Goal: Task Accomplishment & Management: Manage account settings

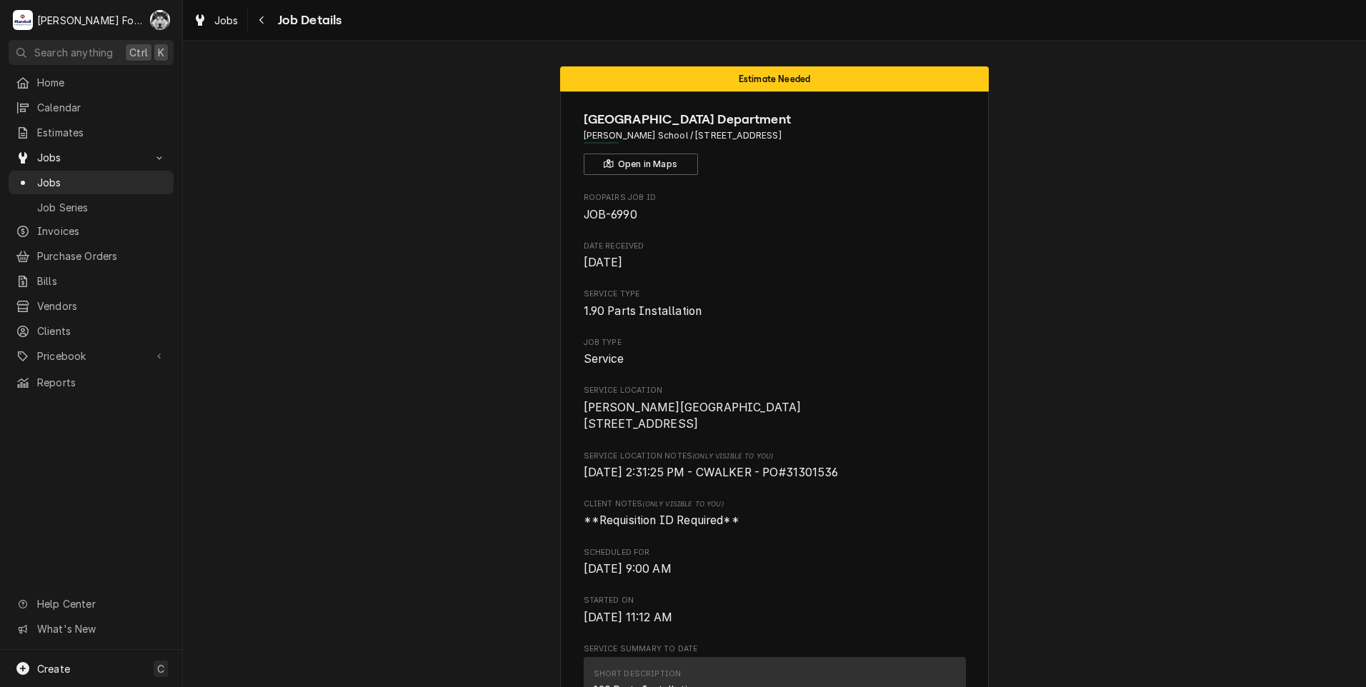
click at [41, 179] on span "Jobs" at bounding box center [101, 182] width 129 height 15
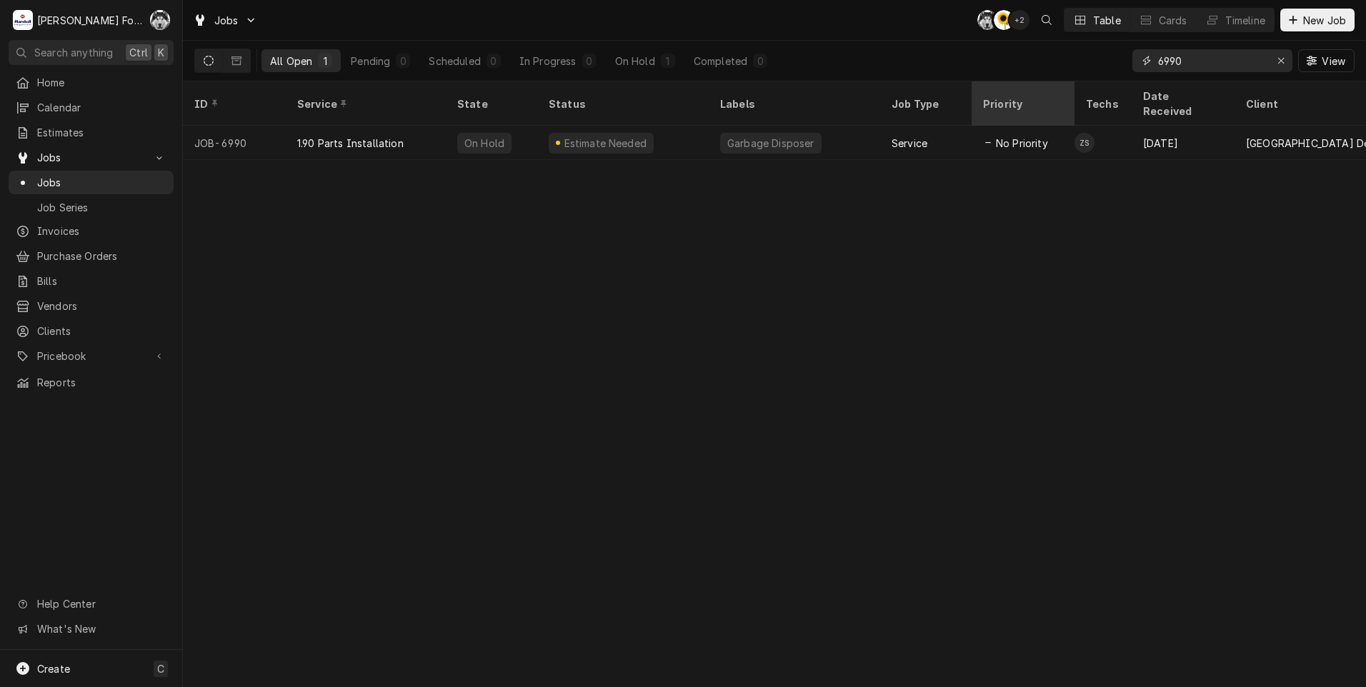
drag, startPoint x: 1196, startPoint y: 65, endPoint x: 1065, endPoint y: 101, distance: 136.4
click at [1065, 101] on div "Jobs C( C( + 2 Table Cards Timeline New Job All Open 1 Pending 0 Scheduled 0 In…" at bounding box center [774, 343] width 1183 height 687
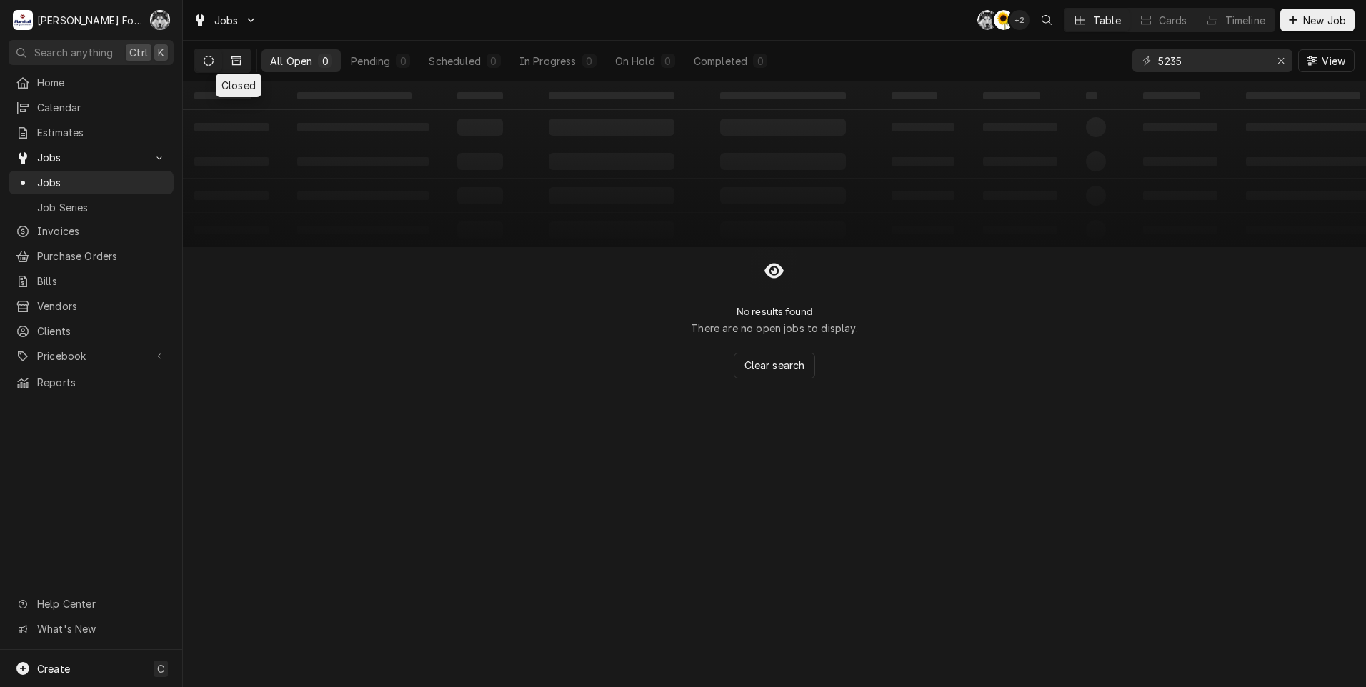
click at [234, 59] on icon "Dynamic Content Wrapper" at bounding box center [236, 60] width 10 height 9
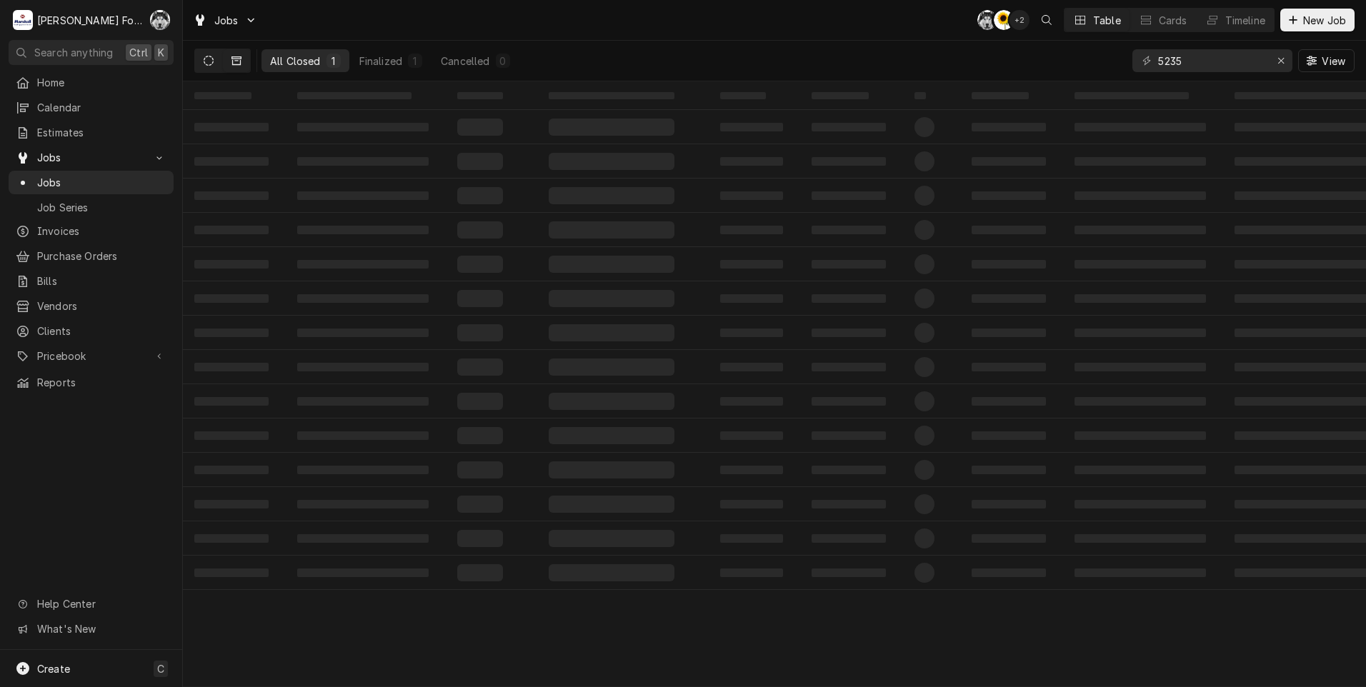
click at [203, 61] on button "Dynamic Content Wrapper" at bounding box center [208, 60] width 27 height 23
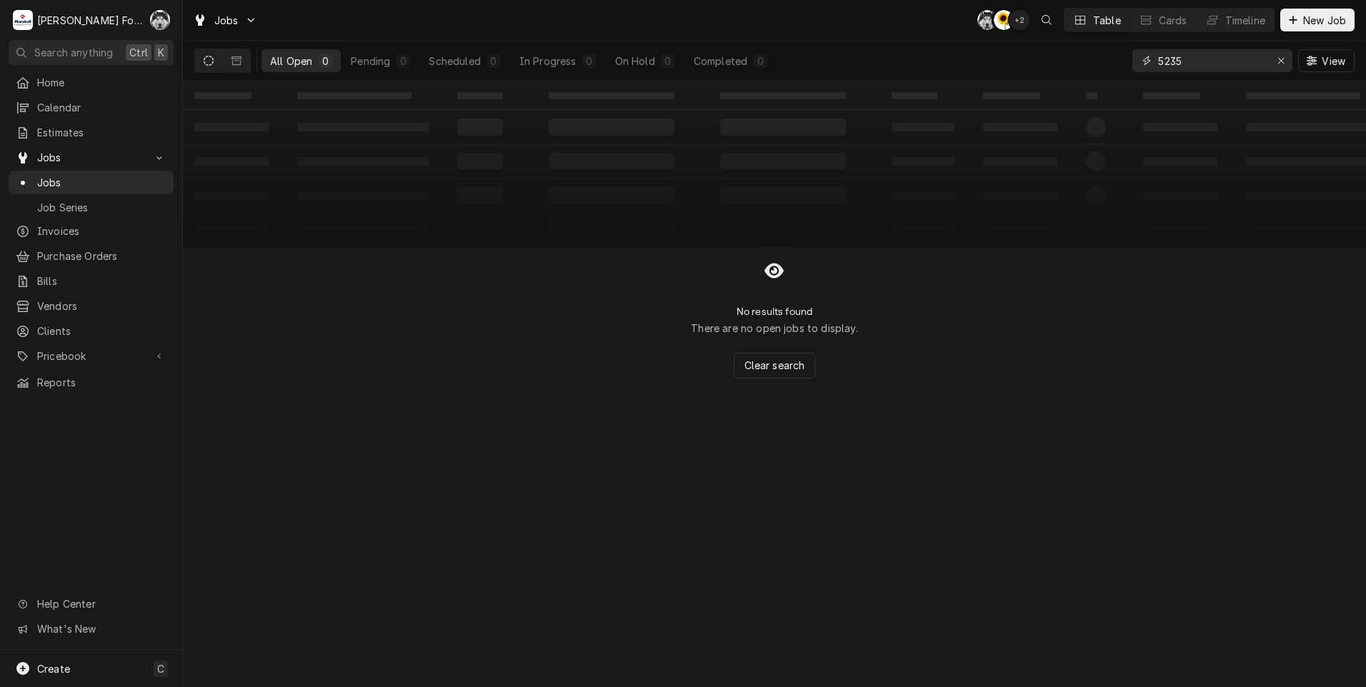
drag, startPoint x: 1202, startPoint y: 66, endPoint x: 1036, endPoint y: 78, distance: 166.9
click at [1059, 99] on div "Jobs C( C( + 2 Table Cards Timeline New Job All Open 0 Pending 0 Scheduled 0 In…" at bounding box center [774, 343] width 1183 height 687
type input "6900"
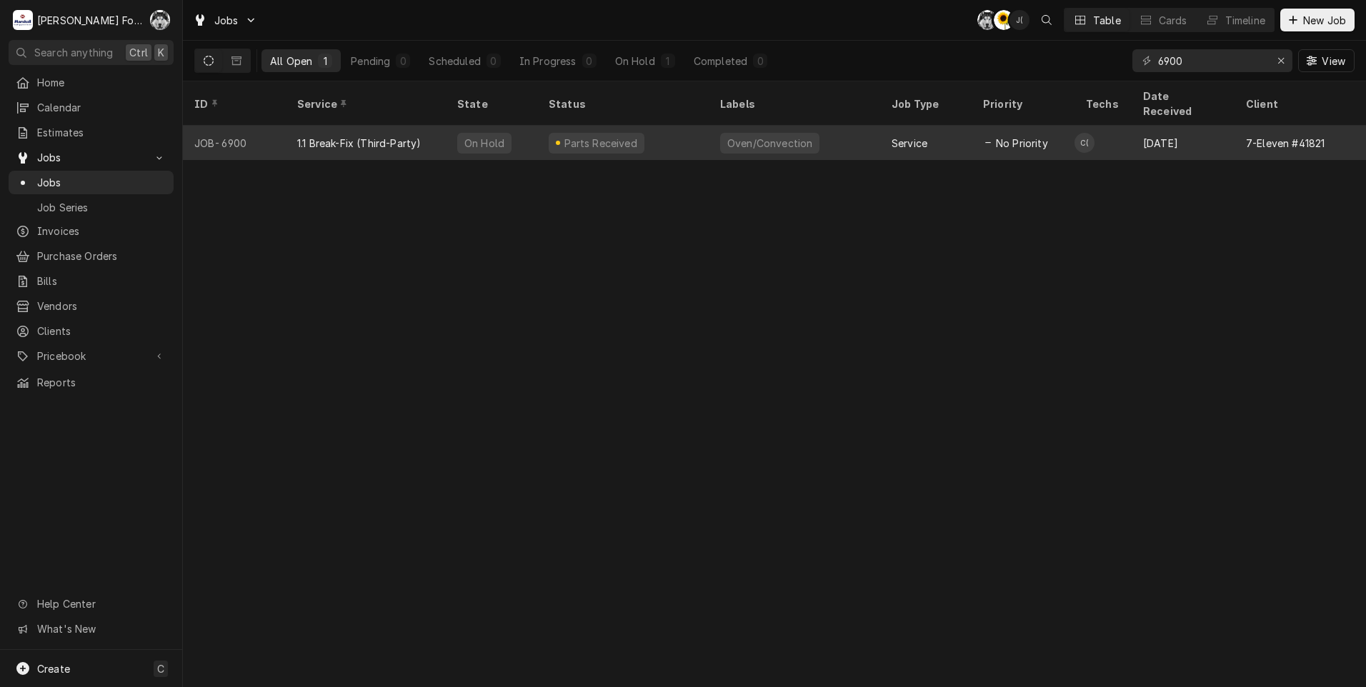
click at [828, 130] on div "Oven/Convection" at bounding box center [794, 143] width 171 height 34
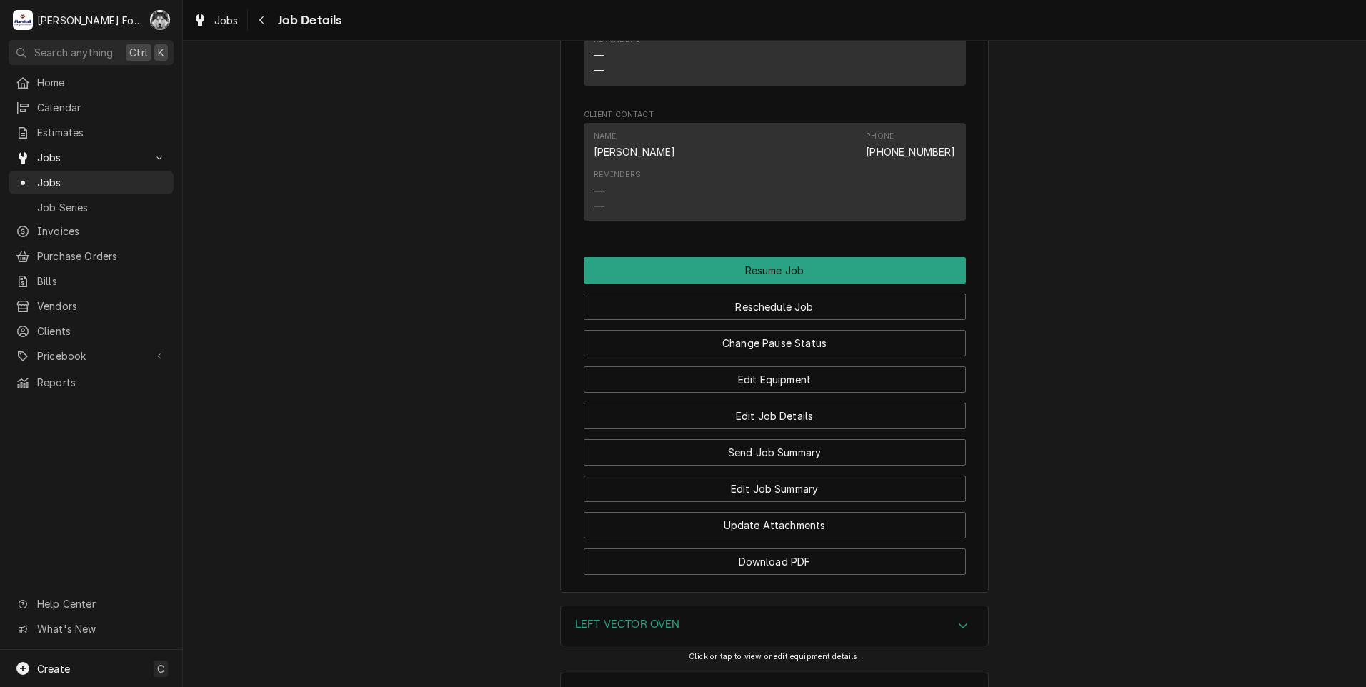
scroll to position [1986, 0]
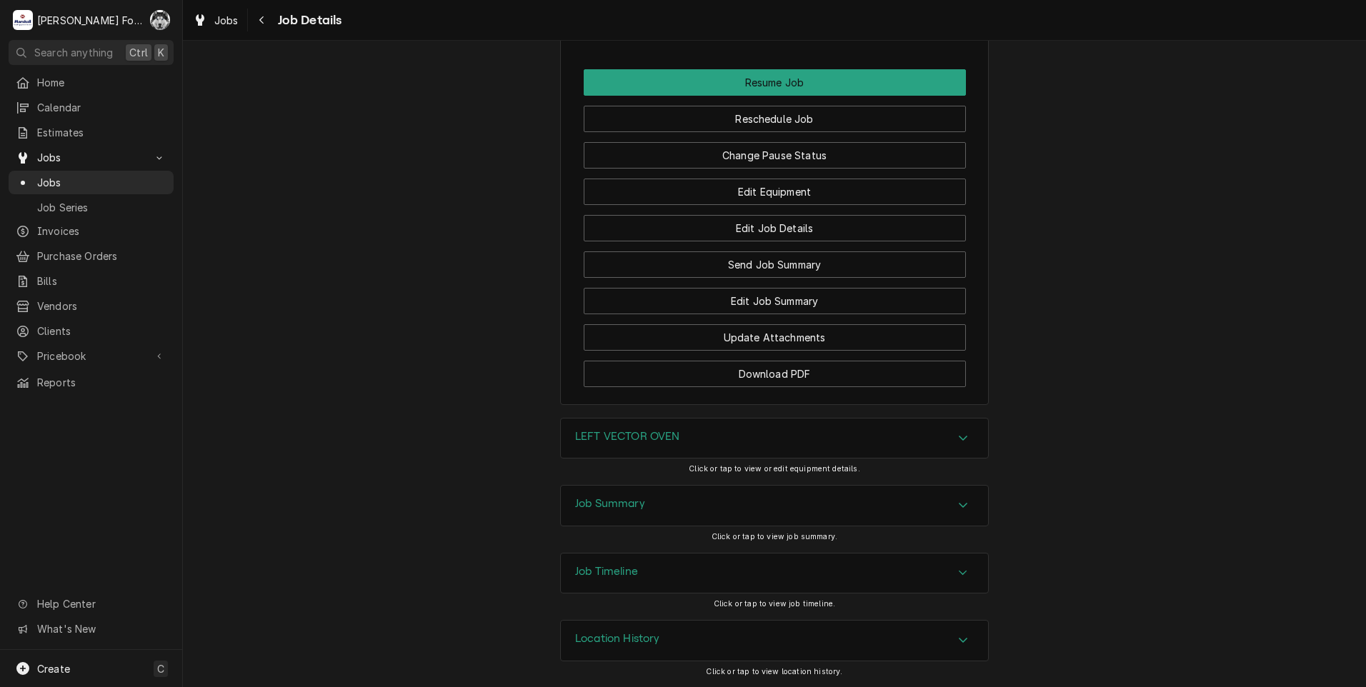
click at [634, 444] on div "LEFT VECTOR OVEN" at bounding box center [627, 438] width 105 height 17
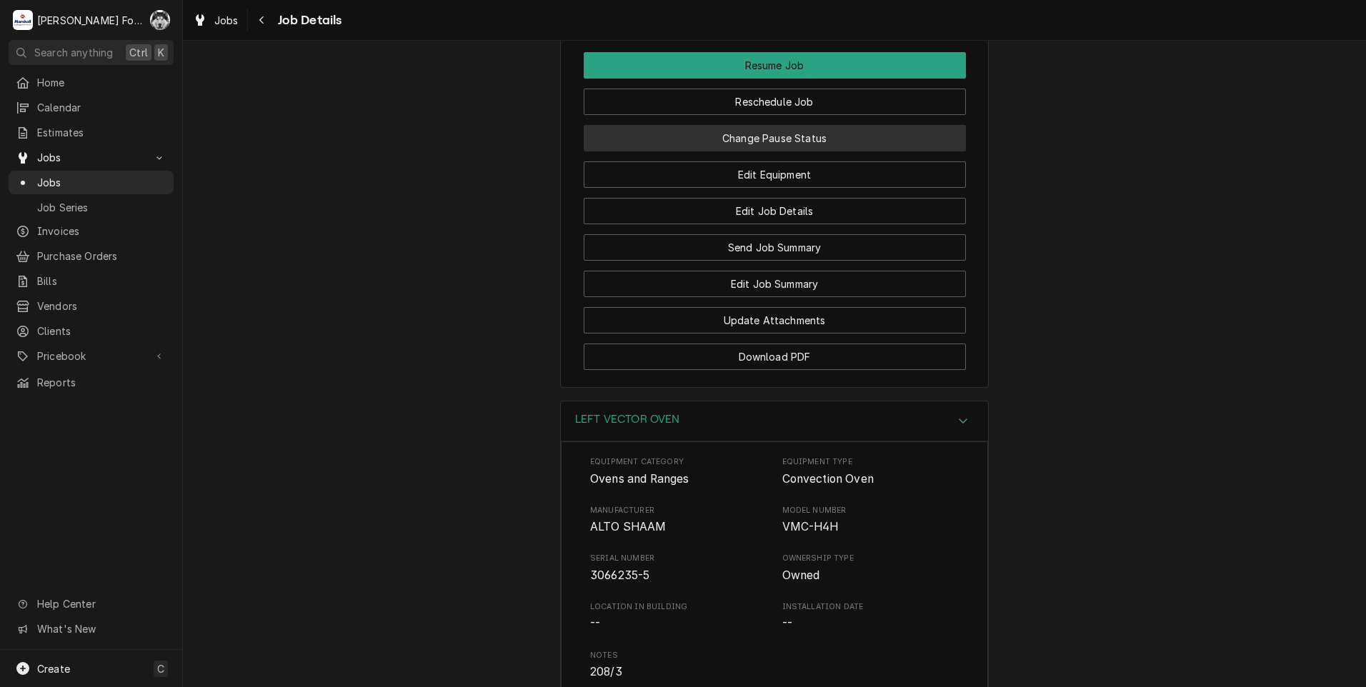
click at [724, 151] on button "Change Pause Status" at bounding box center [775, 138] width 382 height 26
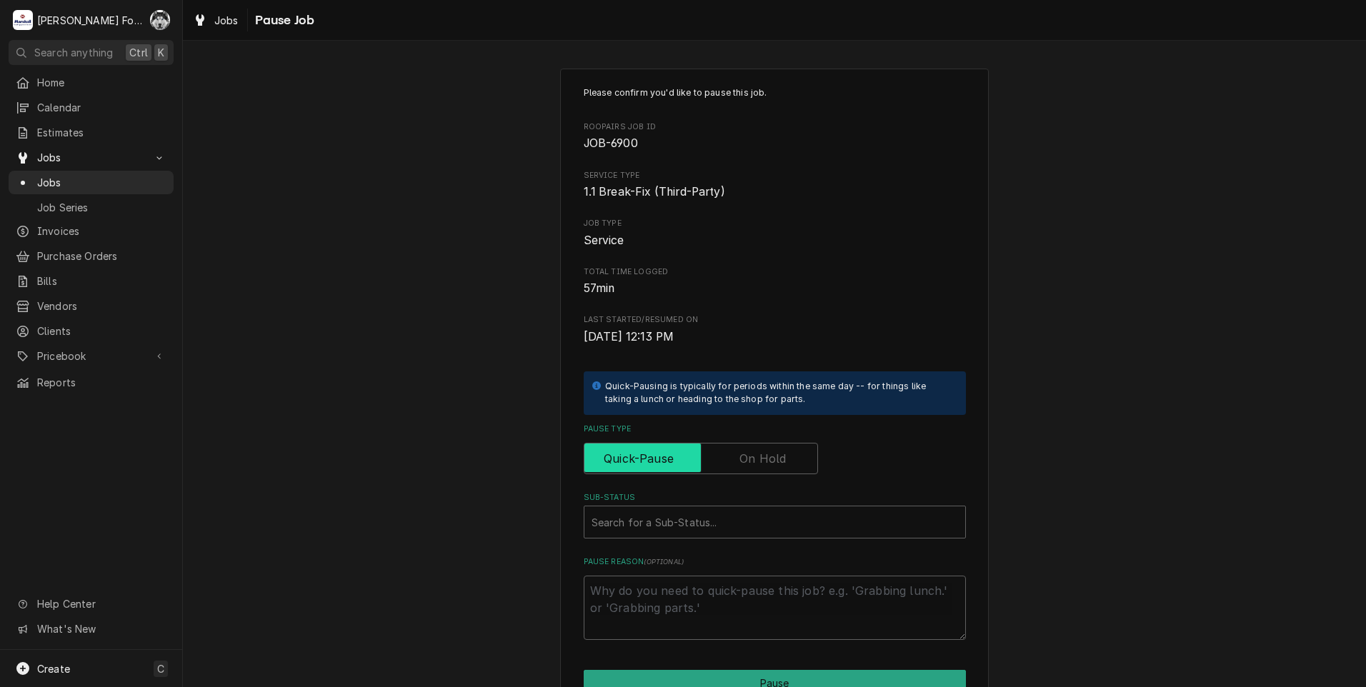
click at [741, 471] on input "Pause Type" at bounding box center [700, 458] width 221 height 31
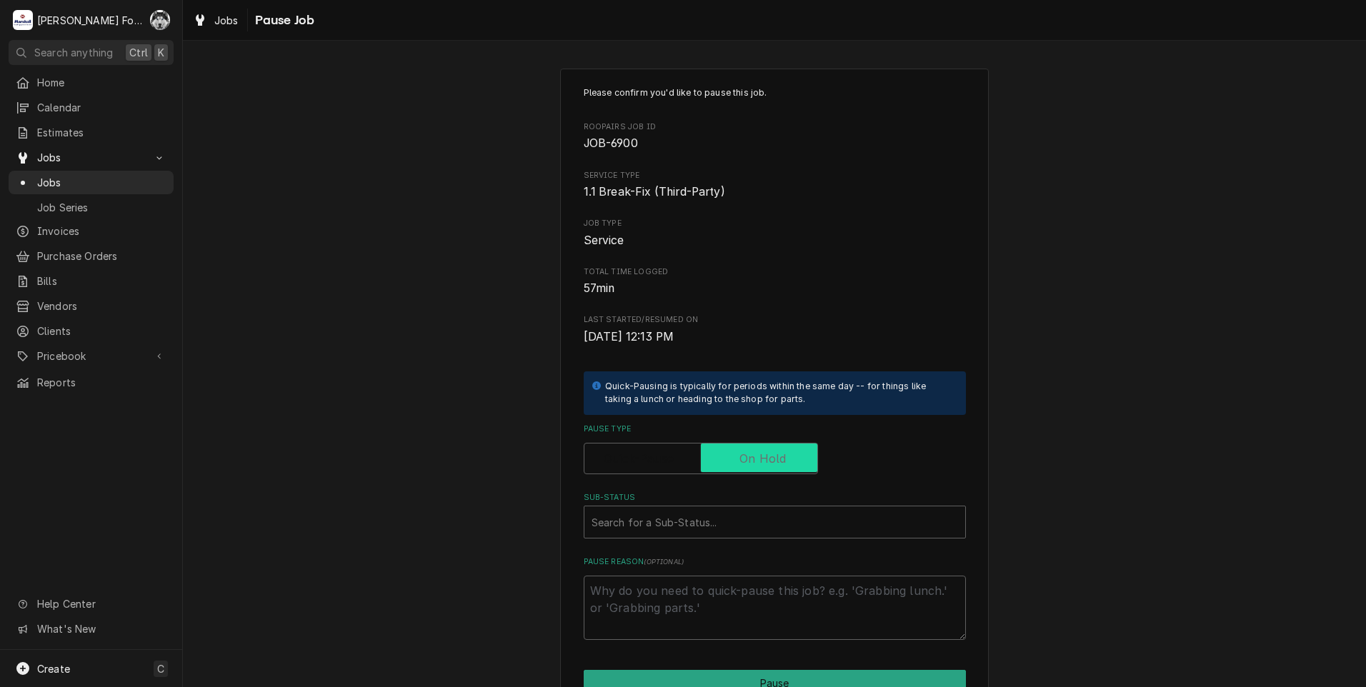
checkbox input "true"
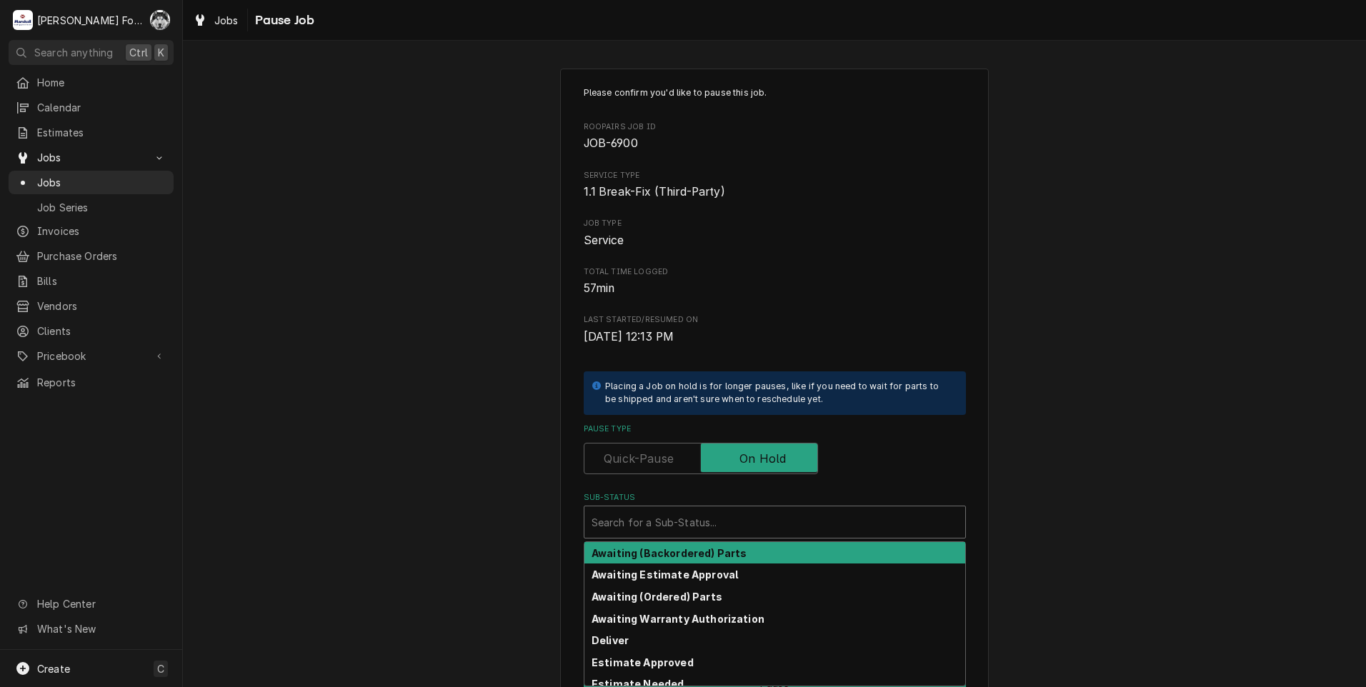
click at [713, 530] on div "Sub-Status" at bounding box center [774, 522] width 366 height 26
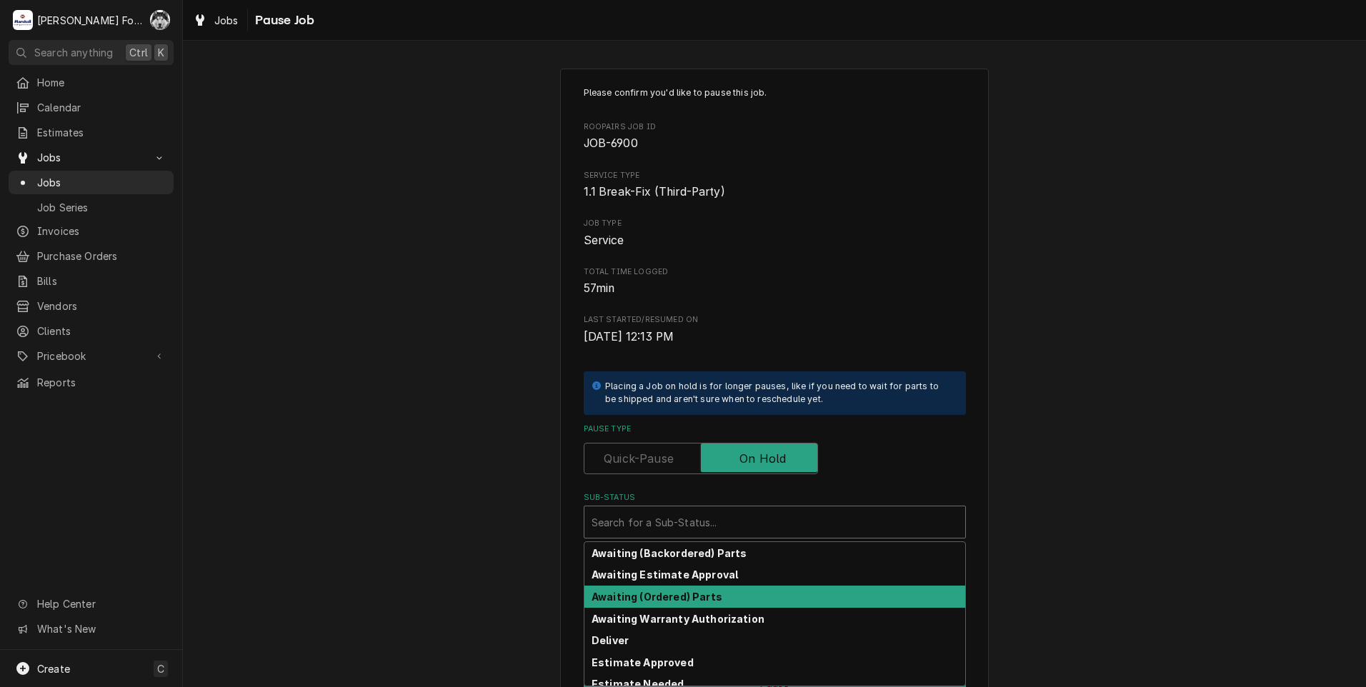
click at [666, 598] on strong "Awaiting (Ordered) Parts" at bounding box center [656, 597] width 131 height 12
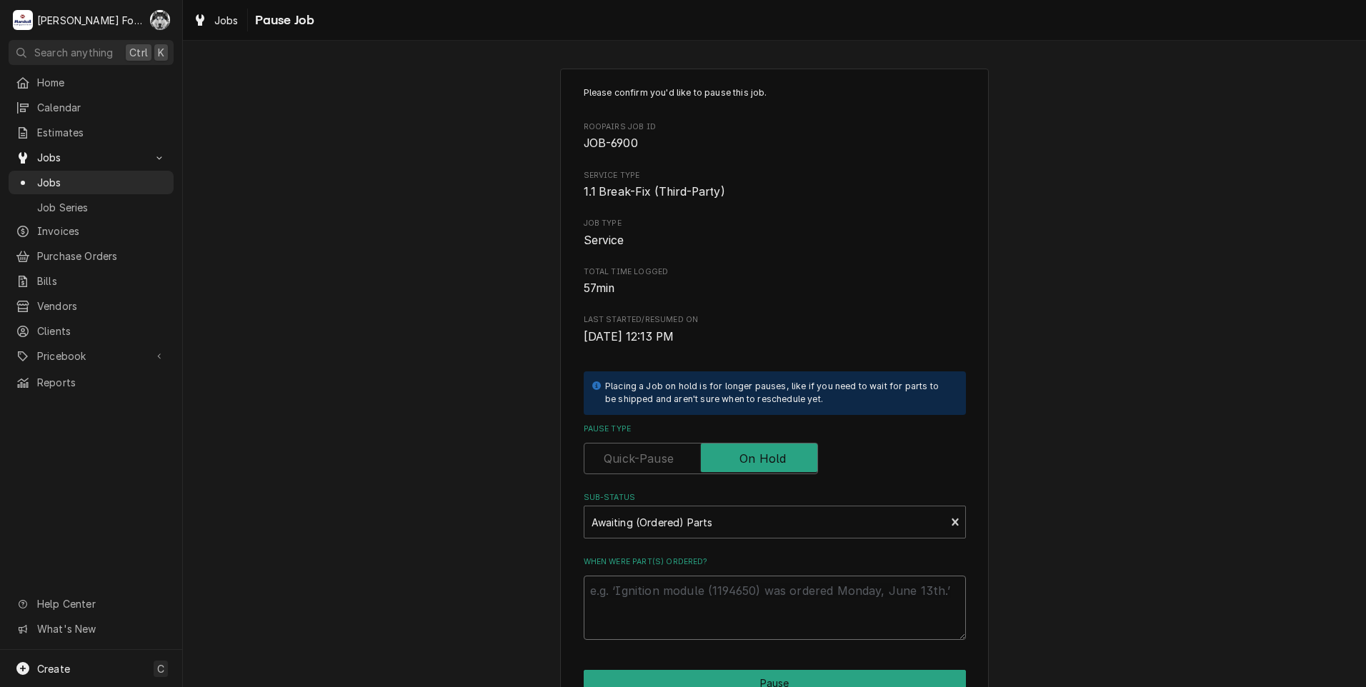
click at [660, 613] on textarea "When were part(s) ordered?" at bounding box center [775, 608] width 382 height 64
type textarea "x"
type textarea "8"
type textarea "x"
type textarea "8/"
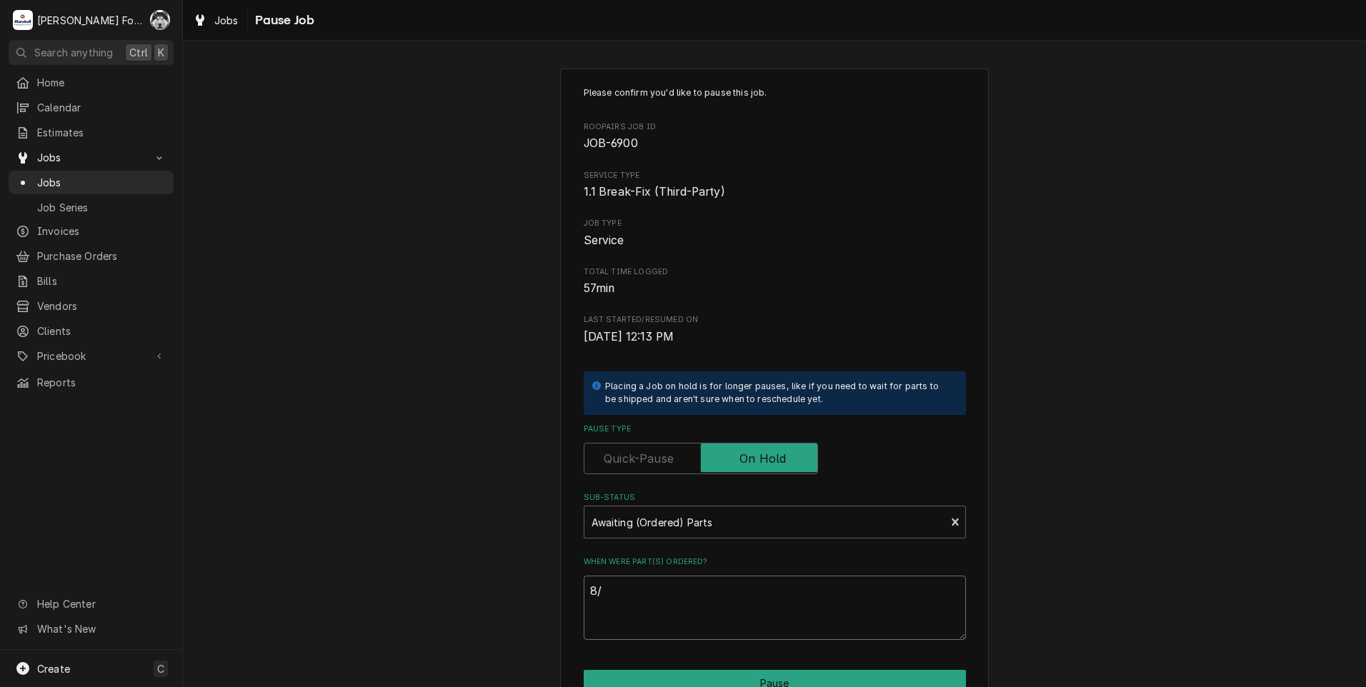
type textarea "x"
type textarea "8/2"
type textarea "x"
type textarea "8/20"
type textarea "x"
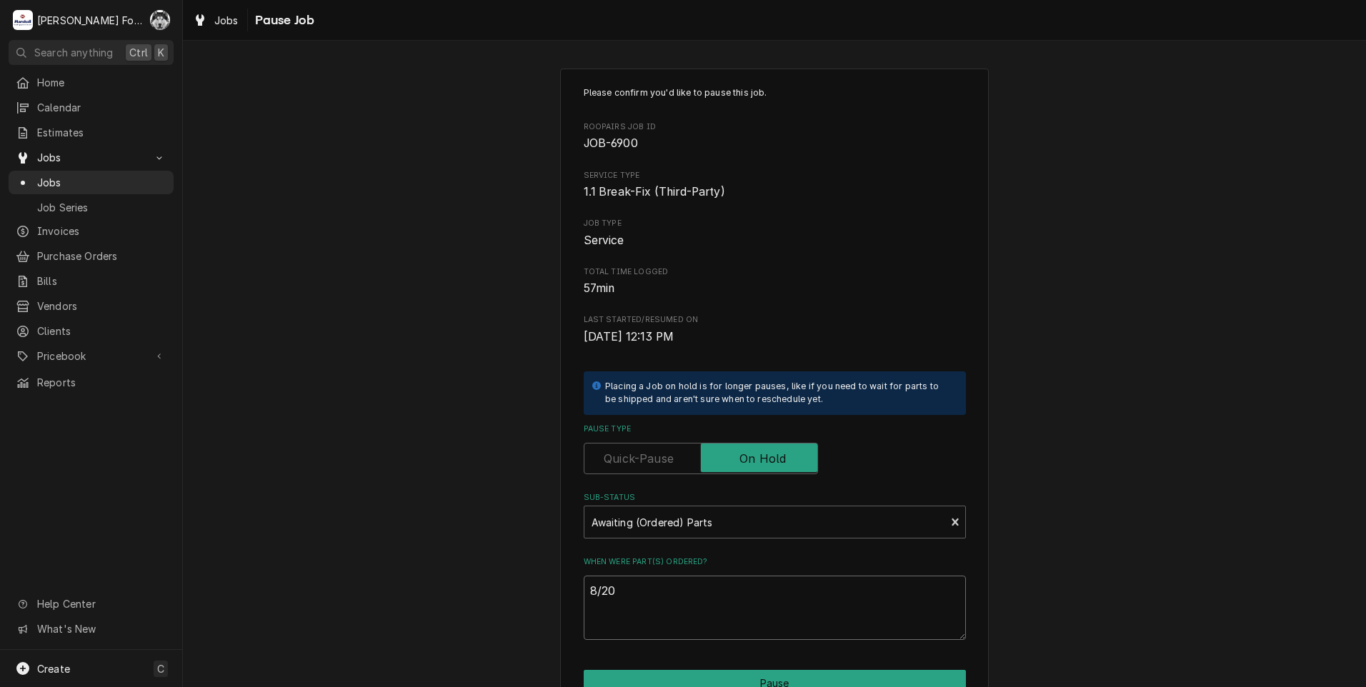
type textarea "8/202"
type textarea "x"
type textarea "8/20"
type textarea "x"
type textarea "8/20/"
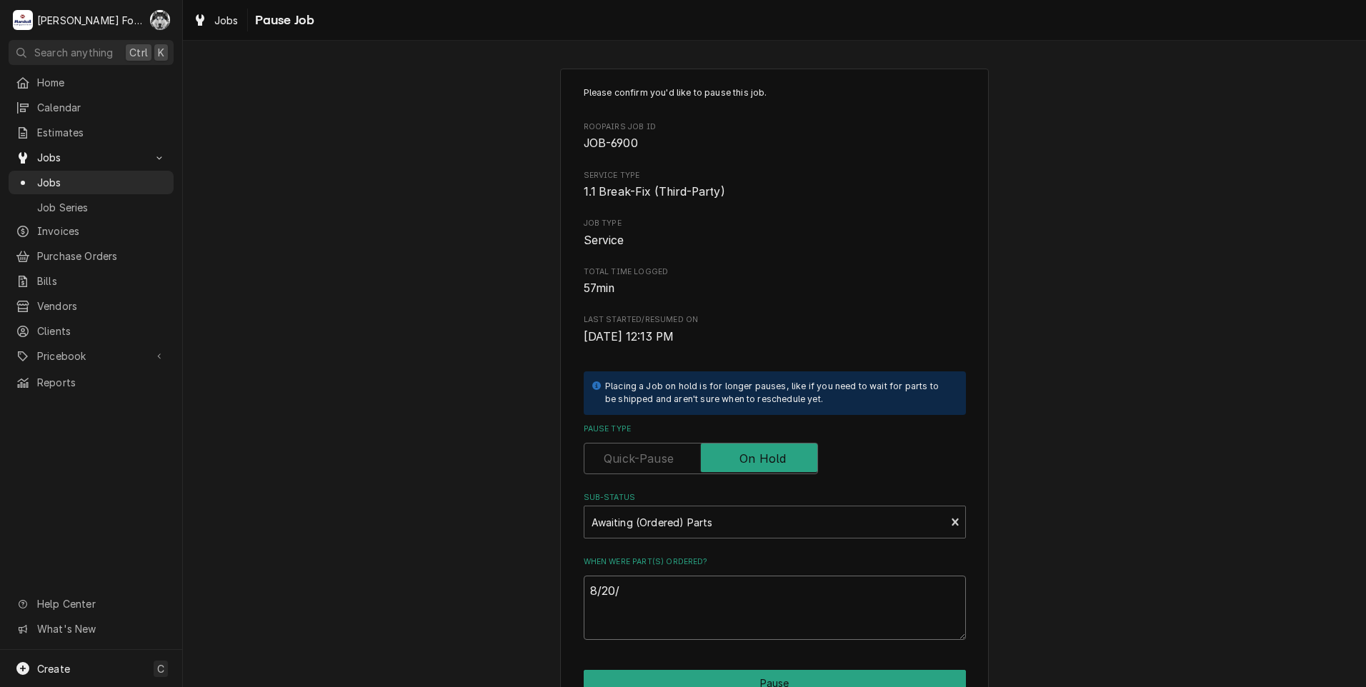
type textarea "x"
type textarea "8/20/2"
type textarea "x"
type textarea "8/20/20"
type textarea "x"
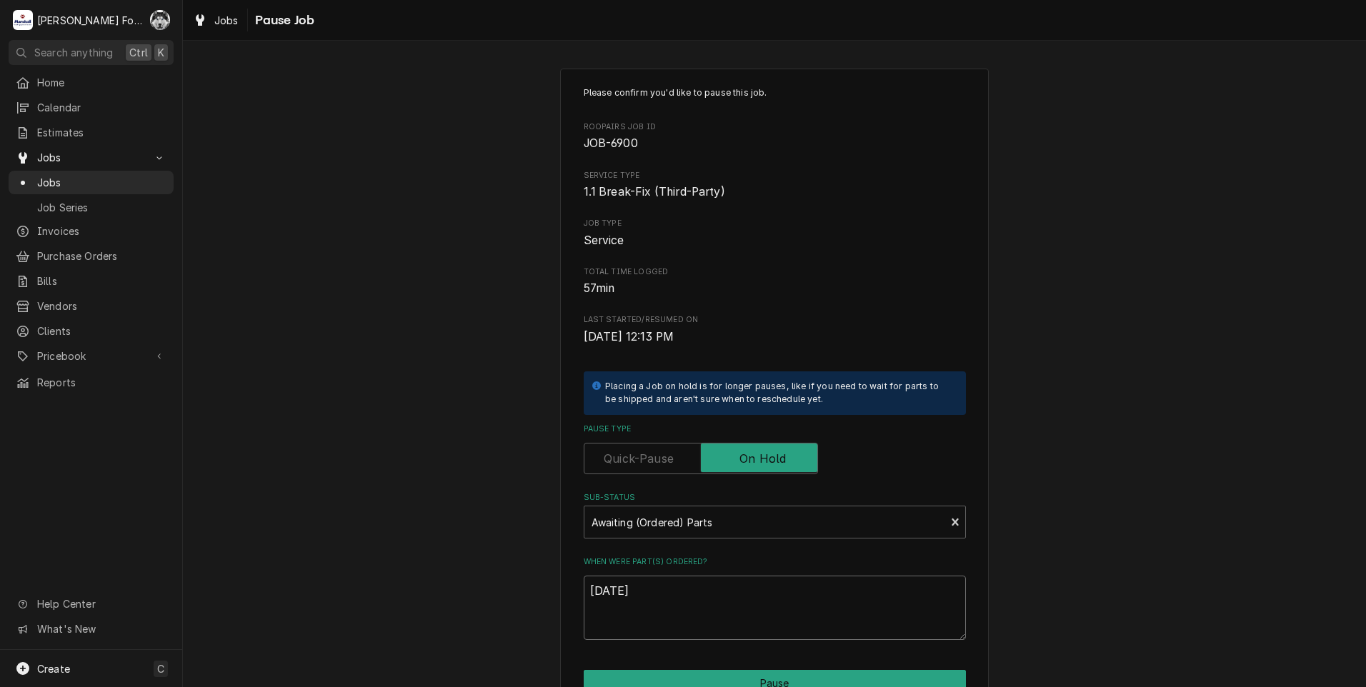
type textarea "8/20/202"
type textarea "x"
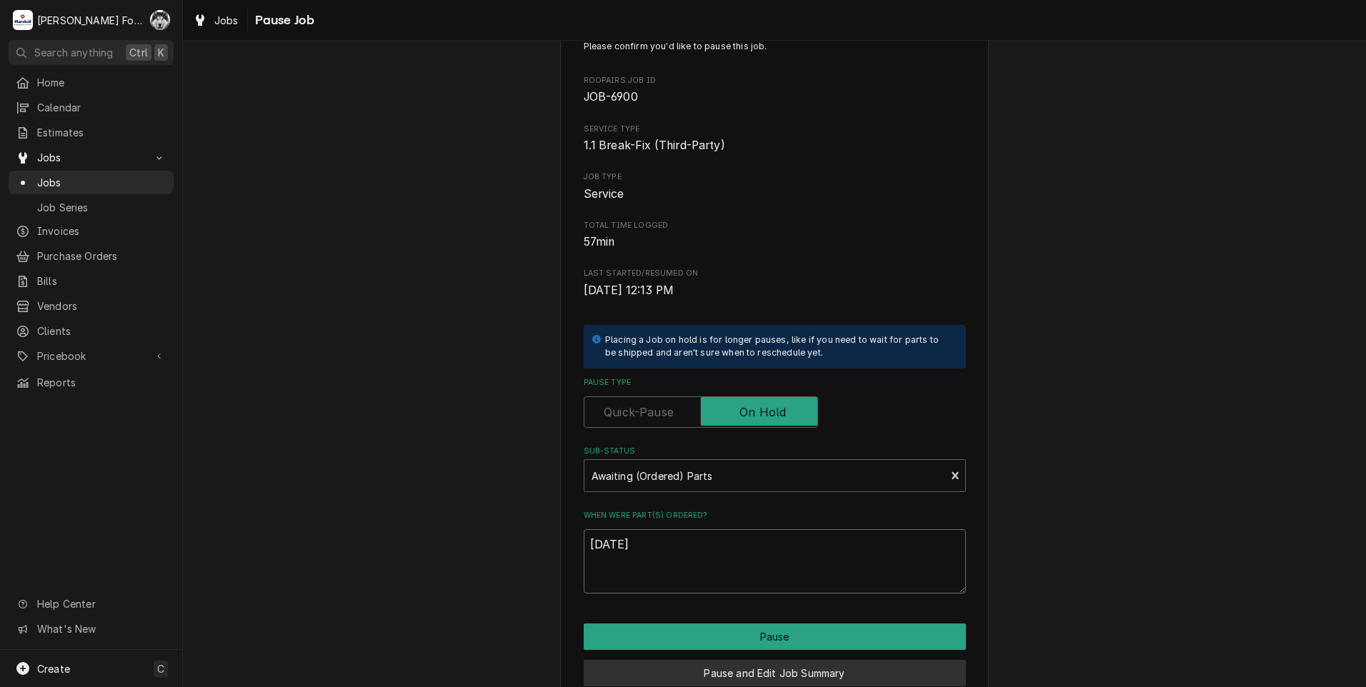
scroll to position [71, 0]
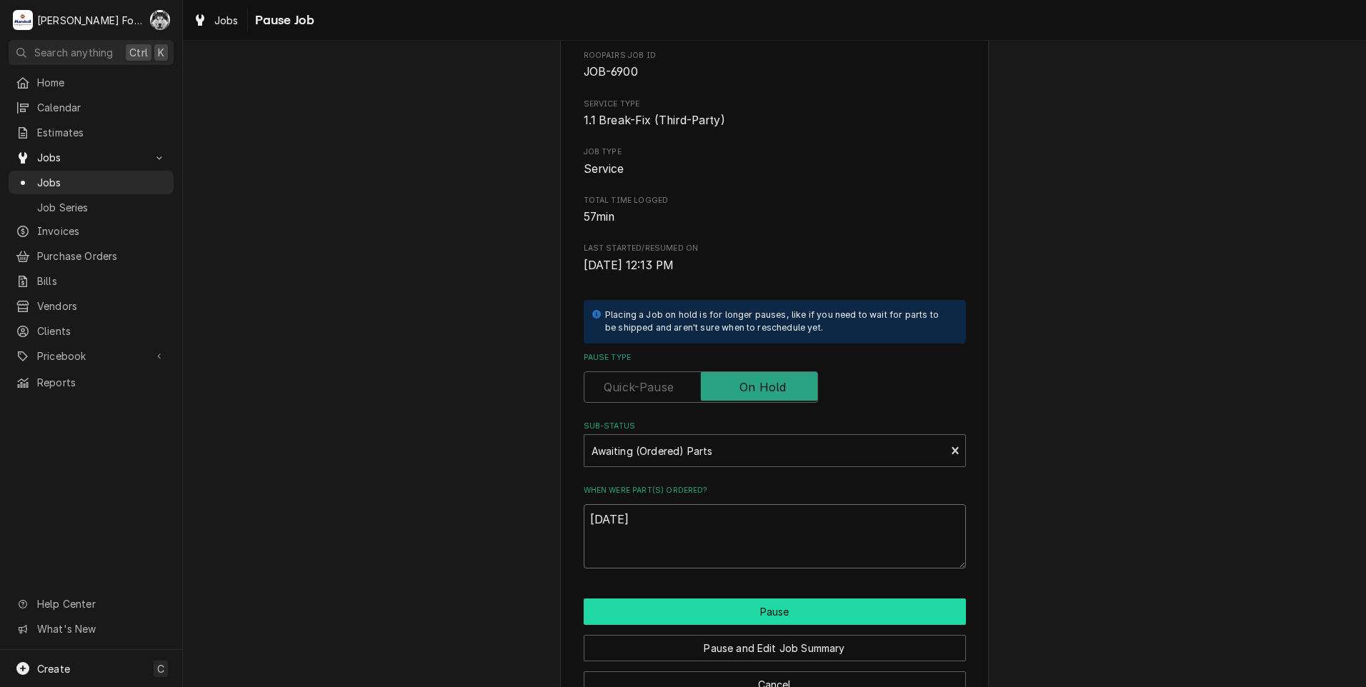
type textarea "8/20/2025"
click at [793, 607] on button "Pause" at bounding box center [775, 612] width 382 height 26
type textarea "x"
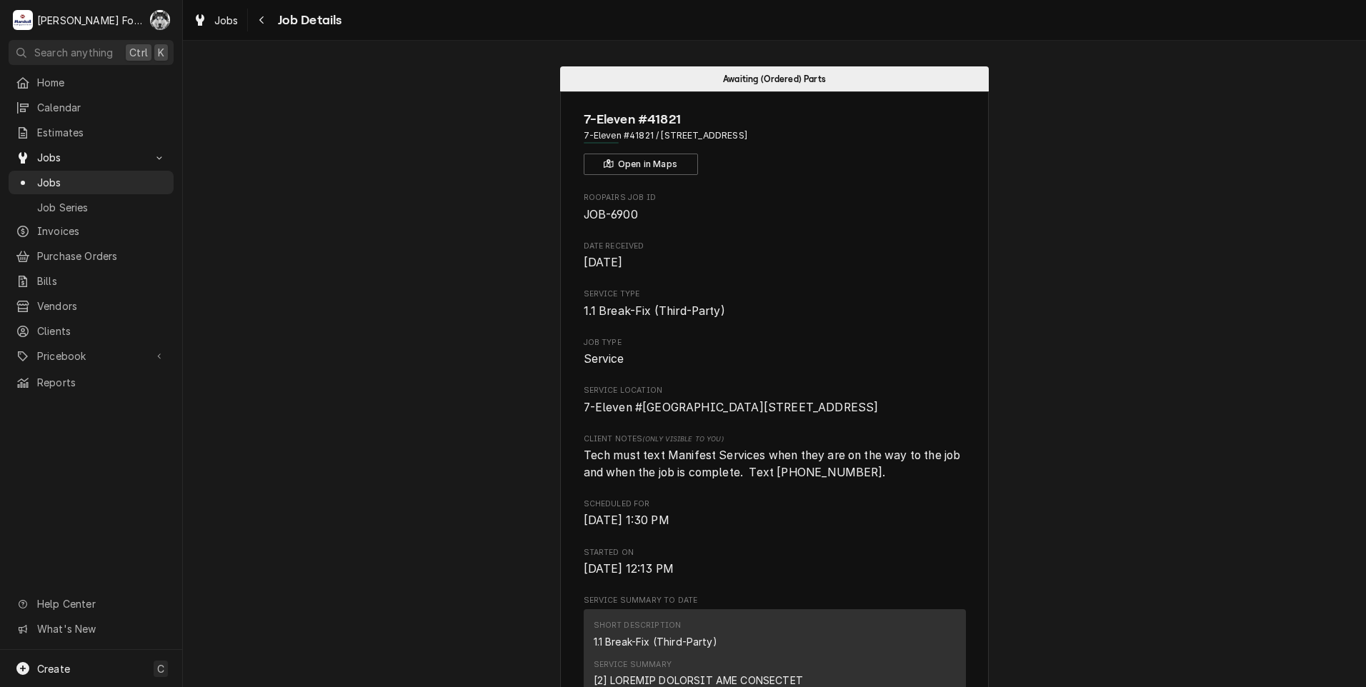
drag, startPoint x: 265, startPoint y: 66, endPoint x: 245, endPoint y: 71, distance: 20.5
click at [39, 175] on span "Jobs" at bounding box center [101, 182] width 129 height 15
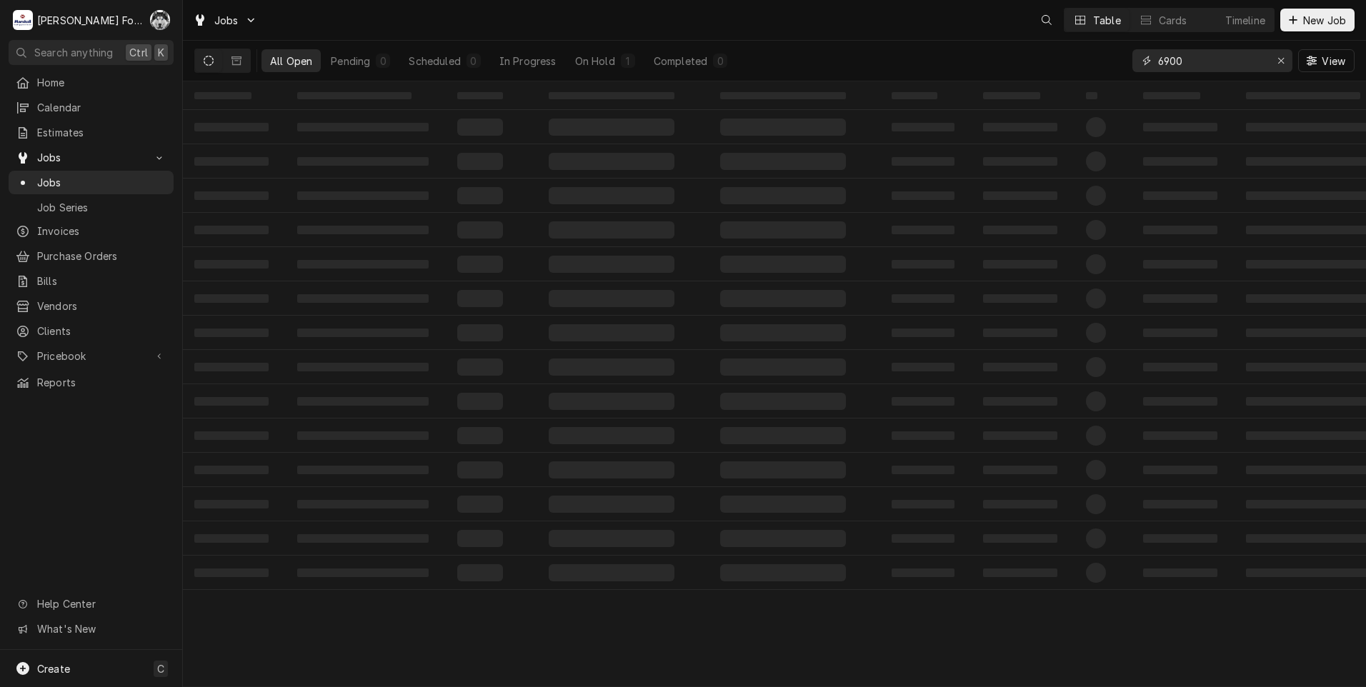
drag, startPoint x: 1207, startPoint y: 58, endPoint x: 1094, endPoint y: 78, distance: 115.3
click at [1094, 78] on div "All Open Pending 0 Scheduled 0 In Progress On Hold 1 Completed 0 6900 View" at bounding box center [774, 61] width 1160 height 40
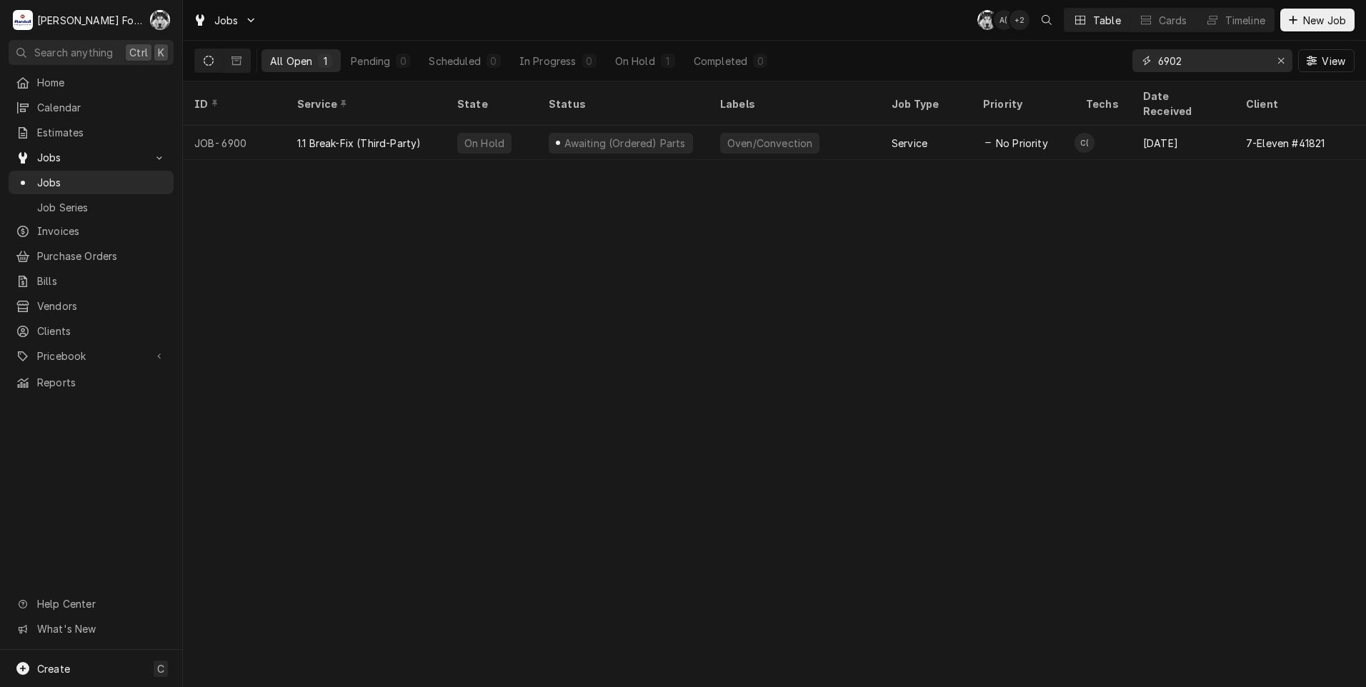
type input "6902"
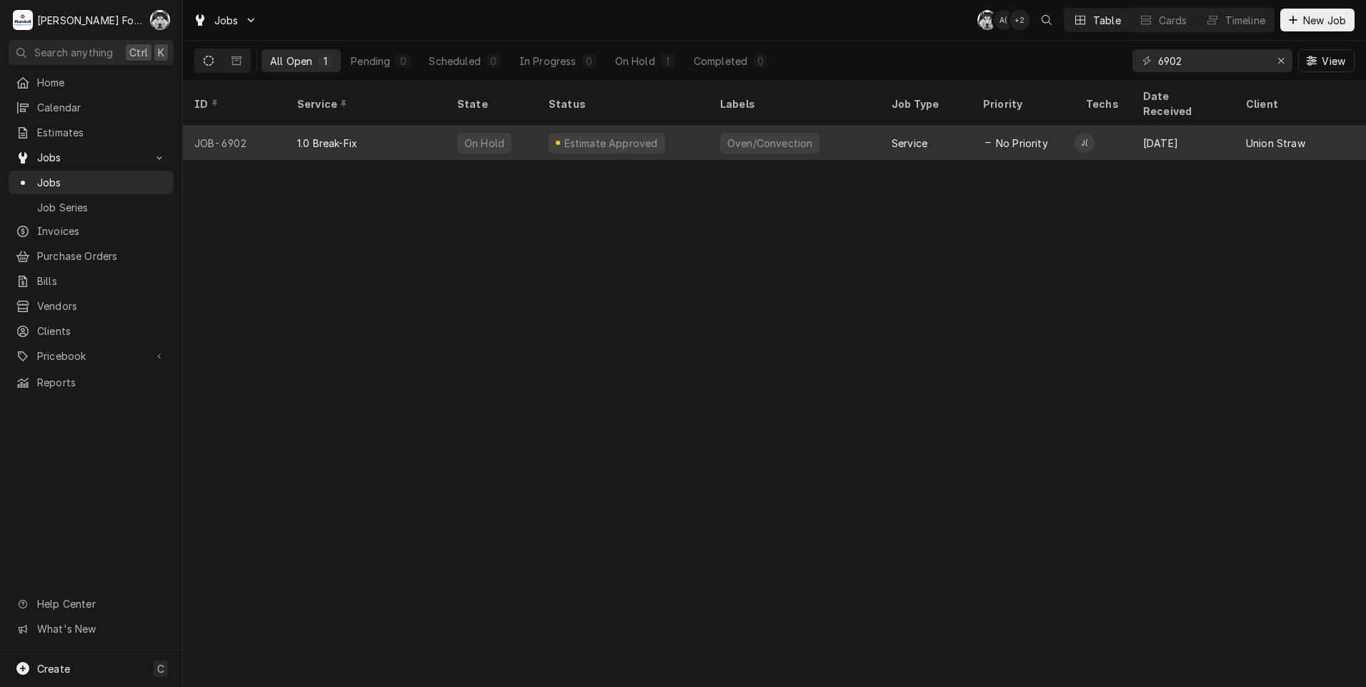
click at [552, 136] on div "Estimate Approved" at bounding box center [622, 143] width 171 height 34
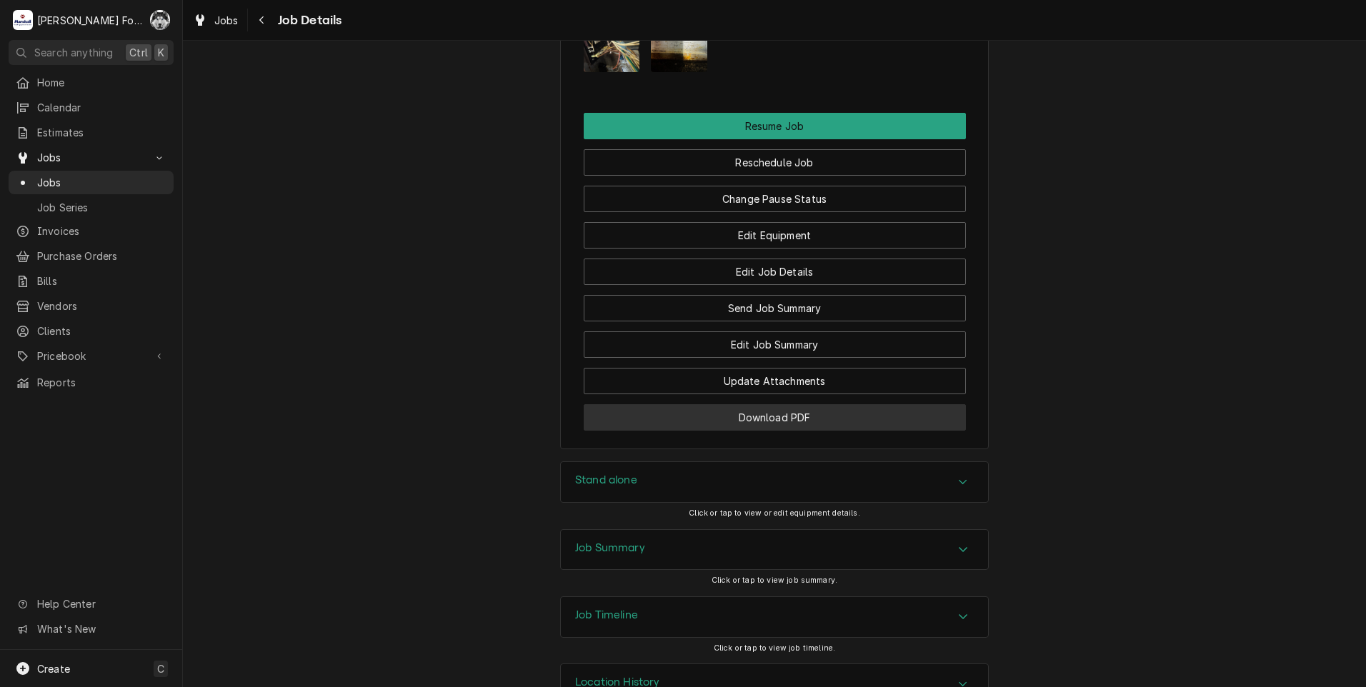
scroll to position [1357, 0]
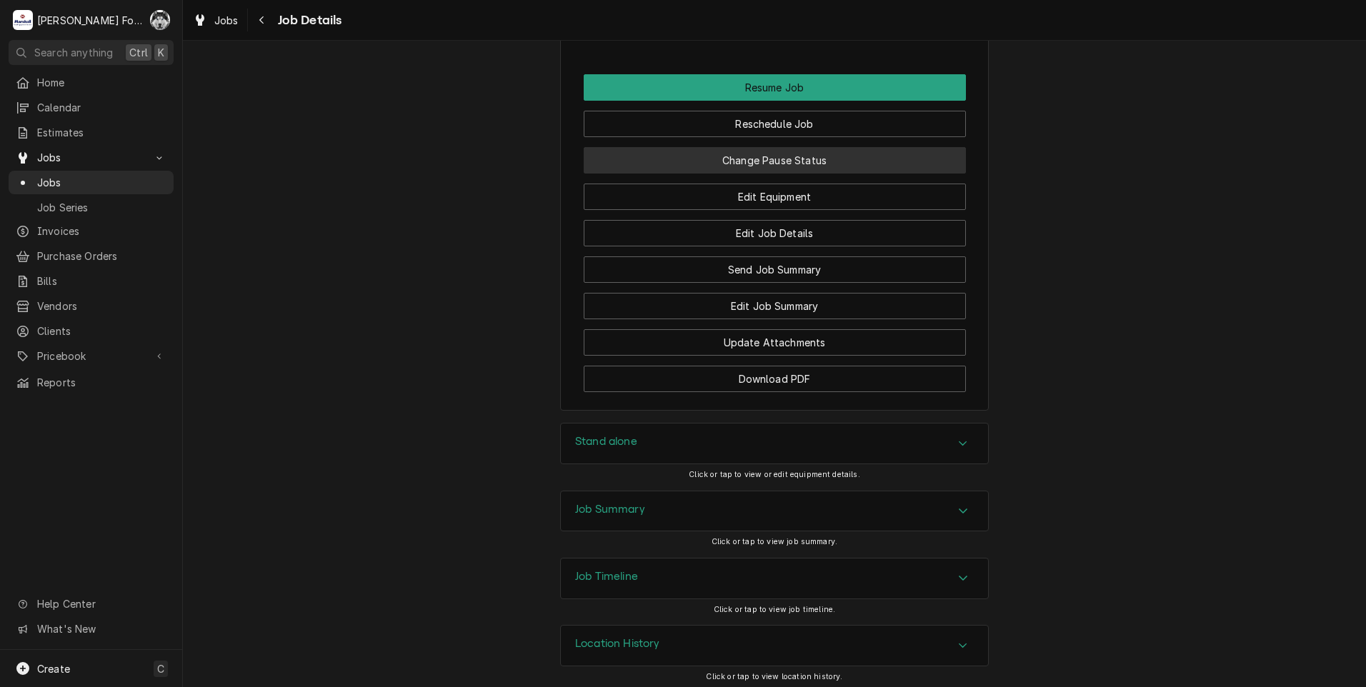
click at [776, 174] on button "Change Pause Status" at bounding box center [775, 160] width 382 height 26
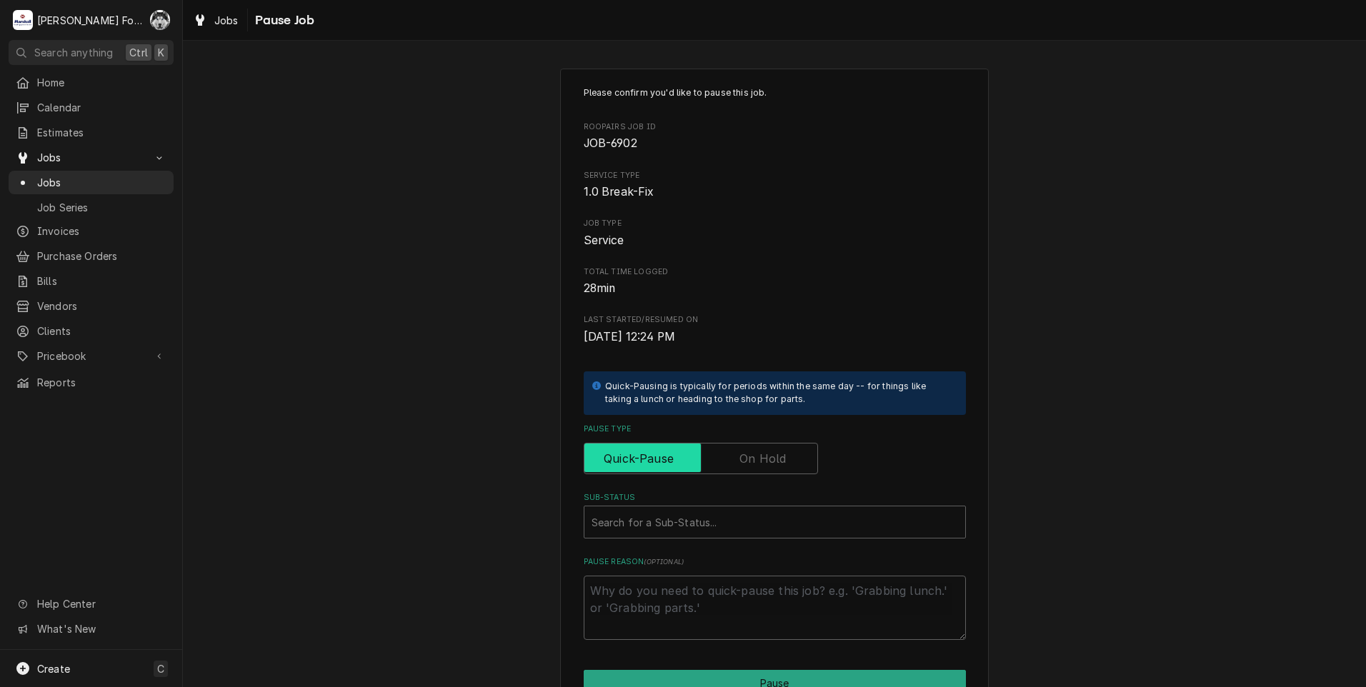
click at [773, 471] on input "Pause Type" at bounding box center [700, 458] width 221 height 31
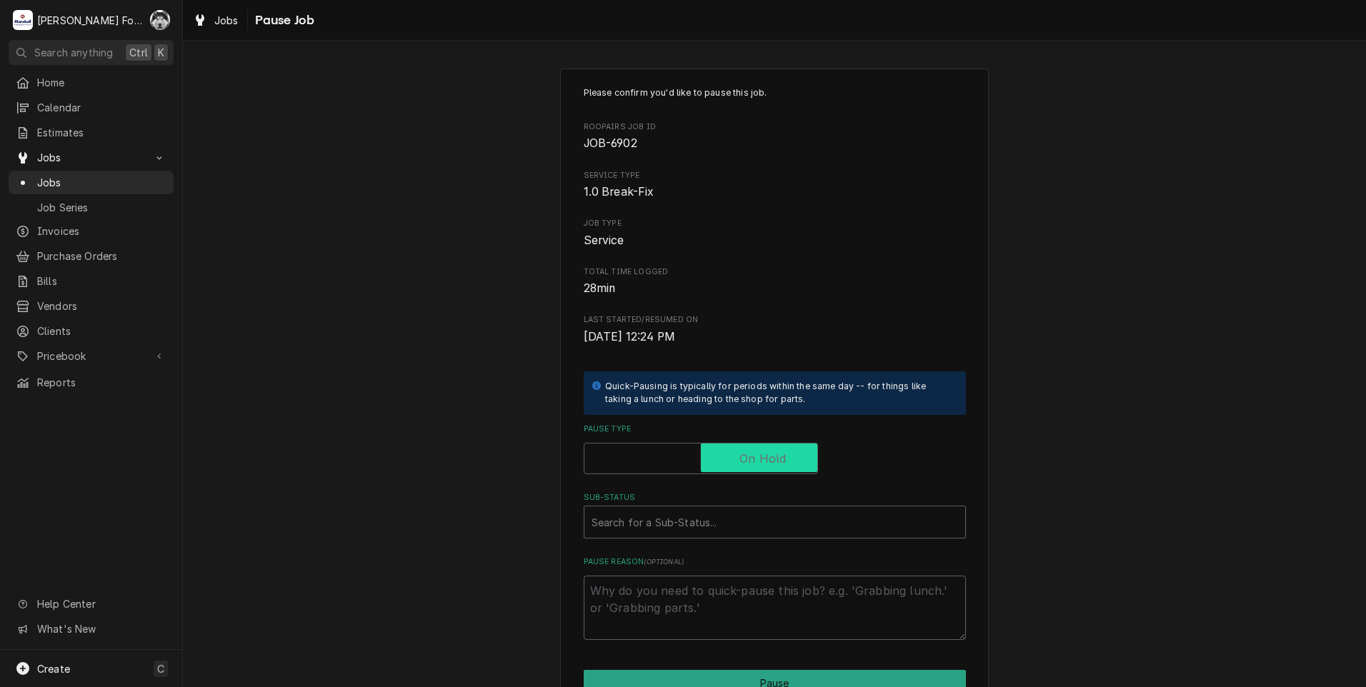
checkbox input "true"
click at [719, 520] on div "Sub-Status" at bounding box center [774, 522] width 366 height 26
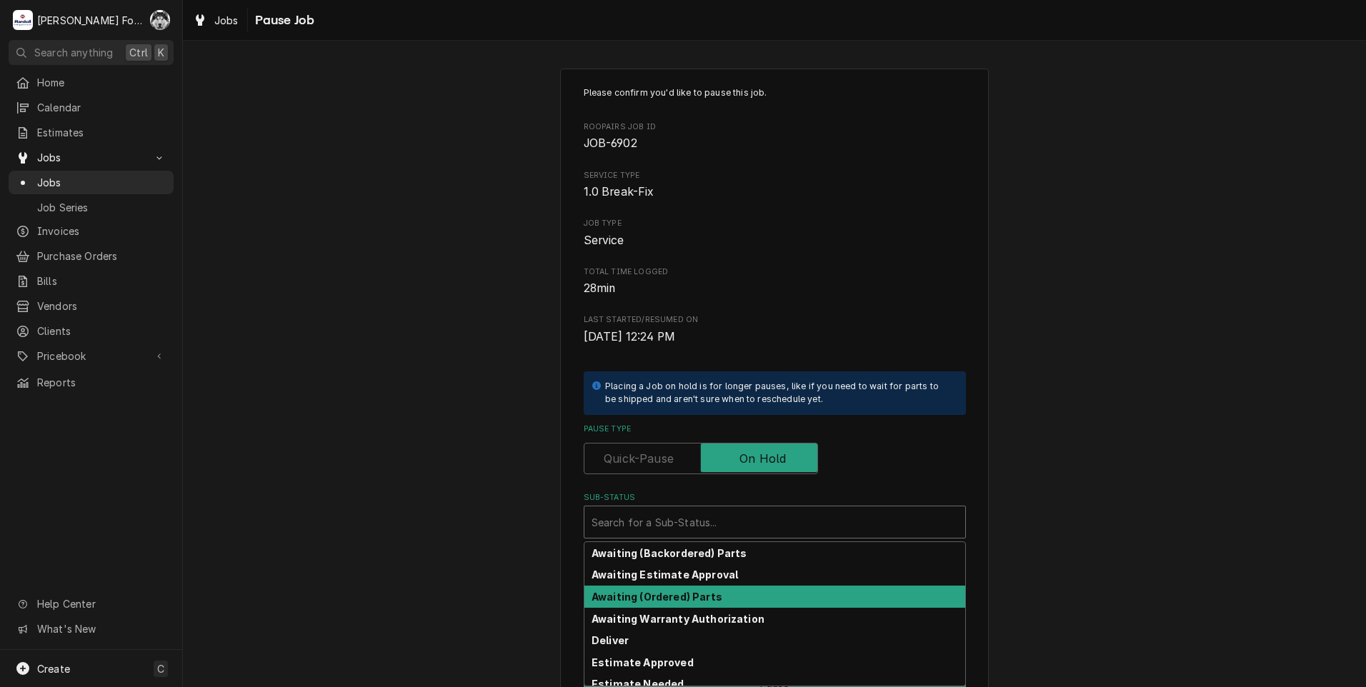
click at [671, 600] on strong "Awaiting (Ordered) Parts" at bounding box center [656, 597] width 131 height 12
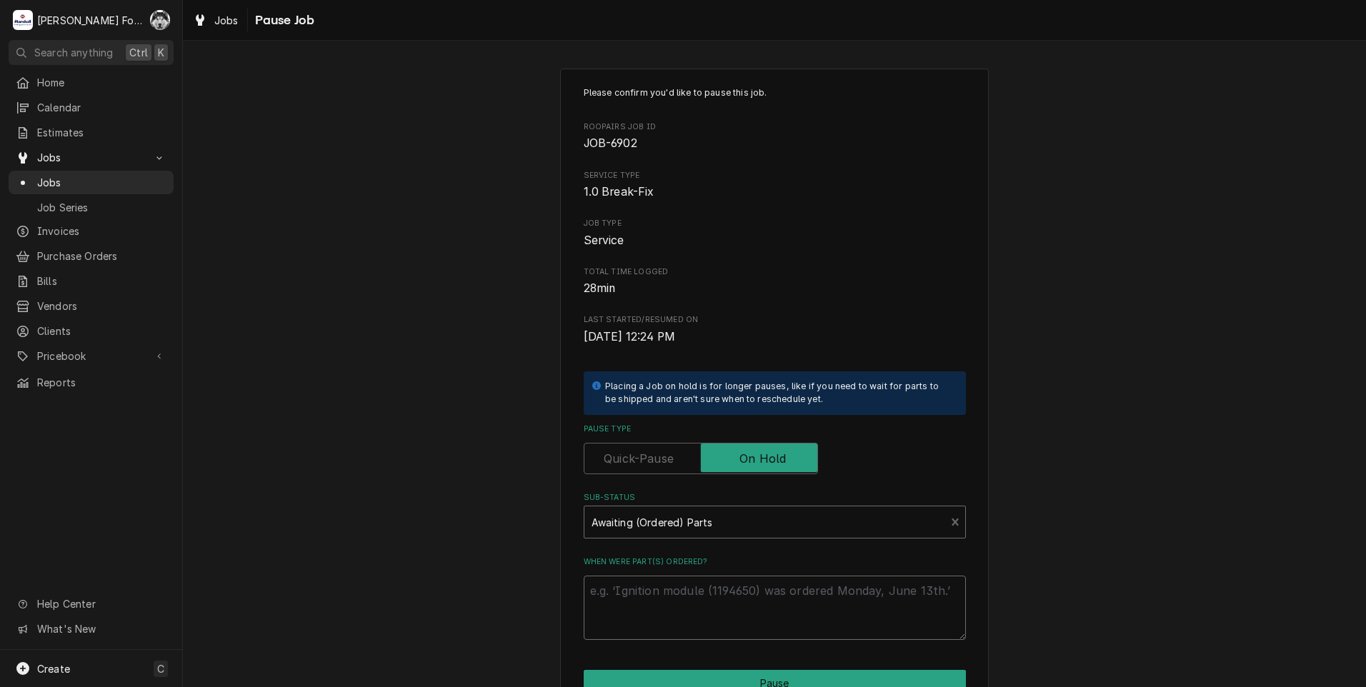
drag, startPoint x: 676, startPoint y: 586, endPoint x: 664, endPoint y: 591, distance: 12.9
click at [669, 589] on textarea "When were part(s) ordered?" at bounding box center [775, 608] width 382 height 64
type textarea "x"
type textarea "8"
type textarea "x"
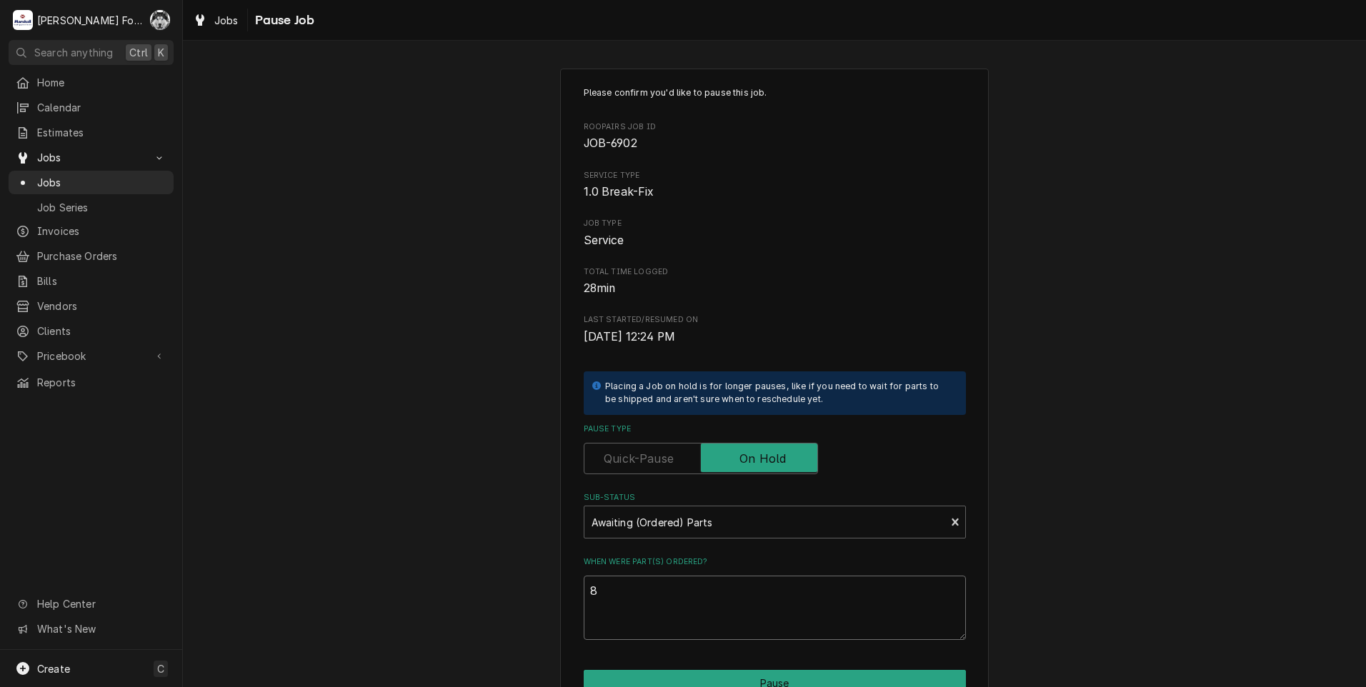
type textarea "8/"
type textarea "x"
type textarea "8/2"
type textarea "x"
type textarea "8/20"
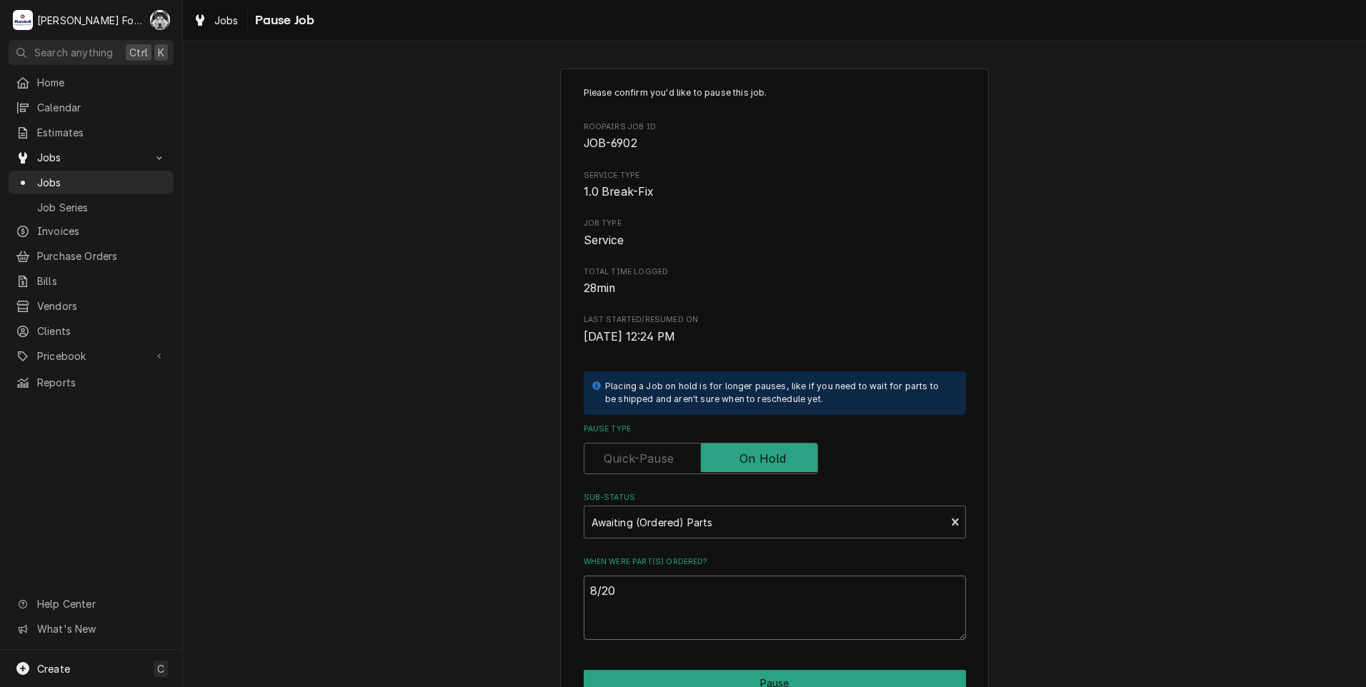
type textarea "x"
type textarea "8/20/"
type textarea "x"
type textarea "8/20/2"
type textarea "x"
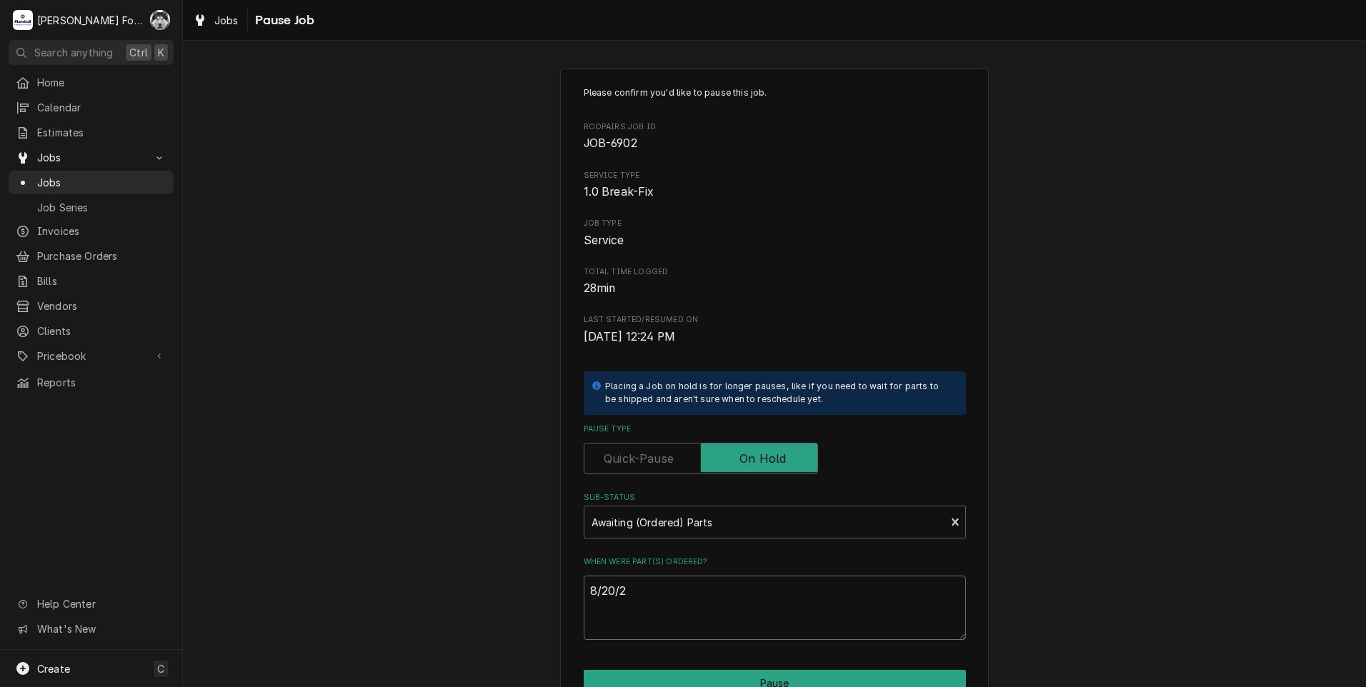
type textarea "[DATE]"
type textarea "x"
type textarea "8/20/202"
type textarea "x"
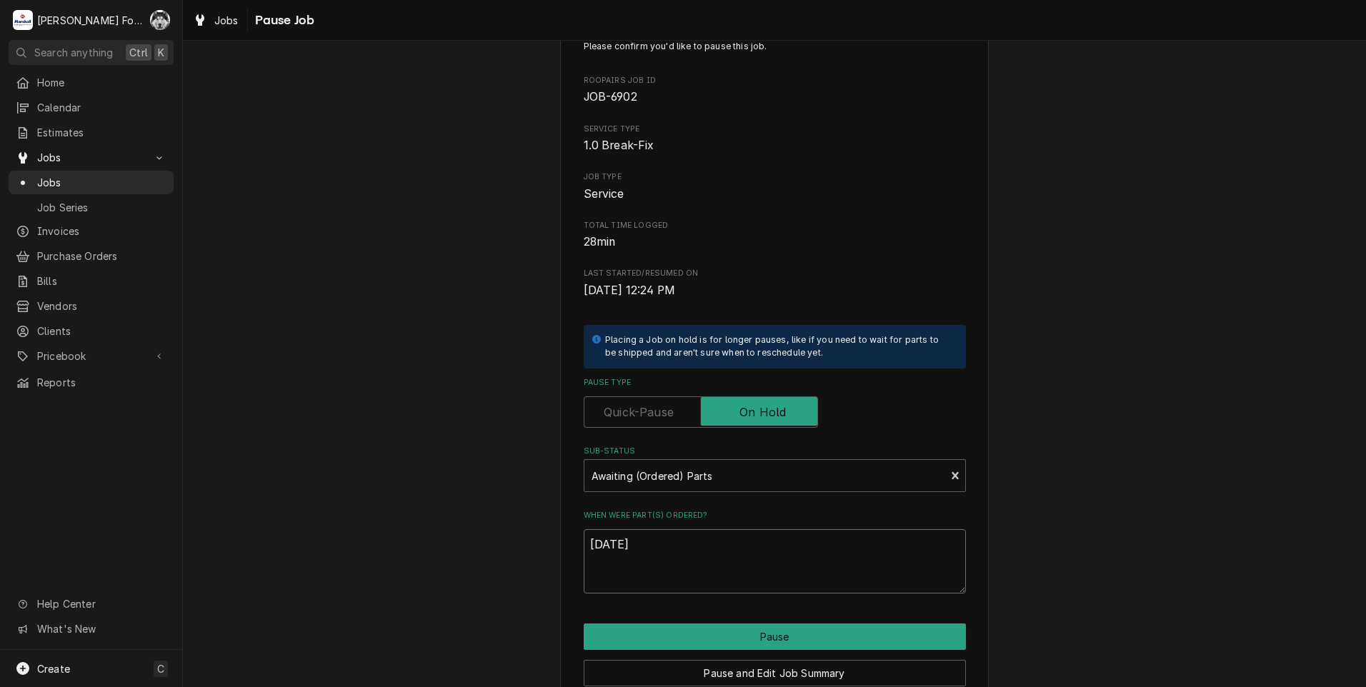
scroll to position [113, 0]
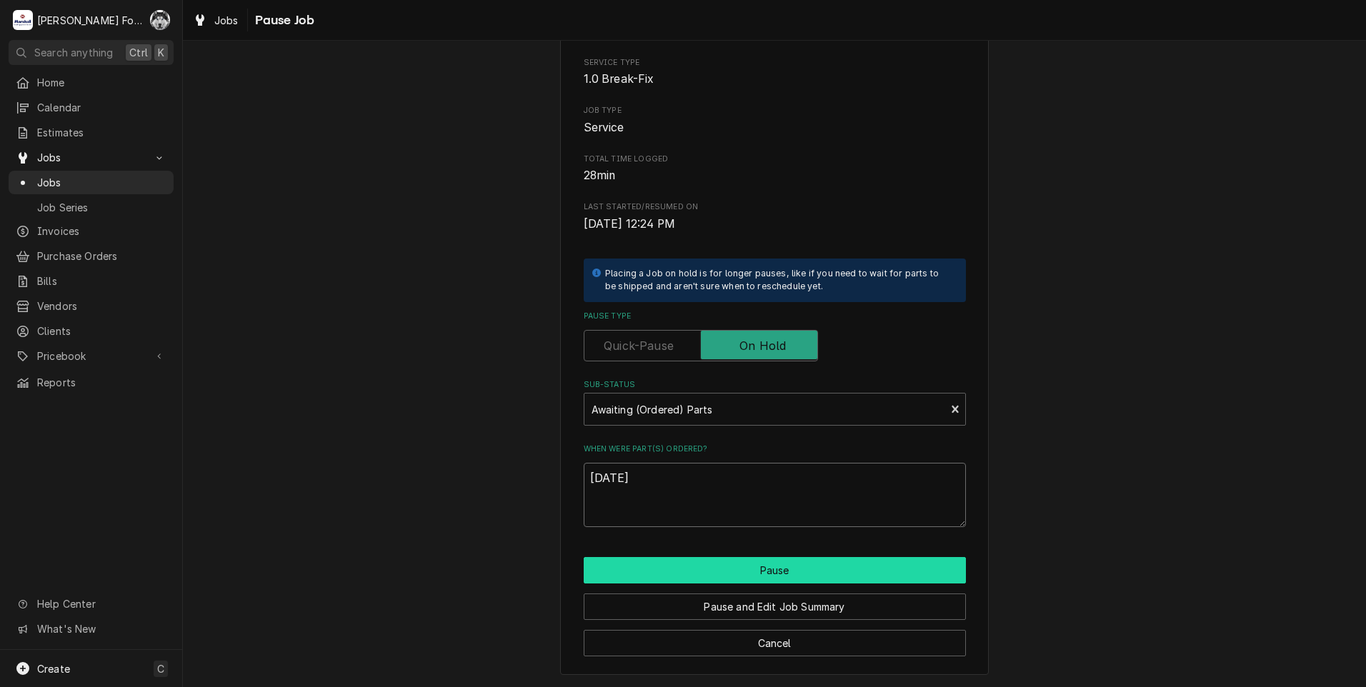
type textarea "[DATE]"
click at [749, 574] on button "Pause" at bounding box center [775, 570] width 382 height 26
type textarea "x"
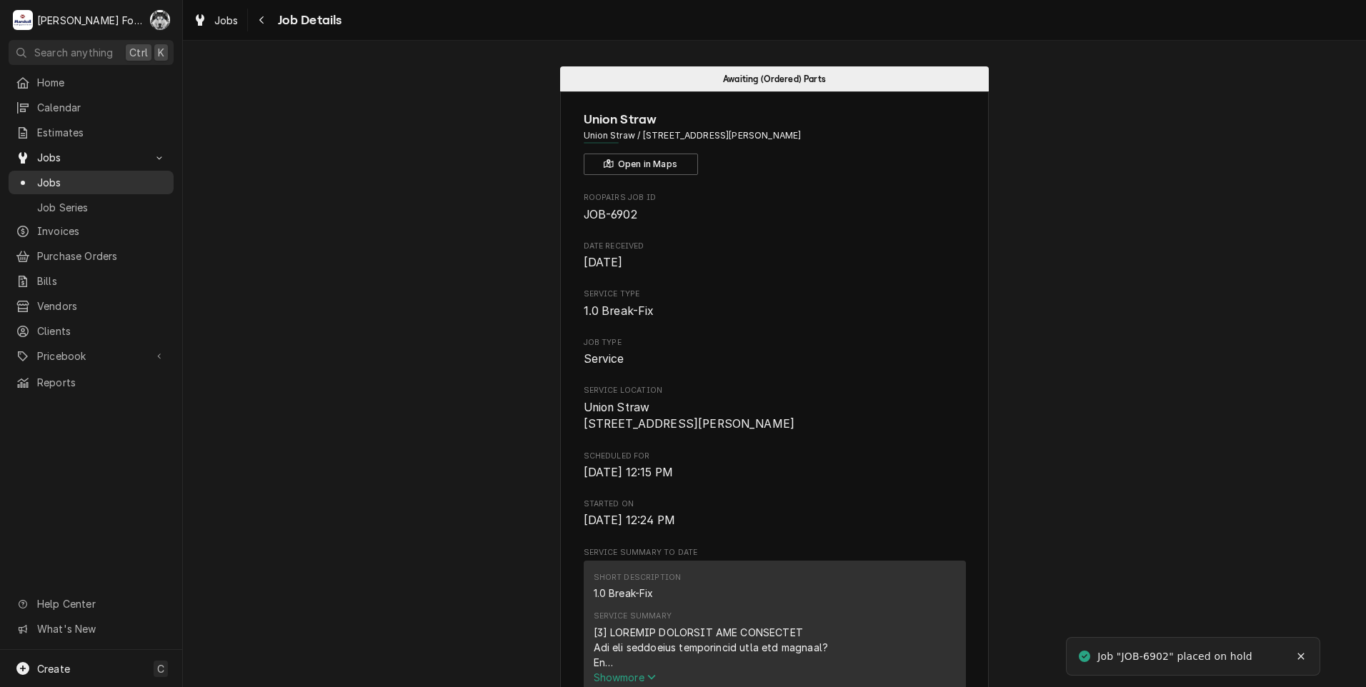
click at [46, 176] on span "Jobs" at bounding box center [101, 182] width 129 height 15
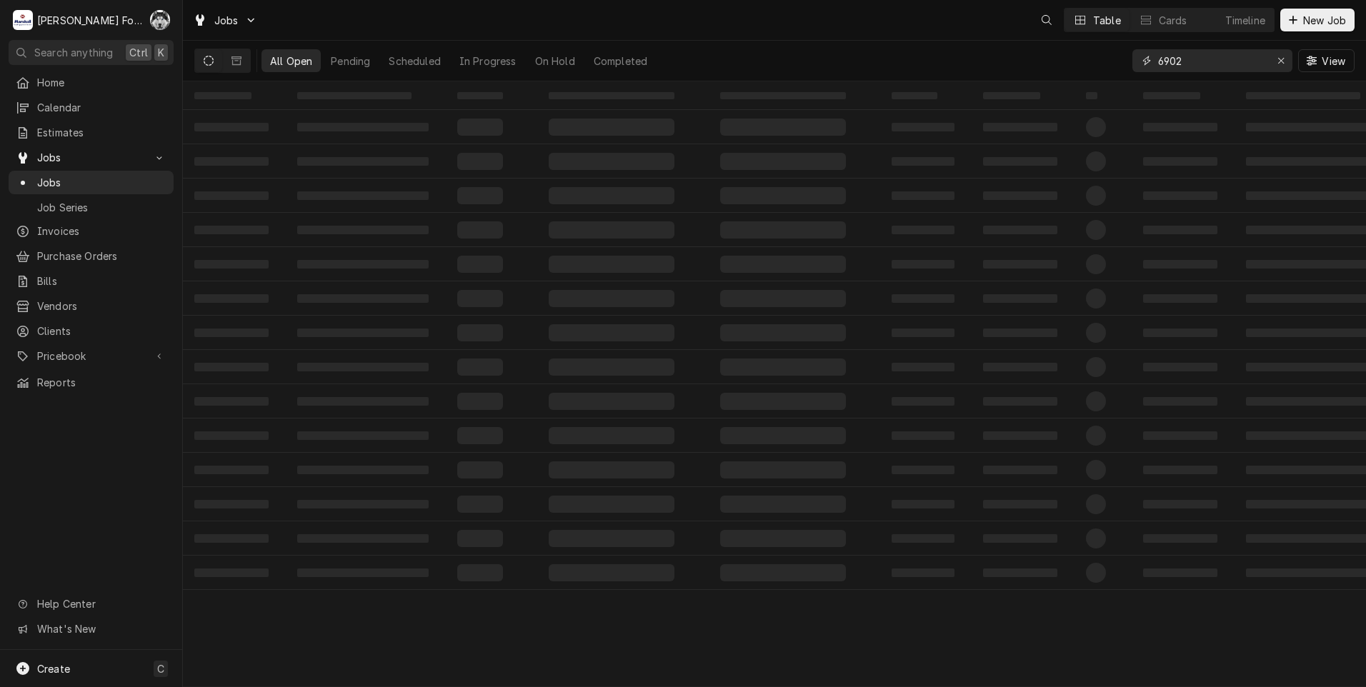
drag, startPoint x: 1192, startPoint y: 61, endPoint x: 1058, endPoint y: 94, distance: 138.4
click at [1058, 94] on div "Jobs Table Cards Timeline New Job All Open Pending Scheduled In Progress On Hol…" at bounding box center [774, 343] width 1183 height 687
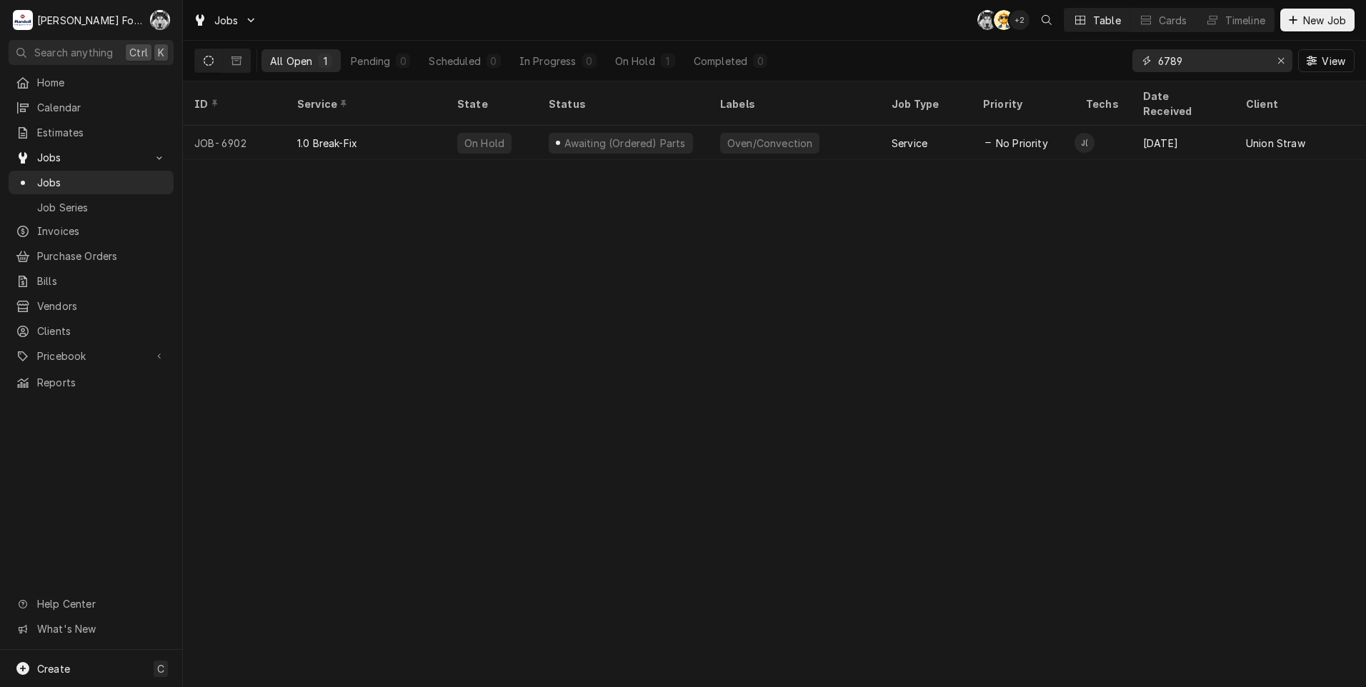
type input "6789"
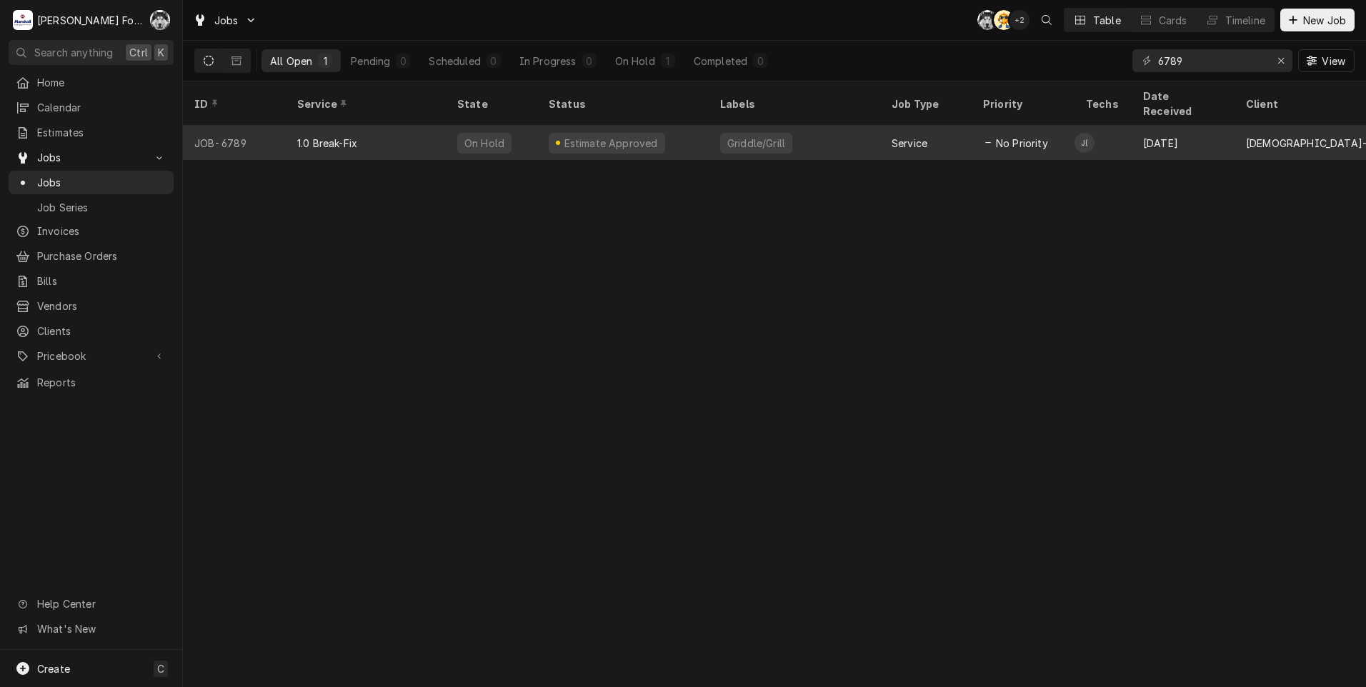
click at [727, 134] on div "Griddle/Grill" at bounding box center [756, 143] width 72 height 21
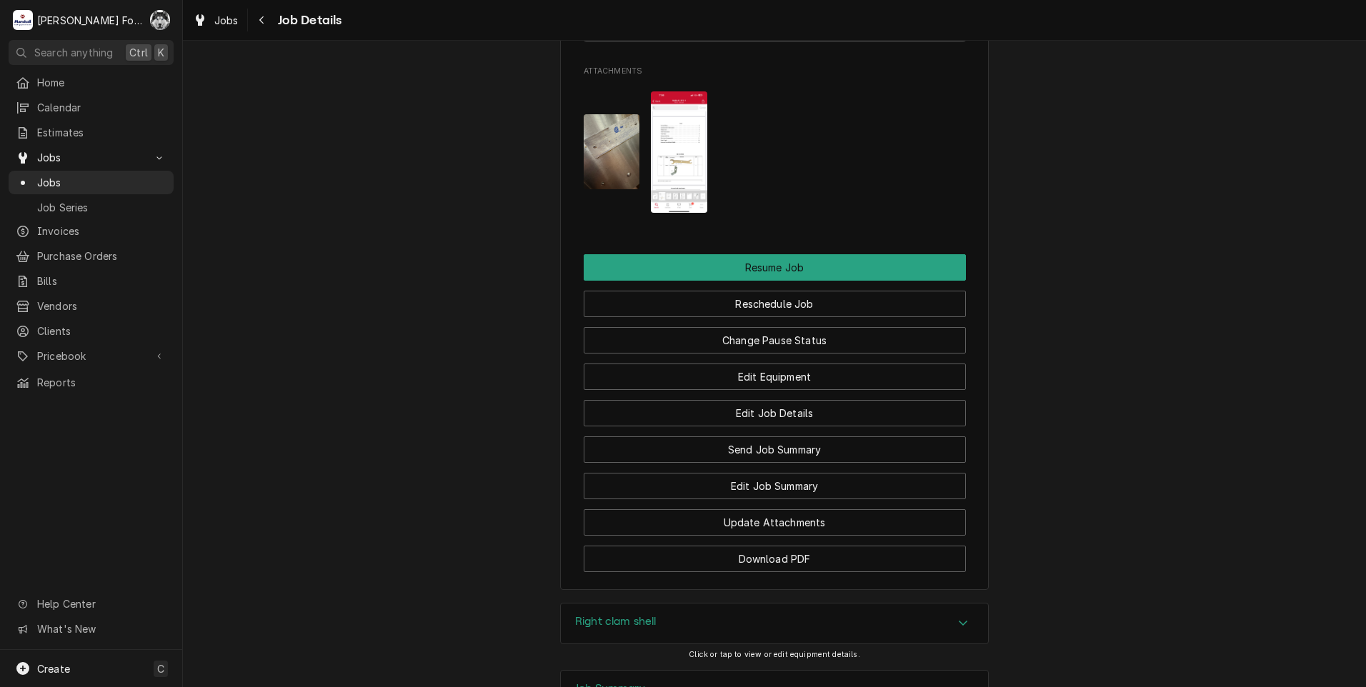
scroll to position [1714, 0]
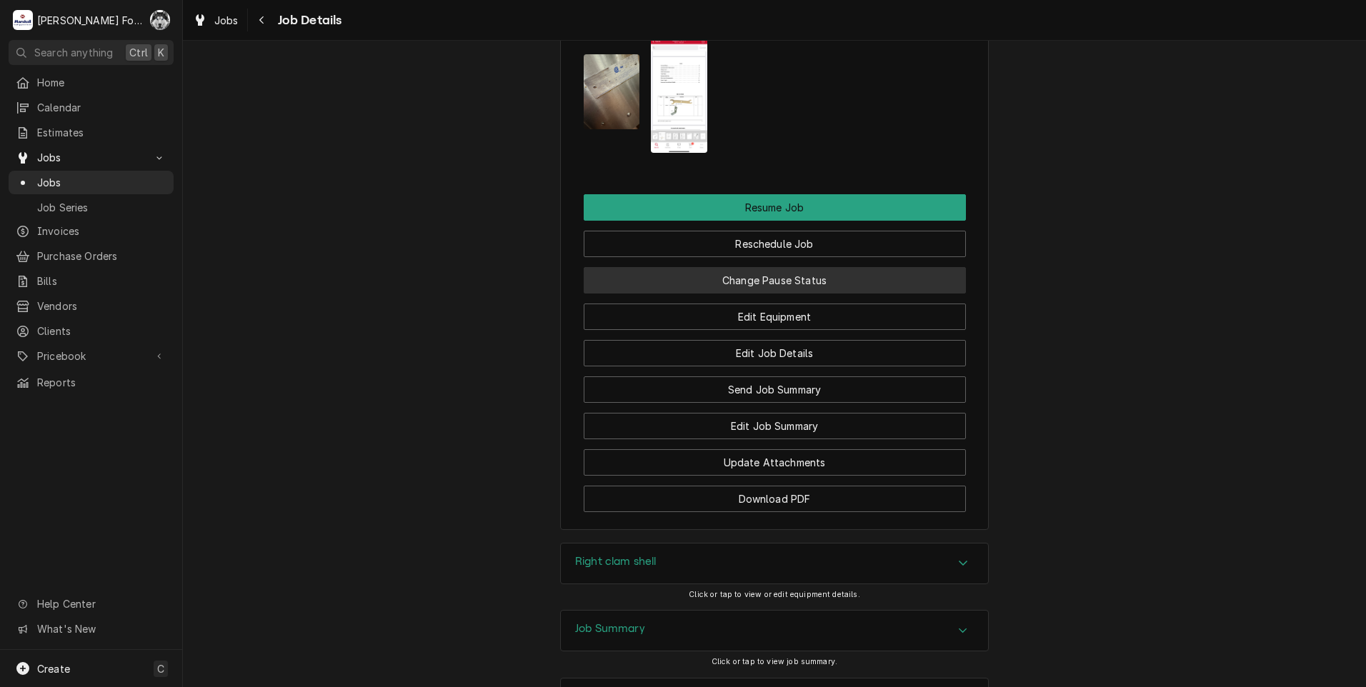
click at [769, 267] on button "Change Pause Status" at bounding box center [775, 280] width 382 height 26
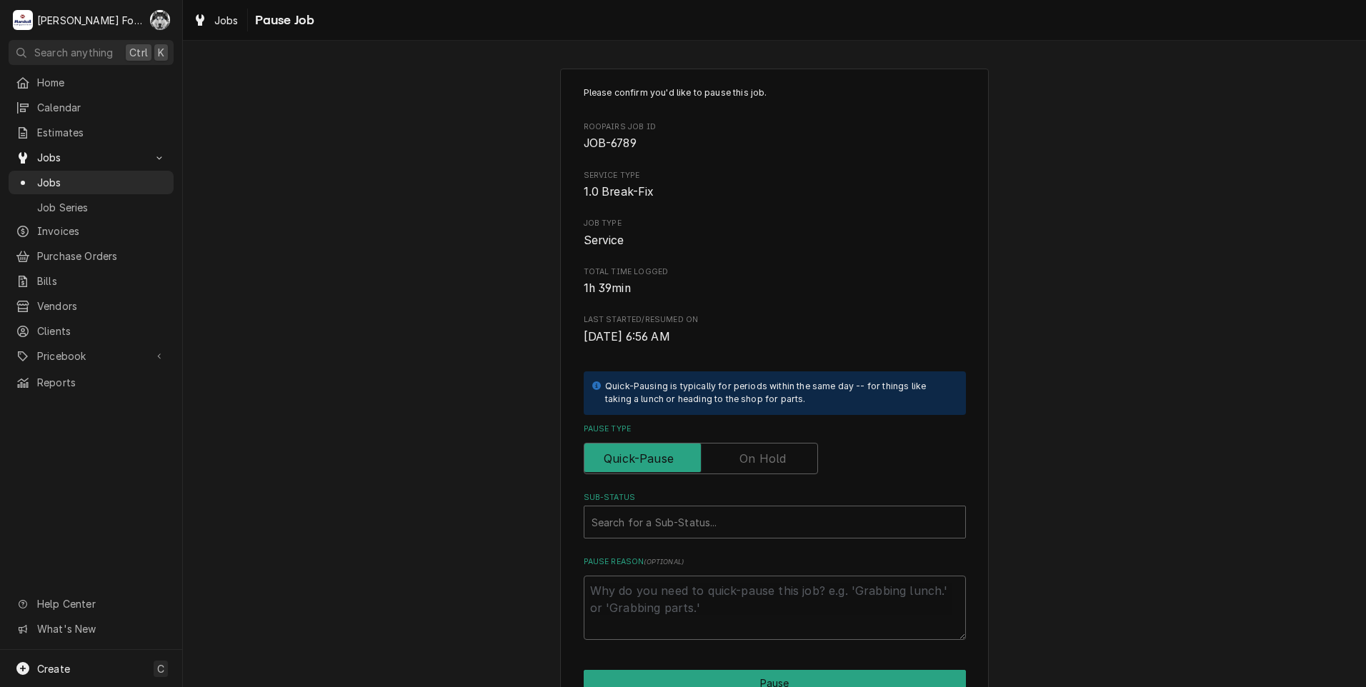
drag, startPoint x: 757, startPoint y: 458, endPoint x: 718, endPoint y: 495, distance: 54.1
click at [756, 458] on label "Pause Type" at bounding box center [701, 458] width 234 height 31
click at [756, 458] on input "Pause Type" at bounding box center [700, 458] width 221 height 31
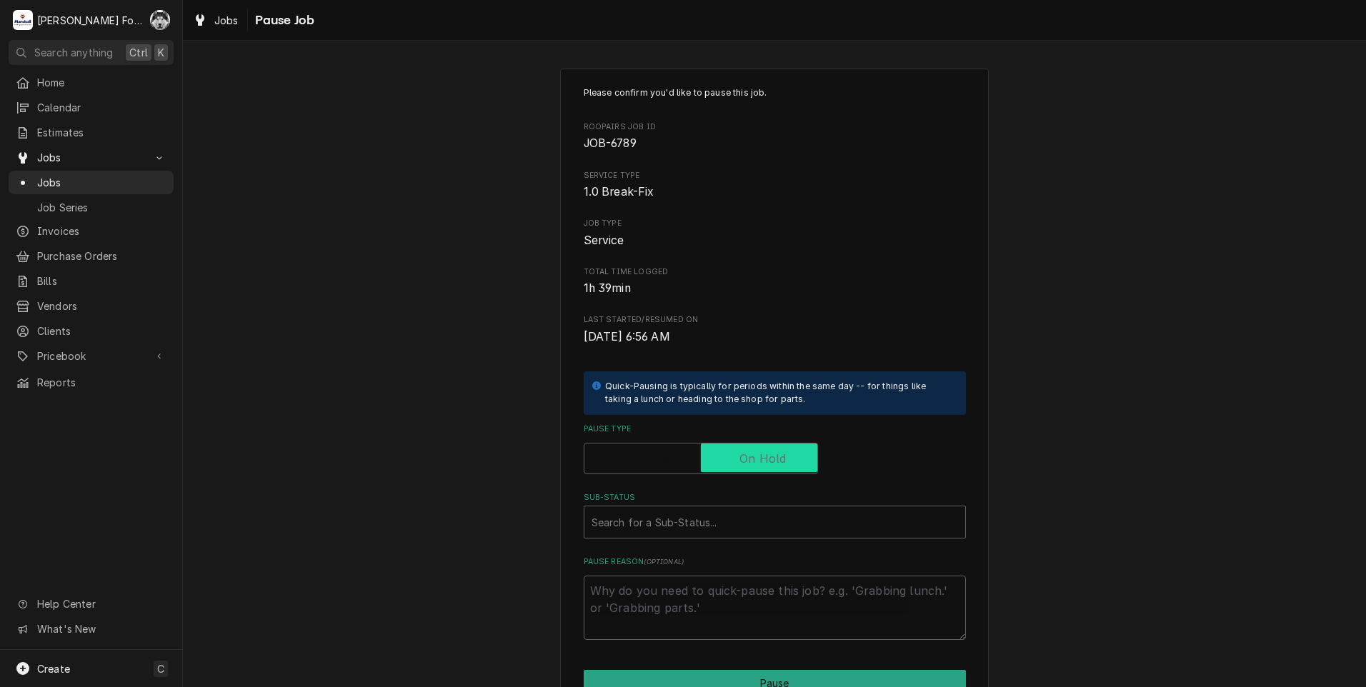
checkbox input "true"
drag, startPoint x: 718, startPoint y: 495, endPoint x: 672, endPoint y: 588, distance: 103.5
click at [696, 520] on div "Sub-Status" at bounding box center [760, 522] width 338 height 26
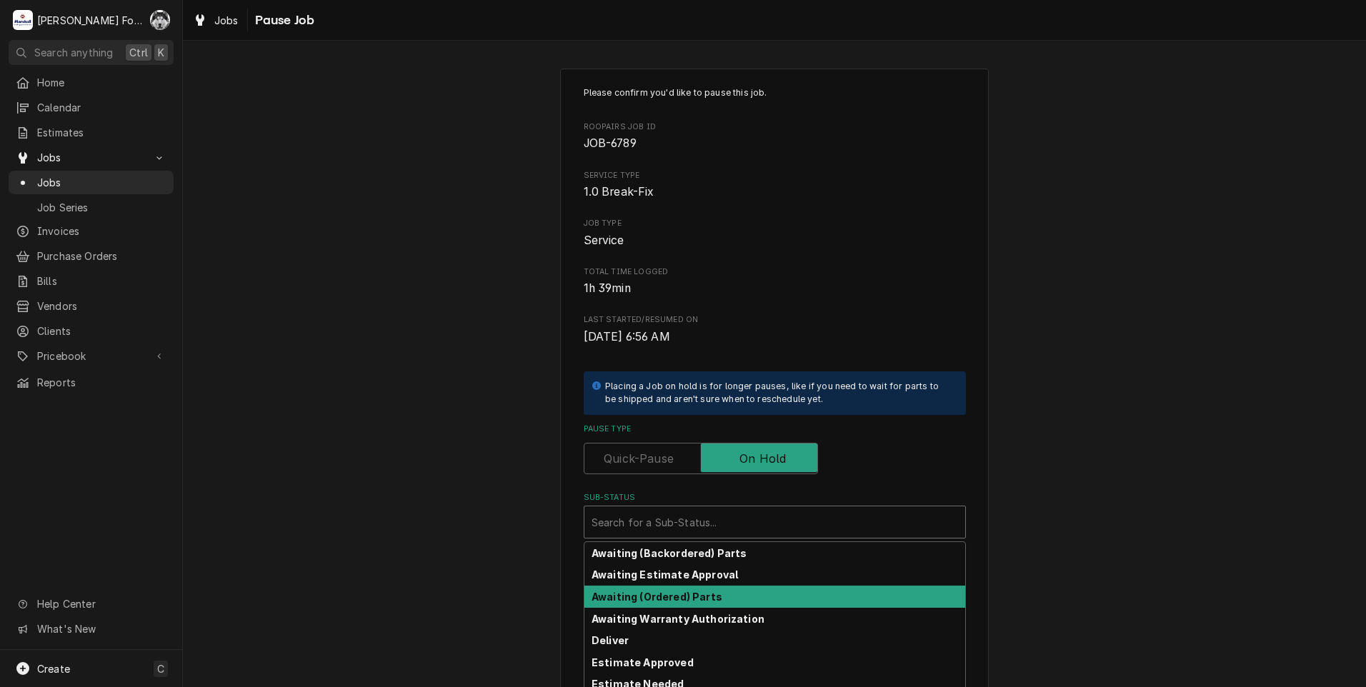
click at [661, 596] on strong "Awaiting (Ordered) Parts" at bounding box center [656, 597] width 131 height 12
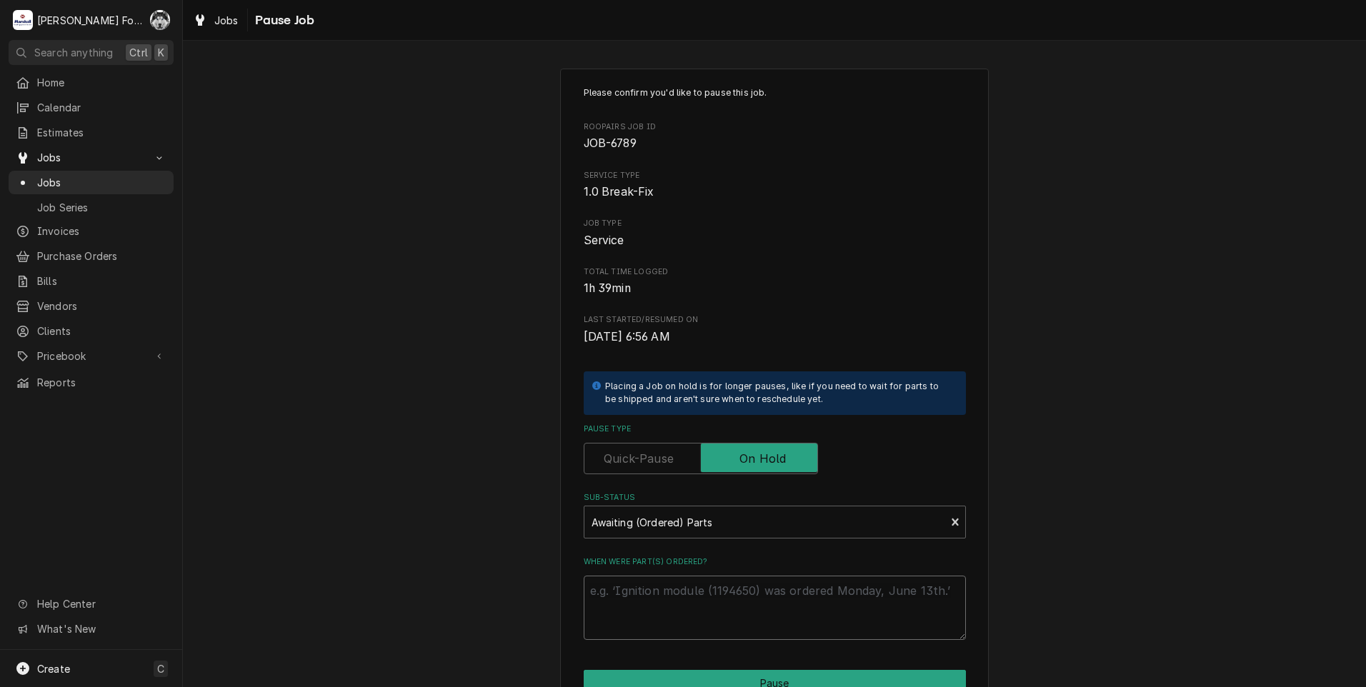
click at [661, 596] on textarea "When were part(s) ordered?" at bounding box center [775, 608] width 382 height 64
drag, startPoint x: 661, startPoint y: 596, endPoint x: 637, endPoint y: 581, distance: 28.9
click at [637, 582] on textarea "When were part(s) ordered?" at bounding box center [775, 608] width 382 height 64
type textarea "x"
type textarea "8"
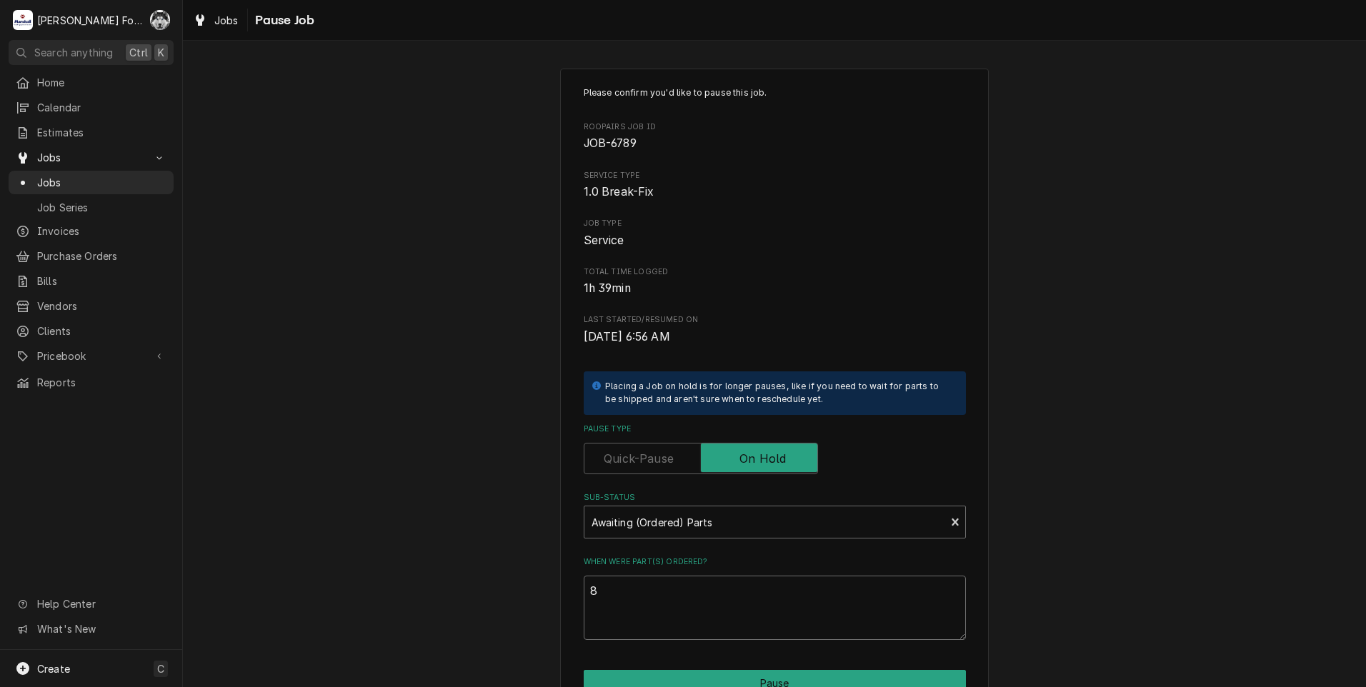
type textarea "x"
type textarea "8/"
type textarea "x"
type textarea "8/2"
type textarea "x"
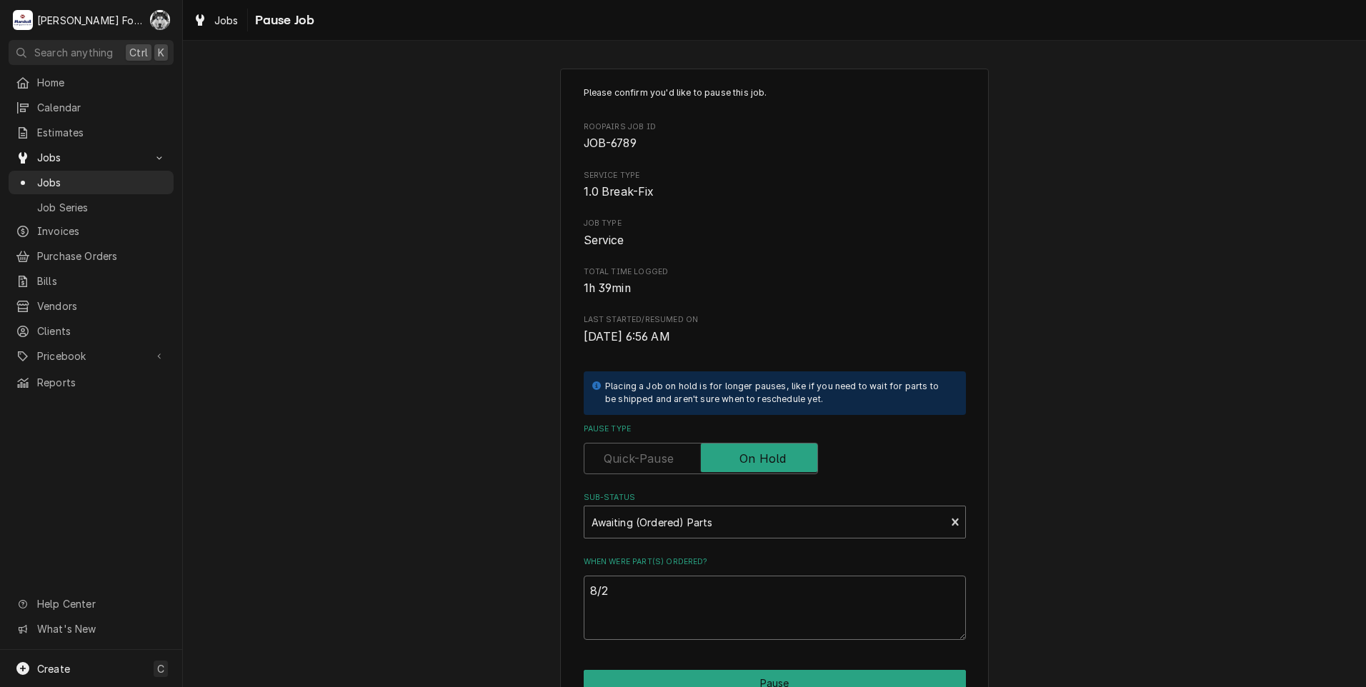
type textarea "8/20"
type textarea "x"
type textarea "8/20/"
type textarea "x"
type textarea "8/20/2"
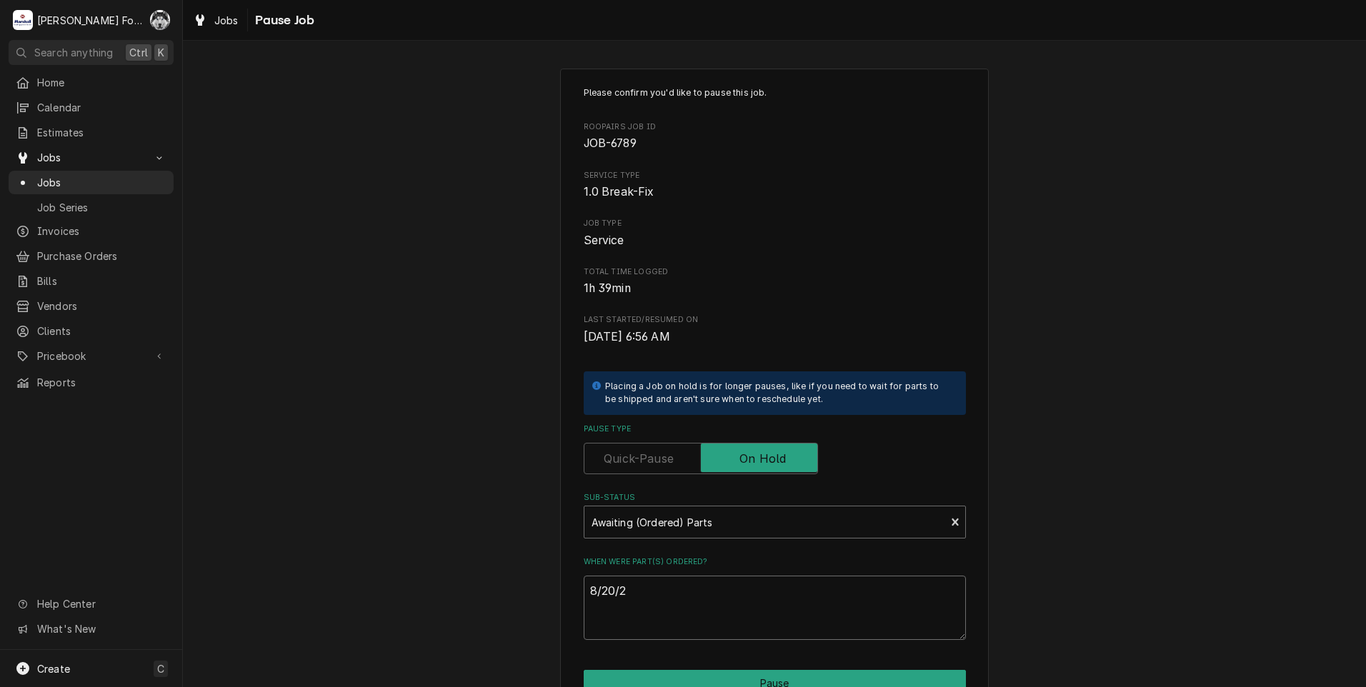
type textarea "x"
type textarea "[DATE]"
type textarea "x"
type textarea "8/20/202"
type textarea "x"
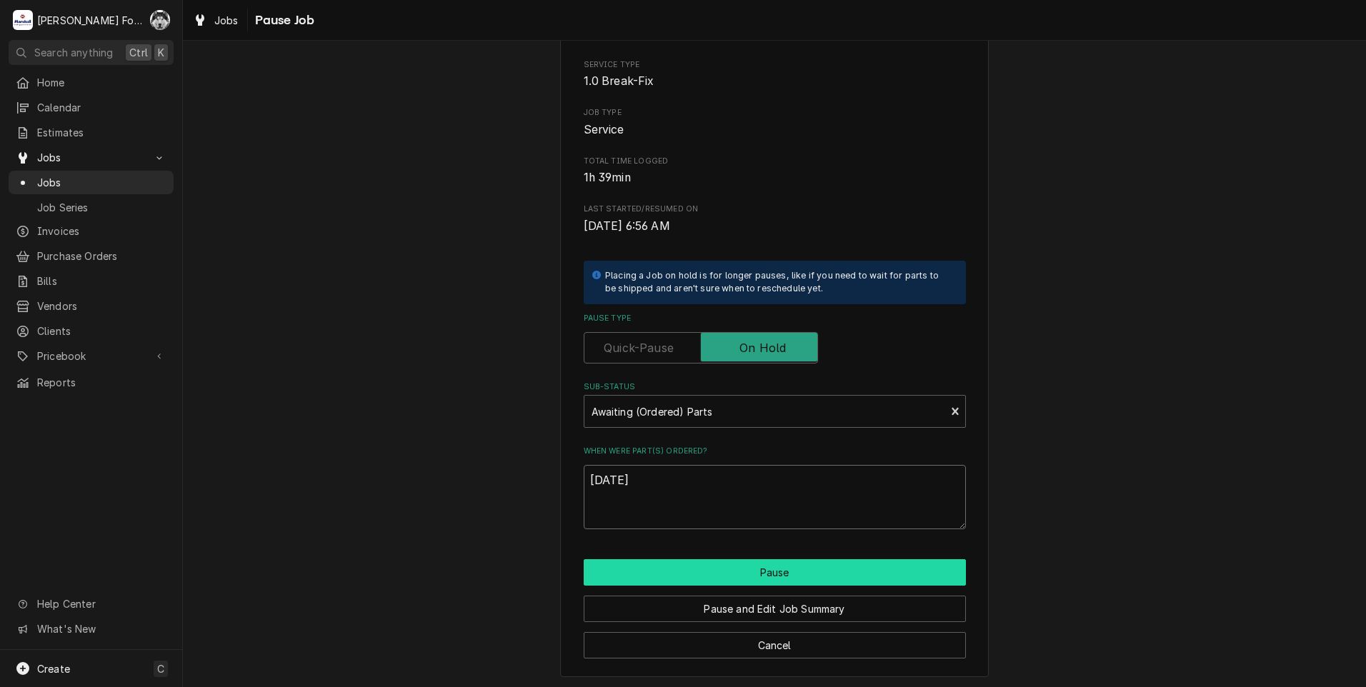
scroll to position [113, 0]
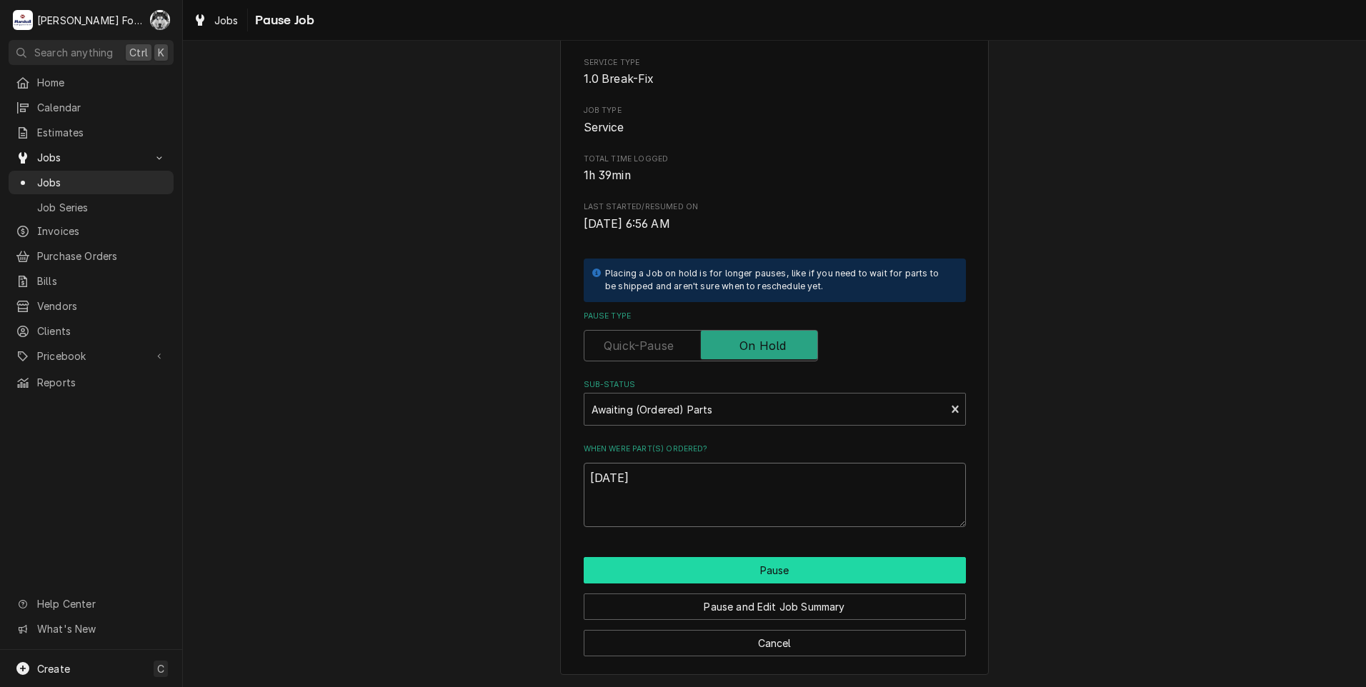
type textarea "[DATE]"
click at [741, 569] on button "Pause" at bounding box center [775, 570] width 382 height 26
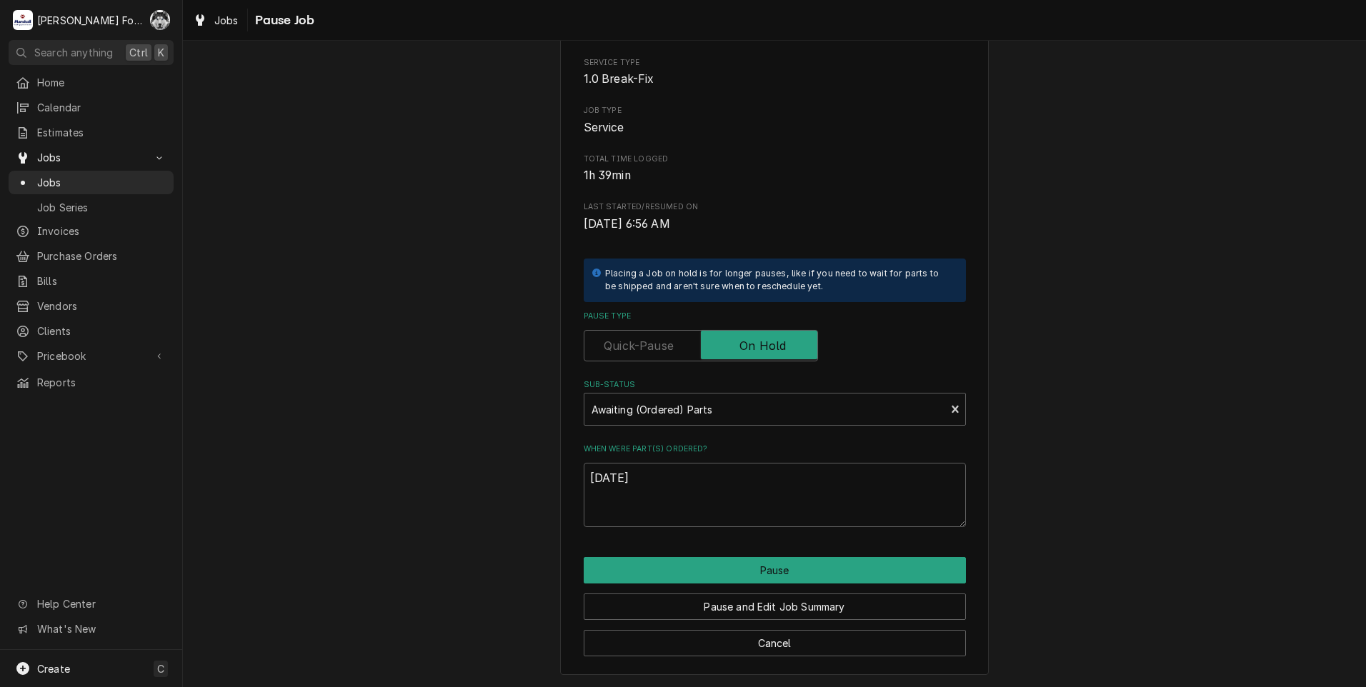
type textarea "x"
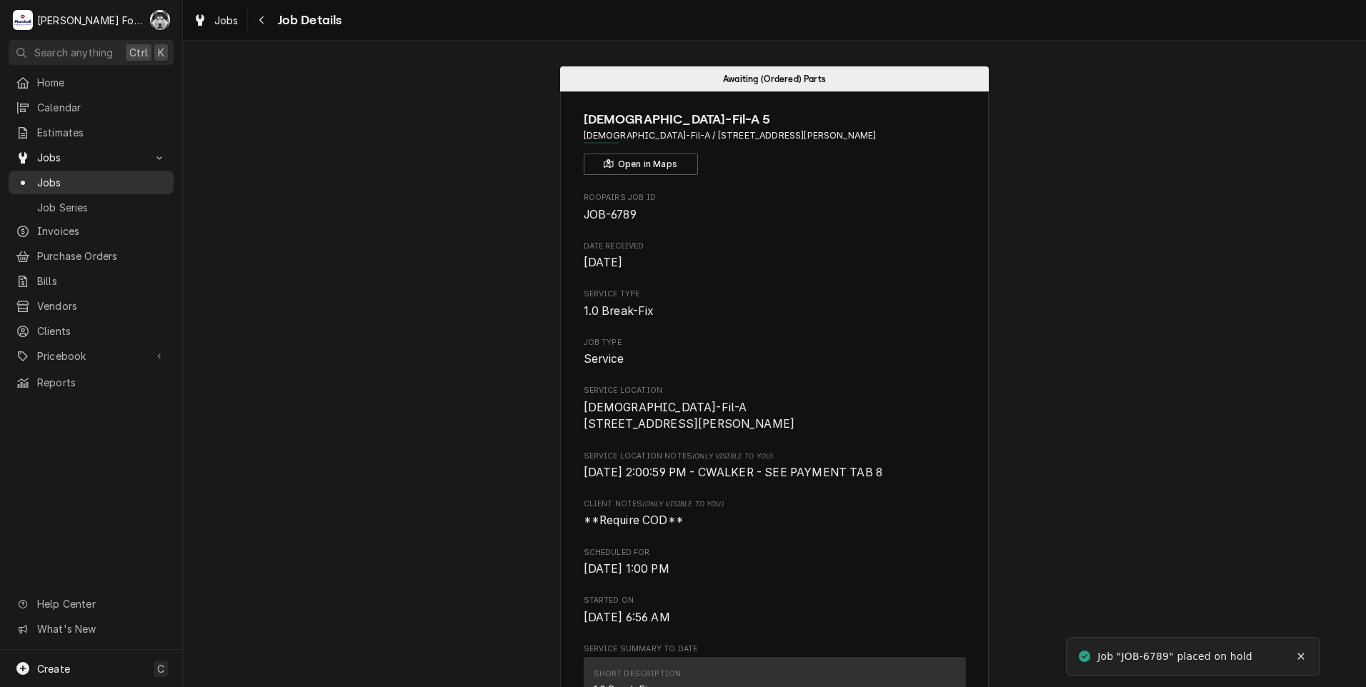
click at [29, 177] on div "Dynamic Content Wrapper" at bounding box center [23, 183] width 14 height 14
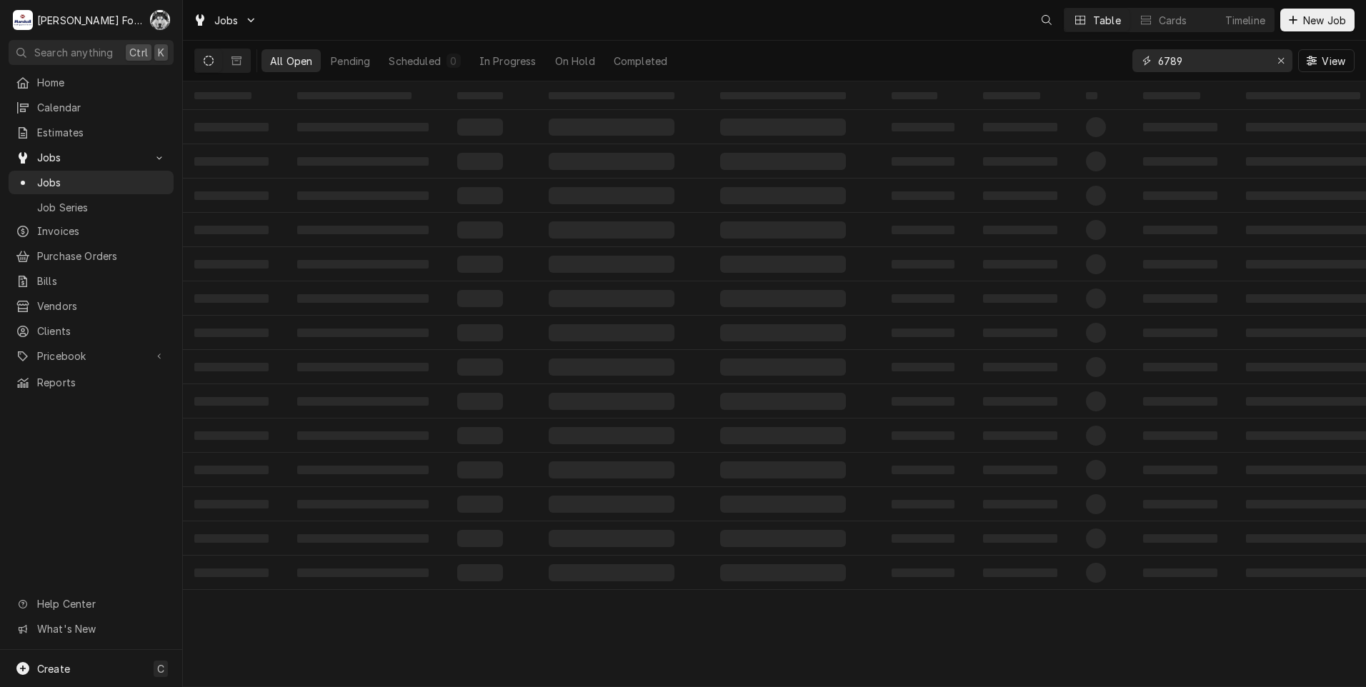
drag, startPoint x: 1130, startPoint y: 67, endPoint x: 1121, endPoint y: 67, distance: 9.3
click at [1121, 67] on div "All Open Pending Scheduled 0 In Progress On Hold Completed 6789 View" at bounding box center [774, 61] width 1160 height 40
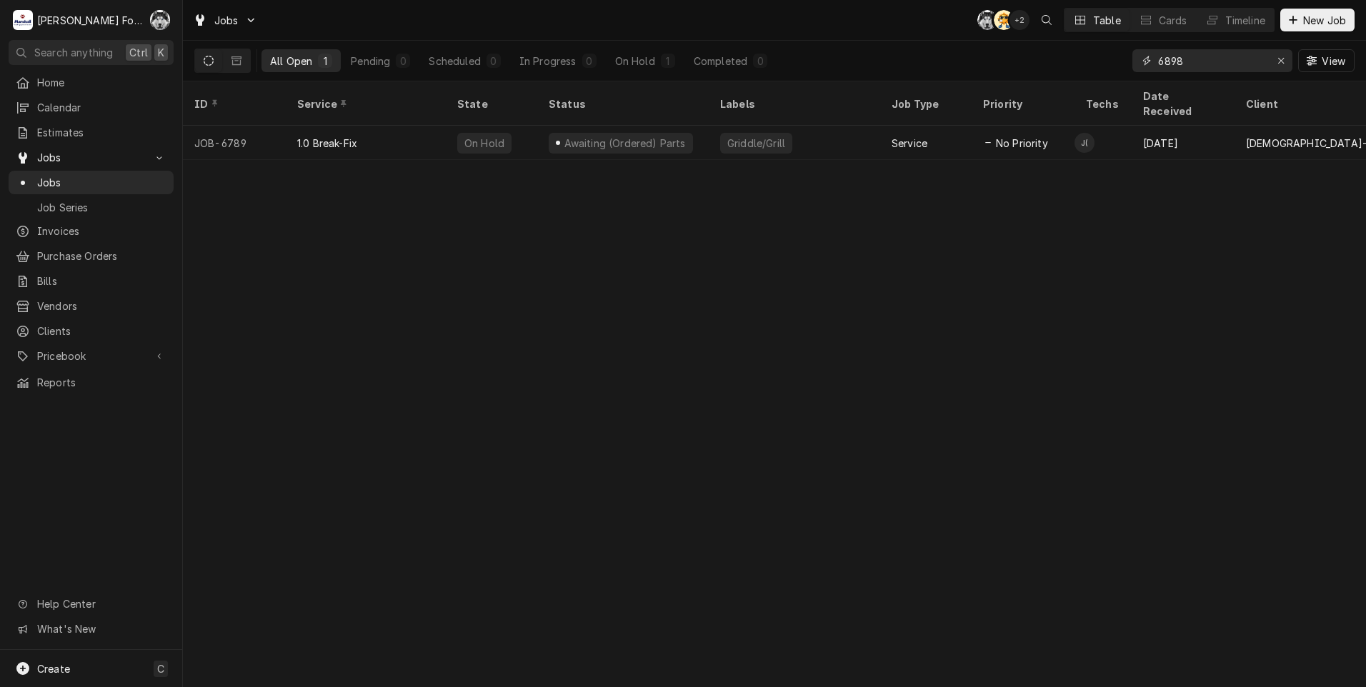
type input "6898"
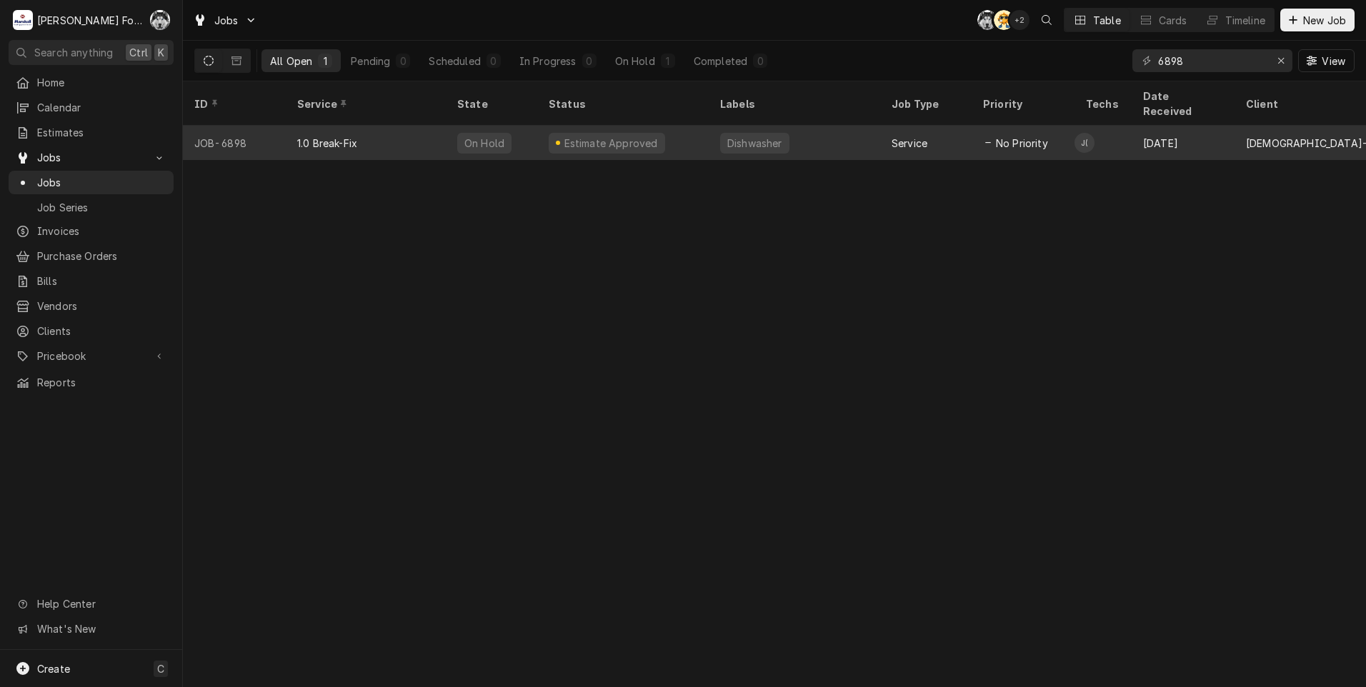
click at [572, 133] on div "Estimate Approved" at bounding box center [607, 143] width 116 height 21
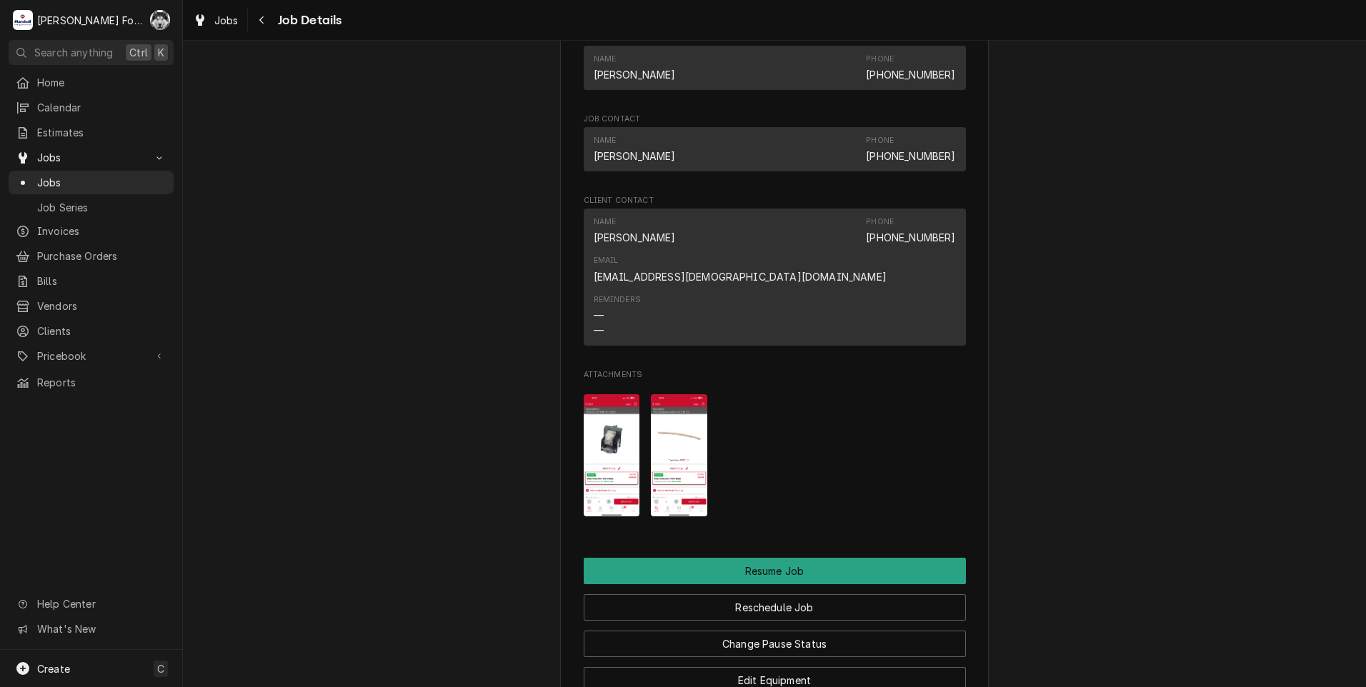
scroll to position [1643, 0]
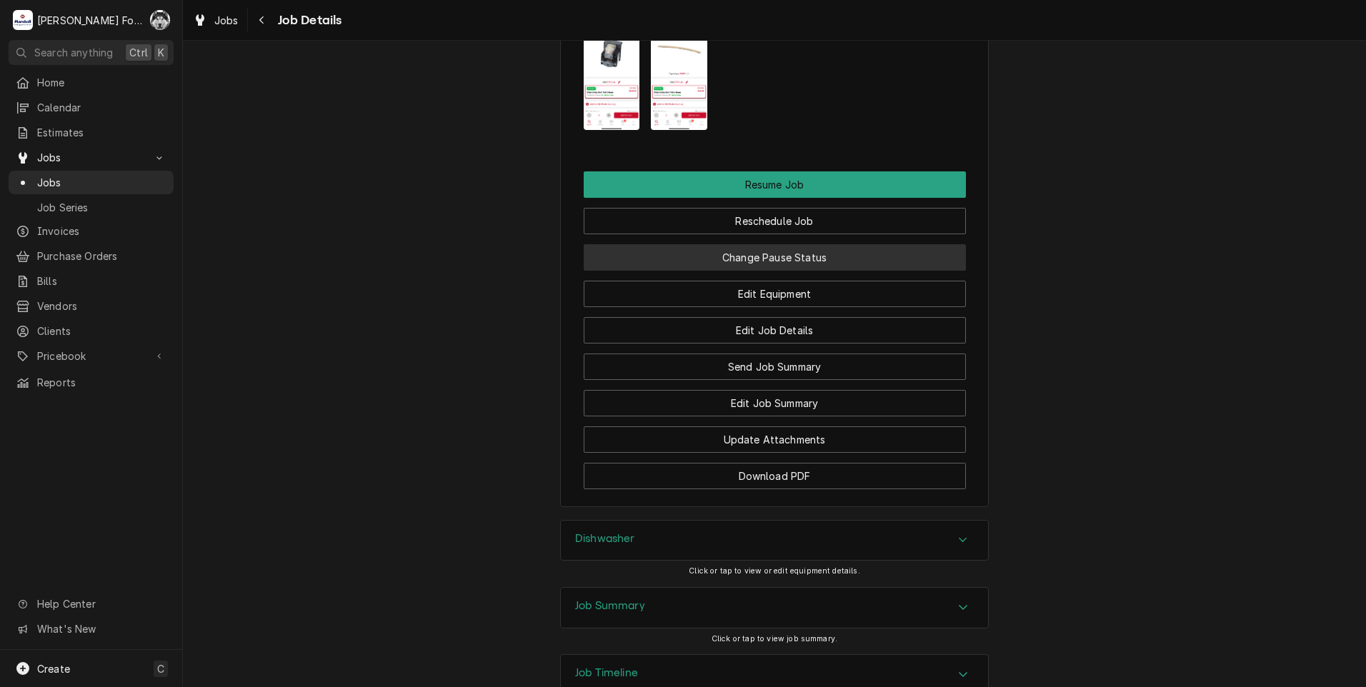
click at [704, 244] on button "Change Pause Status" at bounding box center [775, 257] width 382 height 26
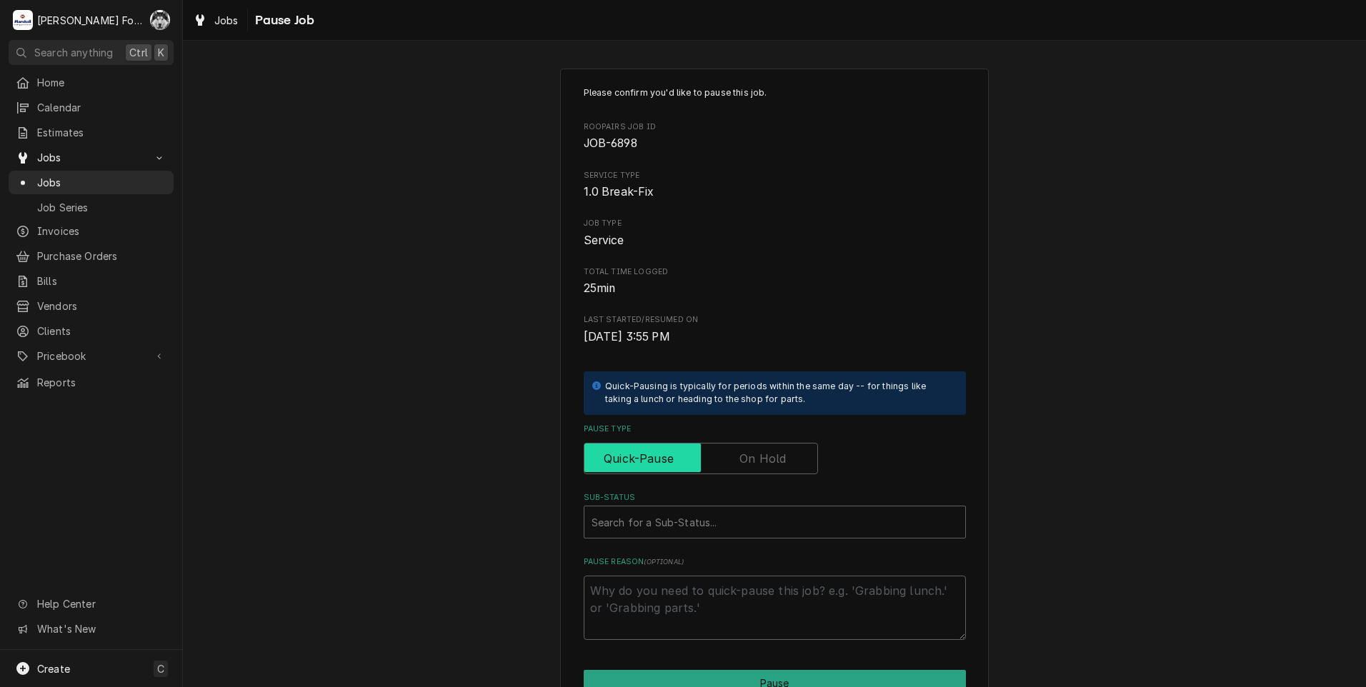
drag, startPoint x: 734, startPoint y: 454, endPoint x: 718, endPoint y: 494, distance: 42.6
click at [732, 454] on input "Pause Type" at bounding box center [700, 458] width 221 height 31
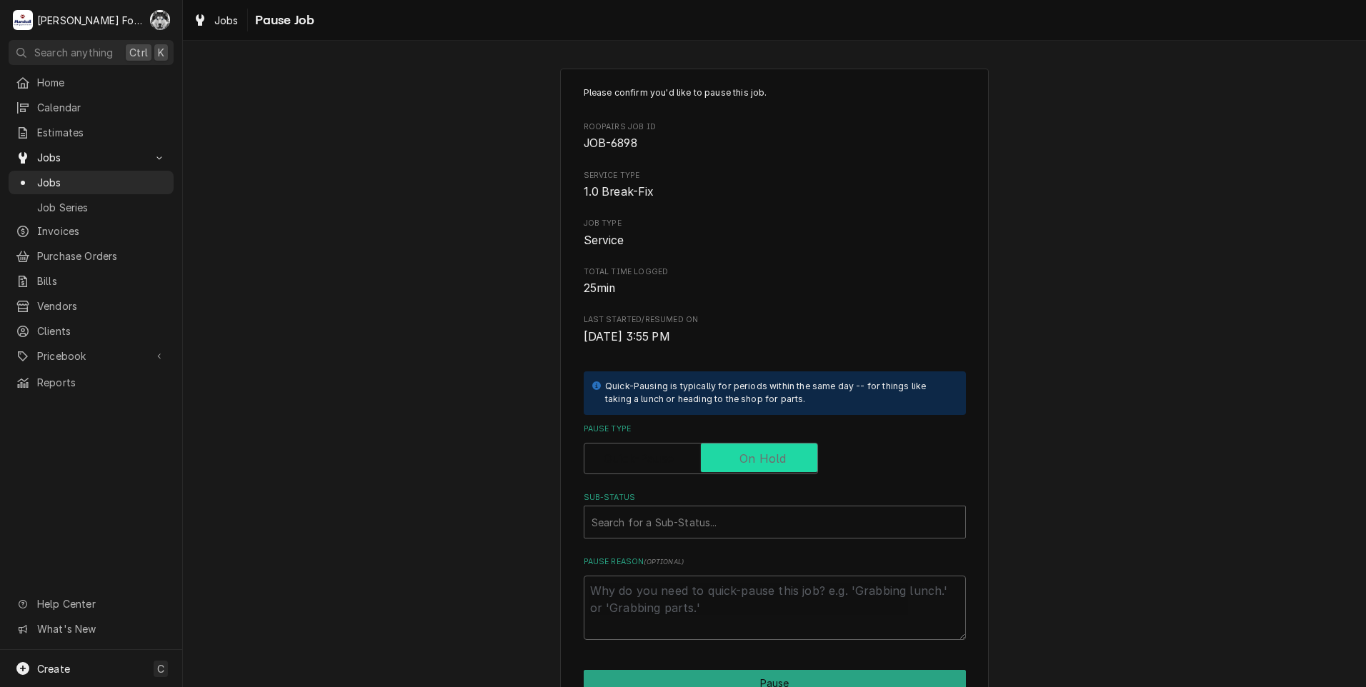
checkbox input "true"
drag, startPoint x: 696, startPoint y: 530, endPoint x: 669, endPoint y: 580, distance: 56.9
click at [693, 534] on div "Sub-Status" at bounding box center [760, 522] width 338 height 26
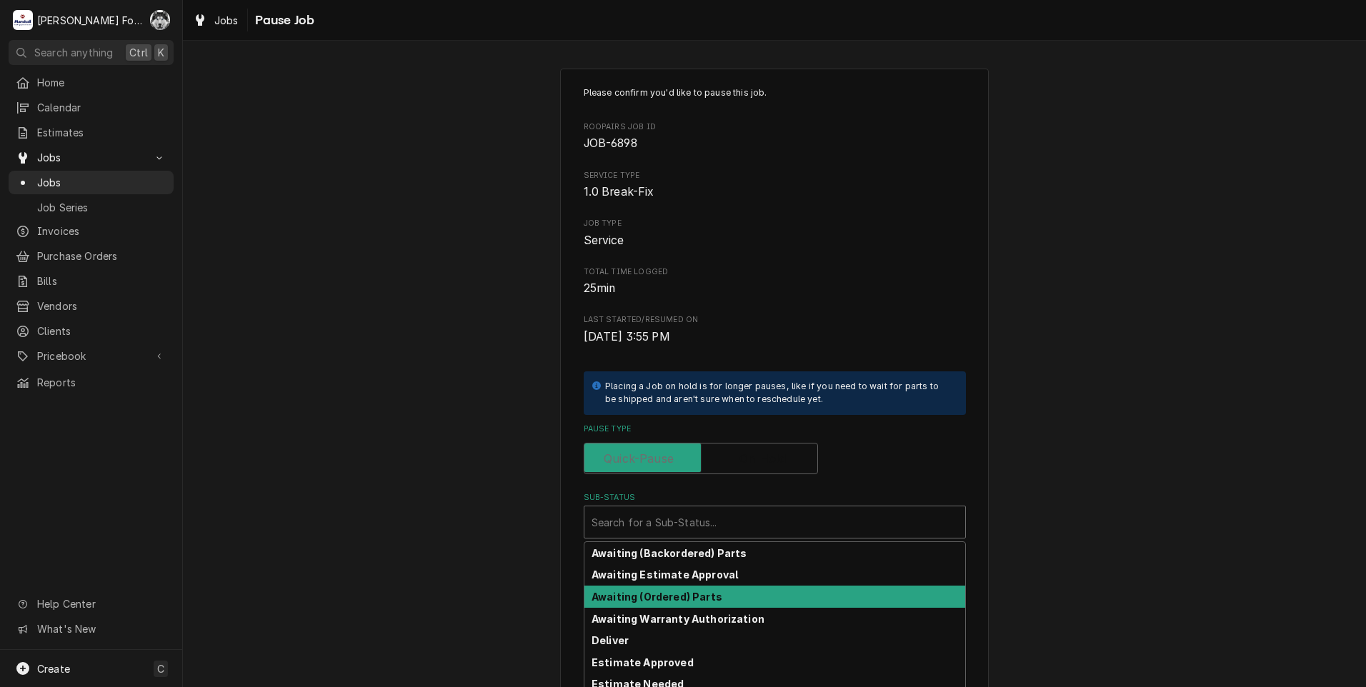
type textarea "x"
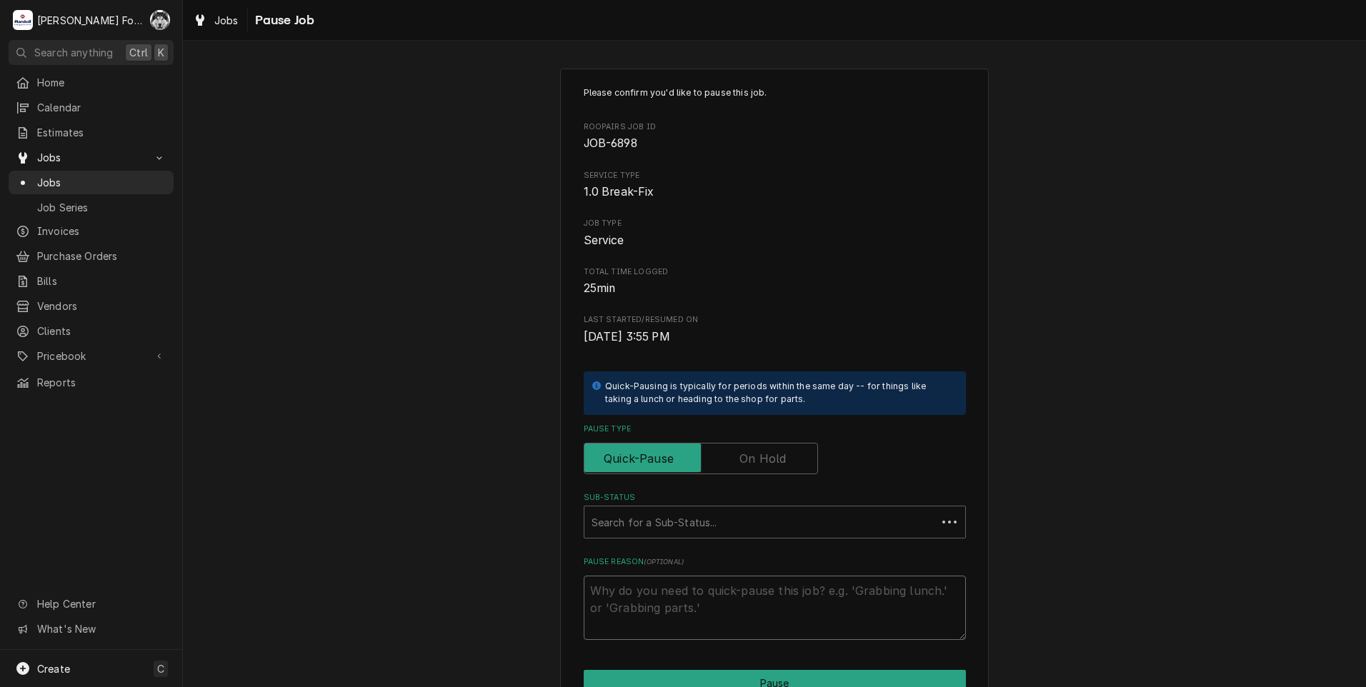
click at [666, 594] on textarea "Pause Reason ( optional )" at bounding box center [775, 608] width 382 height 64
click at [754, 460] on label "Pause Type" at bounding box center [701, 458] width 234 height 31
click at [754, 460] on input "Pause Type" at bounding box center [700, 458] width 221 height 31
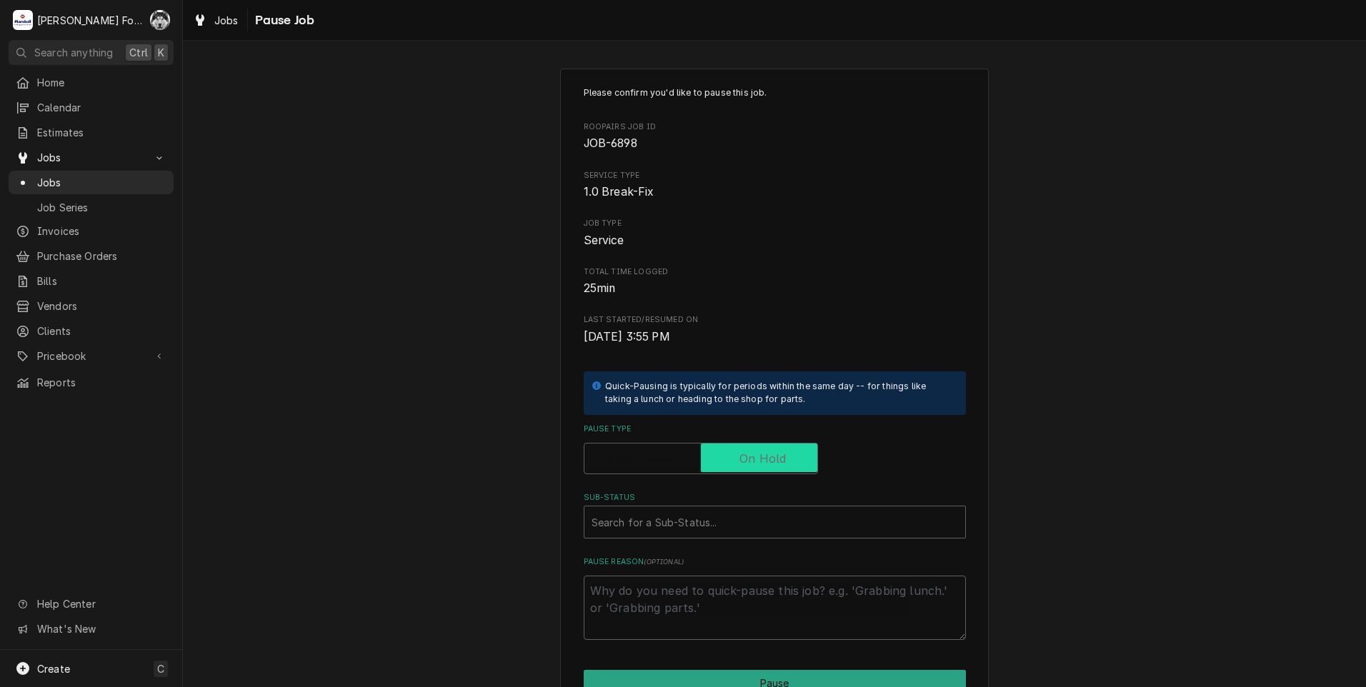
checkbox input "true"
drag, startPoint x: 716, startPoint y: 533, endPoint x: 706, endPoint y: 548, distance: 18.4
click at [716, 533] on div "Sub-Status" at bounding box center [760, 522] width 338 height 26
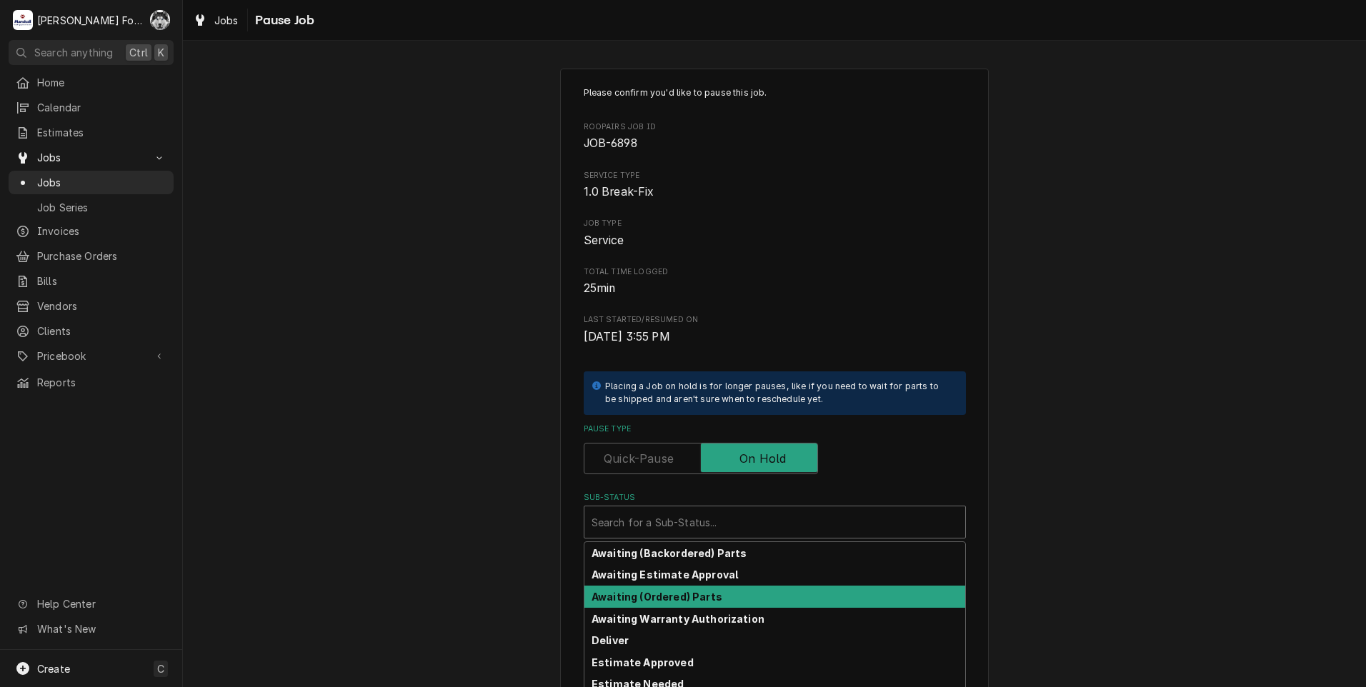
click at [681, 597] on strong "Awaiting (Ordered) Parts" at bounding box center [656, 597] width 131 height 12
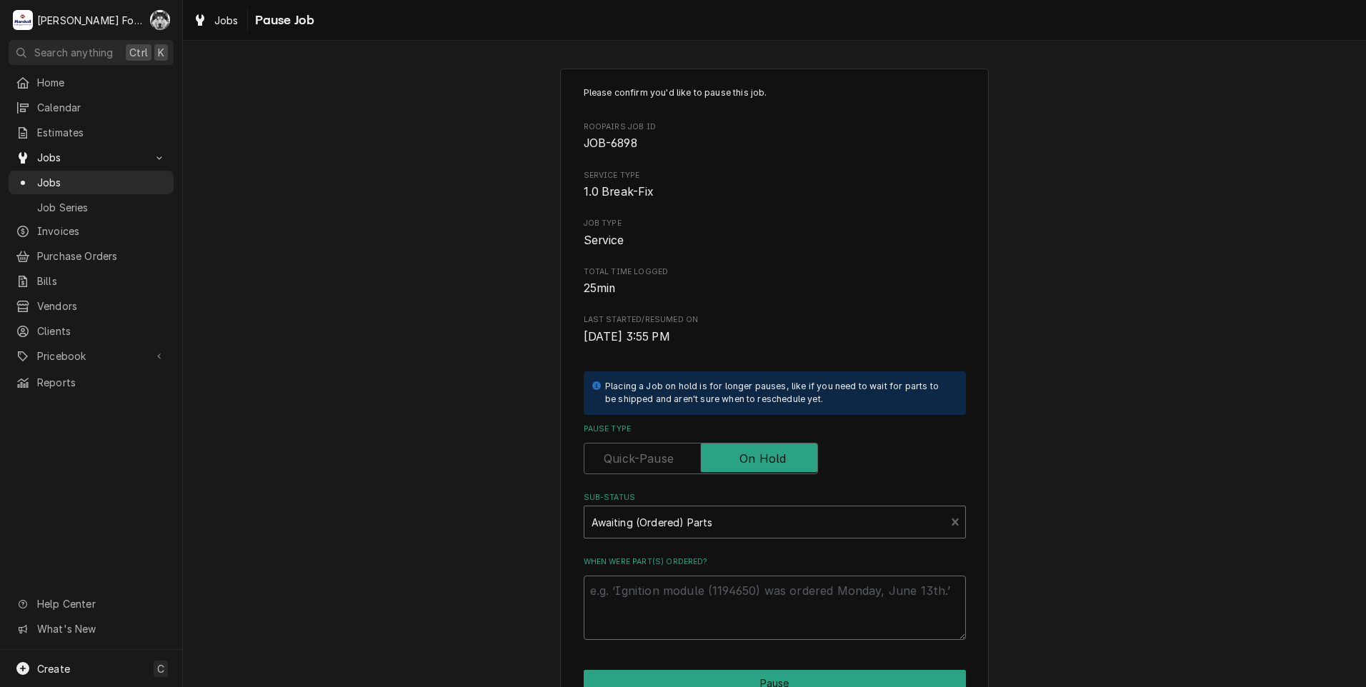
click at [679, 594] on textarea "When were part(s) ordered?" at bounding box center [775, 608] width 382 height 64
type textarea "x"
type textarea "8"
type textarea "x"
type textarea "8/"
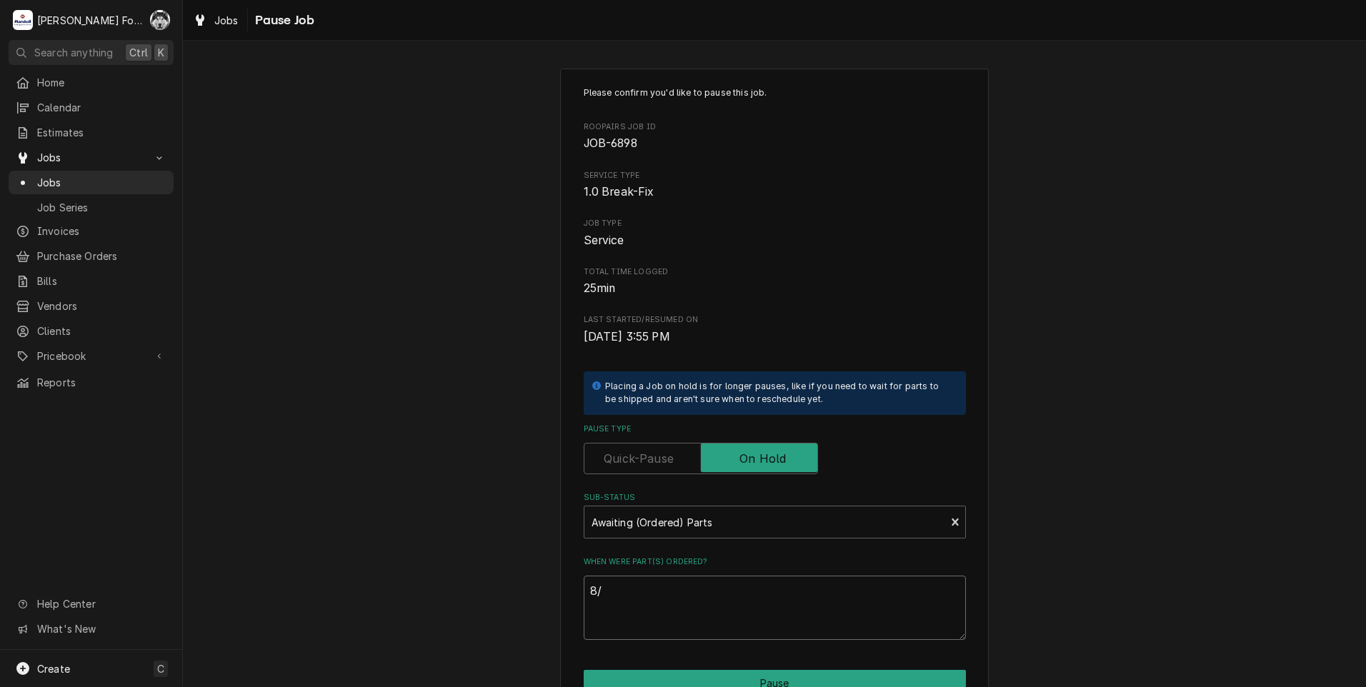
type textarea "x"
type textarea "8/2"
type textarea "x"
type textarea "8/20"
type textarea "x"
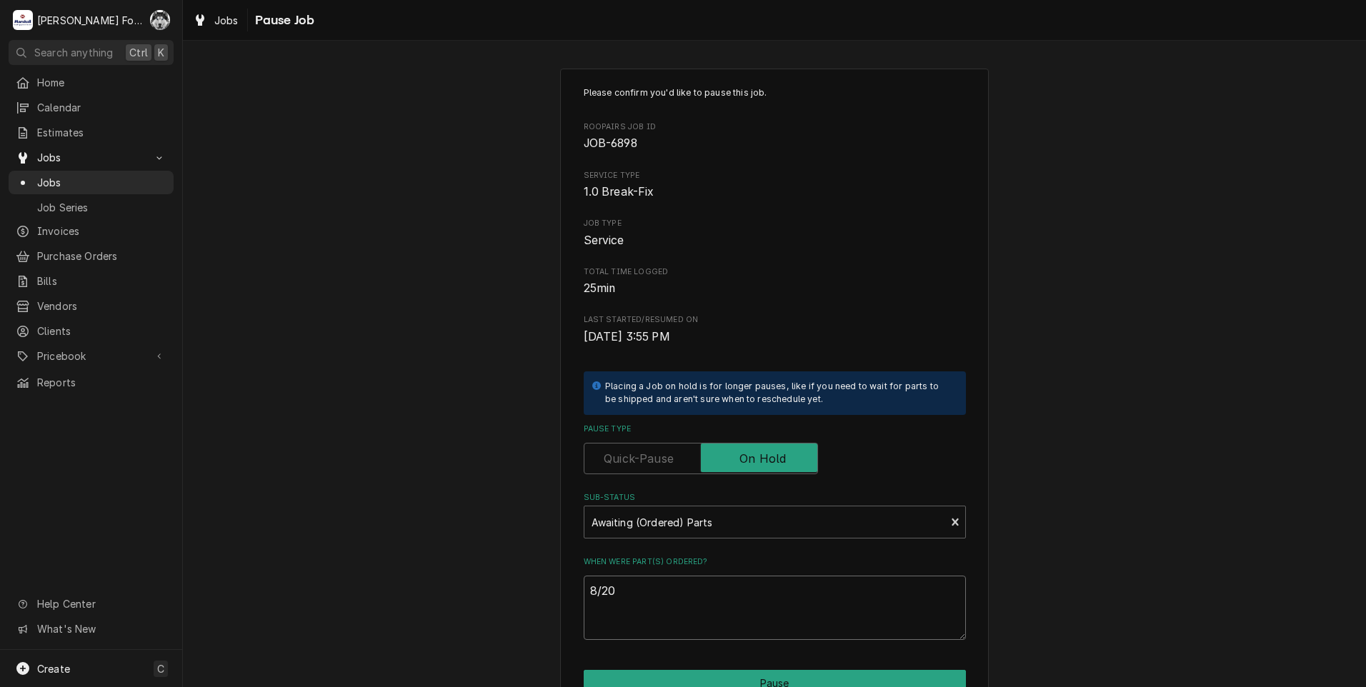
type textarea "8/202"
type textarea "x"
type textarea "8/20"
type textarea "x"
type textarea "8/20/"
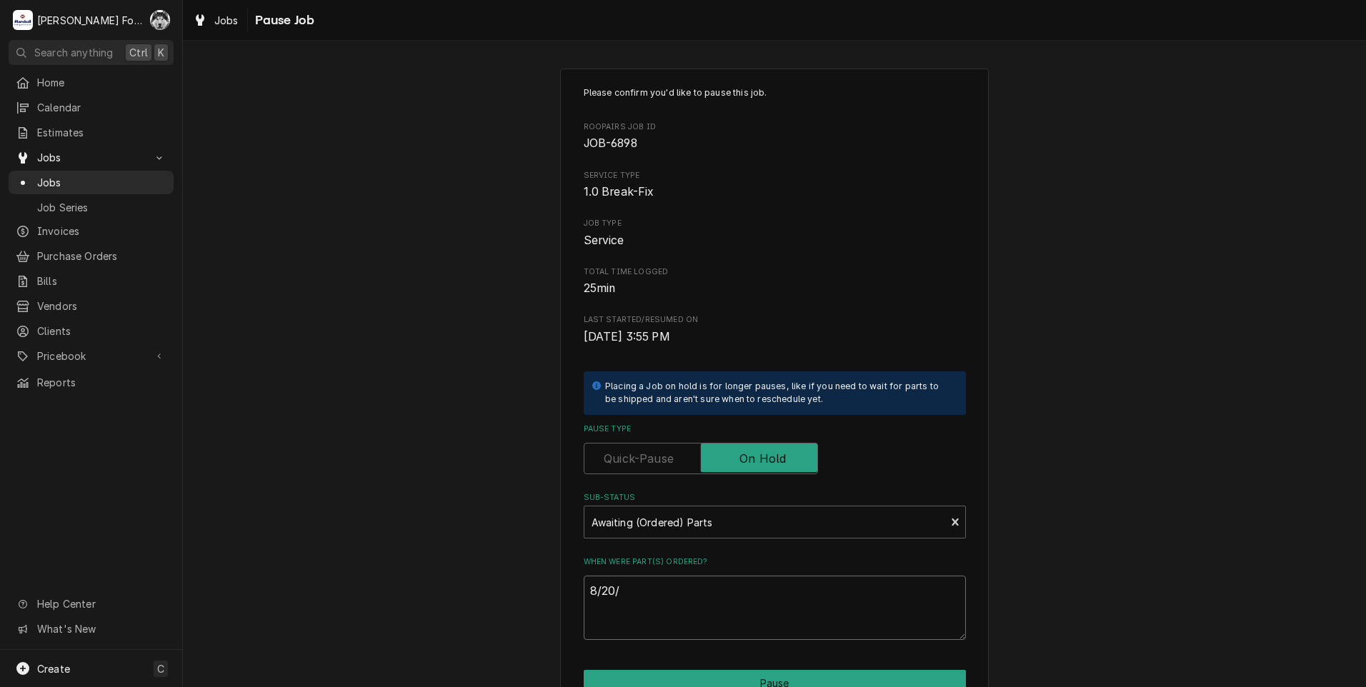
type textarea "x"
type textarea "8/20/2"
type textarea "x"
type textarea "8/20/20"
type textarea "x"
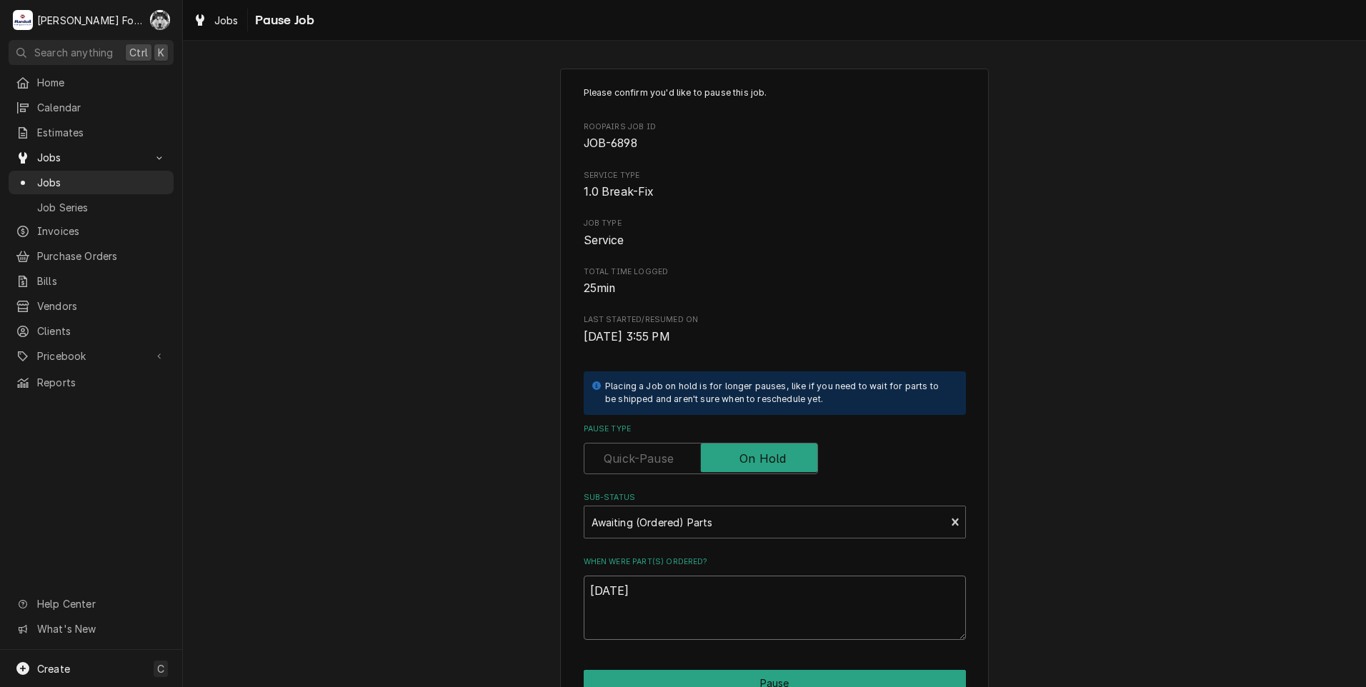
type textarea "8/20/202"
type textarea "x"
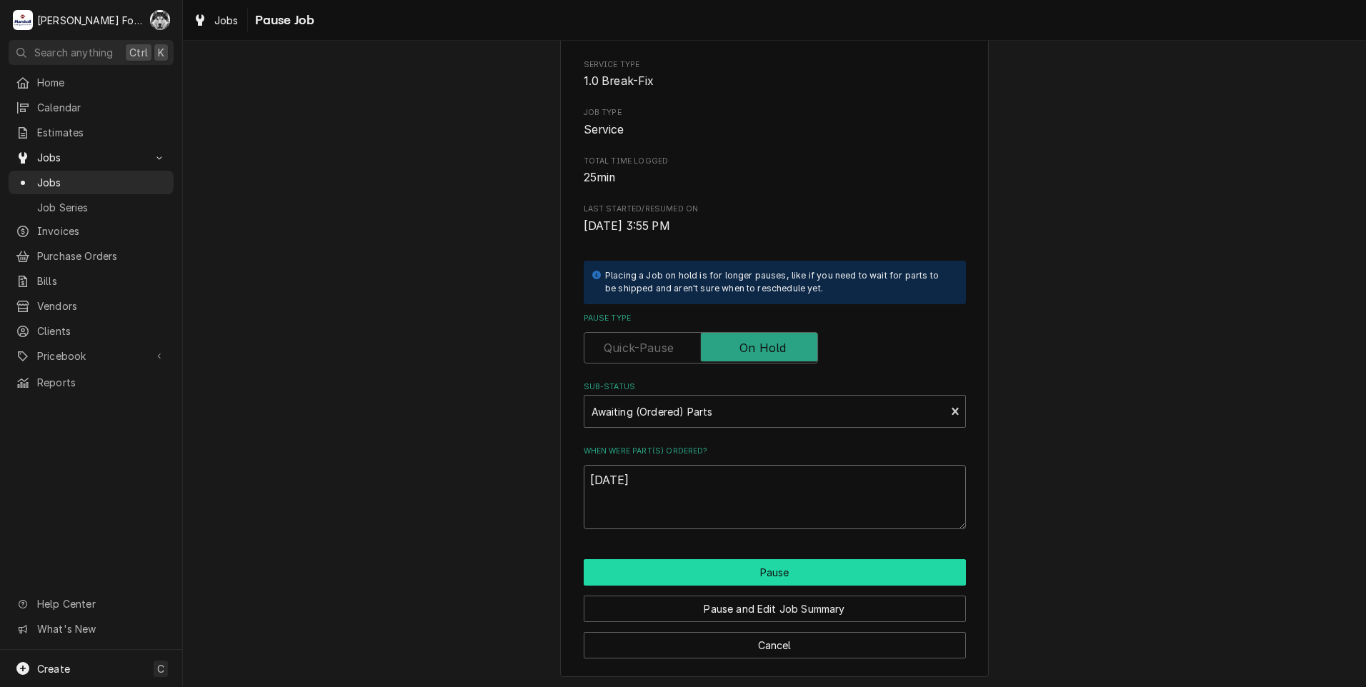
scroll to position [113, 0]
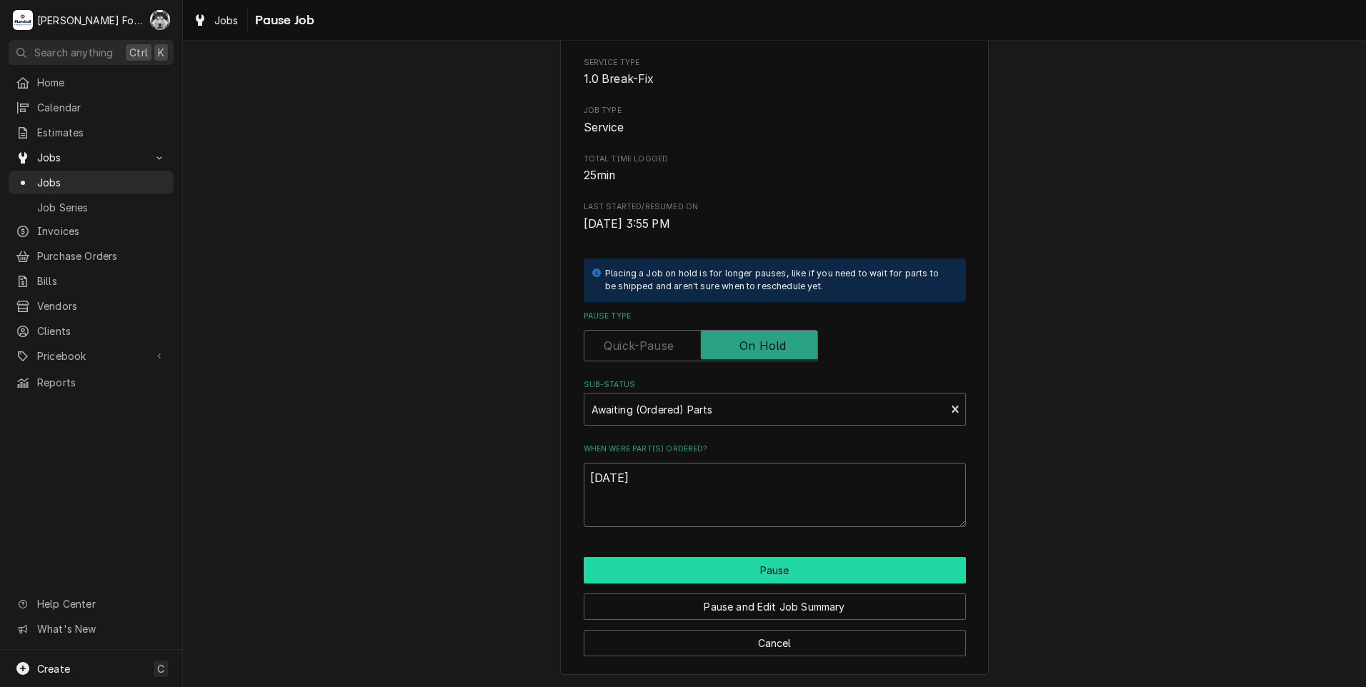
type textarea "8/20/2025"
click at [717, 581] on button "Pause" at bounding box center [775, 570] width 382 height 26
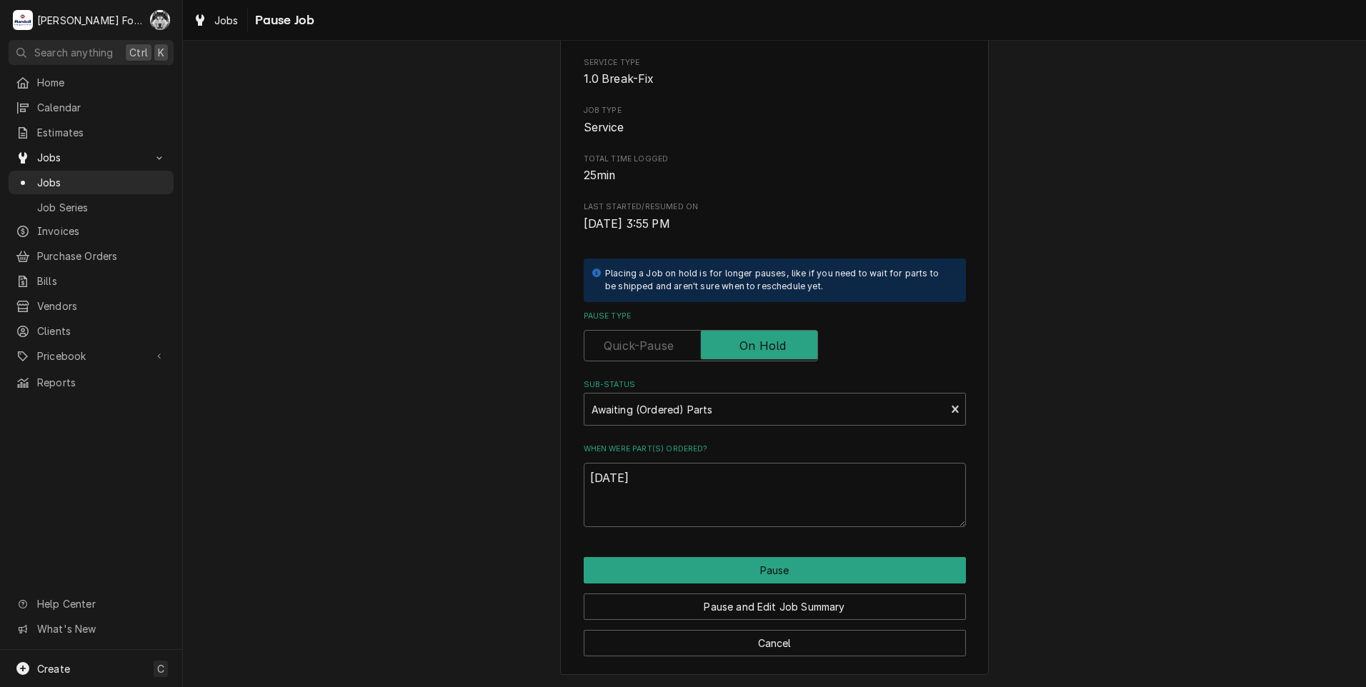
type textarea "x"
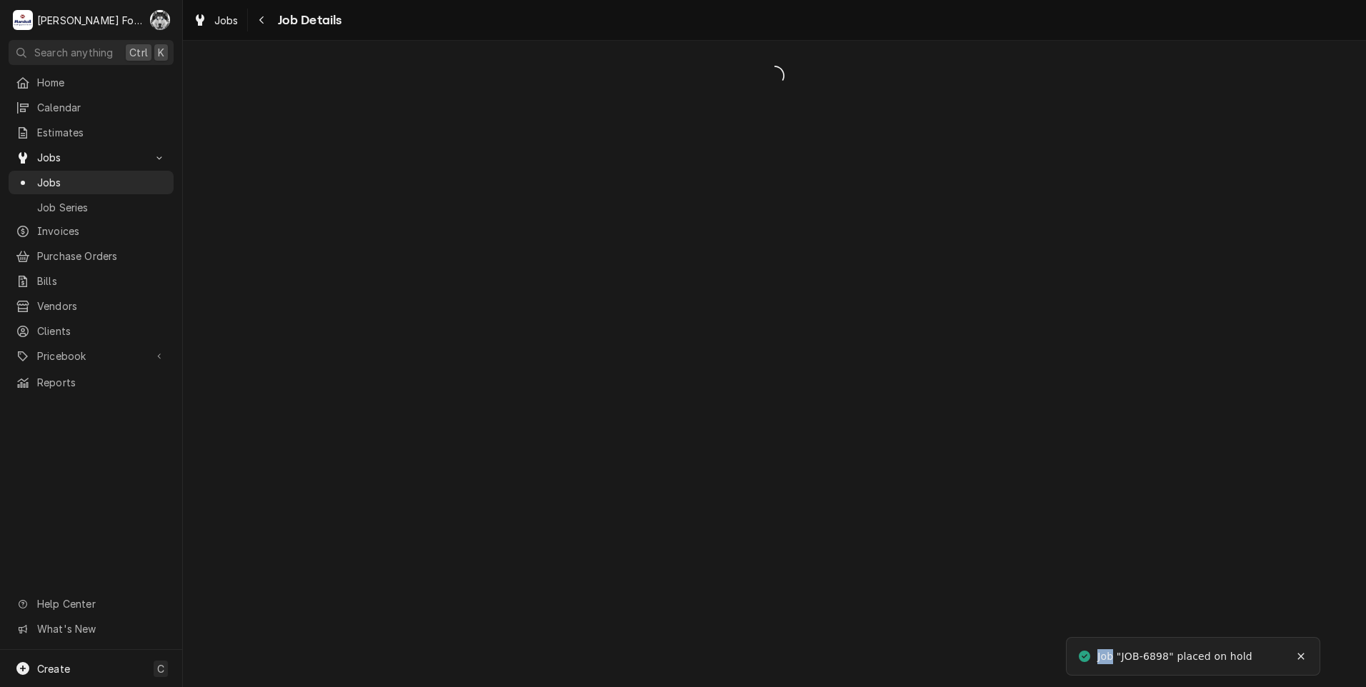
click at [646, 576] on div "Dynamic Content Wrapper" at bounding box center [774, 364] width 1183 height 646
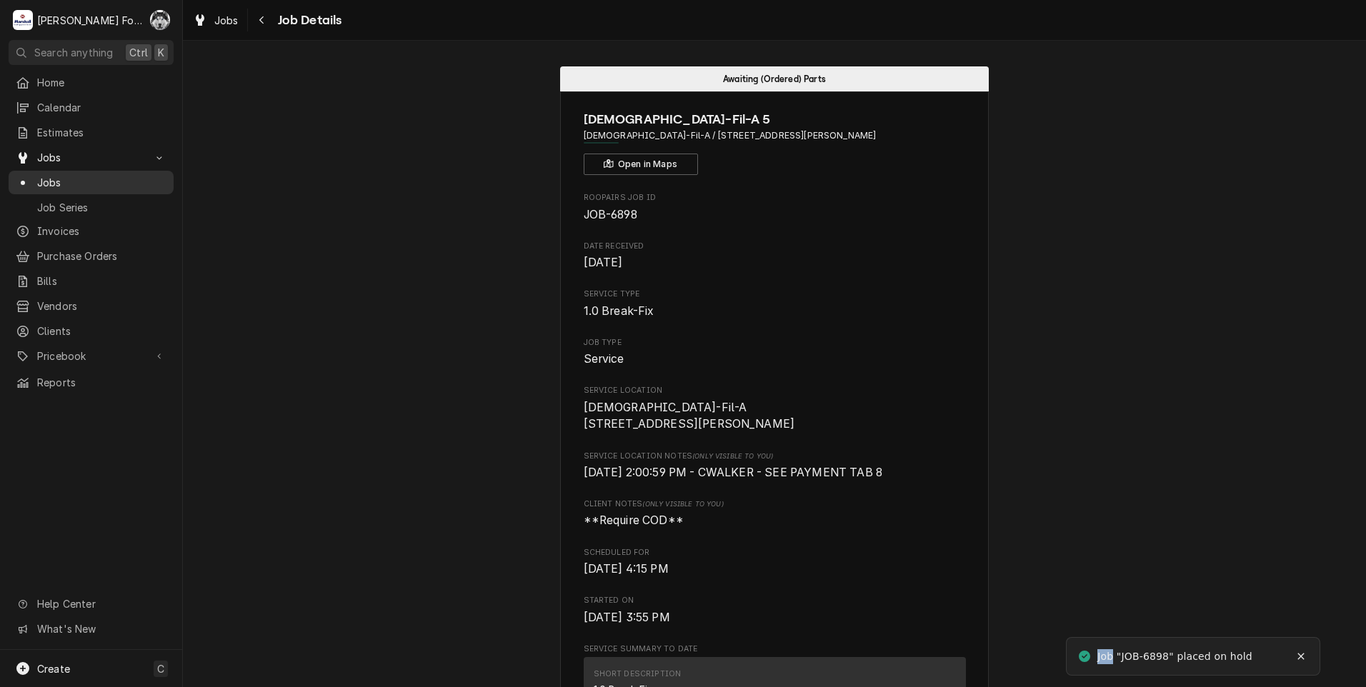
click at [49, 174] on div "Jobs" at bounding box center [90, 183] width 159 height 18
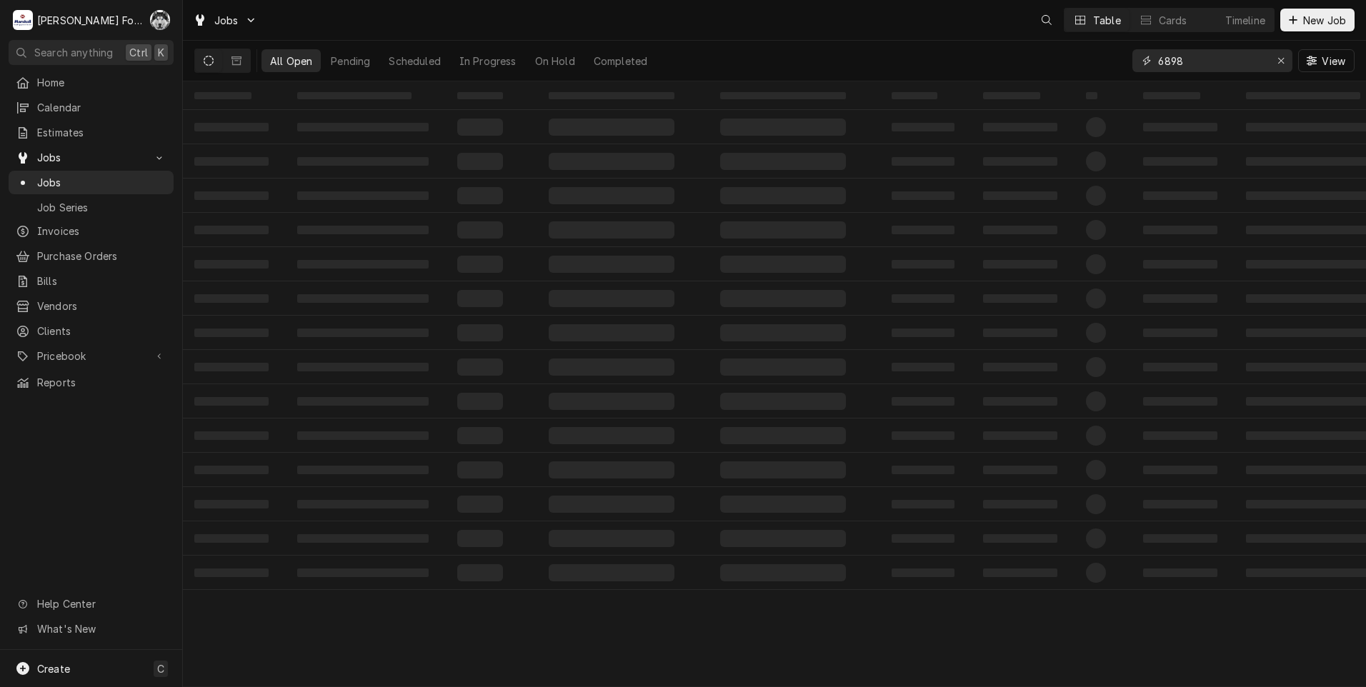
drag, startPoint x: 1090, startPoint y: 77, endPoint x: 1014, endPoint y: 89, distance: 77.4
click at [1028, 85] on div "Jobs Table Cards Timeline New Job All Open Pending Scheduled In Progress On Hol…" at bounding box center [774, 343] width 1183 height 687
type input "6873"
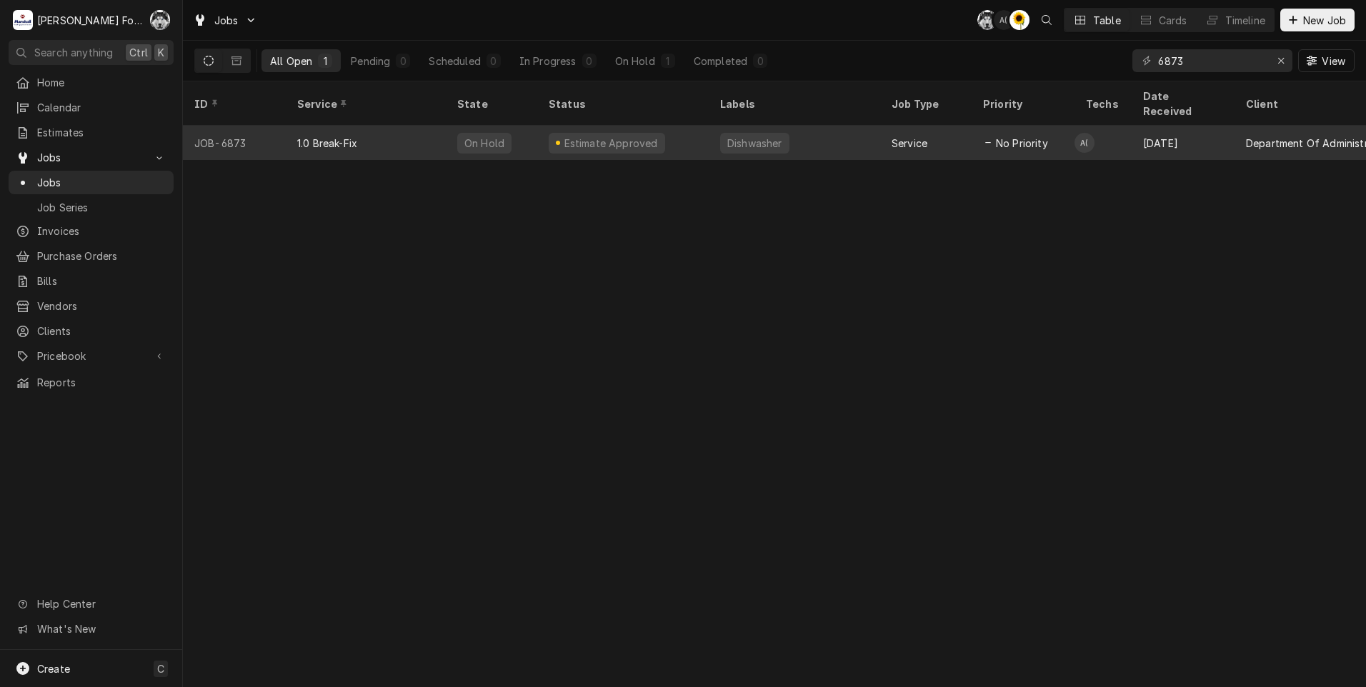
click at [725, 134] on div "Dishwasher" at bounding box center [794, 143] width 171 height 34
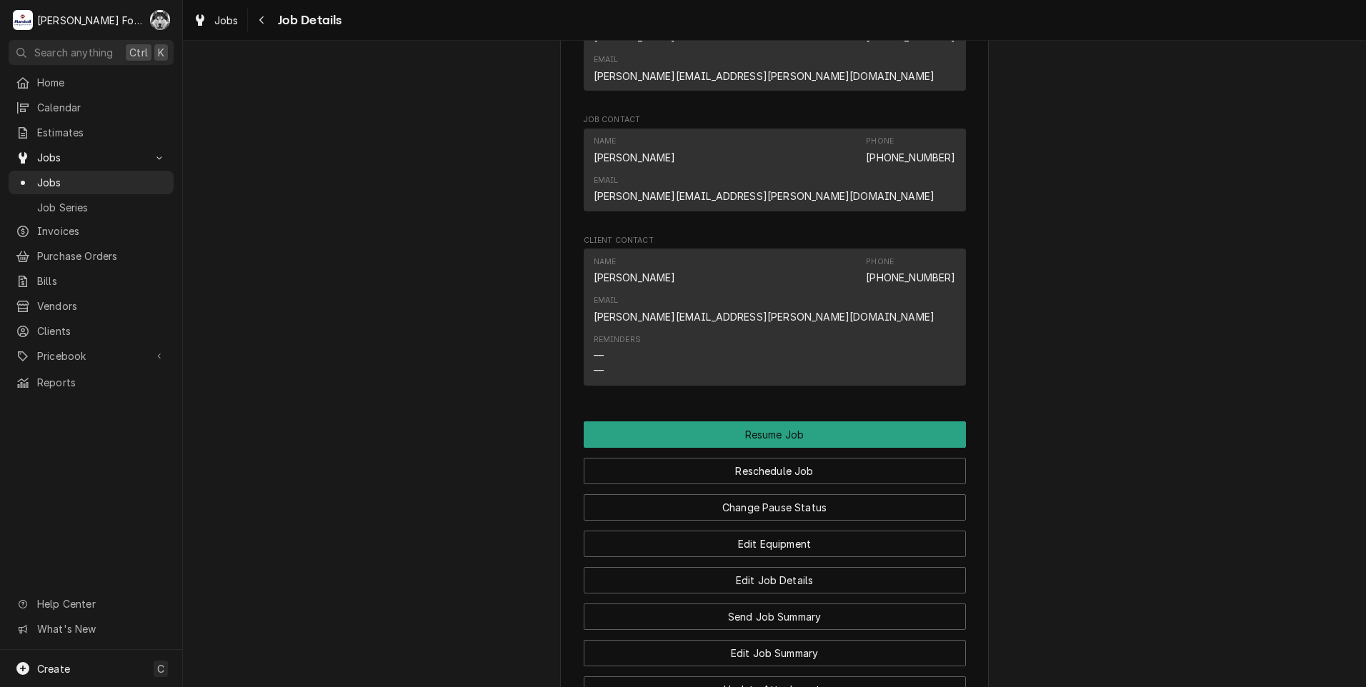
scroll to position [1571, 0]
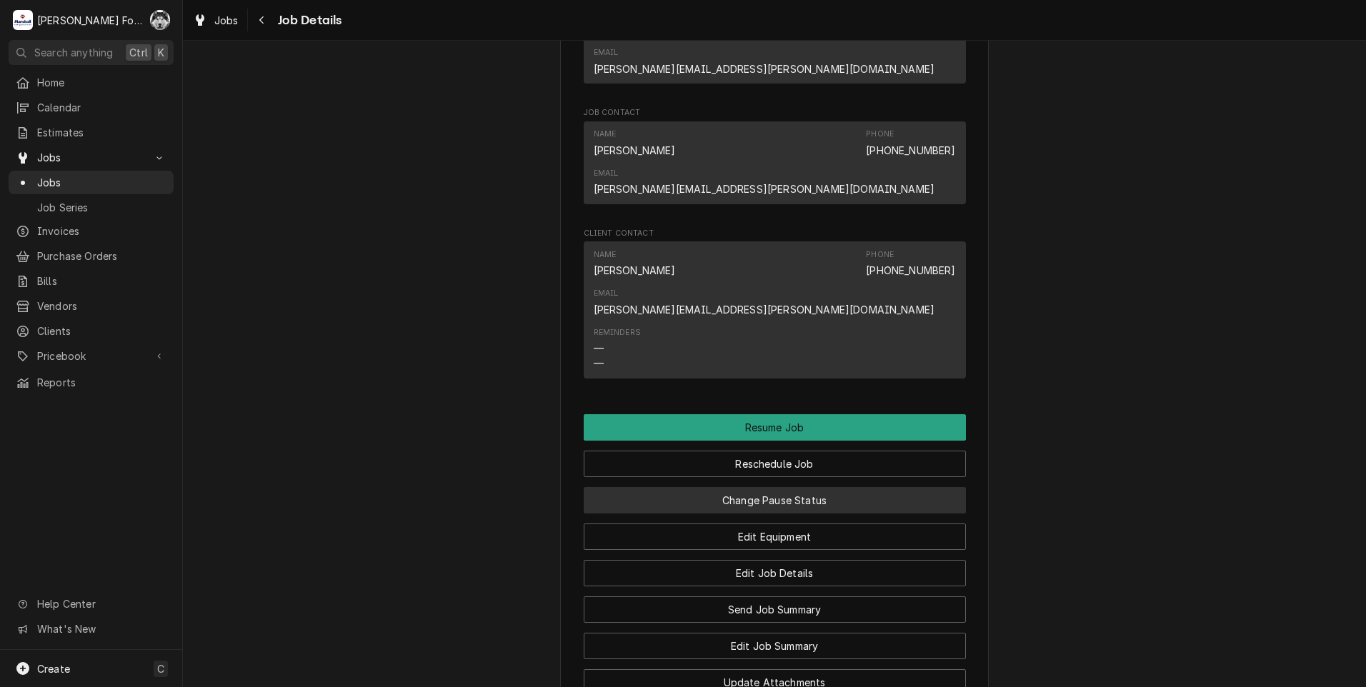
click at [746, 487] on button "Change Pause Status" at bounding box center [775, 500] width 382 height 26
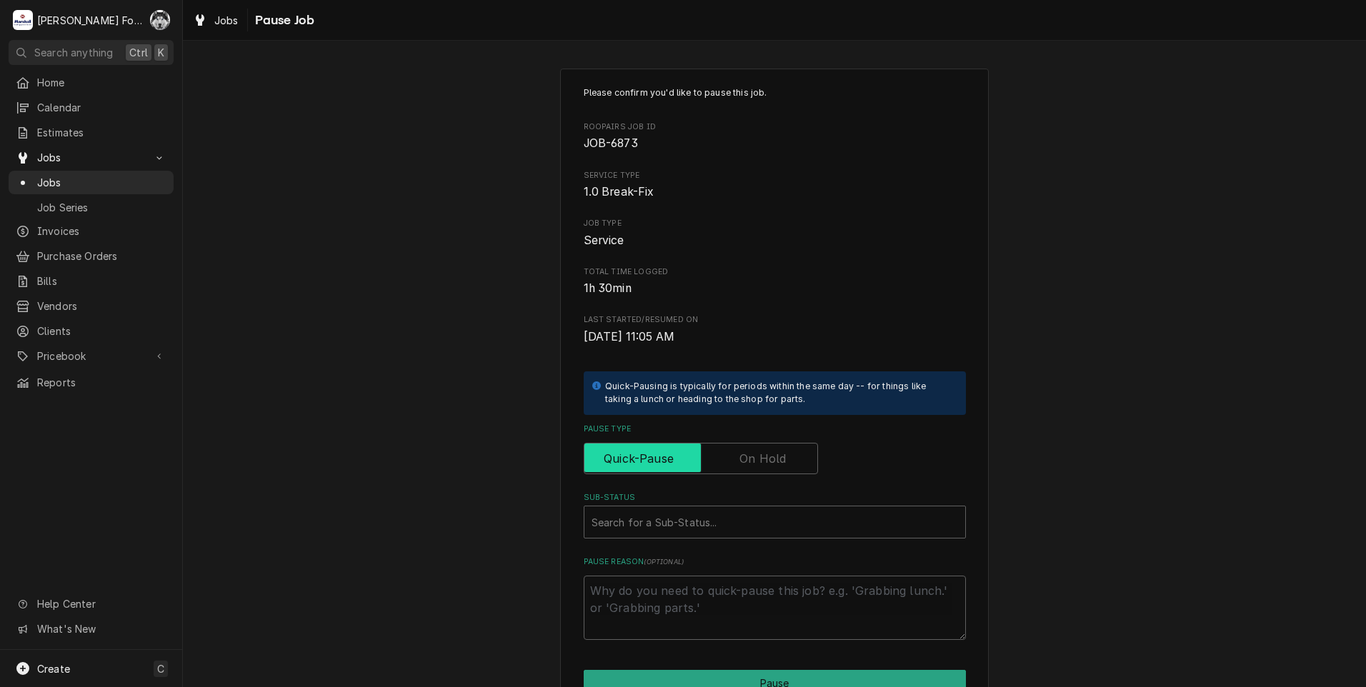
click at [784, 456] on input "Pause Type" at bounding box center [700, 458] width 221 height 31
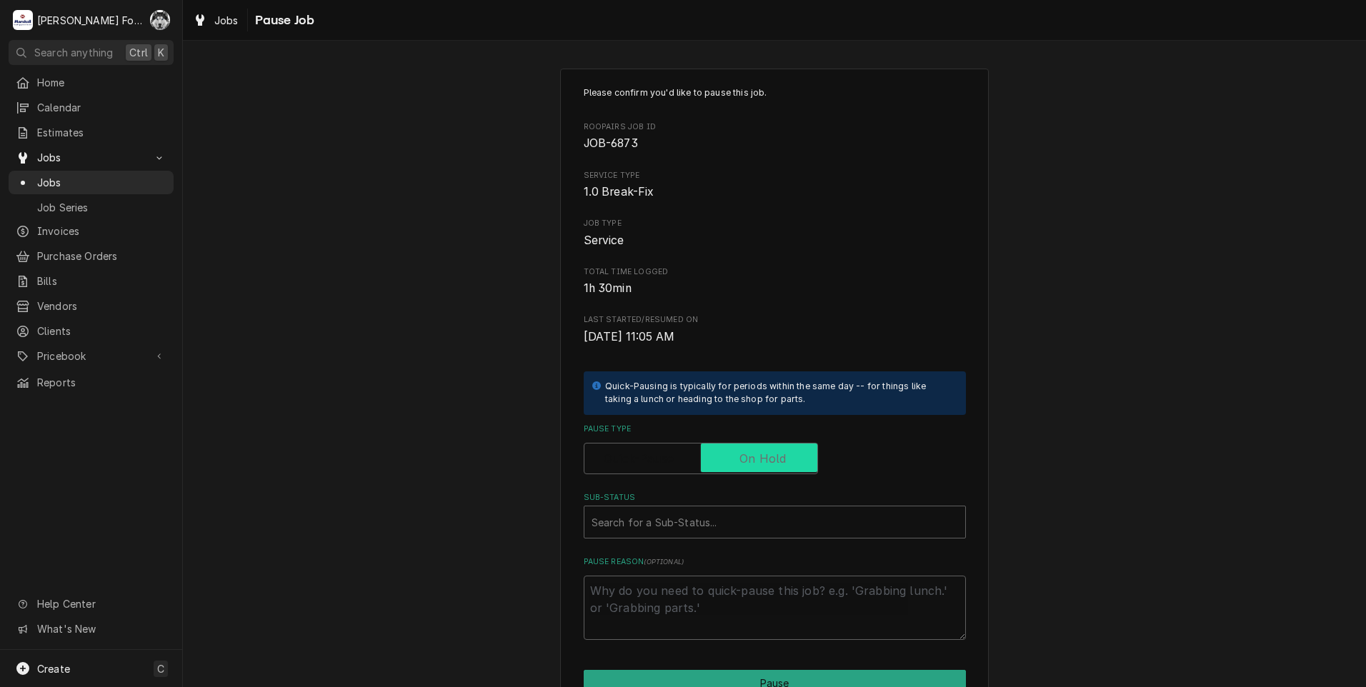
checkbox input "true"
drag, startPoint x: 721, startPoint y: 522, endPoint x: 704, endPoint y: 540, distance: 24.8
click at [719, 525] on div "Sub-Status" at bounding box center [774, 522] width 366 height 26
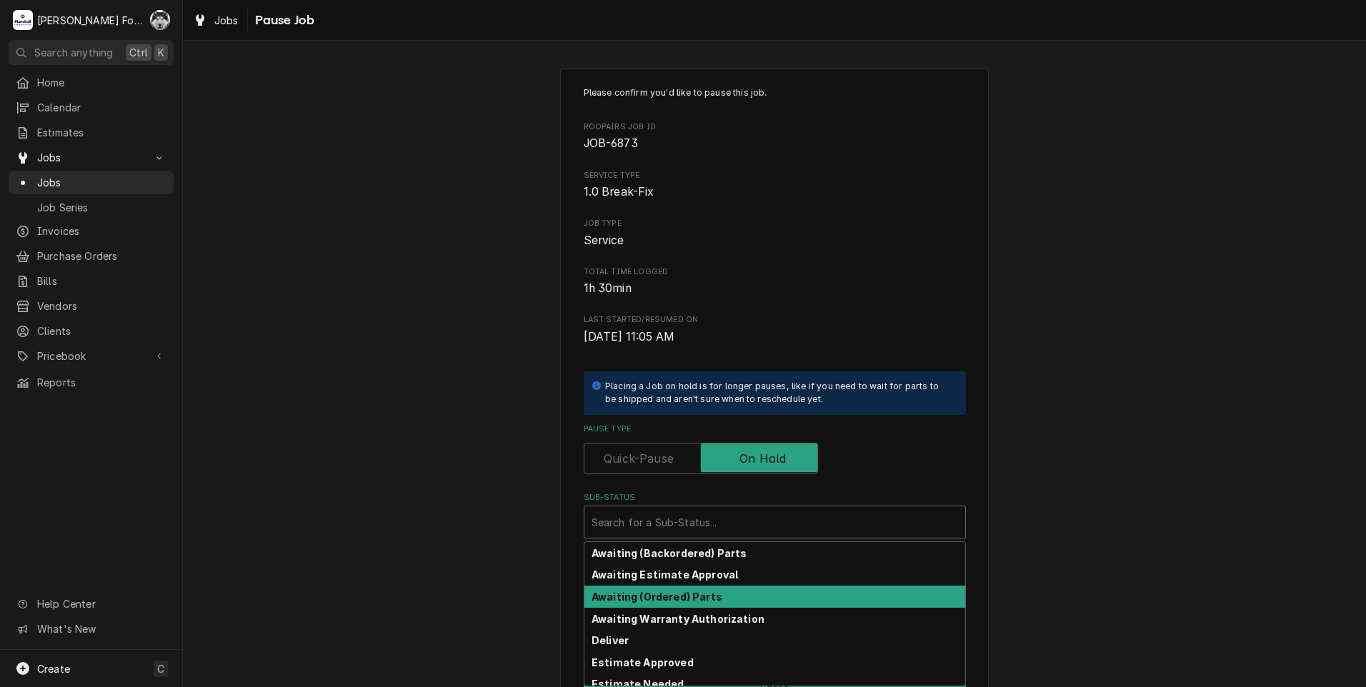
click at [671, 601] on strong "Awaiting (Ordered) Parts" at bounding box center [656, 597] width 131 height 12
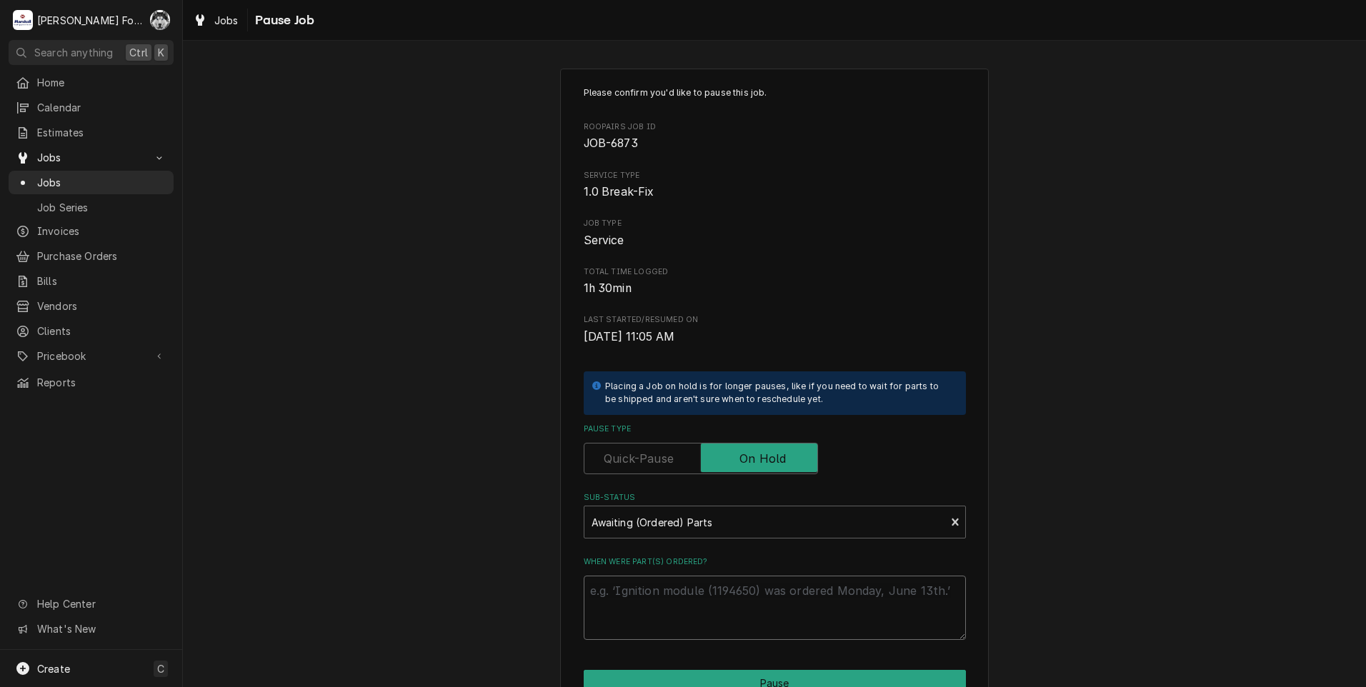
click at [682, 601] on textarea "When were part(s) ordered?" at bounding box center [775, 608] width 382 height 64
type textarea "x"
type textarea "8"
type textarea "x"
type textarea "8/"
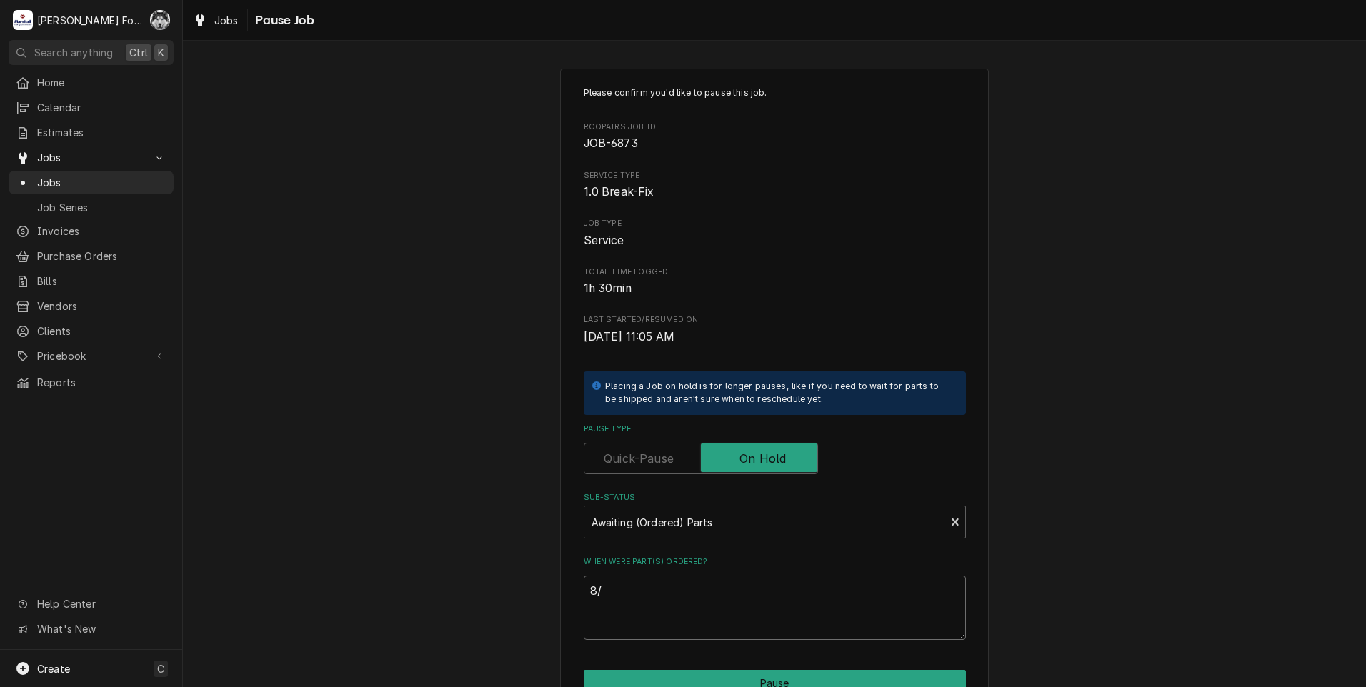
type textarea "x"
type textarea "8/2"
type textarea "x"
type textarea "8/20"
type textarea "x"
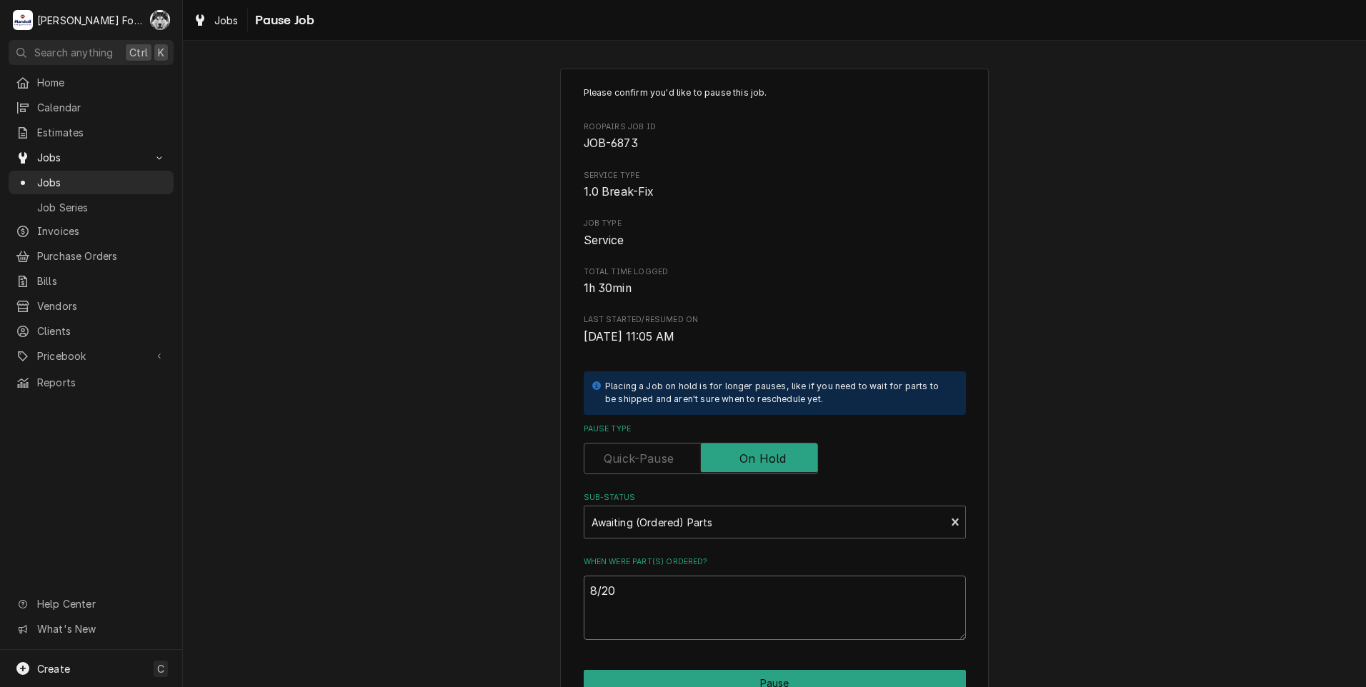
type textarea "8/20/"
type textarea "x"
type textarea "8/20/2"
type textarea "x"
type textarea "[DATE]"
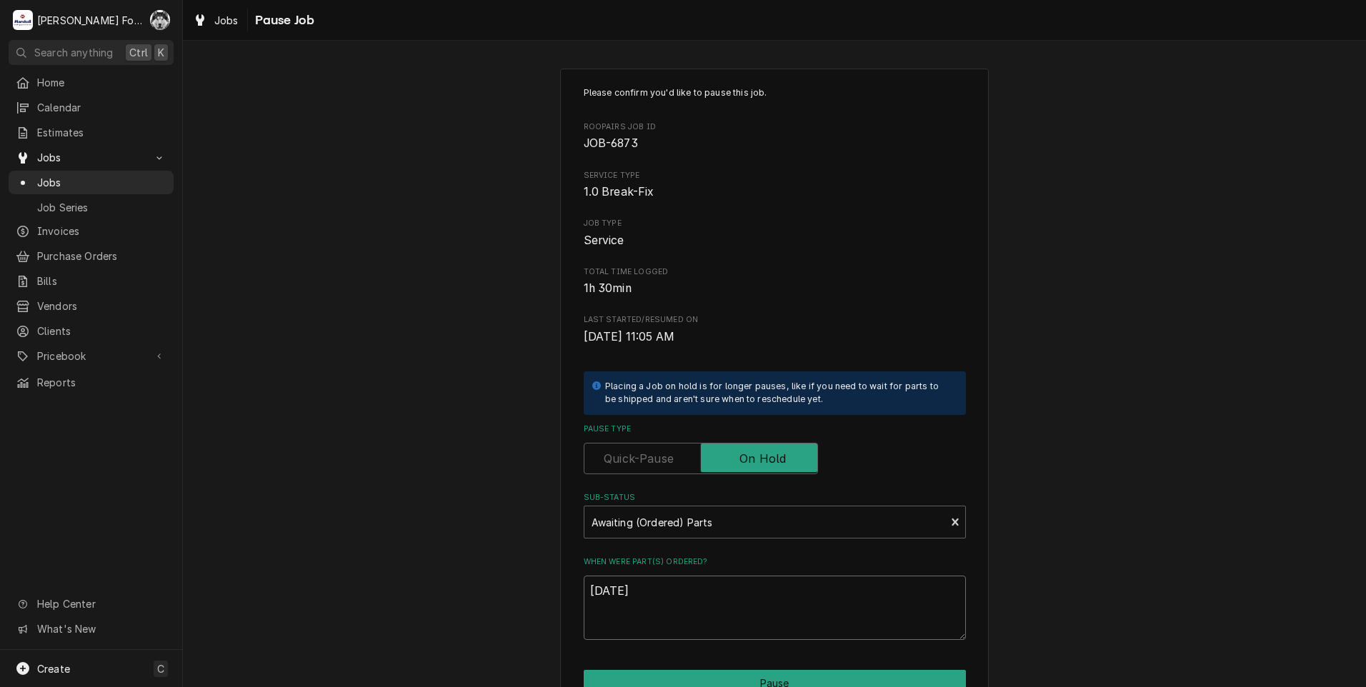
type textarea "x"
type textarea "8/20/202"
type textarea "x"
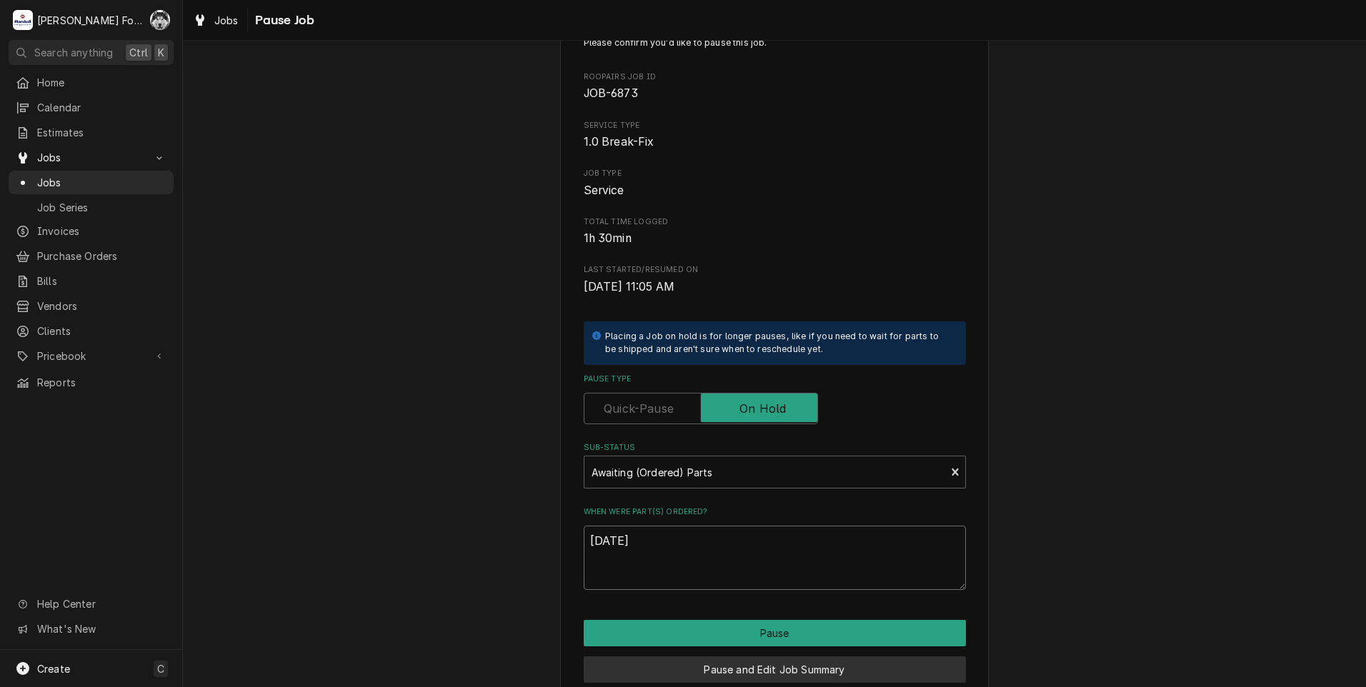
scroll to position [71, 0]
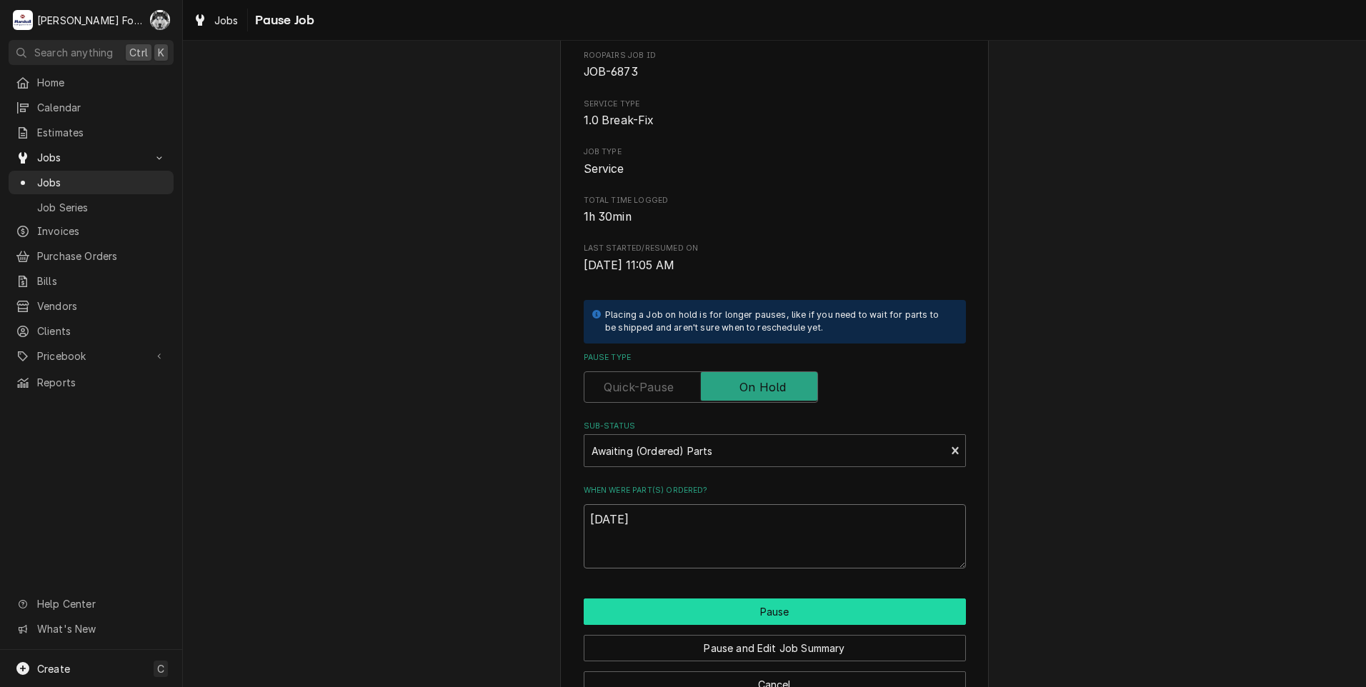
type textarea "[DATE]"
click at [711, 608] on button "Pause" at bounding box center [775, 612] width 382 height 26
type textarea "x"
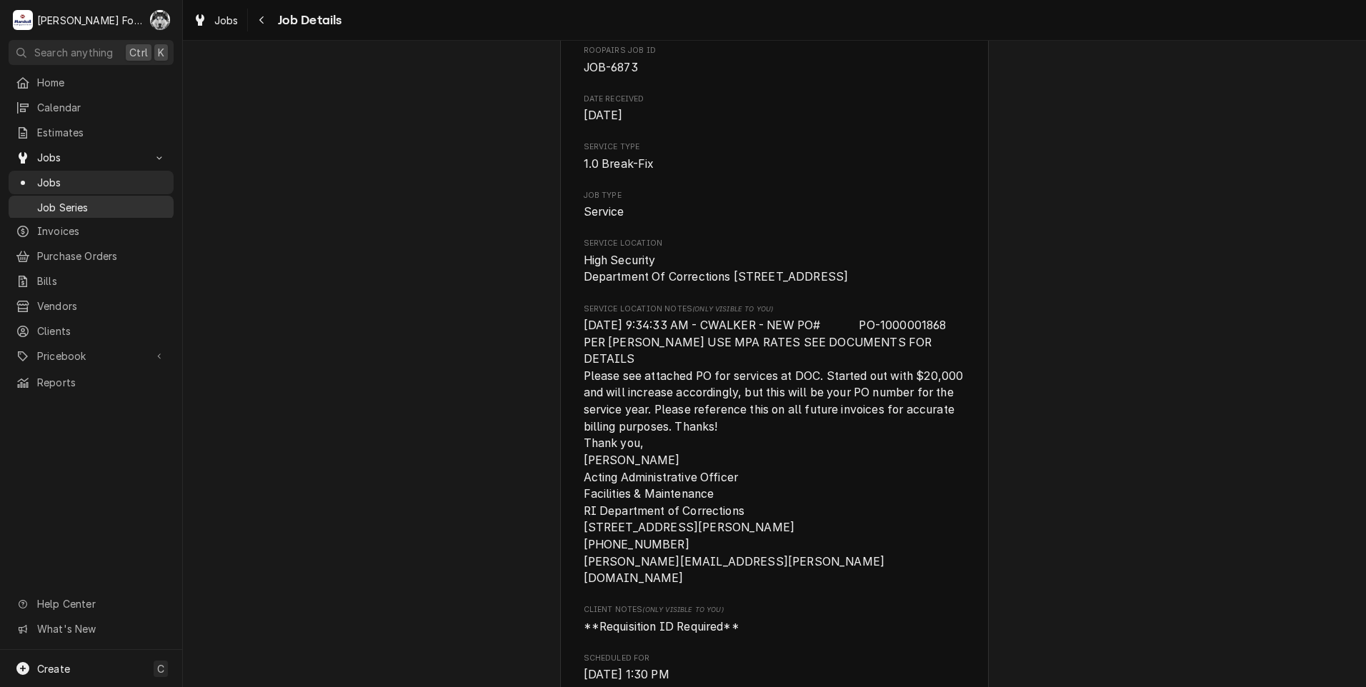
scroll to position [214, 0]
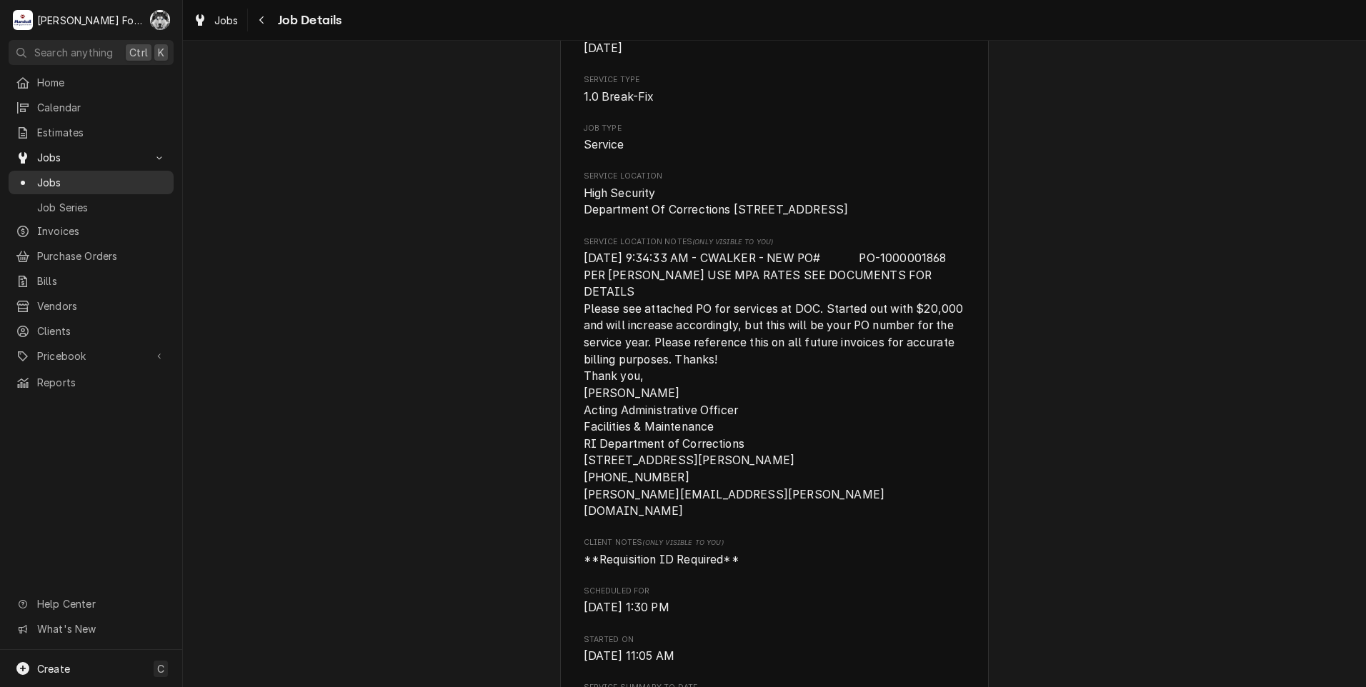
click at [41, 175] on span "Jobs" at bounding box center [101, 182] width 129 height 15
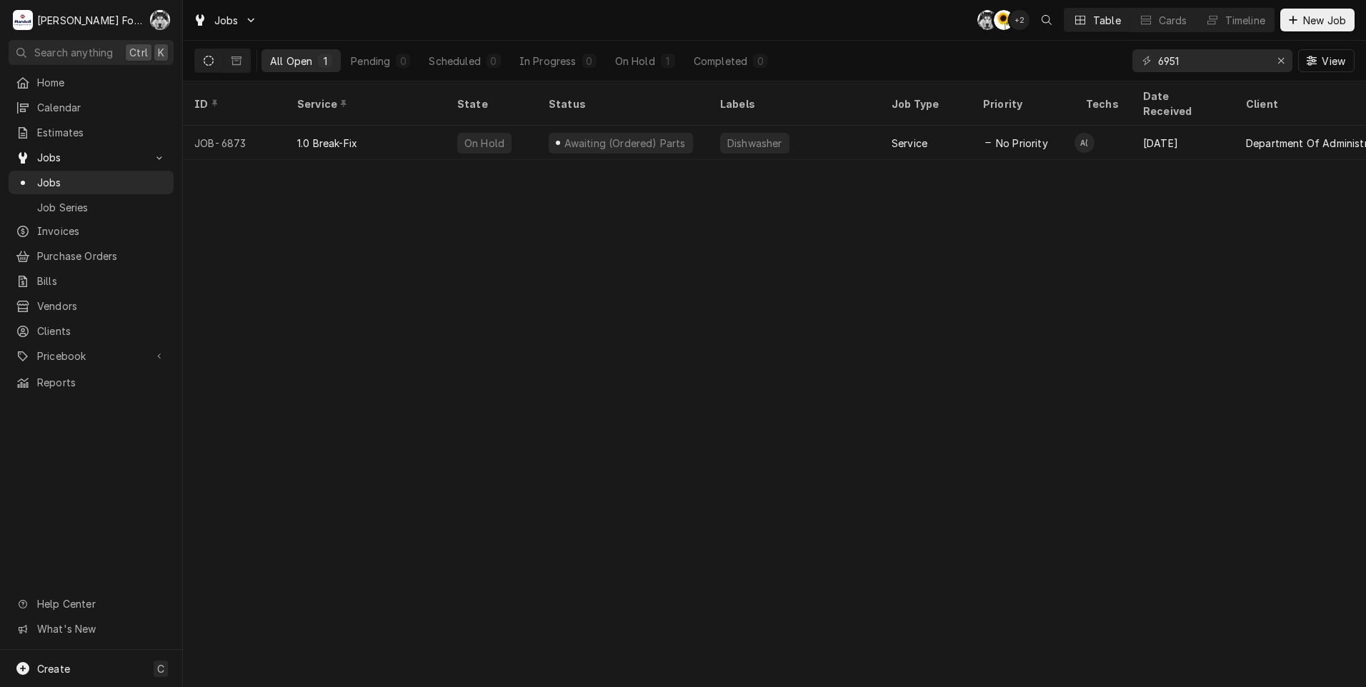
type input "6951"
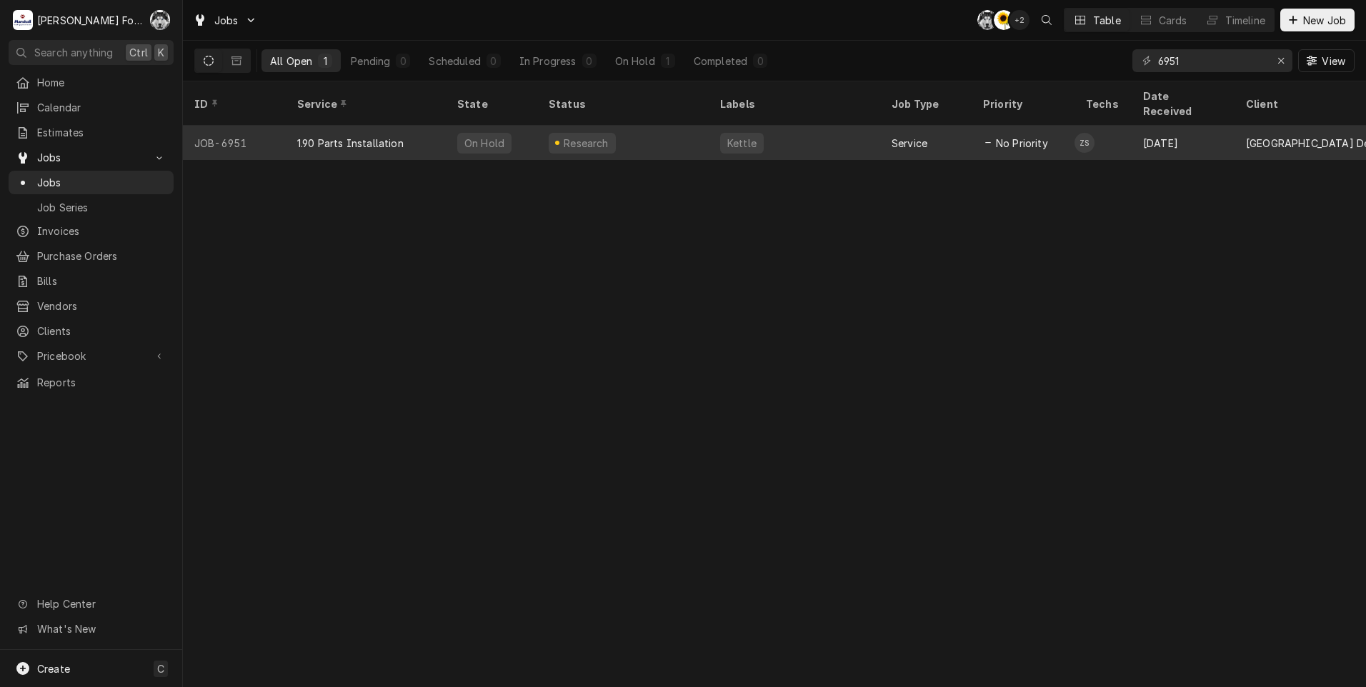
click at [614, 131] on div "Research" at bounding box center [622, 143] width 171 height 34
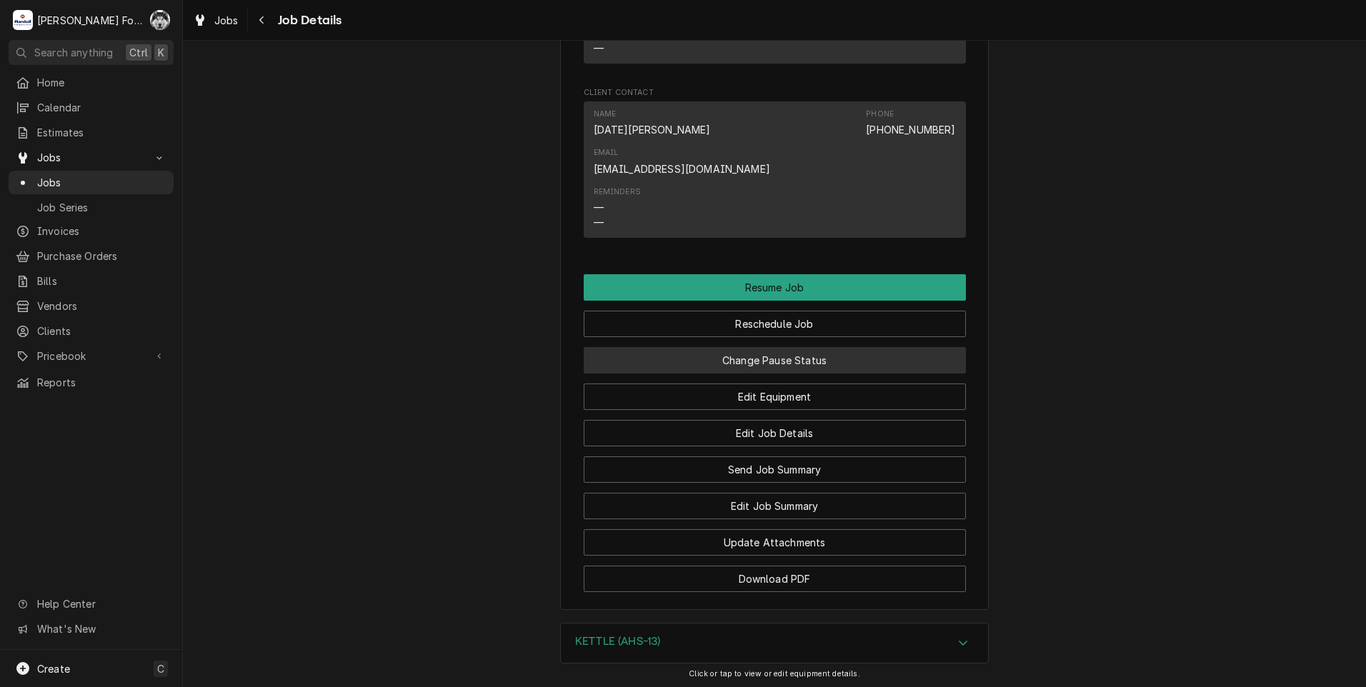
scroll to position [1330, 0]
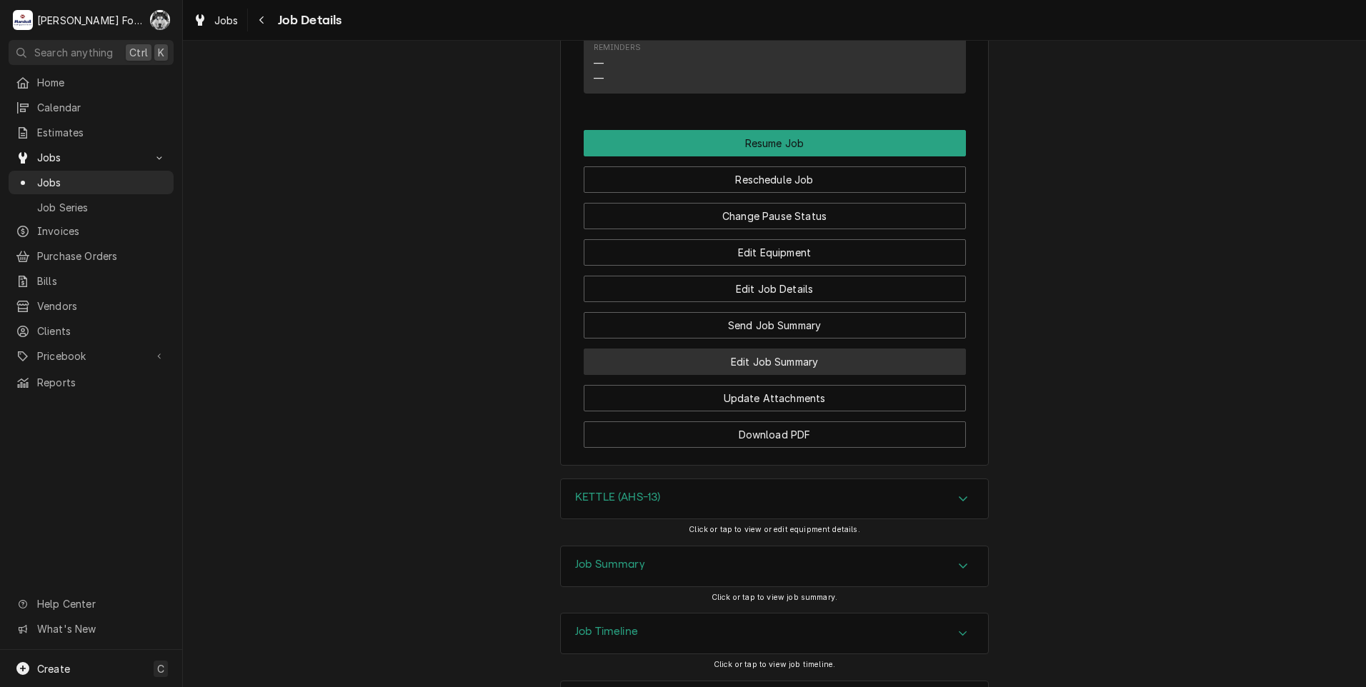
click at [721, 349] on button "Edit Job Summary" at bounding box center [775, 362] width 382 height 26
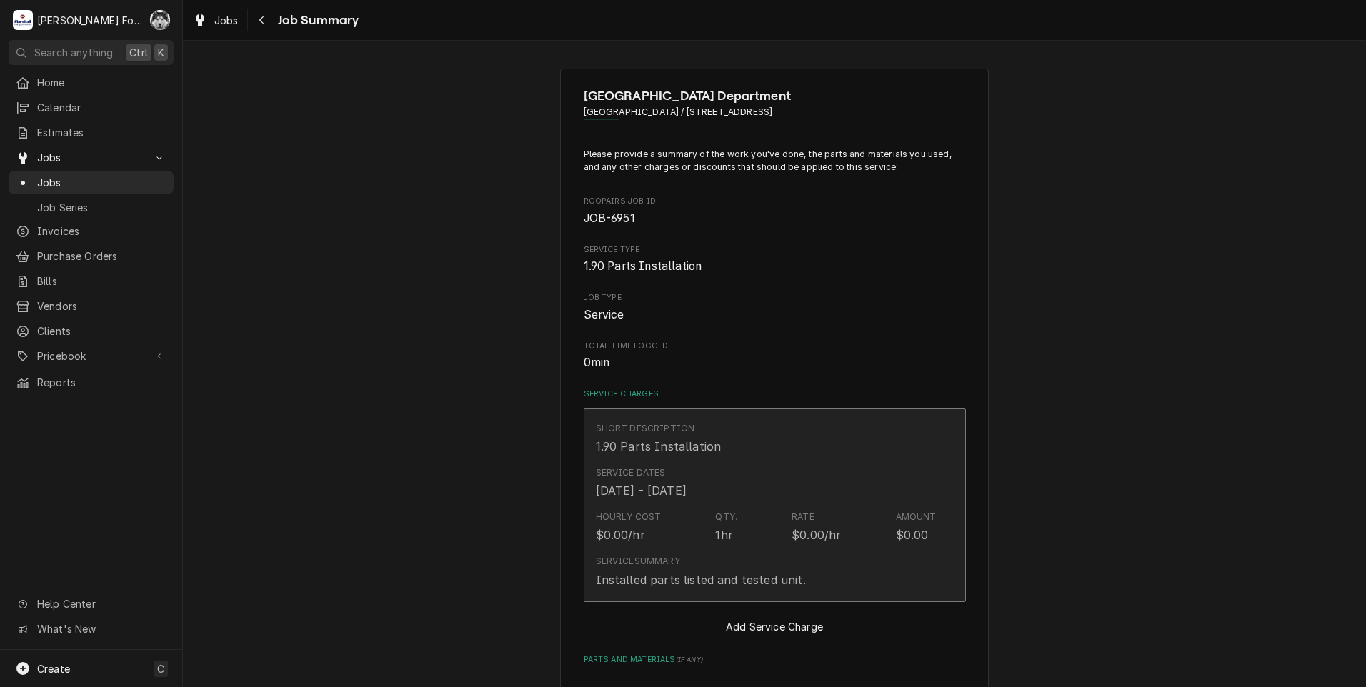
type textarea "x"
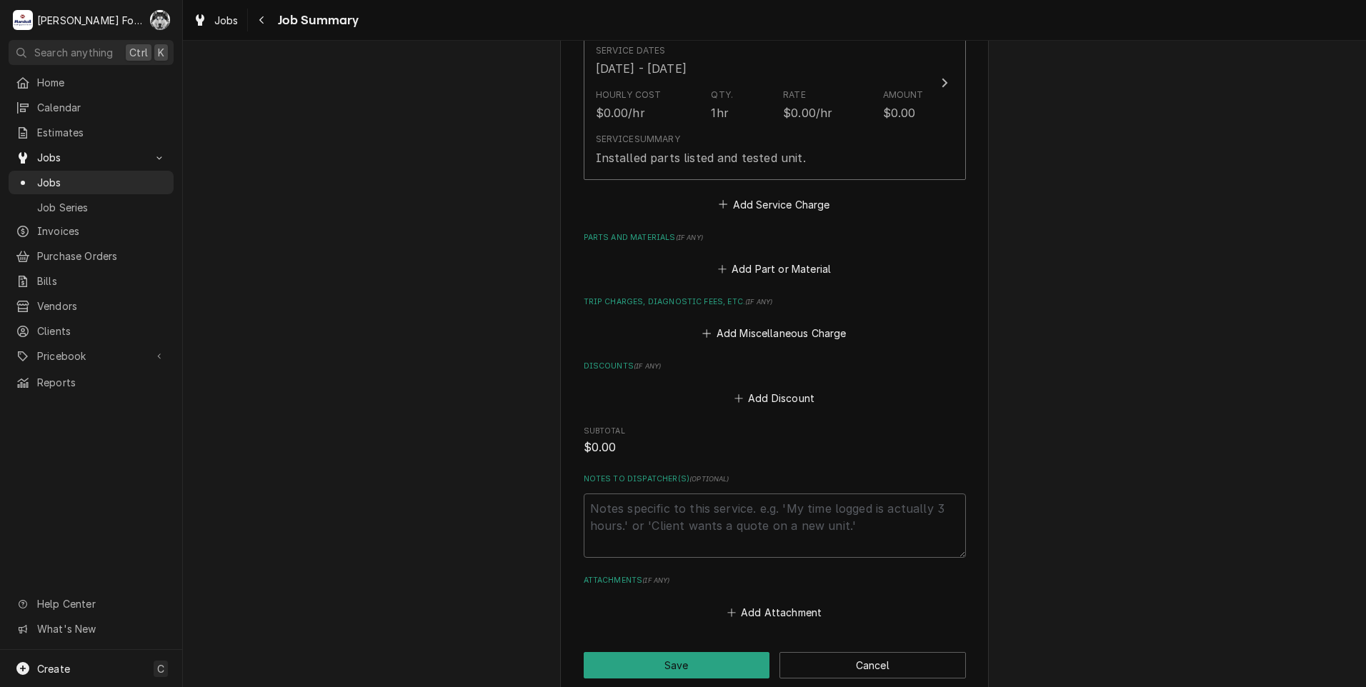
scroll to position [429, 0]
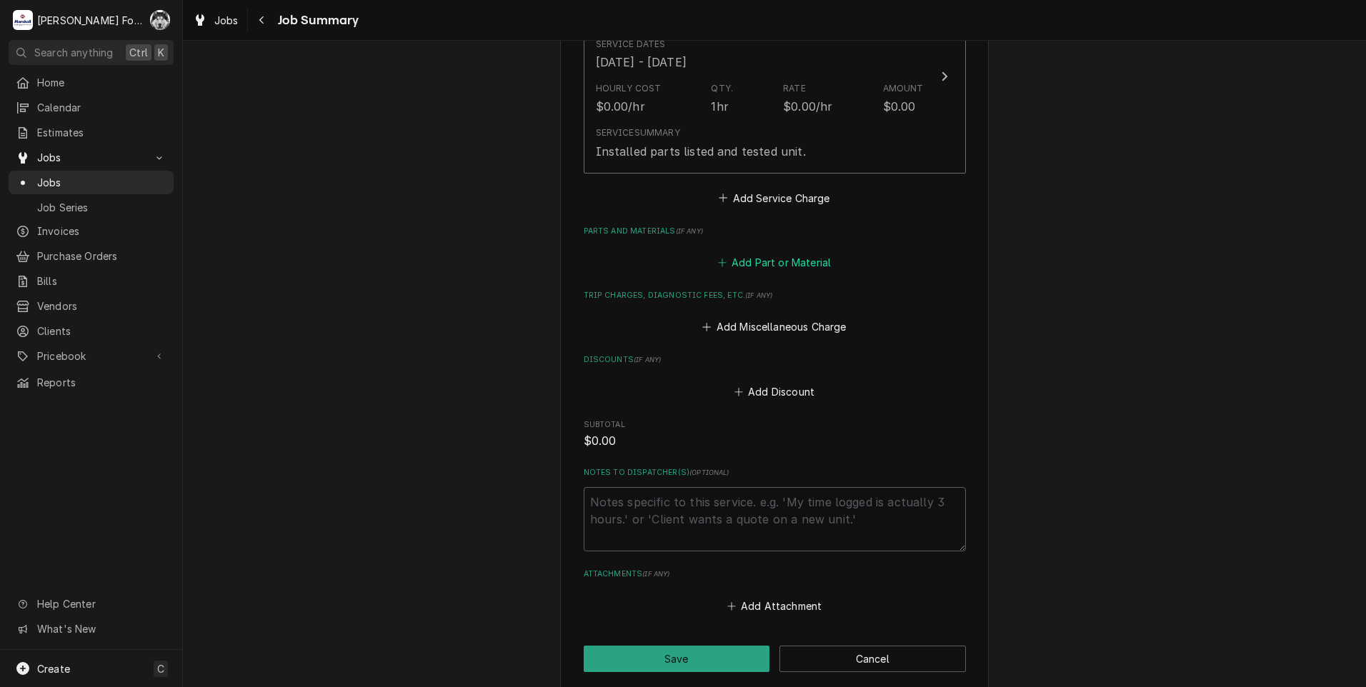
click at [764, 265] on button "Add Part or Material" at bounding box center [774, 263] width 118 height 20
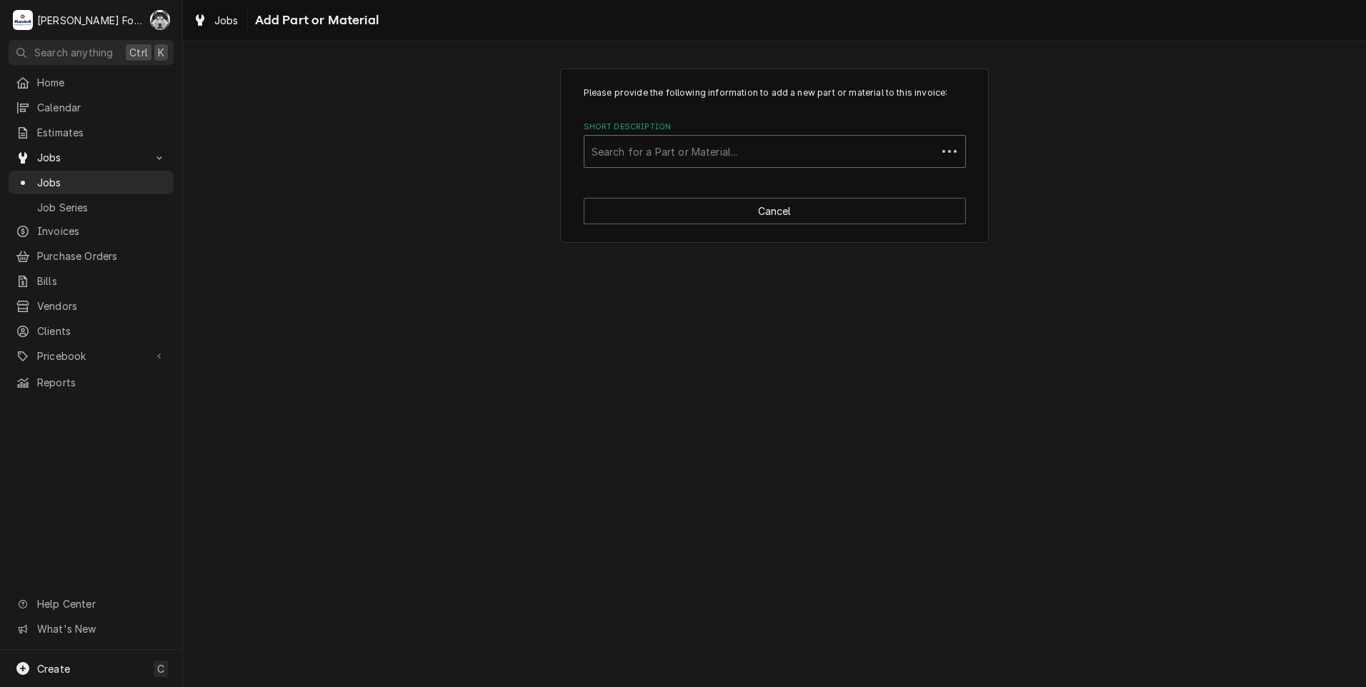
click at [761, 152] on div "Short Description" at bounding box center [760, 152] width 338 height 26
type input "440058"
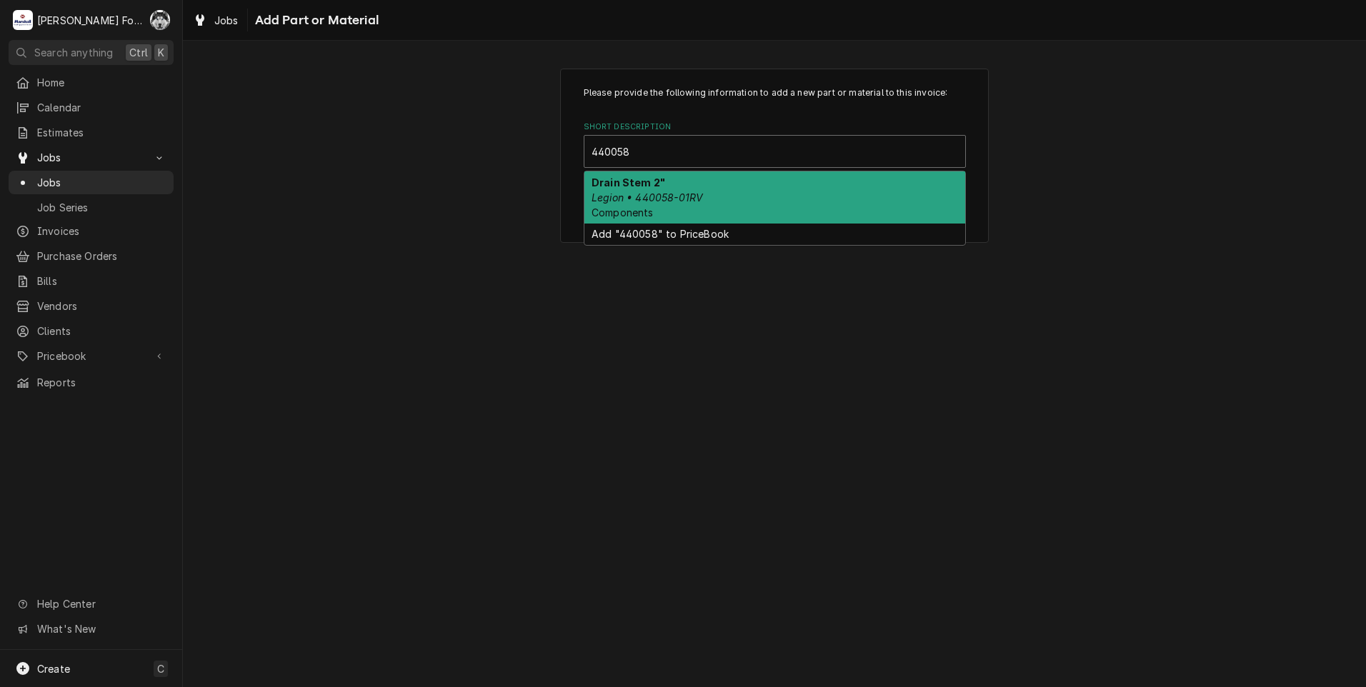
click at [705, 194] on div "Drain Stem 2" Legion • 440058-01RV Components" at bounding box center [774, 197] width 381 height 52
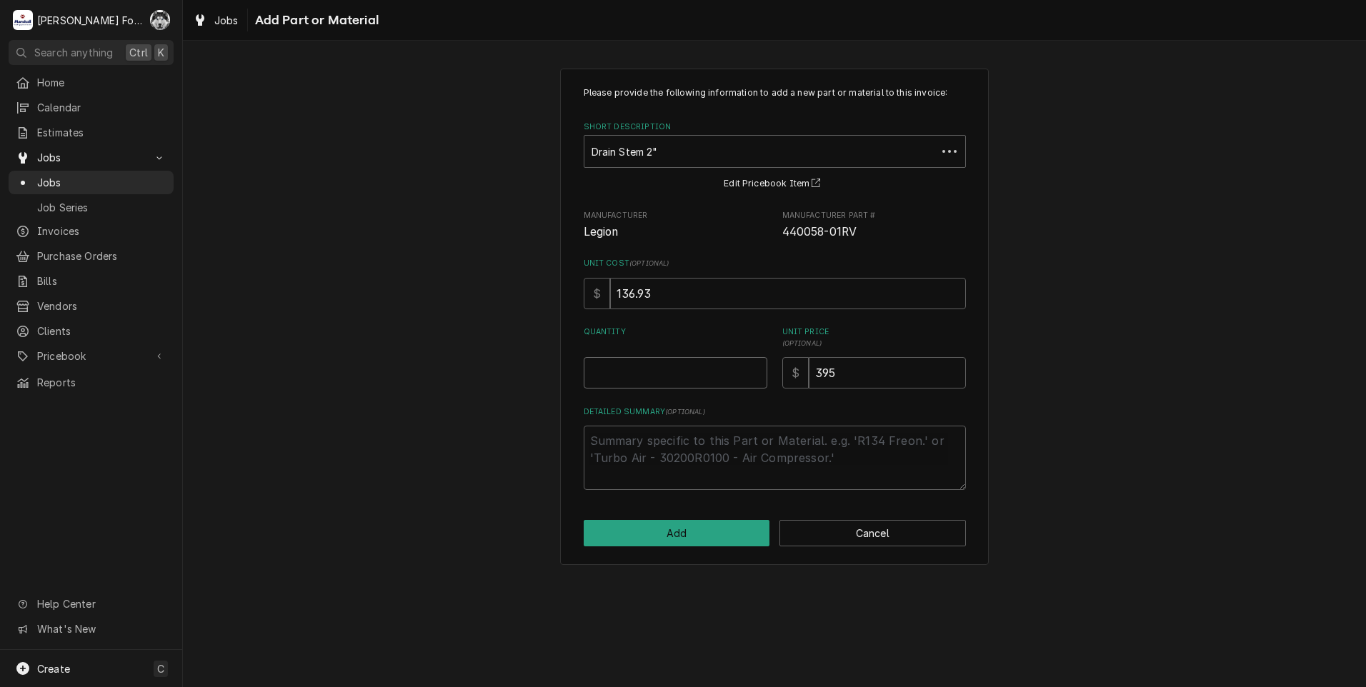
type textarea "x"
type input "0.5"
click at [752, 369] on input "0.5" at bounding box center [676, 372] width 184 height 31
type textarea "x"
type input "1"
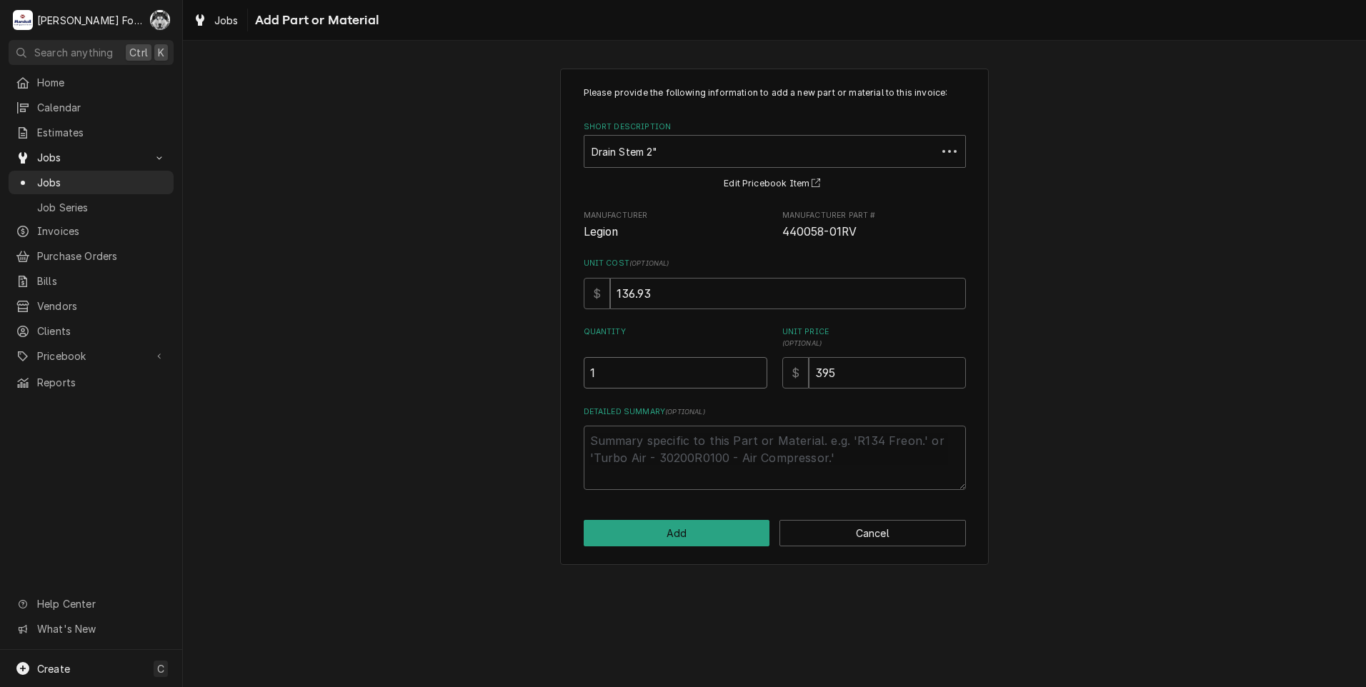
click at [752, 369] on input "1" at bounding box center [676, 372] width 184 height 31
click at [664, 543] on button "Add" at bounding box center [677, 533] width 186 height 26
type textarea "x"
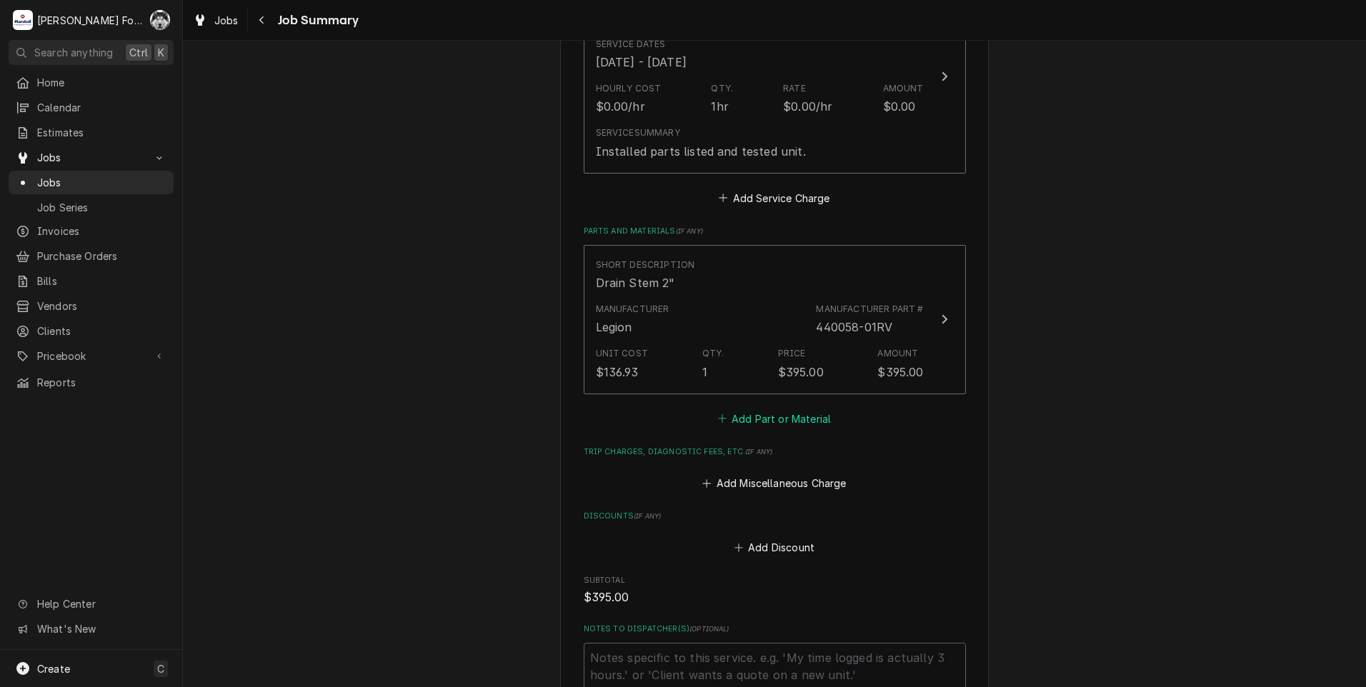
click at [766, 419] on button "Add Part or Material" at bounding box center [774, 419] width 118 height 20
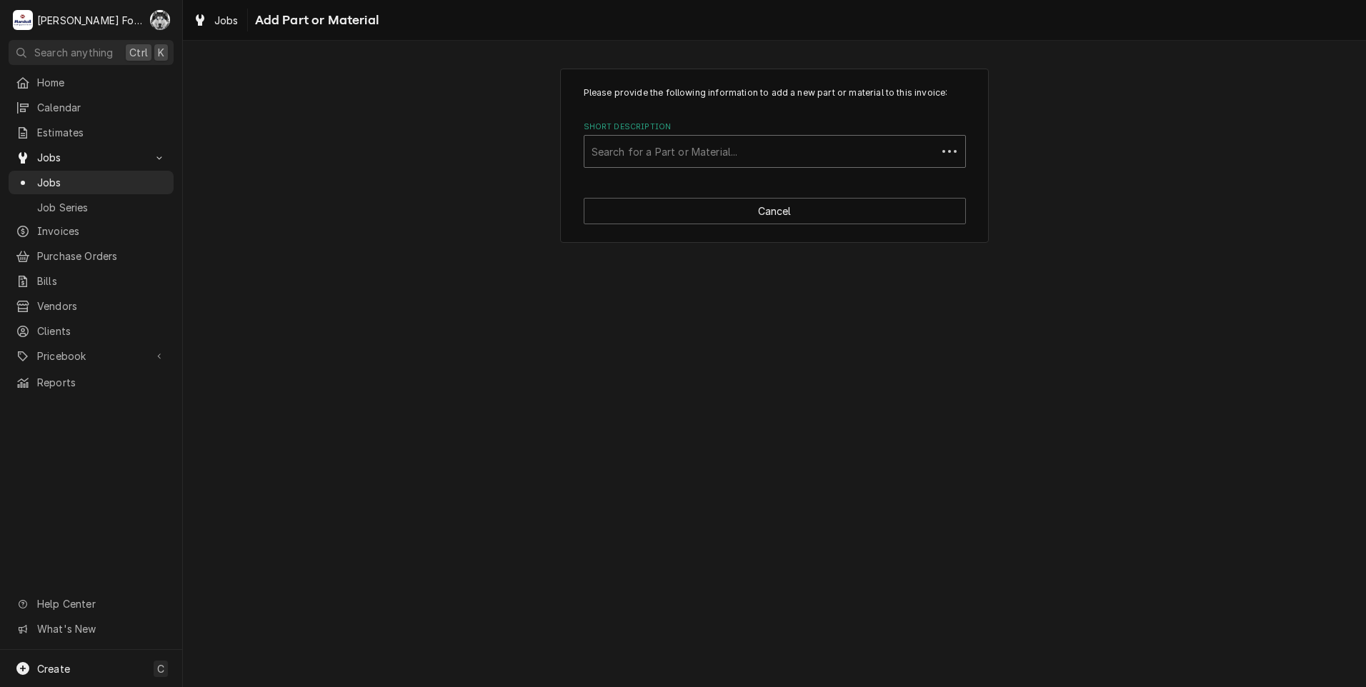
click at [777, 143] on div "Short Description" at bounding box center [760, 152] width 338 height 26
type input "SSDT"
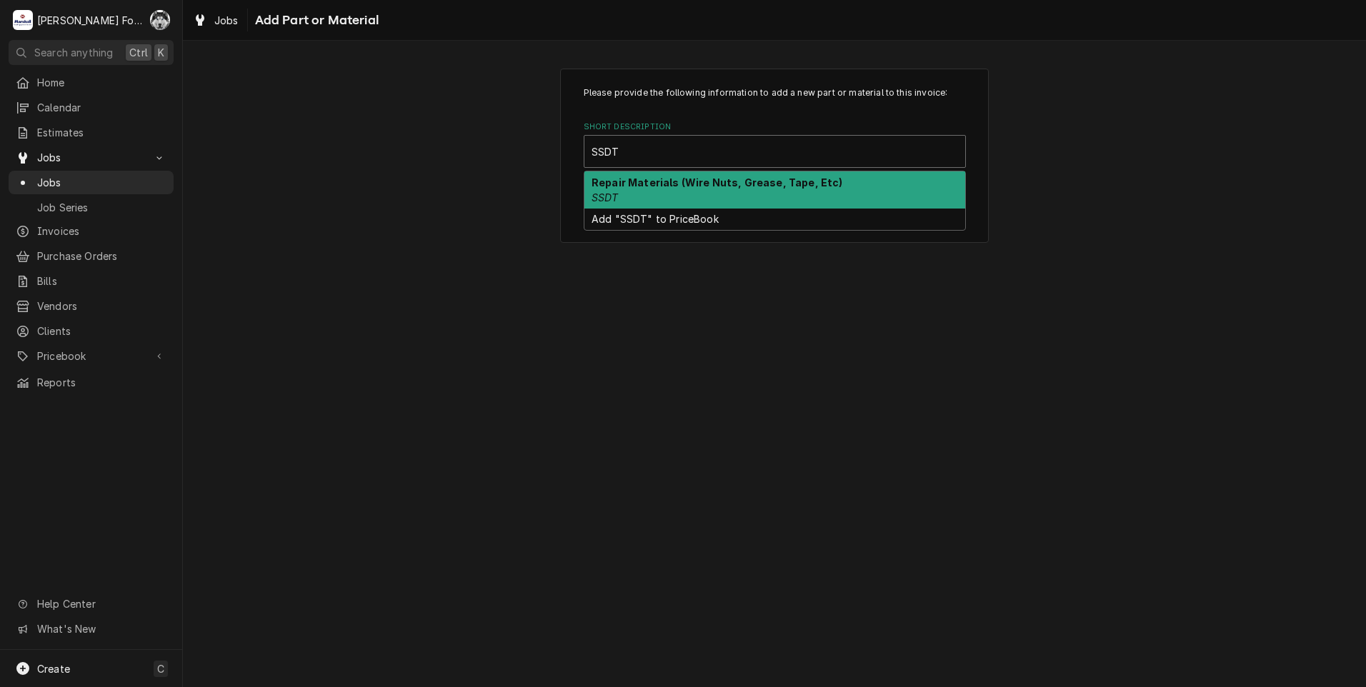
click at [728, 179] on strong "Repair Materials (Wire Nuts, Grease, Tape, Etc)" at bounding box center [716, 182] width 251 height 12
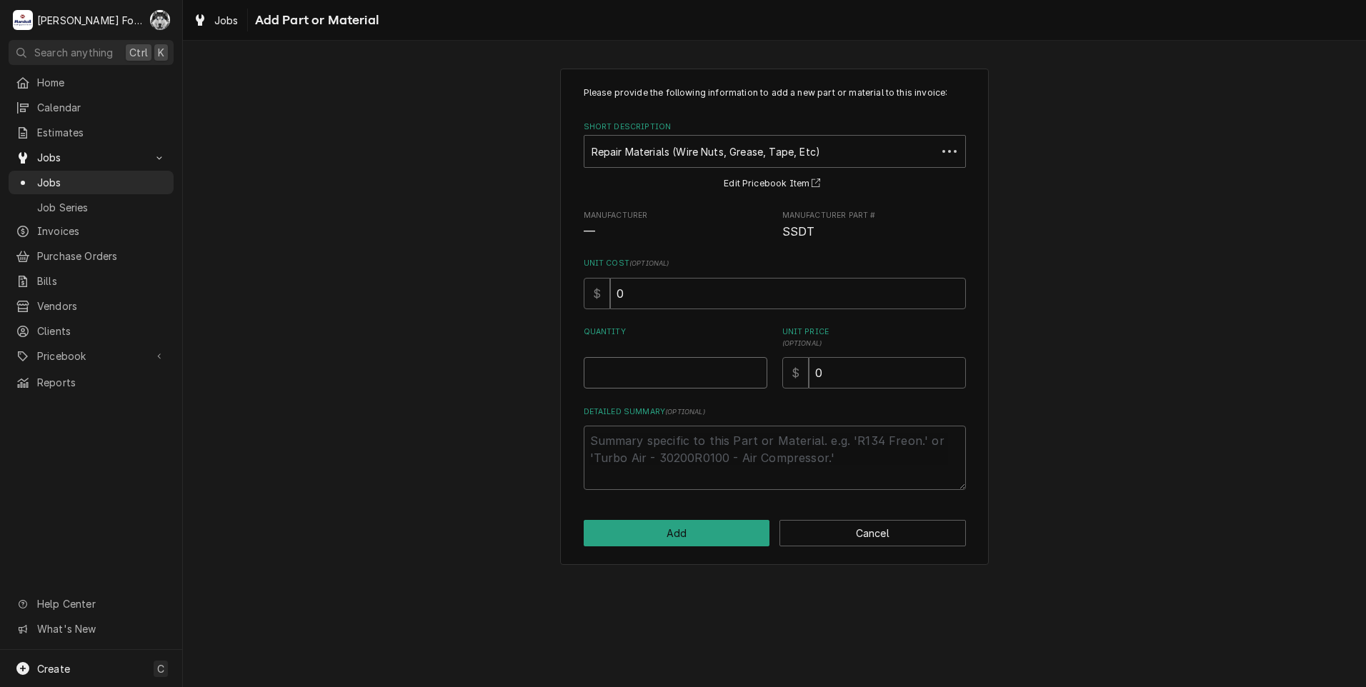
click at [691, 369] on input "Quantity" at bounding box center [676, 372] width 184 height 31
type textarea "x"
type input "1"
type textarea "x"
type input "8"
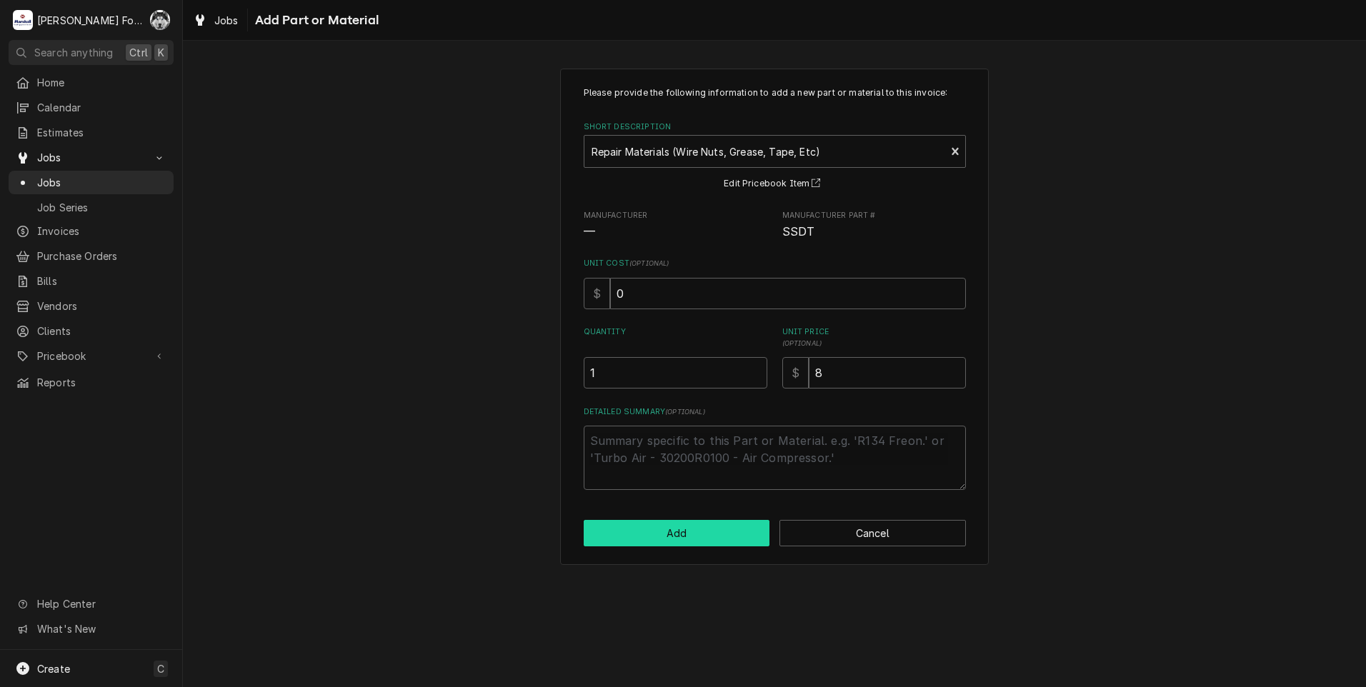
click at [694, 537] on button "Add" at bounding box center [677, 533] width 186 height 26
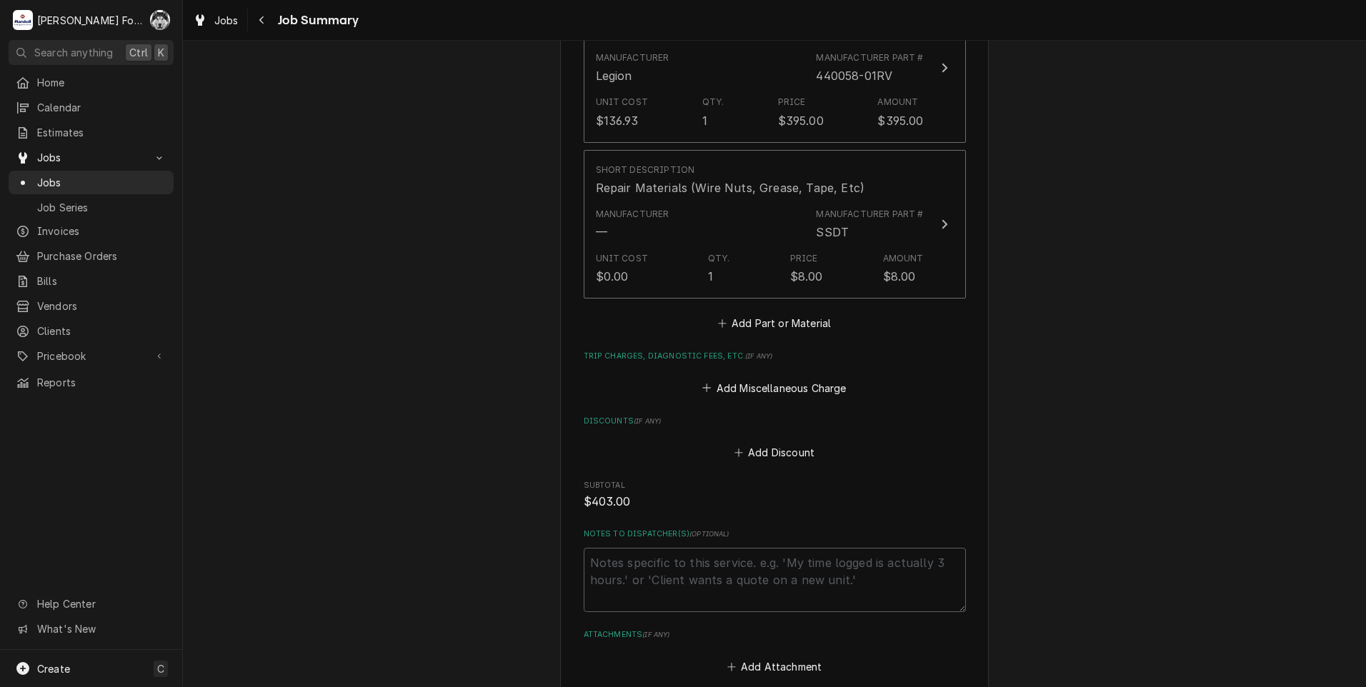
scroll to position [891, 0]
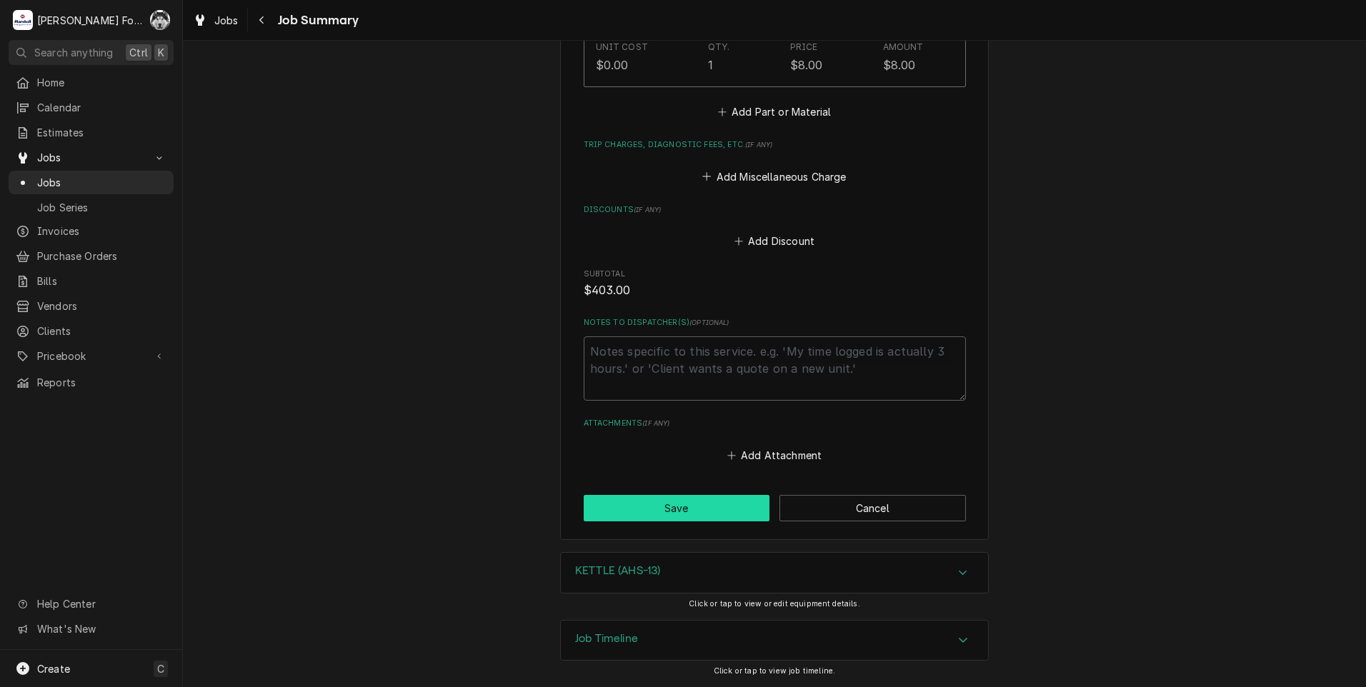
click at [684, 510] on button "Save" at bounding box center [677, 508] width 186 height 26
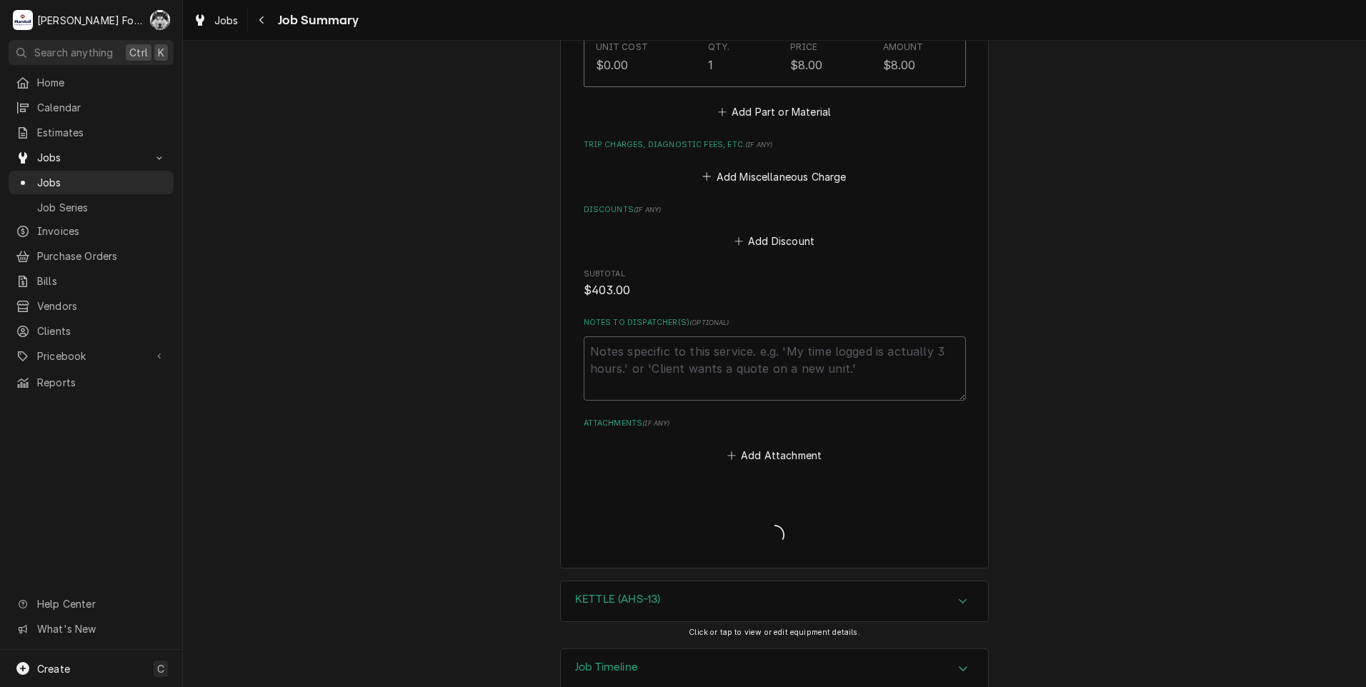
type textarea "x"
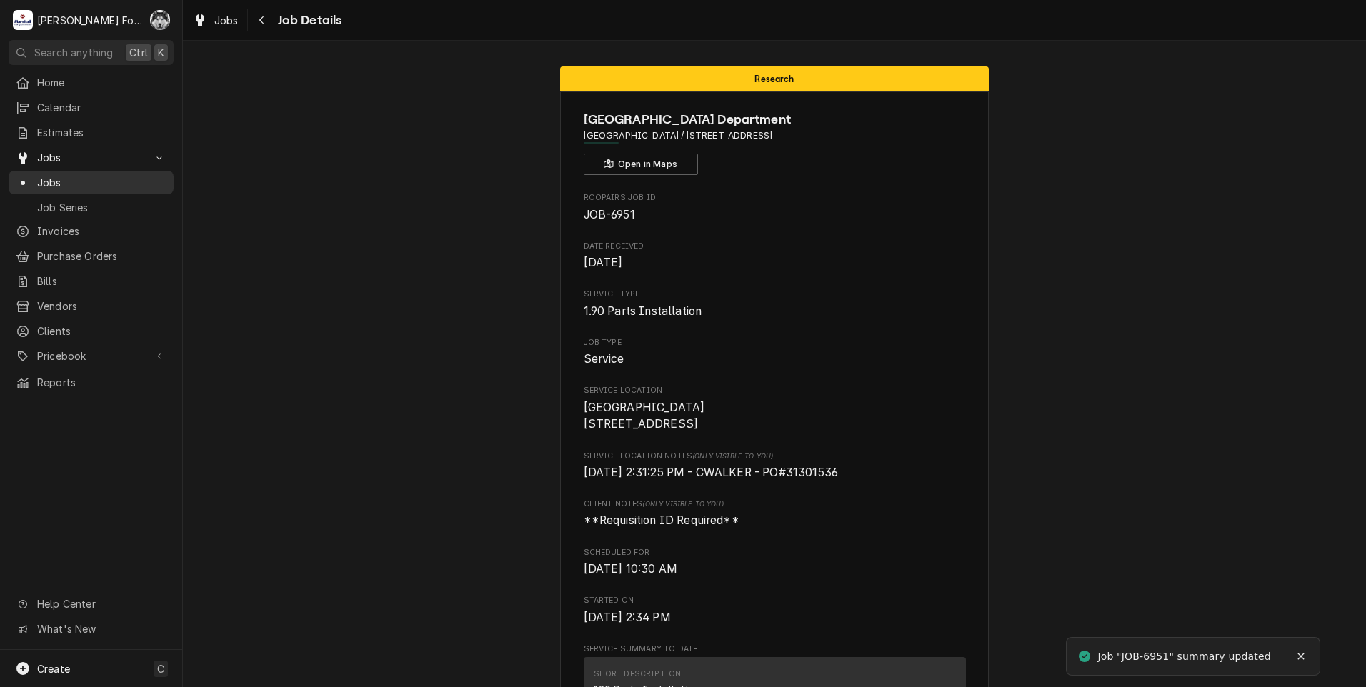
click at [53, 175] on span "Jobs" at bounding box center [101, 182] width 129 height 15
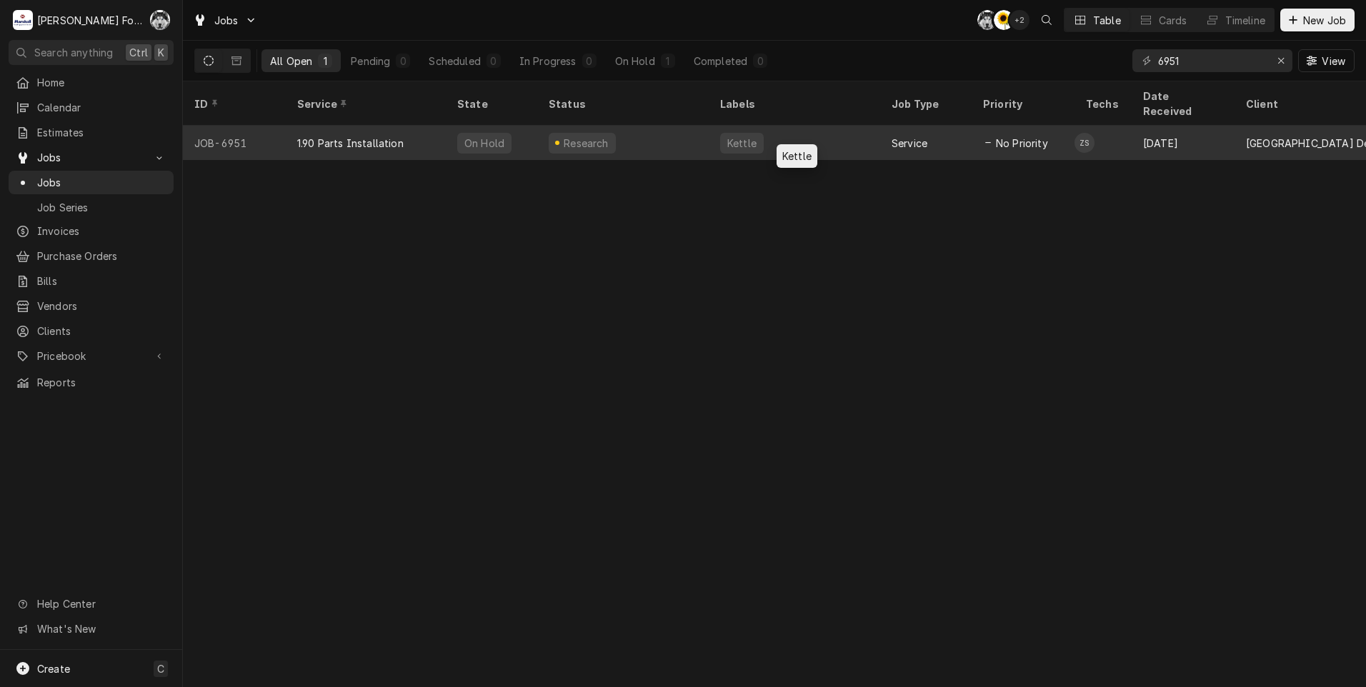
click at [777, 126] on div "Kettle" at bounding box center [794, 143] width 171 height 34
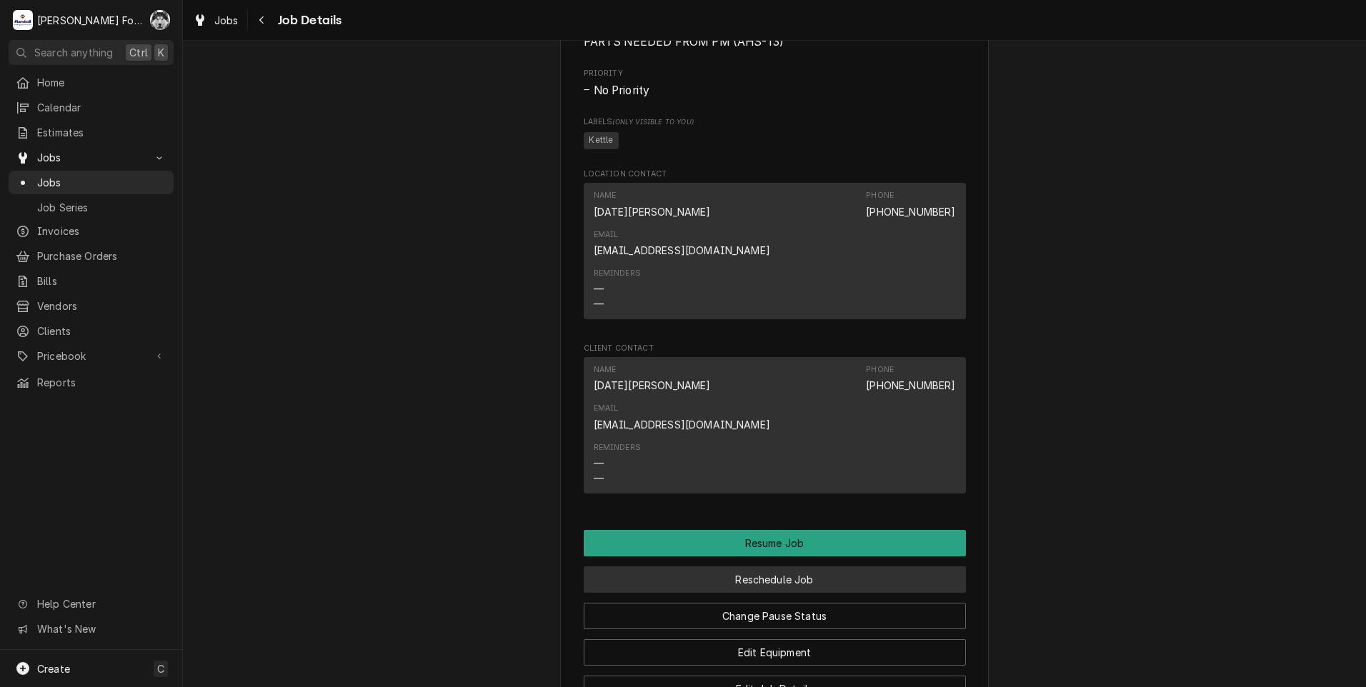
scroll to position [1214, 0]
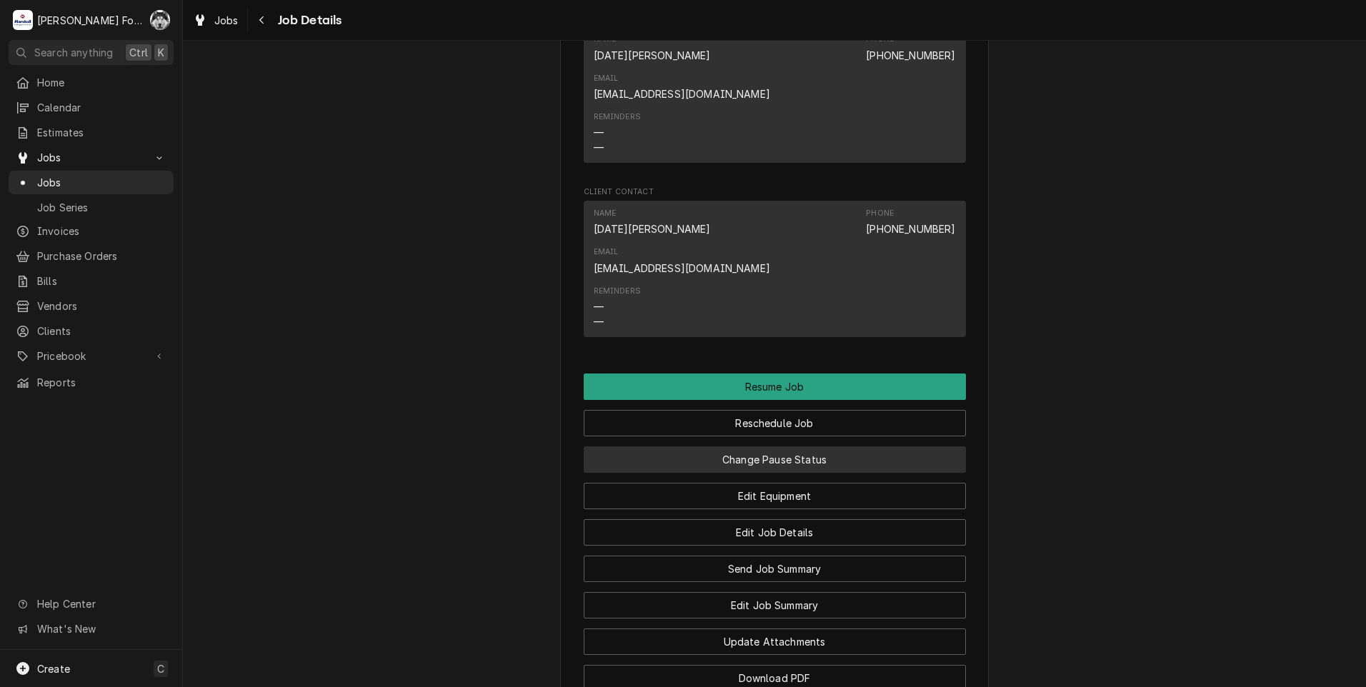
click at [793, 446] on button "Change Pause Status" at bounding box center [775, 459] width 382 height 26
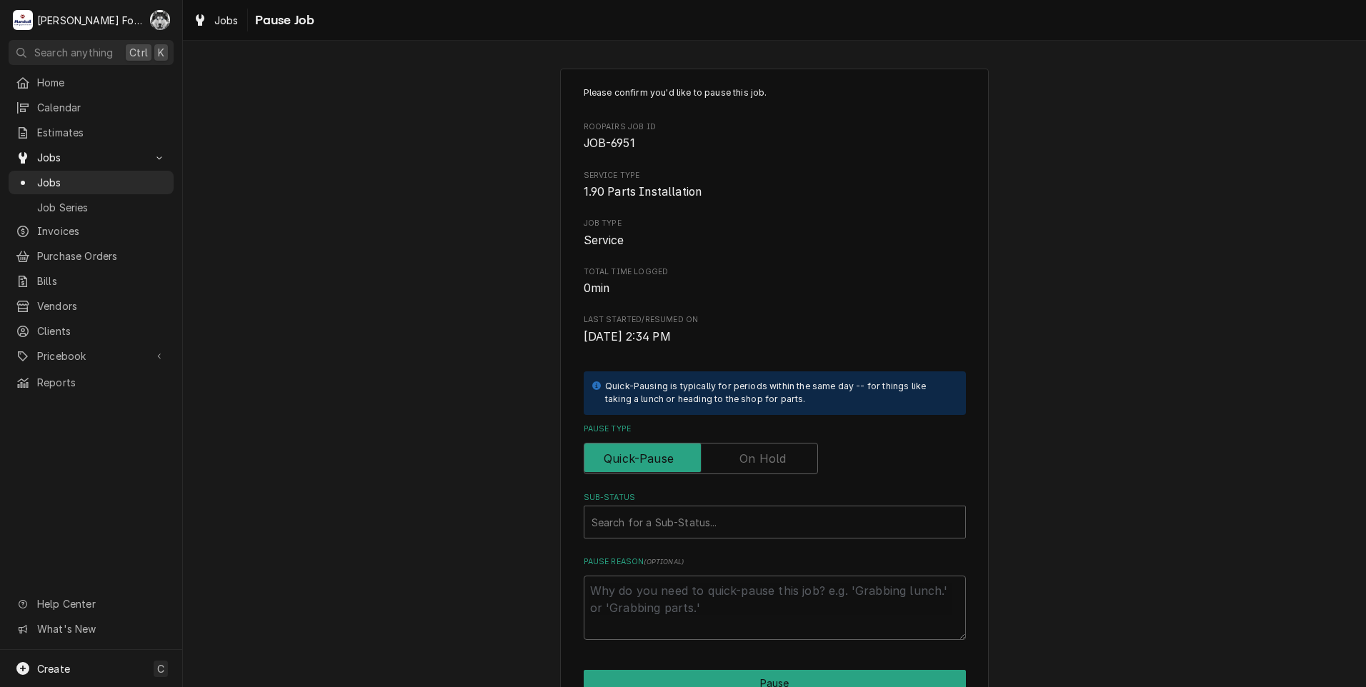
drag, startPoint x: 749, startPoint y: 464, endPoint x: 740, endPoint y: 497, distance: 34.1
click at [749, 464] on label "Pause Type" at bounding box center [701, 458] width 234 height 31
click at [749, 464] on input "Pause Type" at bounding box center [700, 458] width 221 height 31
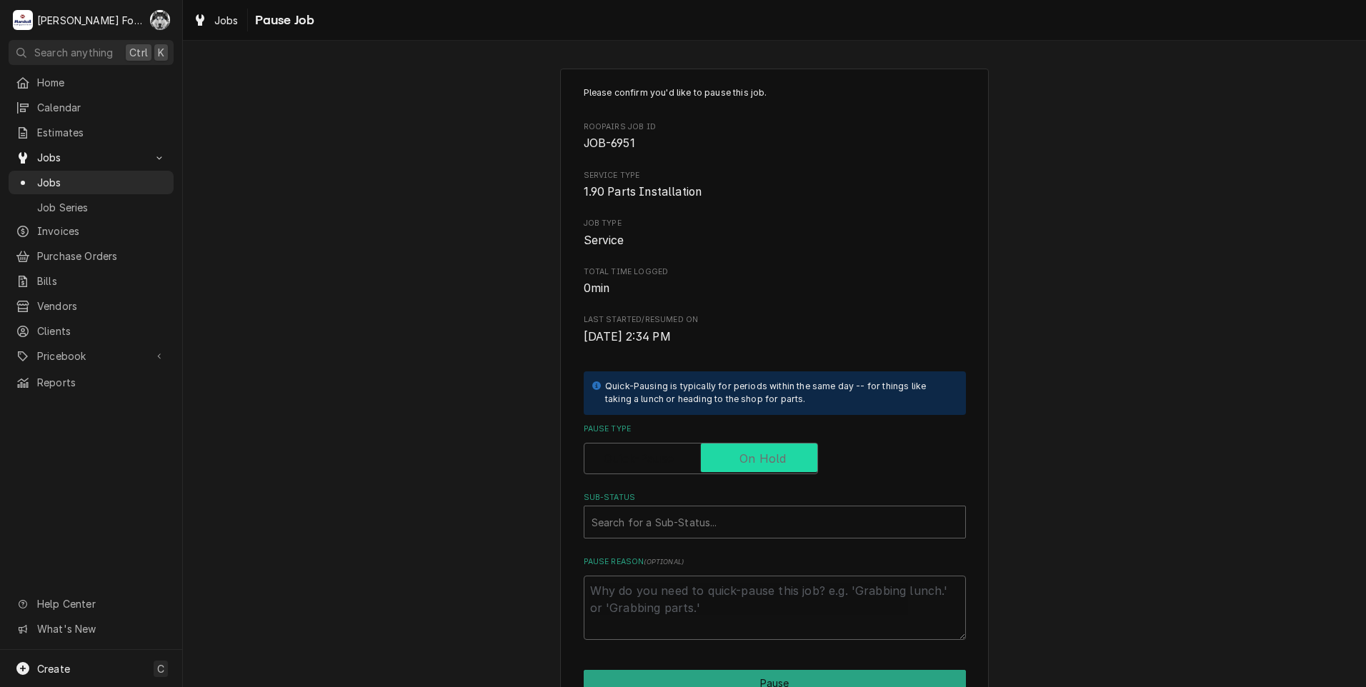
checkbox input "true"
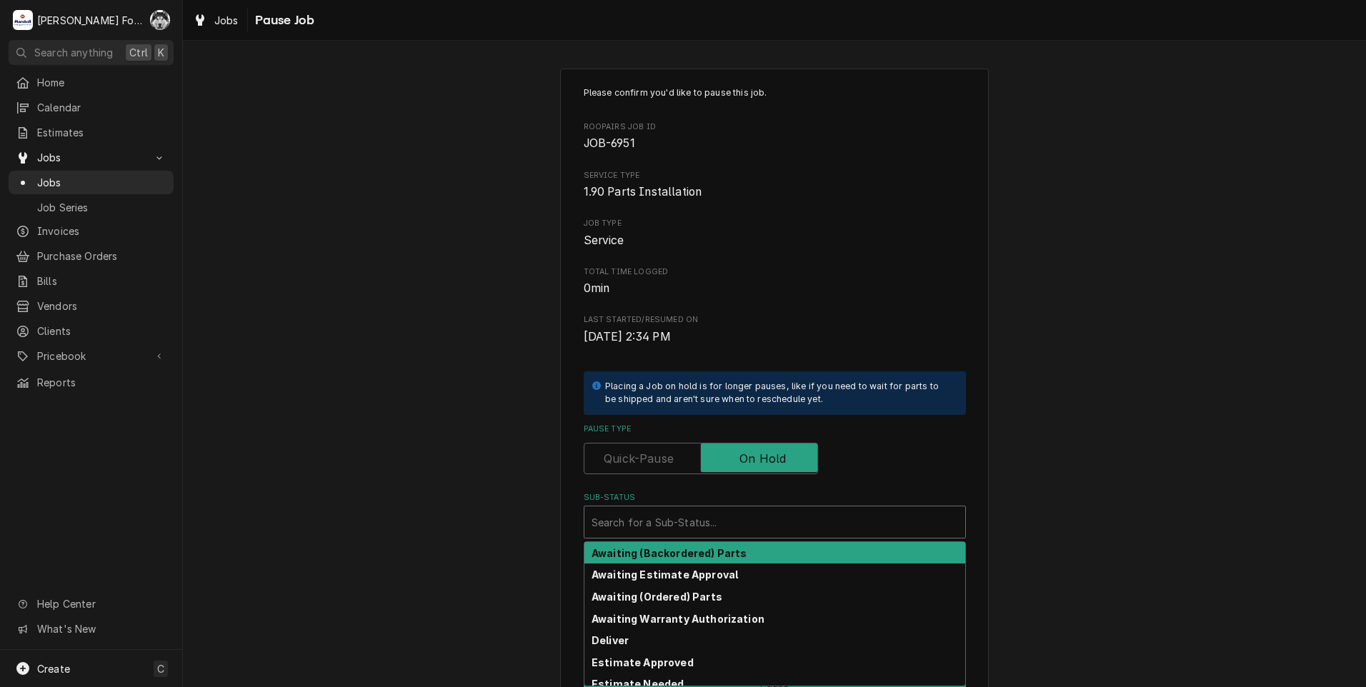
drag, startPoint x: 734, startPoint y: 520, endPoint x: 698, endPoint y: 596, distance: 84.7
click at [733, 522] on div "Sub-Status" at bounding box center [774, 522] width 366 height 26
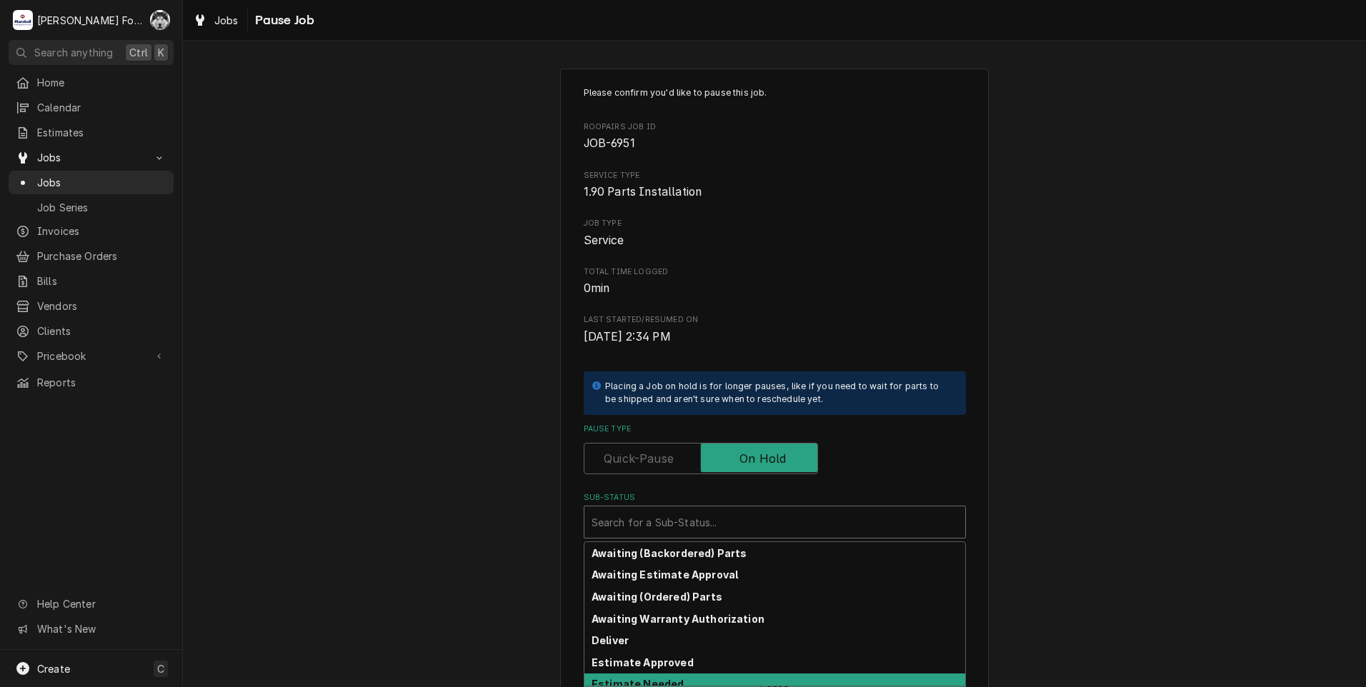
drag, startPoint x: 680, startPoint y: 669, endPoint x: 677, endPoint y: 677, distance: 8.4
click at [677, 677] on div "Awaiting (Backordered) Parts Awaiting Estimate Approval Awaiting (Ordered) Part…" at bounding box center [774, 614] width 381 height 144
click at [663, 685] on strong "Estimate Needed" at bounding box center [637, 684] width 92 height 12
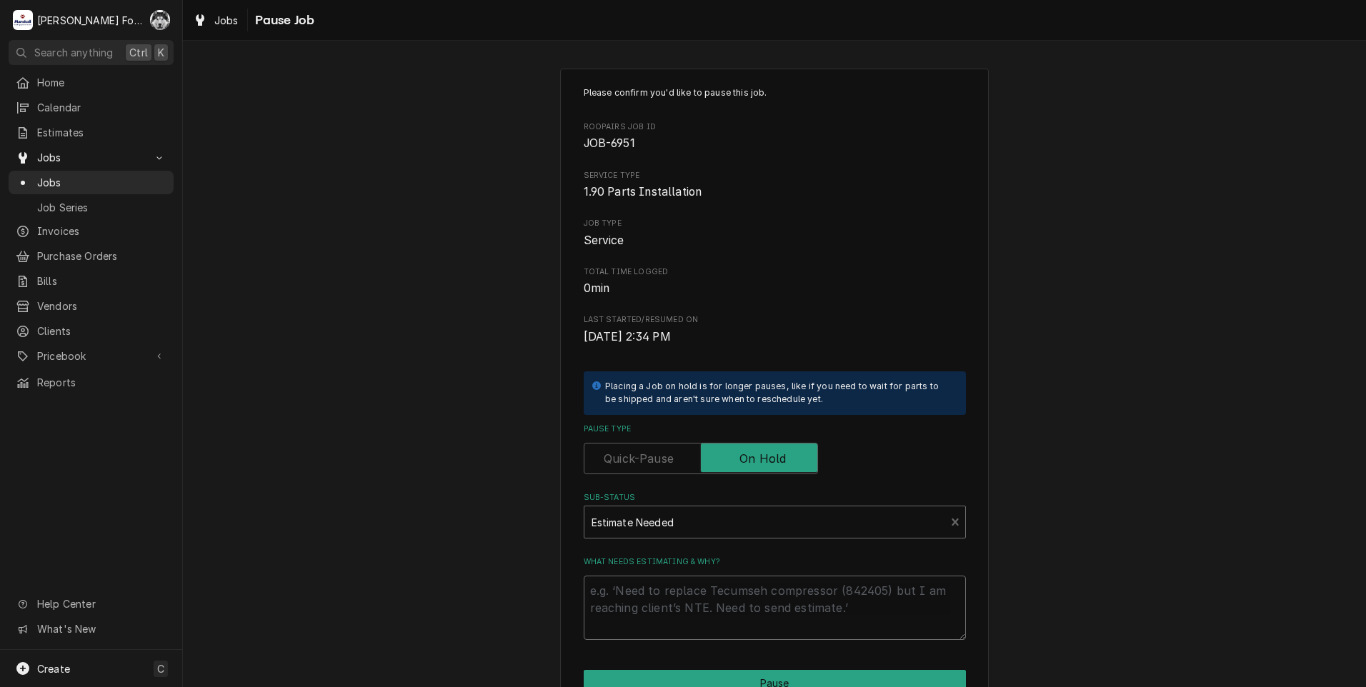
click at [650, 620] on textarea "What needs estimating & why?" at bounding box center [775, 608] width 382 height 64
type textarea "x"
type textarea "P"
type textarea "x"
type textarea "PA"
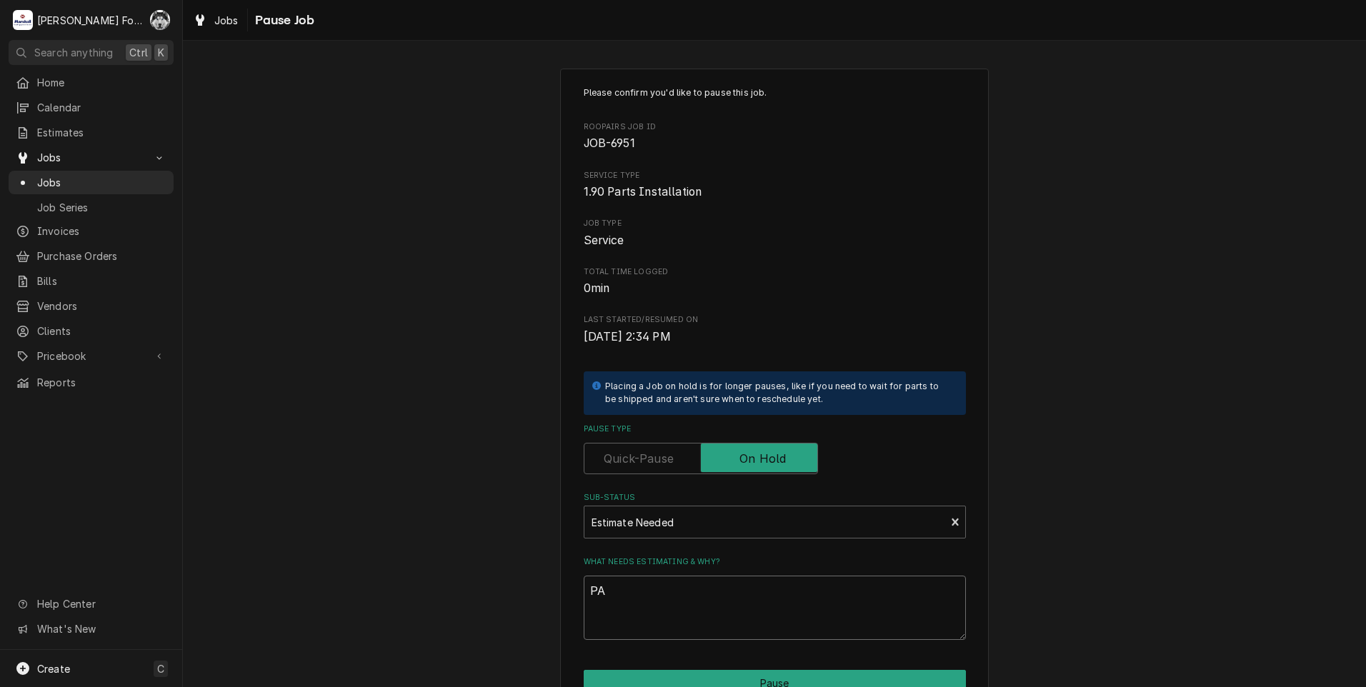
type textarea "x"
type textarea "PAR"
type textarea "x"
type textarea "PART"
type textarea "x"
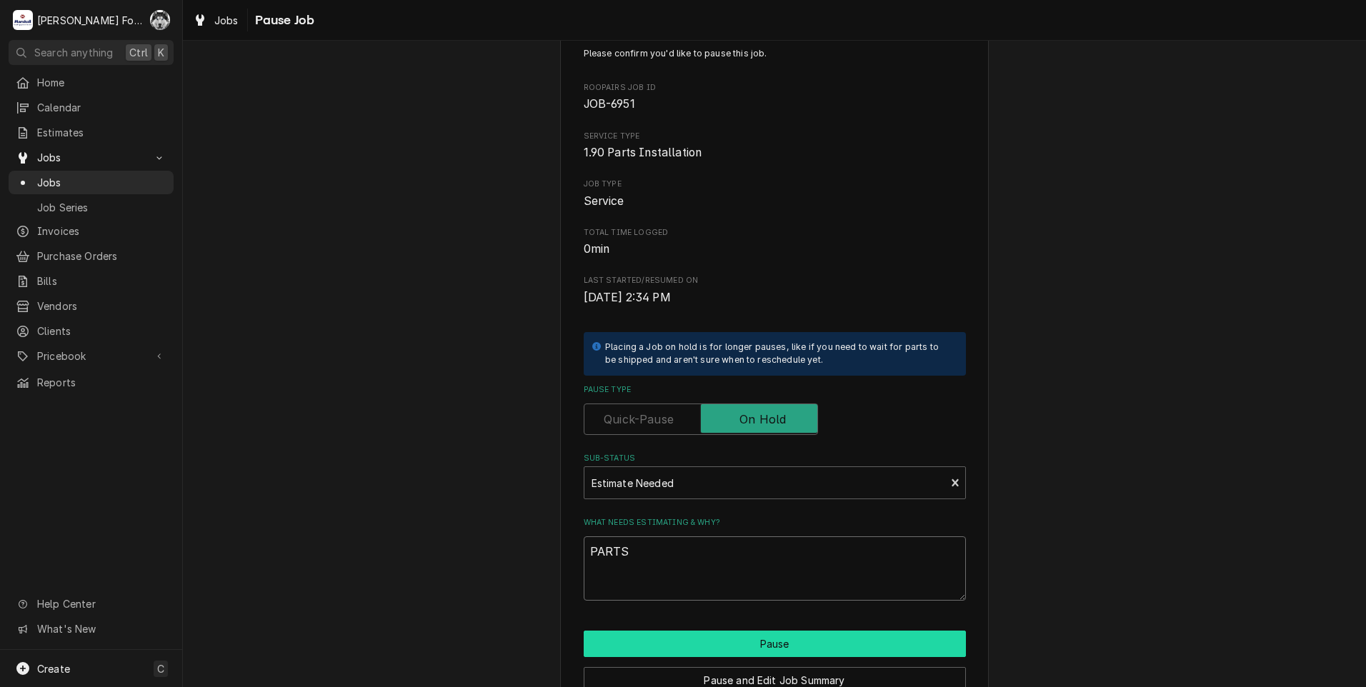
scroll to position [71, 0]
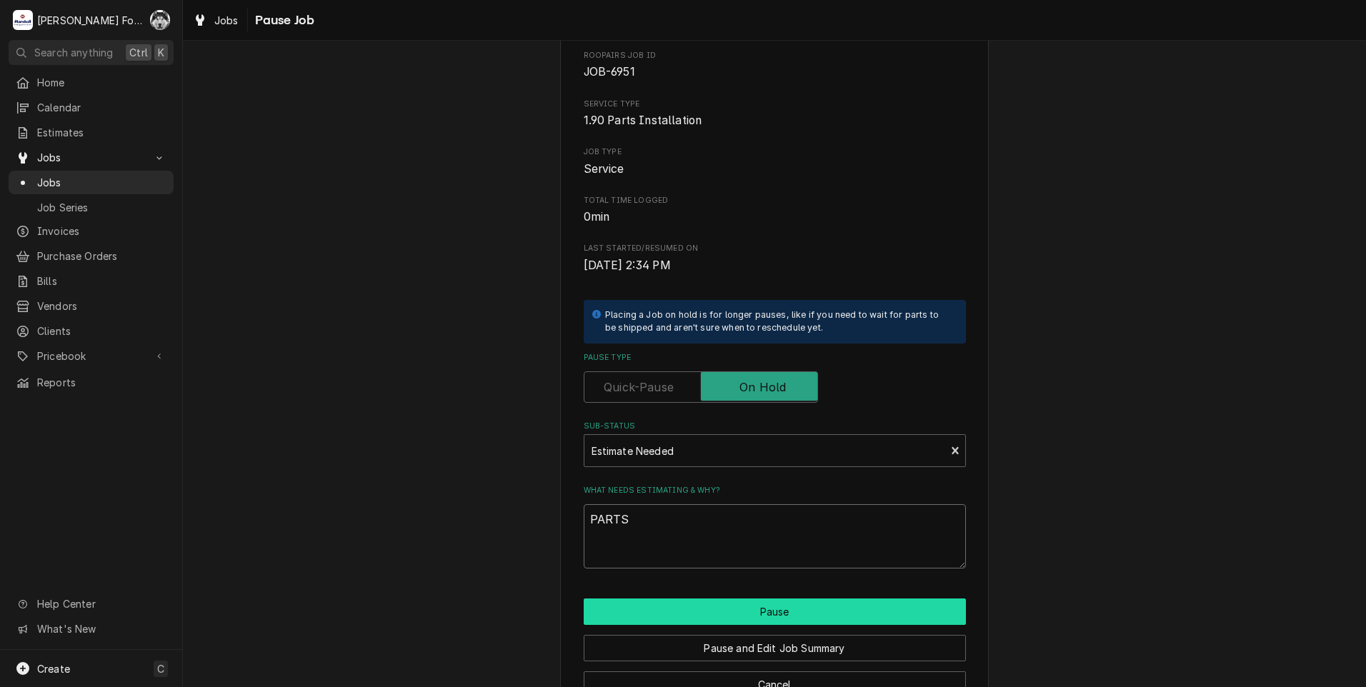
type textarea "PARTS"
click at [684, 602] on button "Pause" at bounding box center [775, 612] width 382 height 26
type textarea "x"
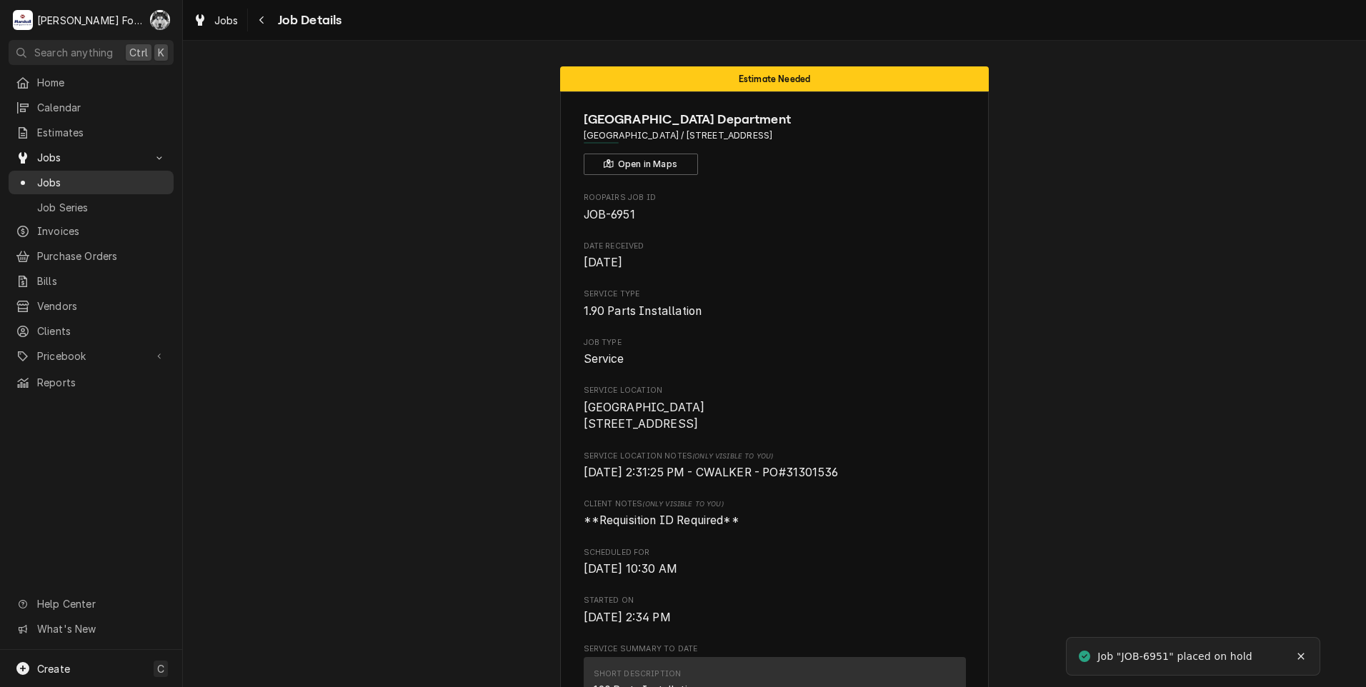
click at [37, 176] on div "Jobs" at bounding box center [91, 182] width 151 height 15
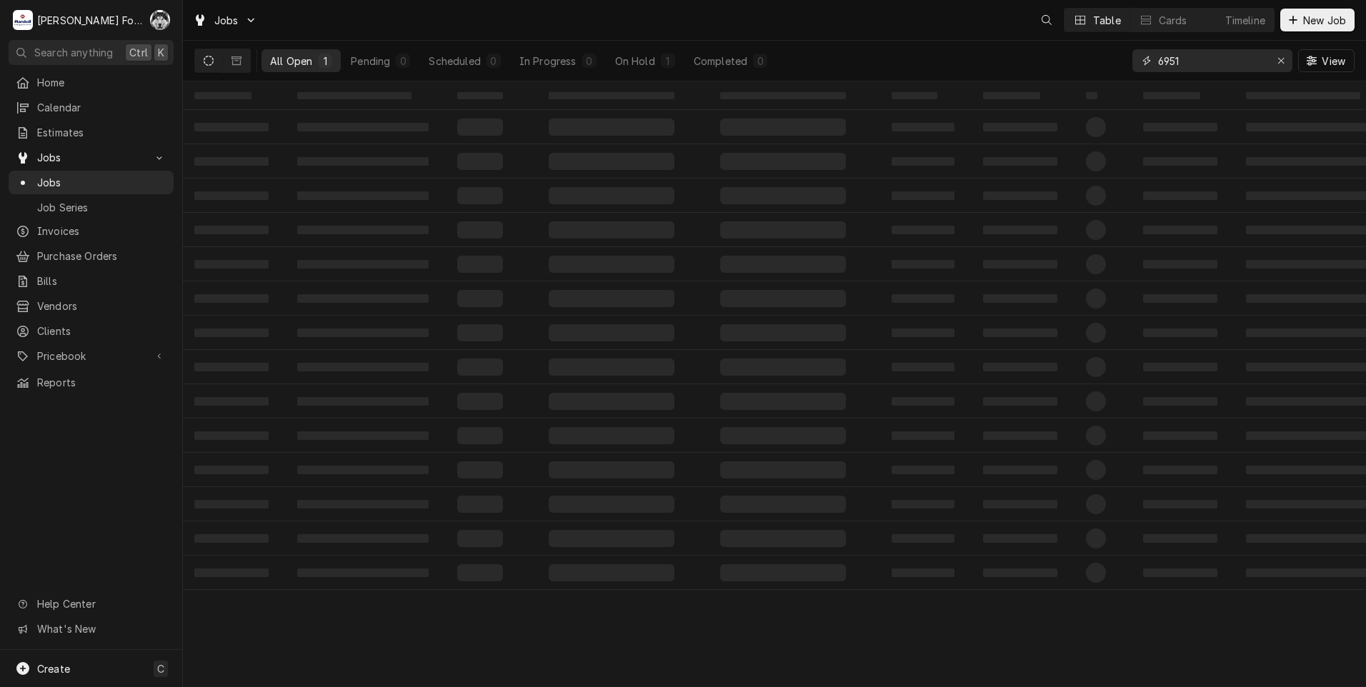
drag, startPoint x: 1146, startPoint y: 66, endPoint x: 1067, endPoint y: 79, distance: 80.4
click at [1067, 79] on div "All Open 1 Pending 0 Scheduled 0 In Progress 0 On Hold 1 Completed 0 6951 View" at bounding box center [774, 61] width 1160 height 40
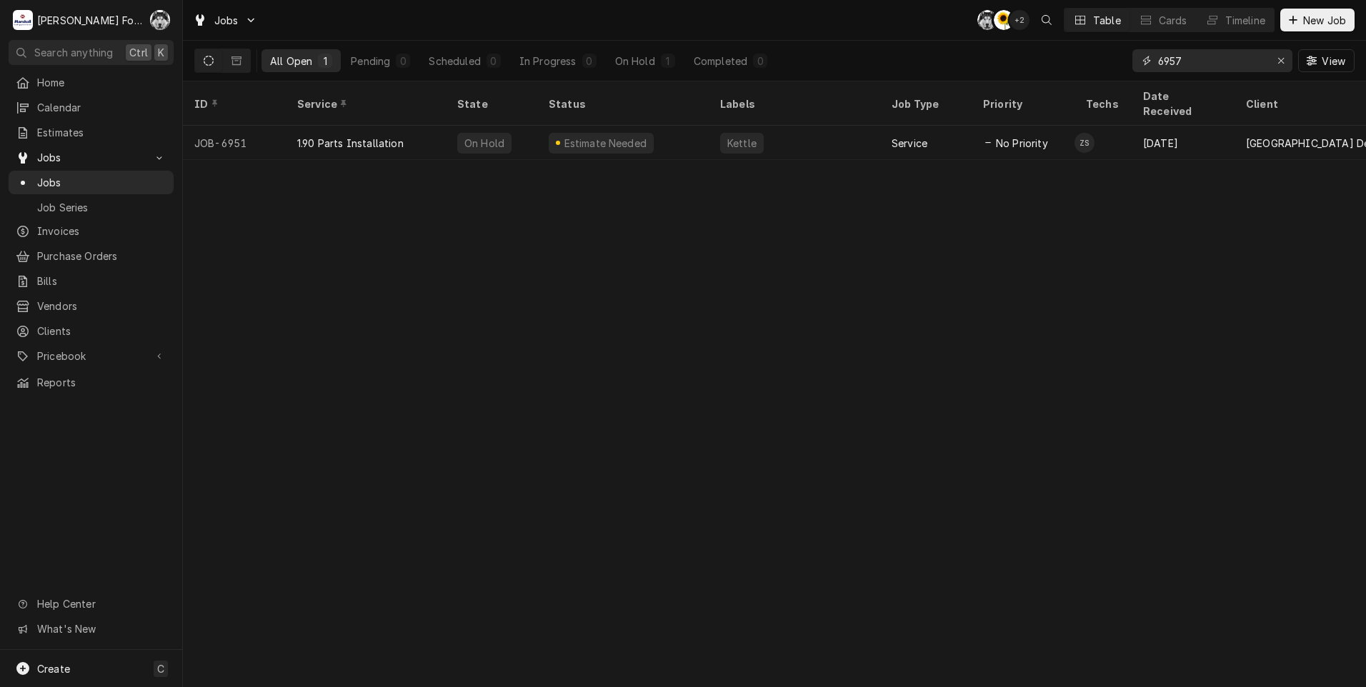
type input "6957"
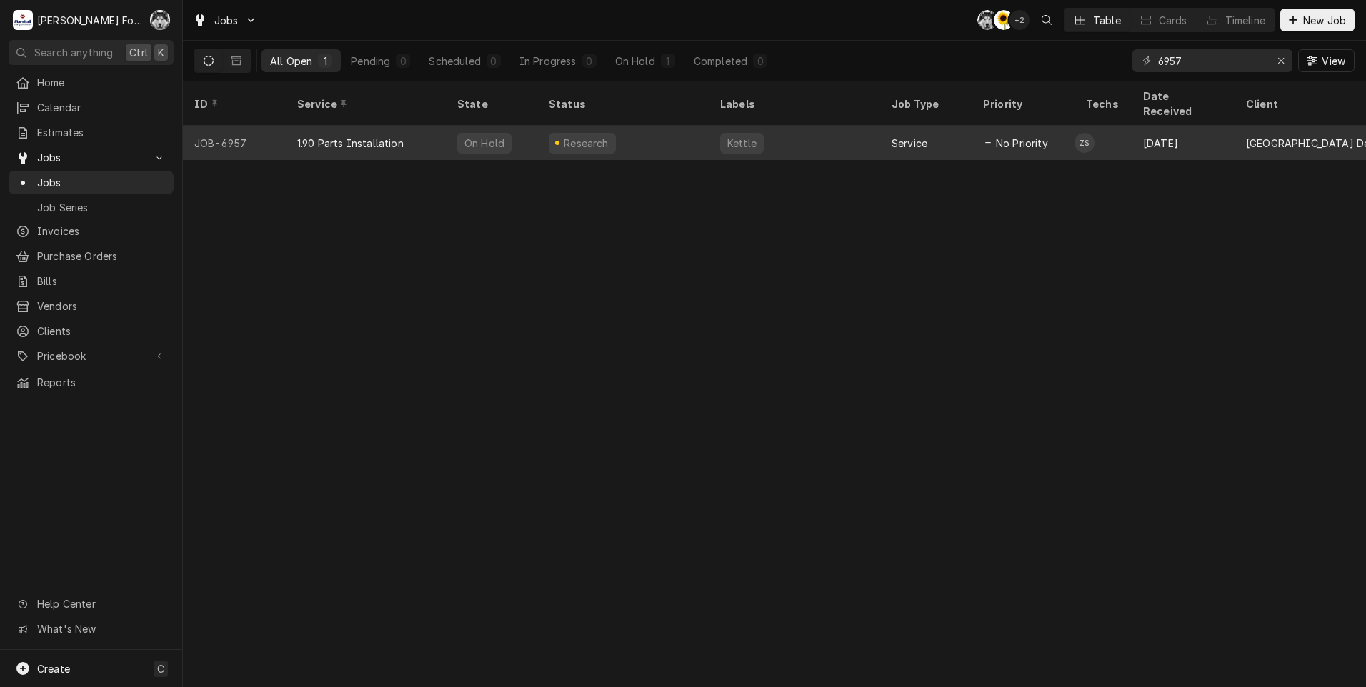
click at [872, 128] on div "Kettle" at bounding box center [794, 143] width 171 height 34
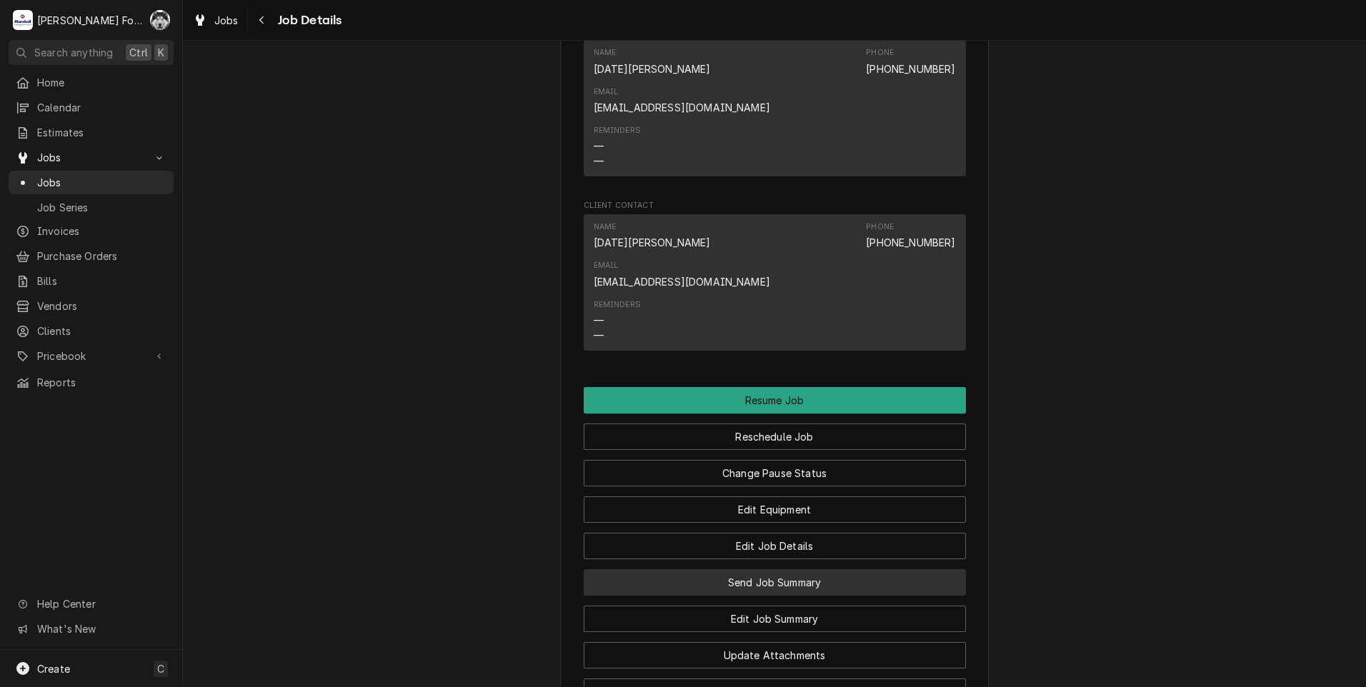
scroll to position [1214, 0]
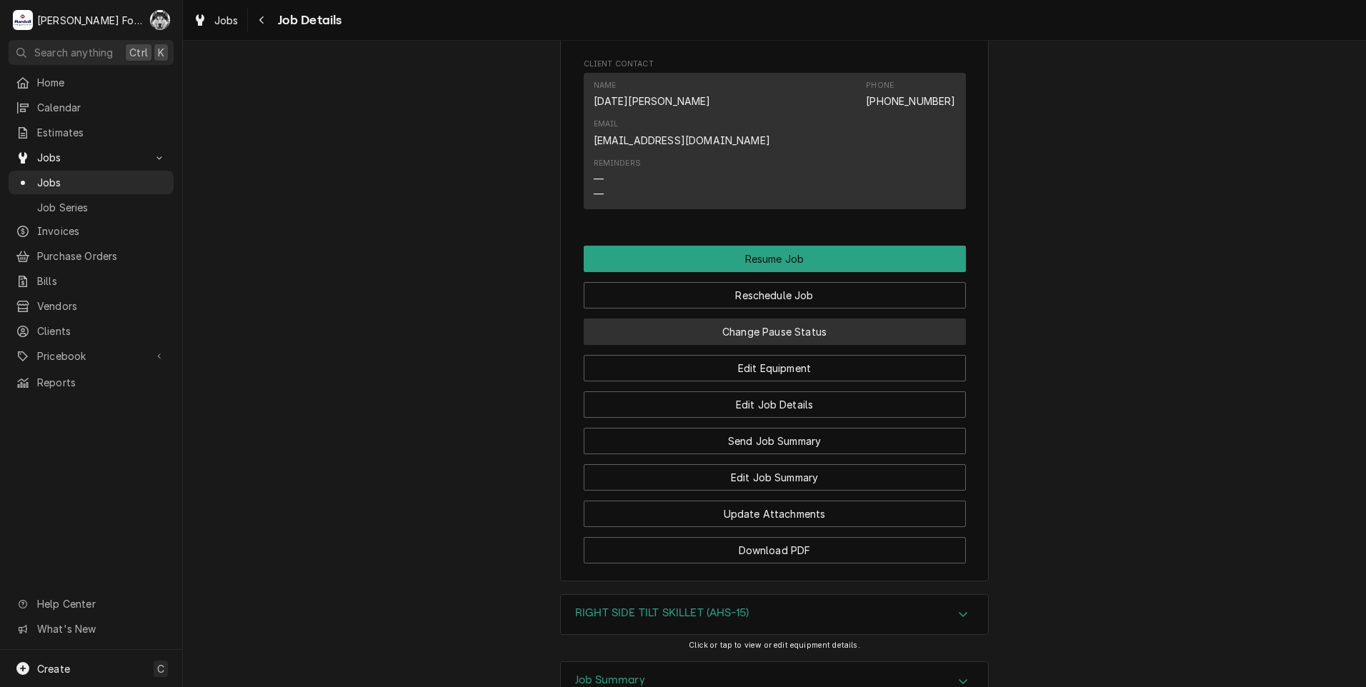
click at [769, 319] on button "Change Pause Status" at bounding box center [775, 332] width 382 height 26
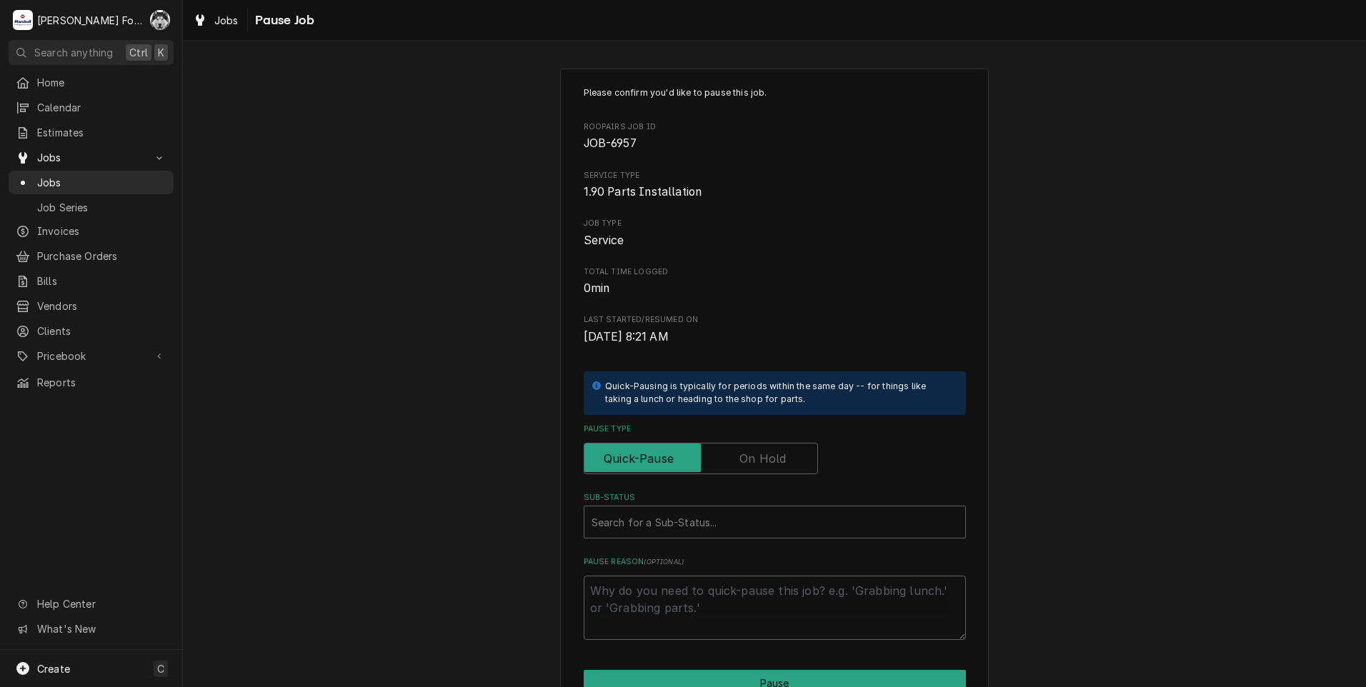
drag, startPoint x: 767, startPoint y: 451, endPoint x: 740, endPoint y: 485, distance: 43.7
click at [766, 451] on label "Pause Type" at bounding box center [701, 458] width 234 height 31
click at [766, 451] on input "Pause Type" at bounding box center [700, 458] width 221 height 31
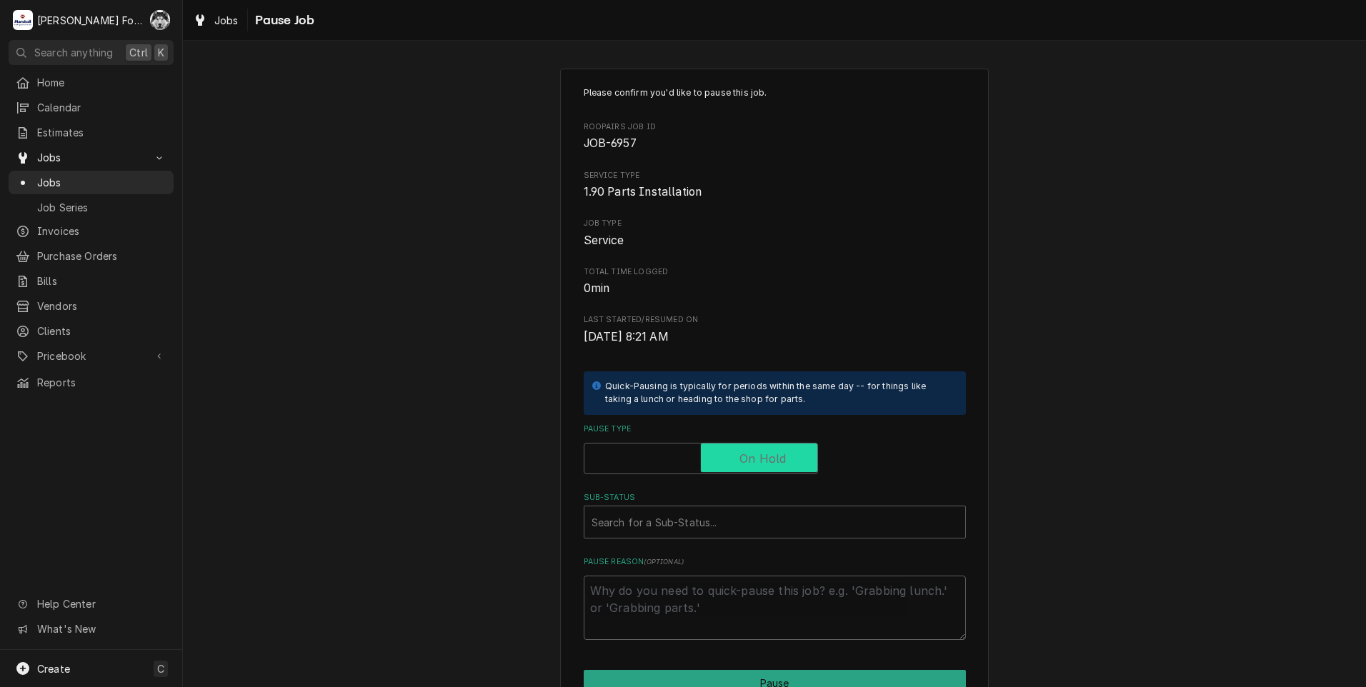
checkbox input "true"
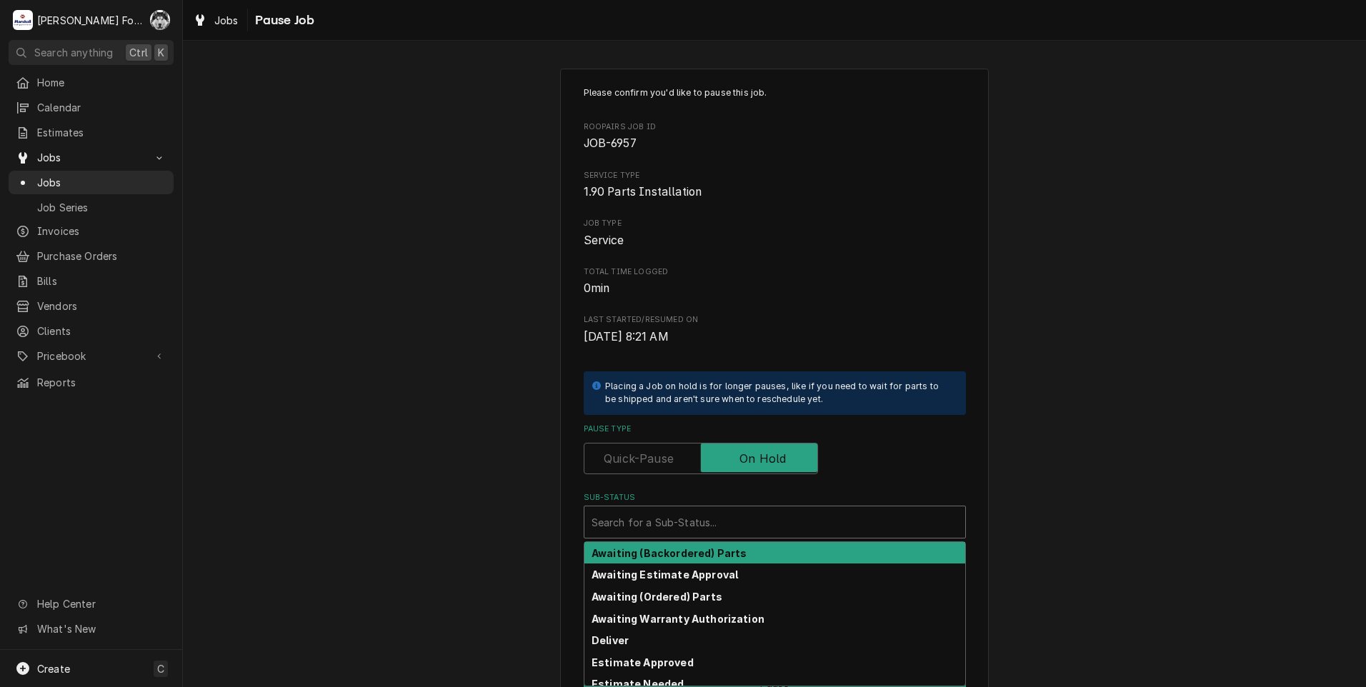
drag, startPoint x: 725, startPoint y: 516, endPoint x: 726, endPoint y: 527, distance: 10.8
click at [726, 527] on div "Sub-Status" at bounding box center [774, 522] width 366 height 26
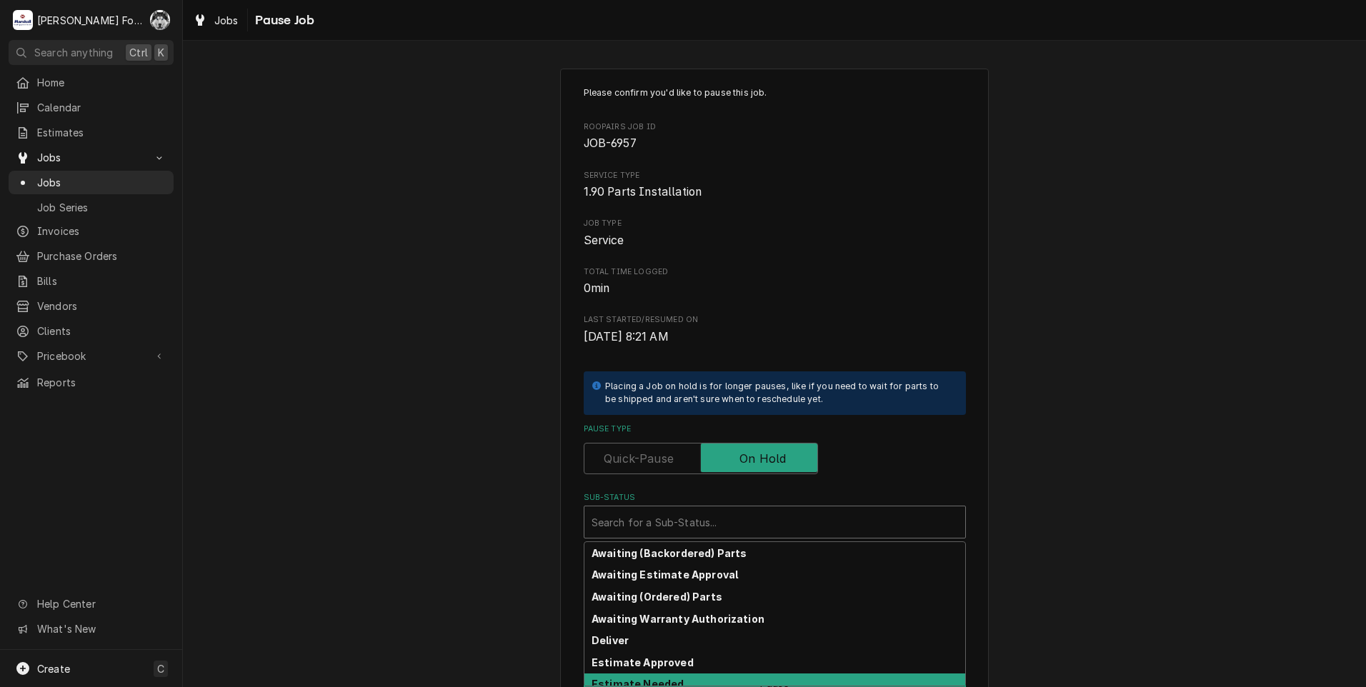
drag, startPoint x: 675, startPoint y: 664, endPoint x: 671, endPoint y: 681, distance: 17.5
click at [671, 681] on div "Awaiting (Backordered) Parts Awaiting Estimate Approval Awaiting (Ordered) Part…" at bounding box center [774, 614] width 381 height 144
click at [671, 681] on strong "Estimate Needed" at bounding box center [637, 684] width 92 height 12
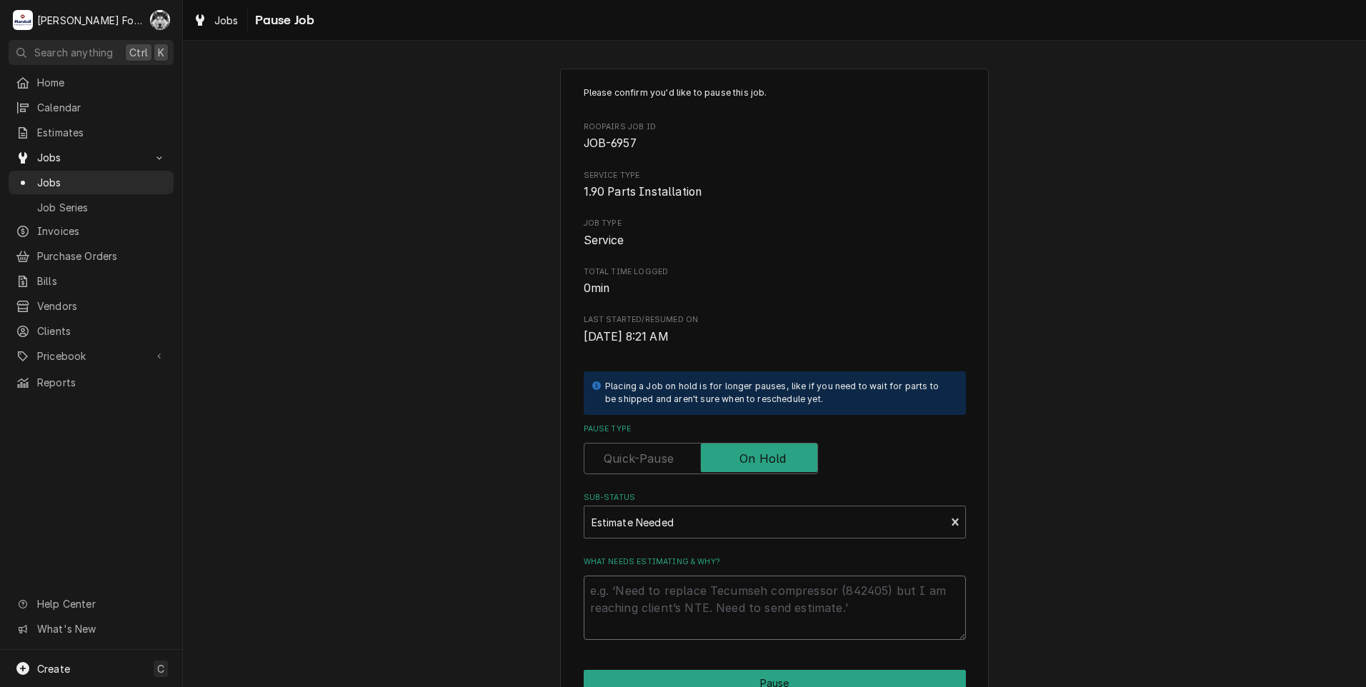
click at [652, 586] on textarea "What needs estimating & why?" at bounding box center [775, 608] width 382 height 64
type textarea "x"
type textarea "P"
type textarea "x"
type textarea "PA"
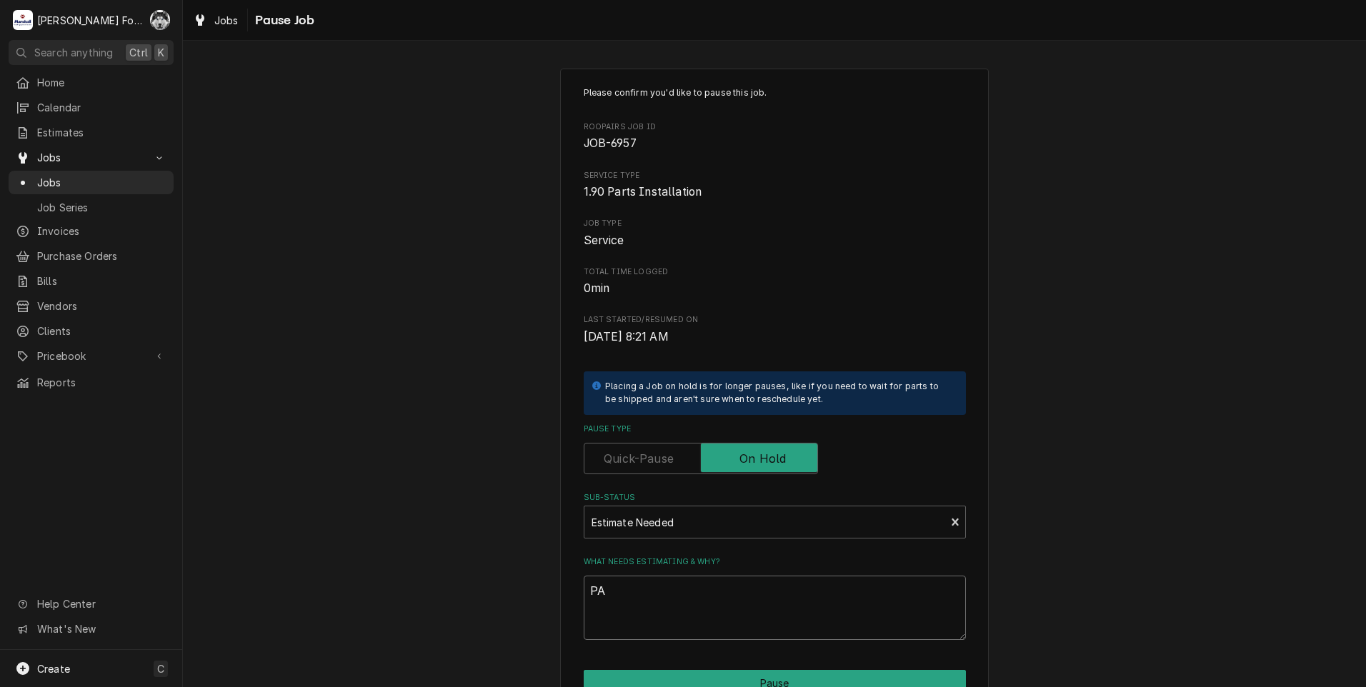
type textarea "x"
type textarea "PAR"
type textarea "x"
type textarea "PART"
type textarea "x"
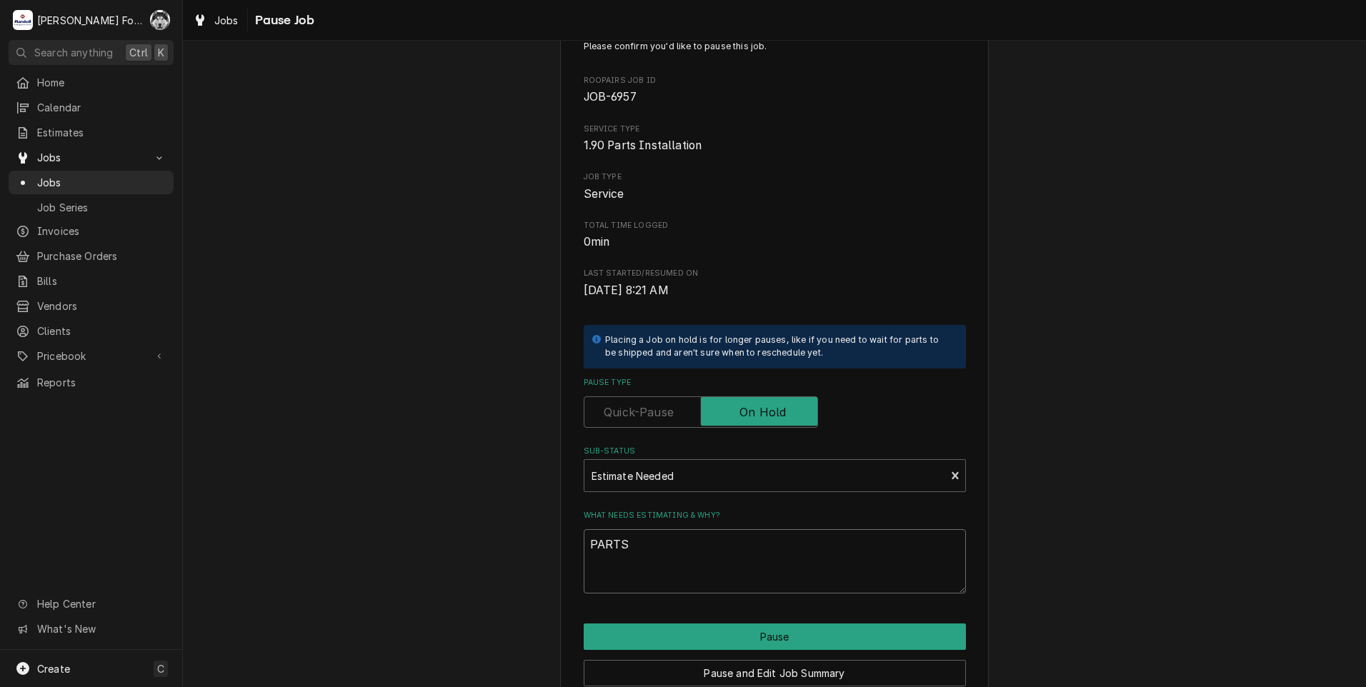
scroll to position [71, 0]
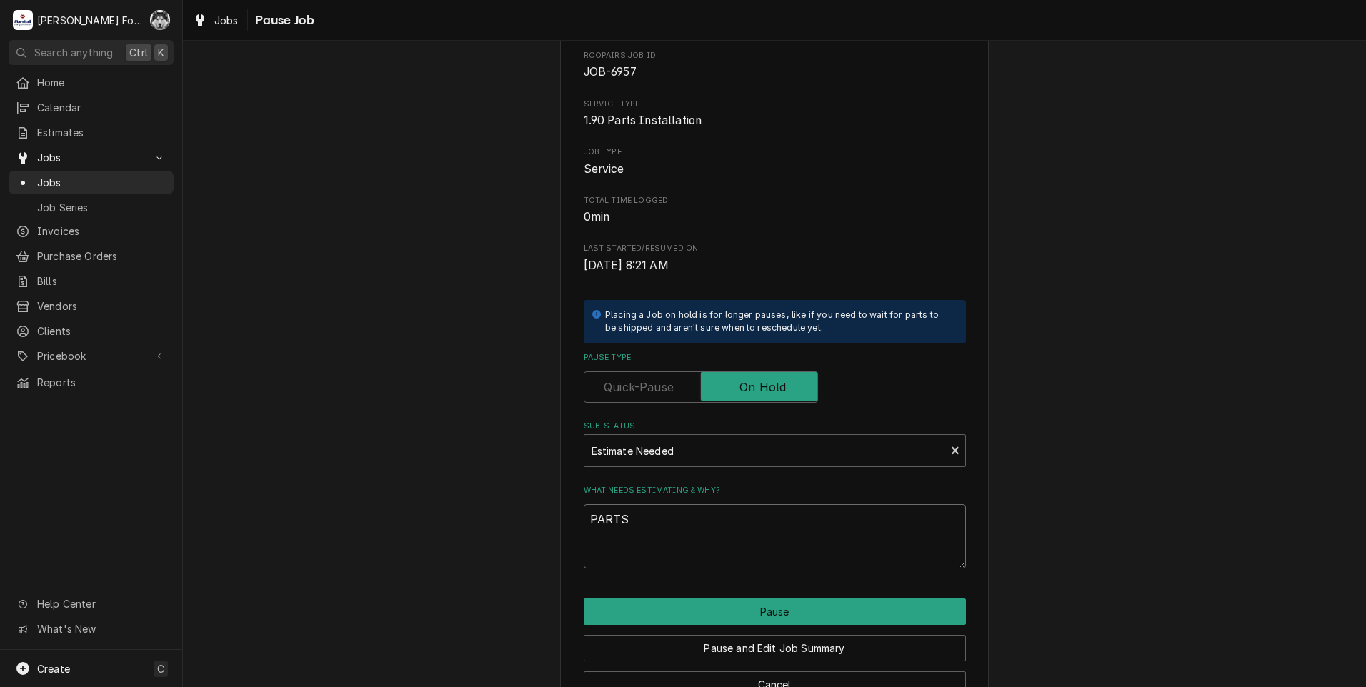
type textarea "PARTS"
click at [689, 627] on div "Pause and Edit Job Summary" at bounding box center [775, 643] width 382 height 36
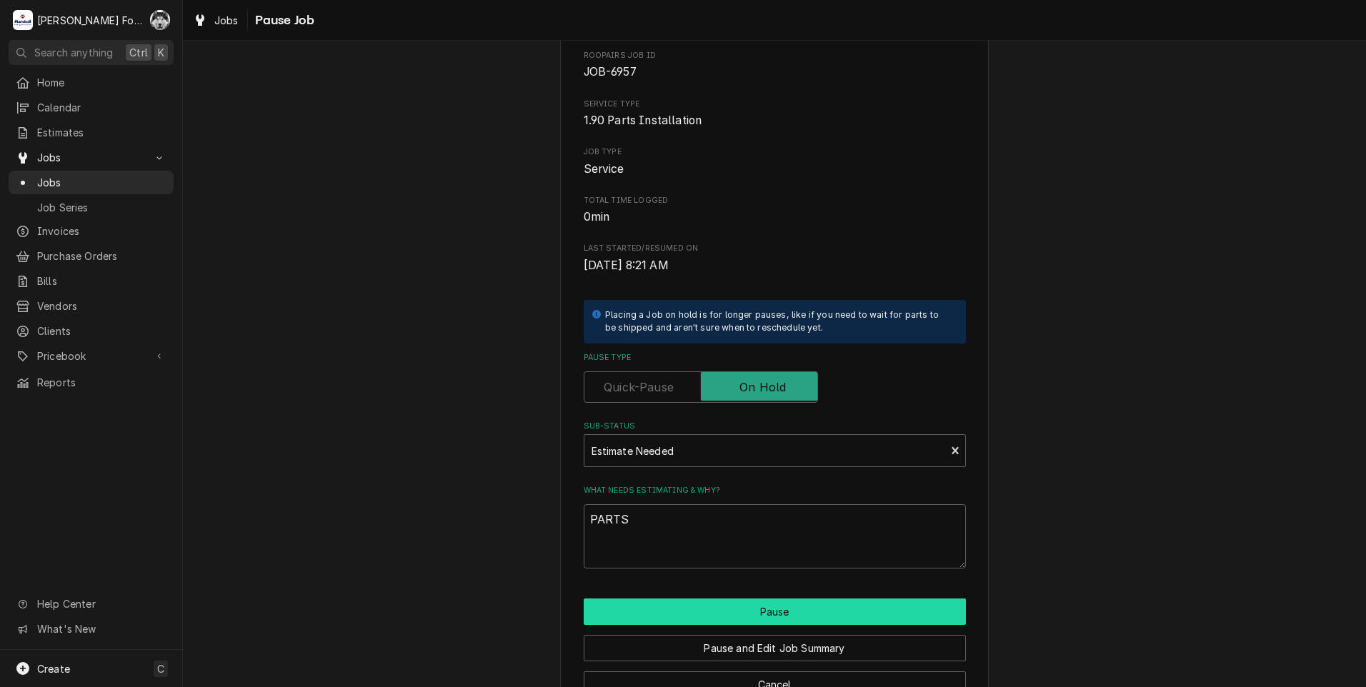
click at [687, 613] on button "Pause" at bounding box center [775, 612] width 382 height 26
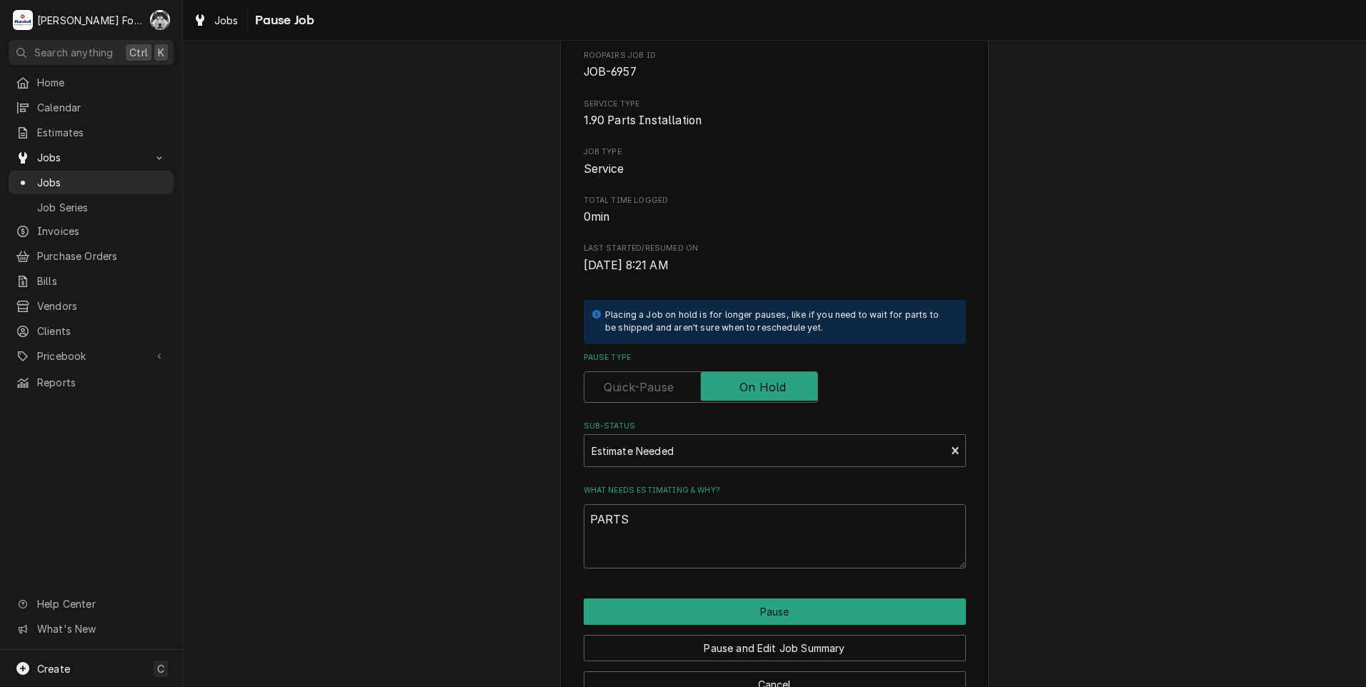
type textarea "x"
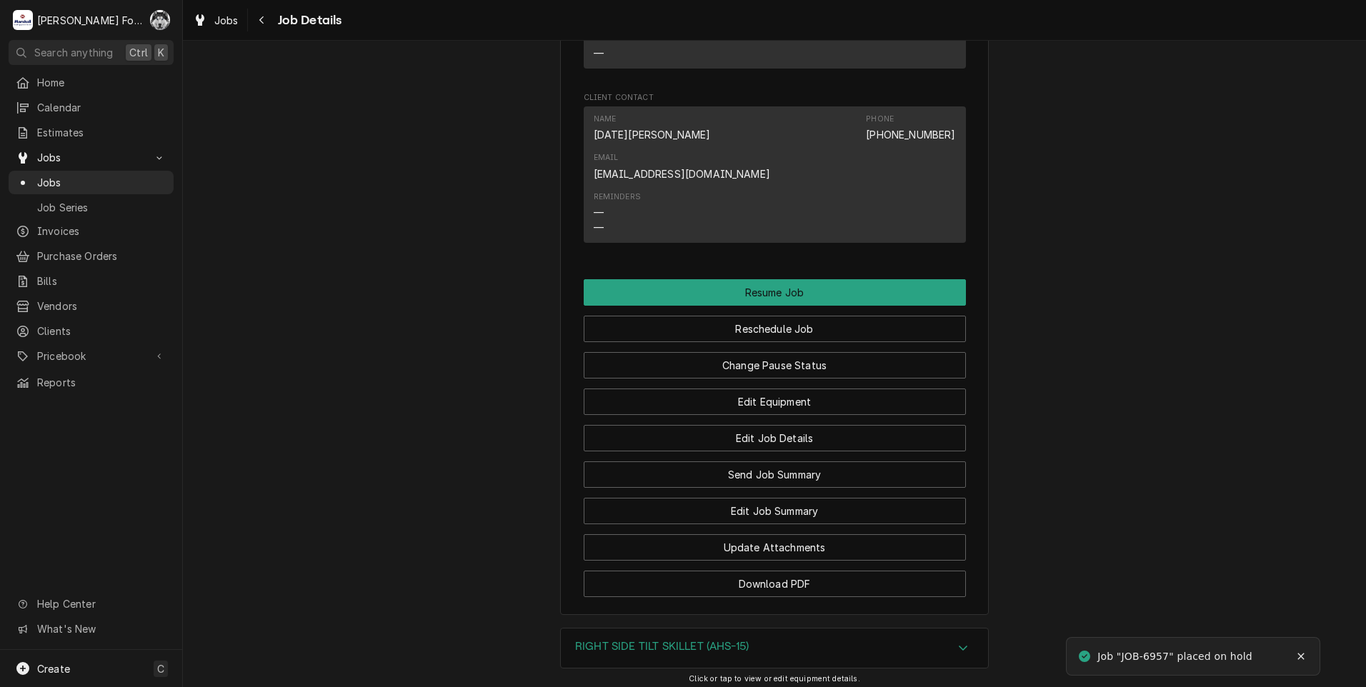
scroll to position [1330, 0]
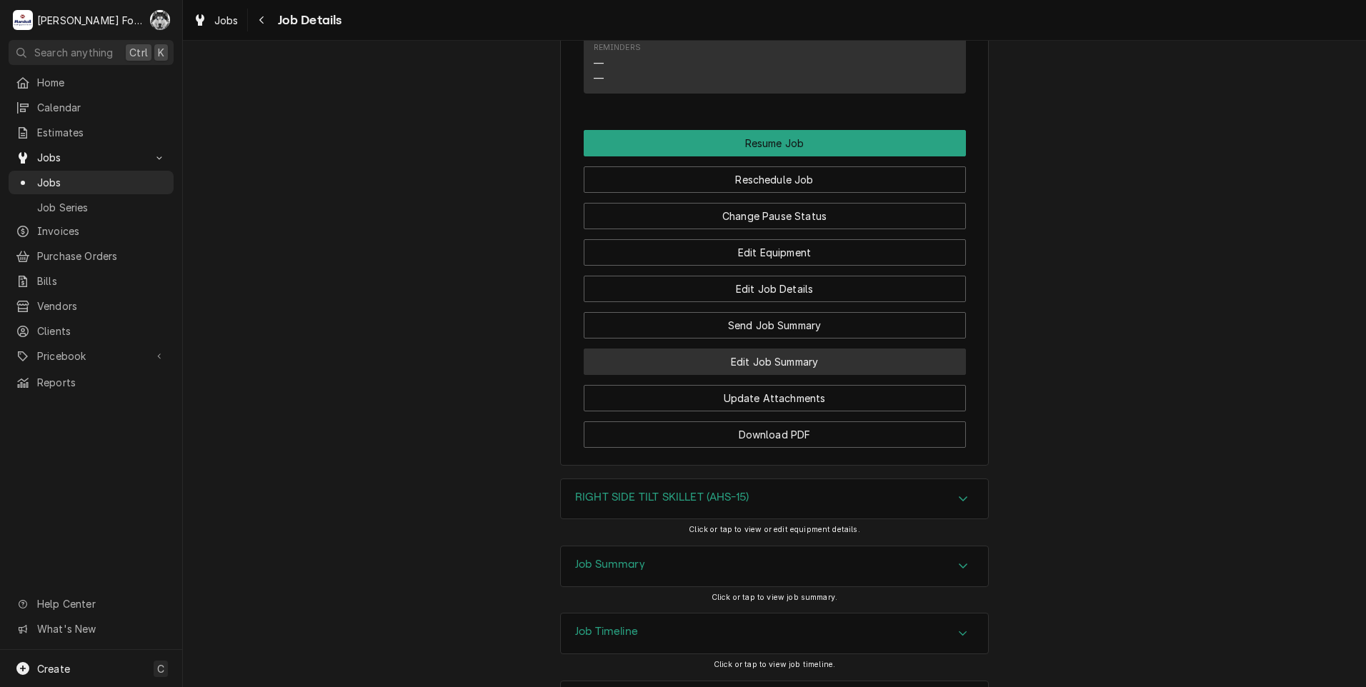
click at [723, 349] on button "Edit Job Summary" at bounding box center [775, 362] width 382 height 26
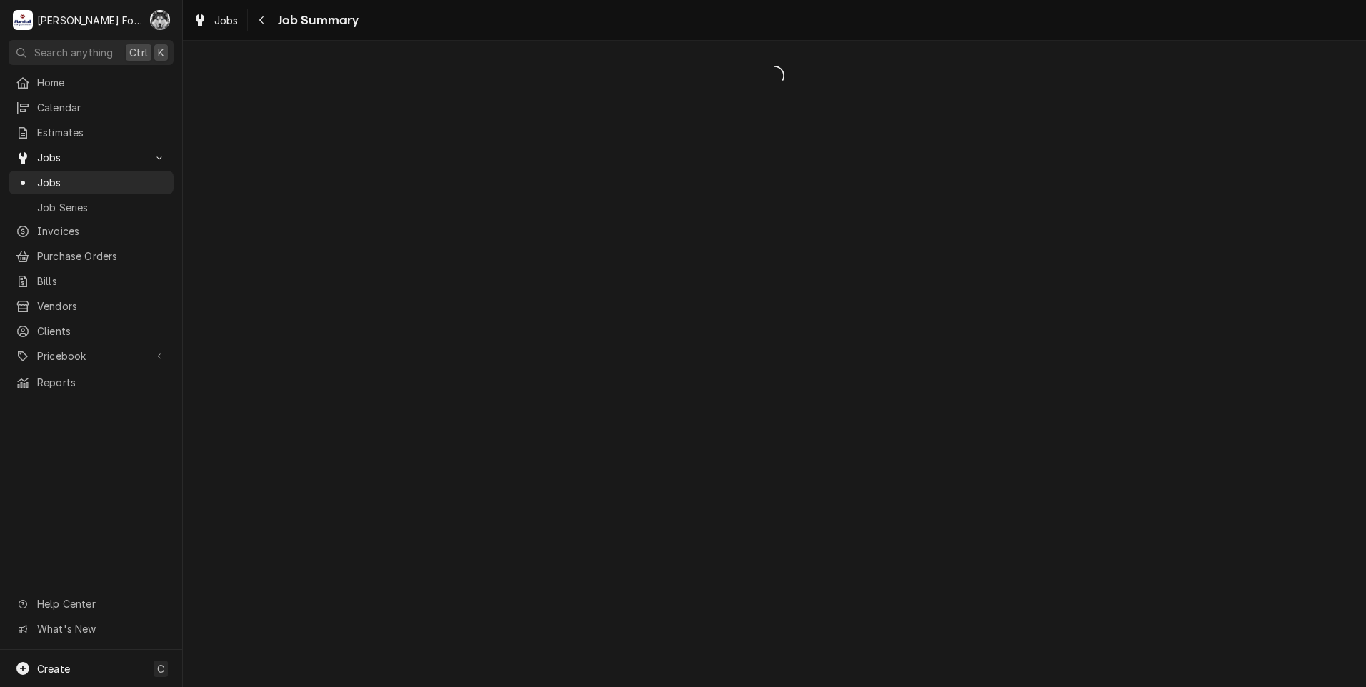
click at [715, 299] on div "Dynamic Content Wrapper" at bounding box center [774, 364] width 1183 height 646
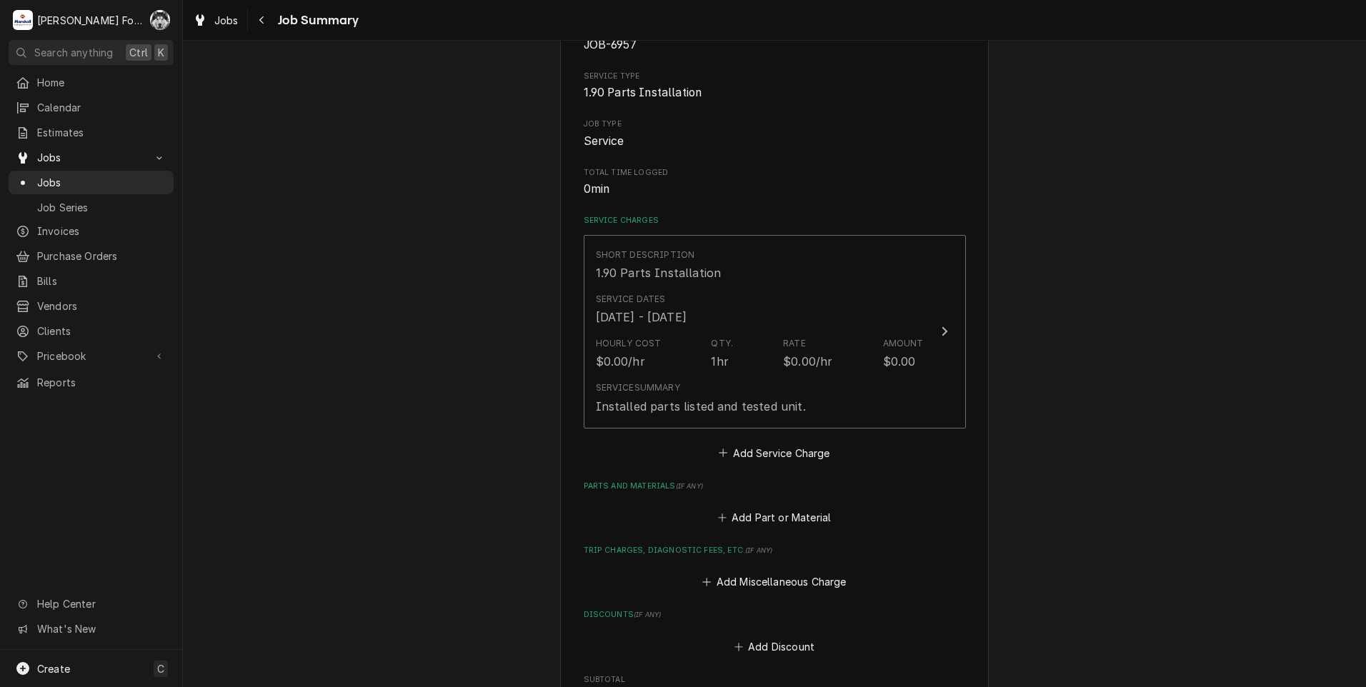
scroll to position [429, 0]
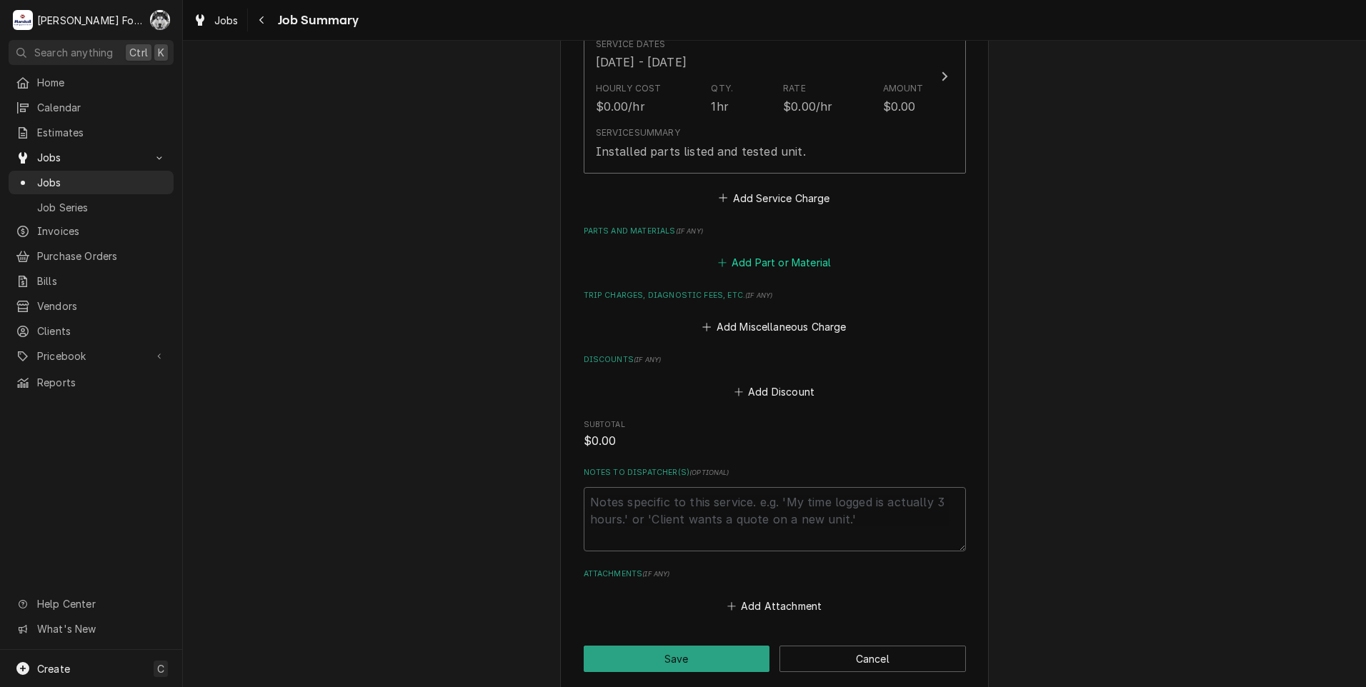
click at [756, 258] on button "Add Part or Material" at bounding box center [774, 263] width 118 height 20
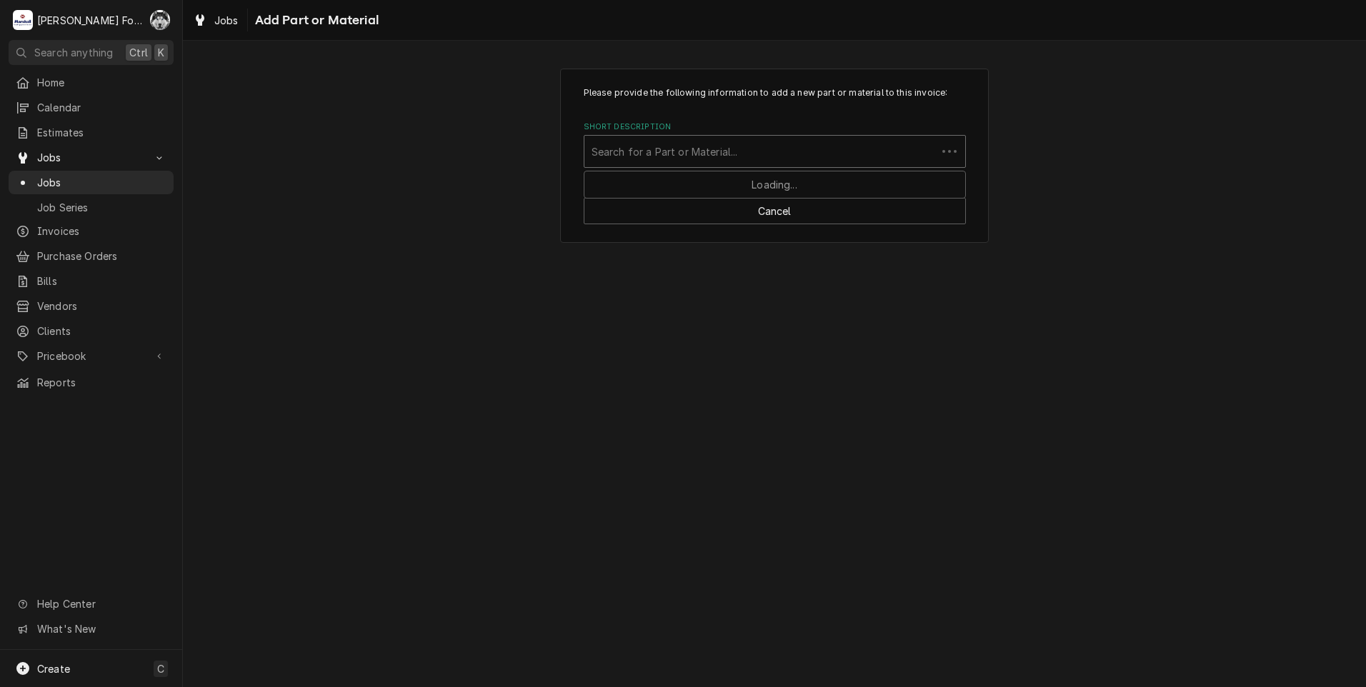
click at [773, 159] on div "Short Description" at bounding box center [760, 152] width 338 height 26
type input "440058"
drag, startPoint x: 773, startPoint y: 159, endPoint x: 687, endPoint y: 156, distance: 85.8
click at [687, 156] on div "Short Description" at bounding box center [774, 152] width 366 height 26
type input "440058"
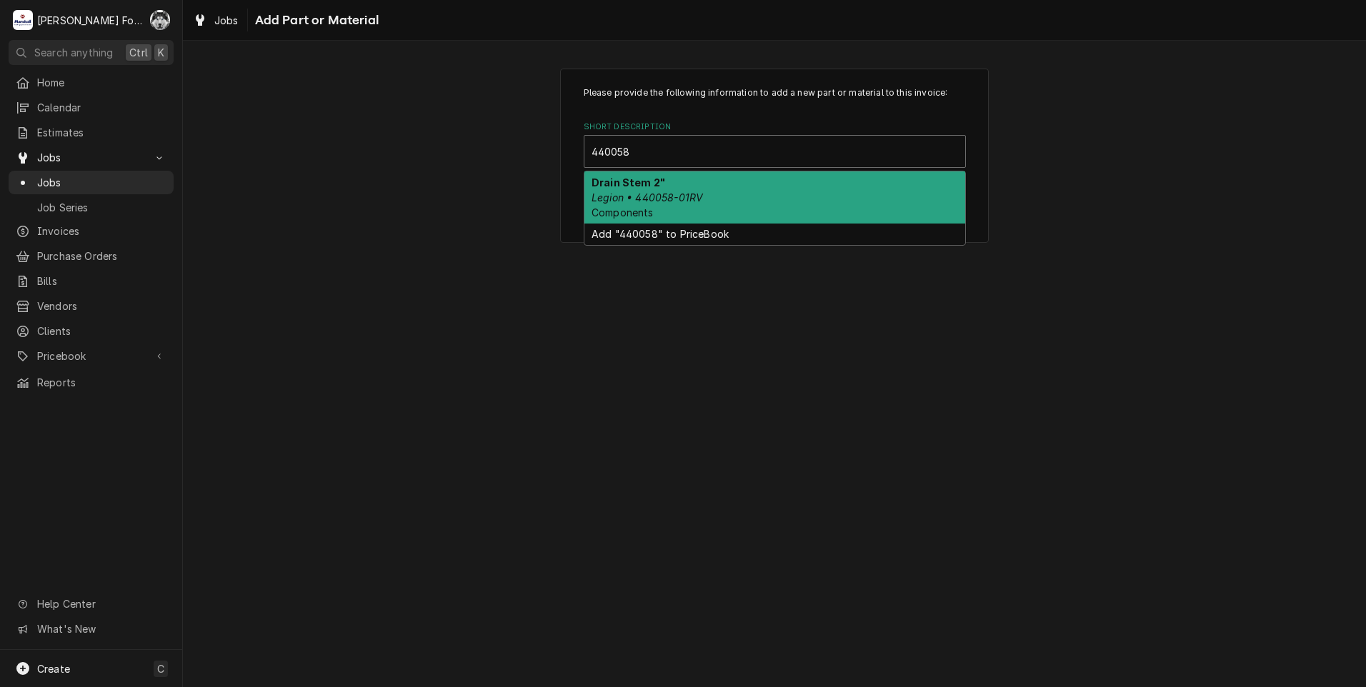
click at [680, 202] on em "Legion • 440058-01RV" at bounding box center [646, 197] width 111 height 12
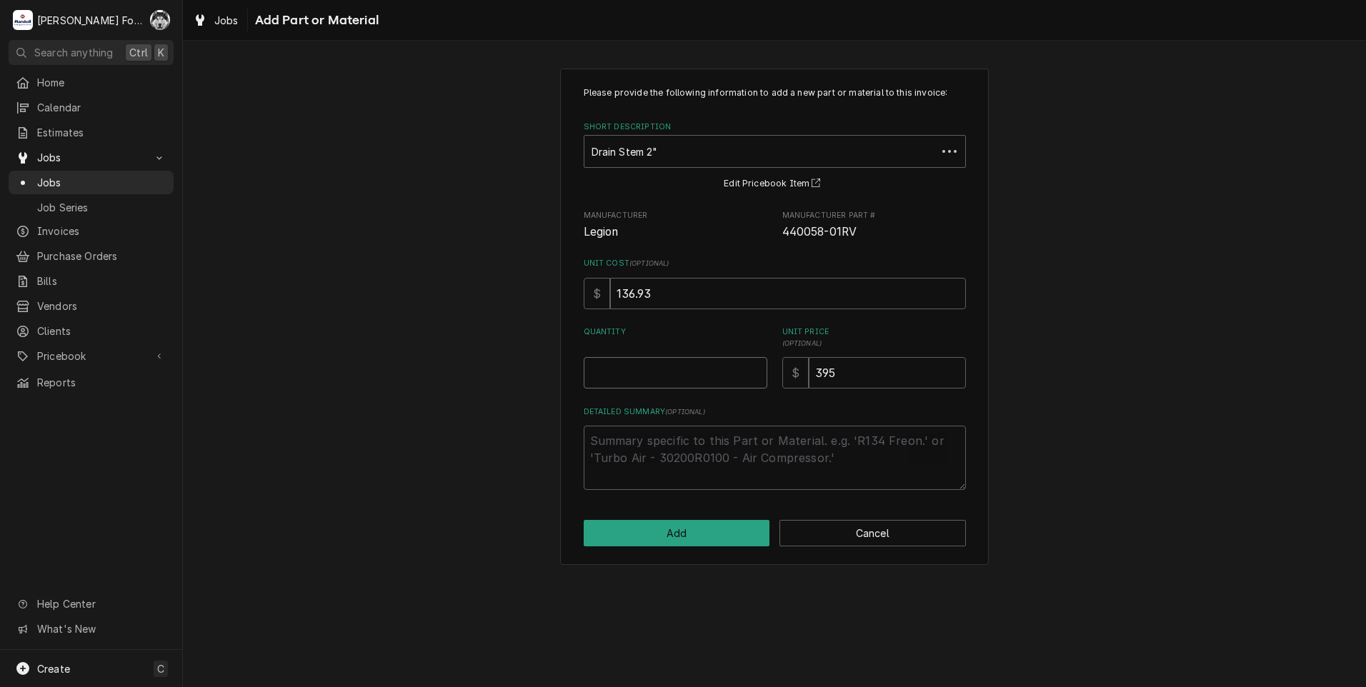
type textarea "x"
type input "0.5"
click at [755, 369] on input "0.5" at bounding box center [676, 372] width 184 height 31
type textarea "x"
type input "1"
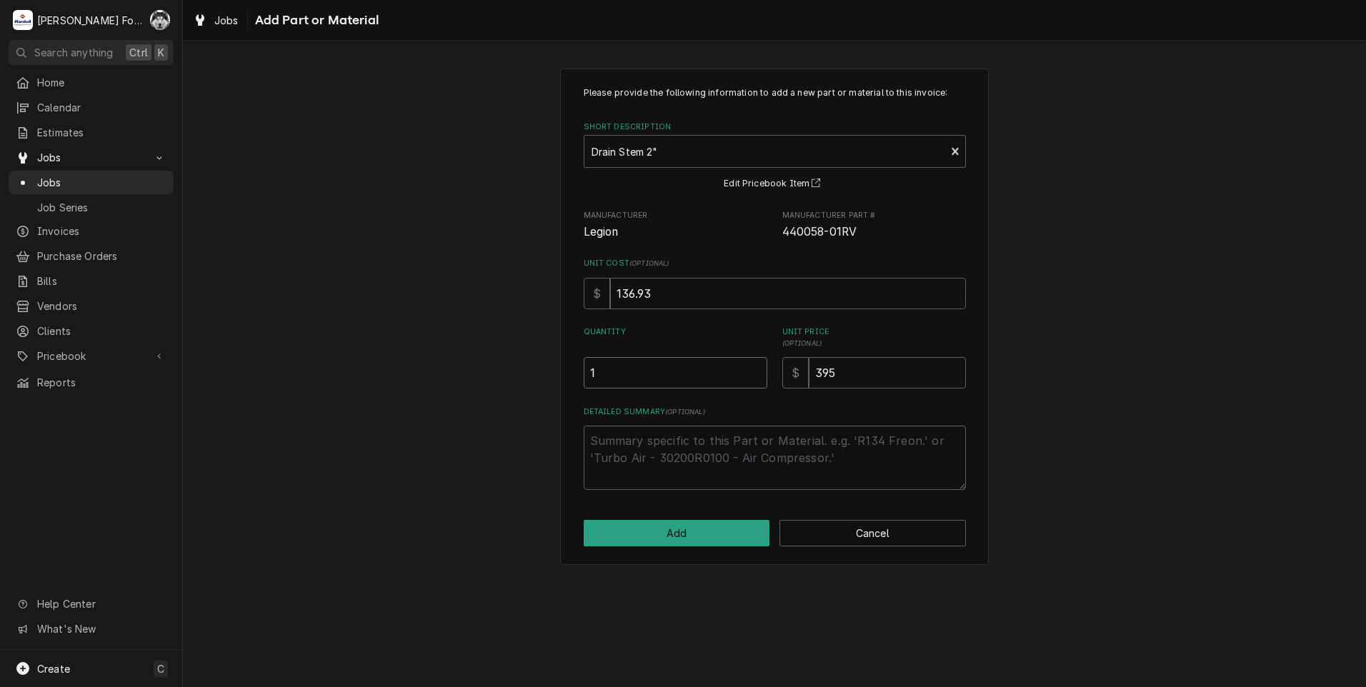
click at [755, 369] on input "1" at bounding box center [676, 372] width 184 height 31
click at [685, 541] on button "Add" at bounding box center [677, 533] width 186 height 26
type textarea "x"
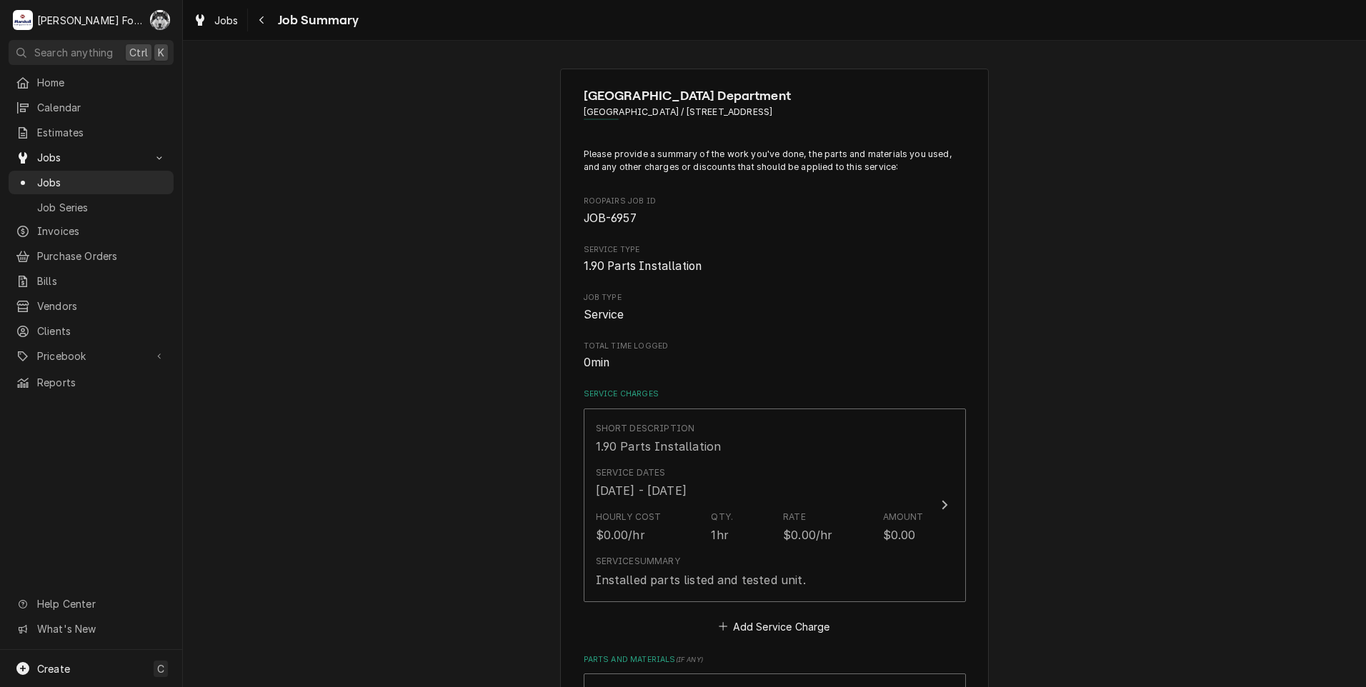
scroll to position [429, 0]
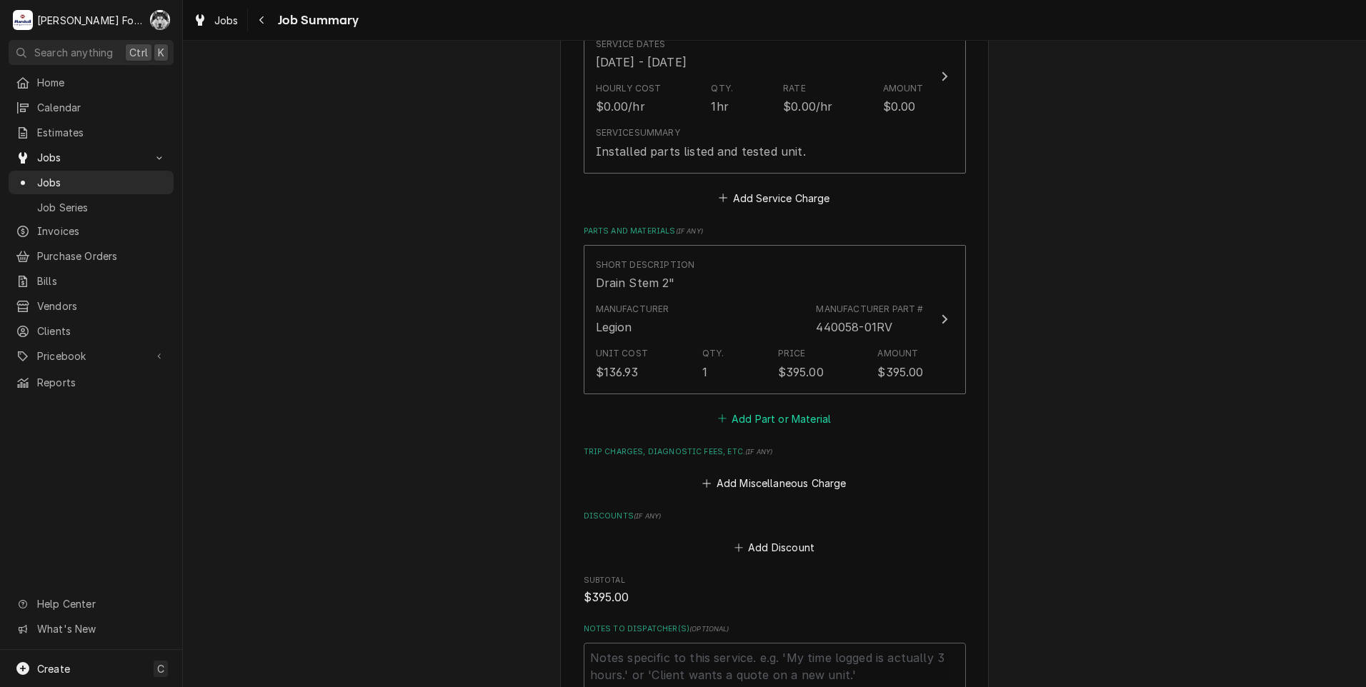
click at [794, 414] on button "Add Part or Material" at bounding box center [774, 419] width 118 height 20
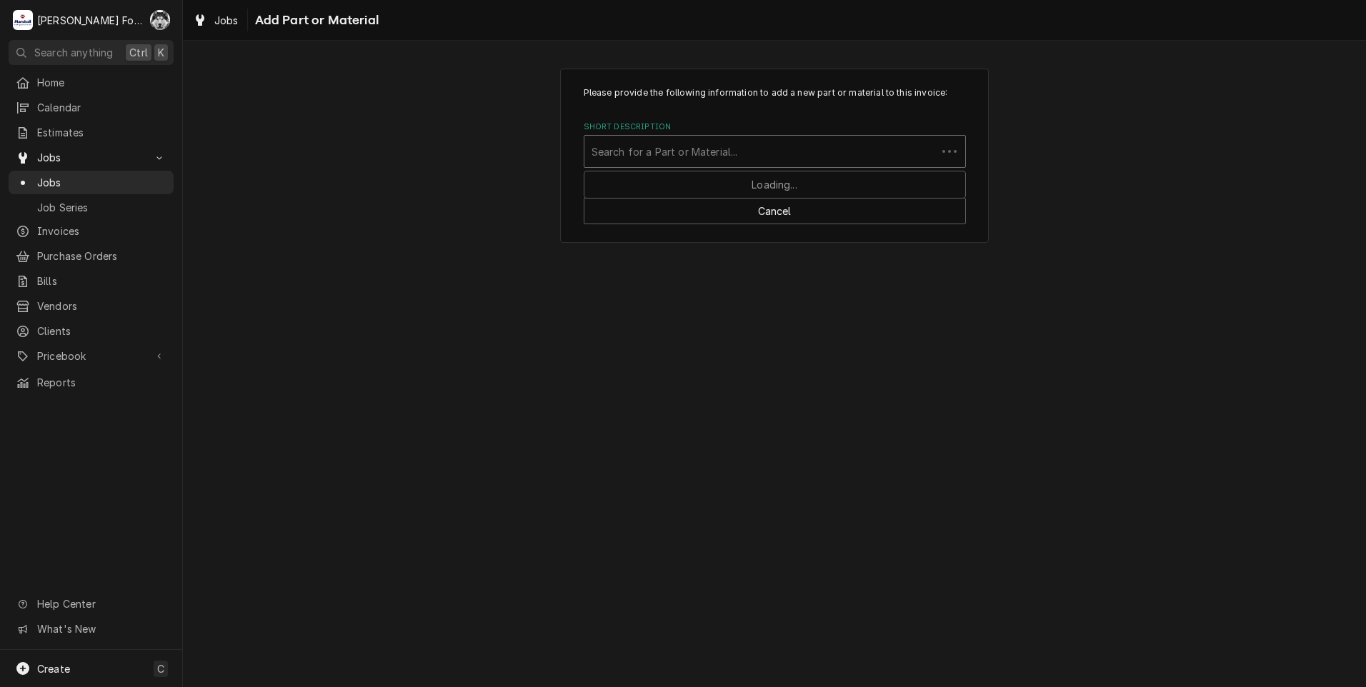
click at [781, 158] on div "Short Description" at bounding box center [760, 152] width 338 height 26
type input "SSDT"
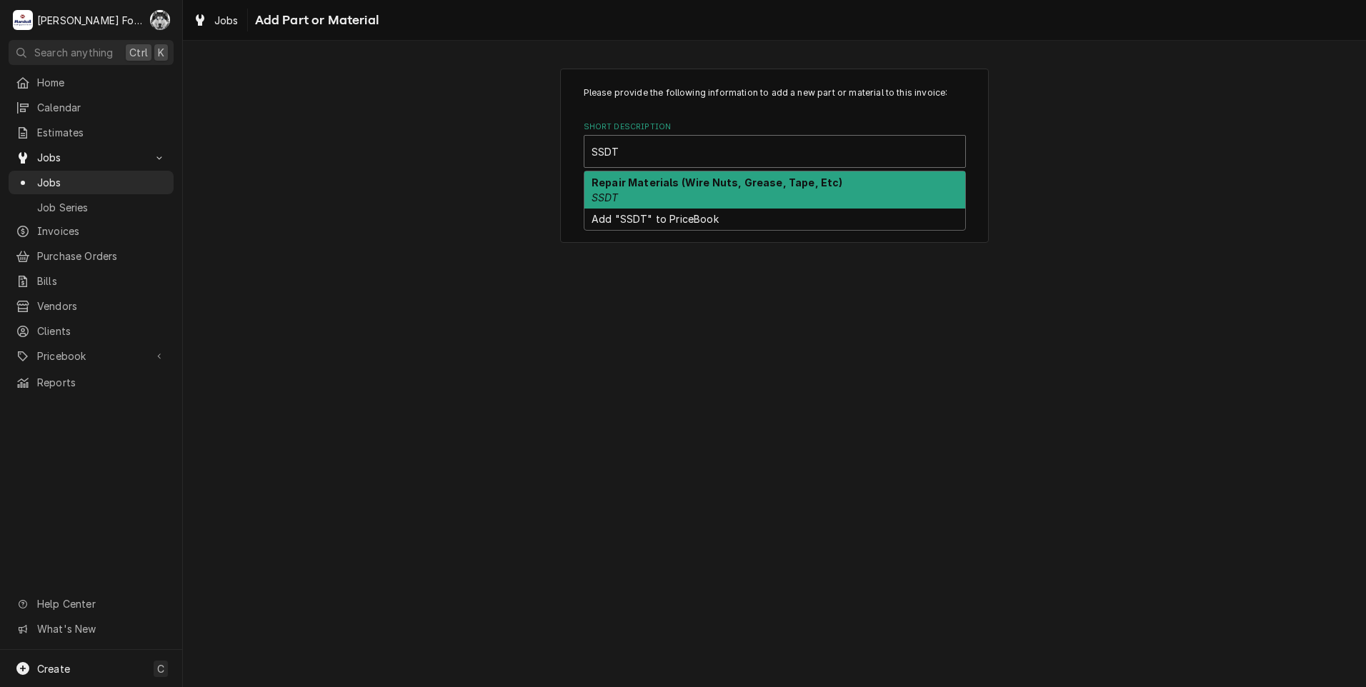
click at [706, 189] on div "Repair Materials (Wire Nuts, Grease, Tape, Etc) SSDT" at bounding box center [774, 189] width 381 height 37
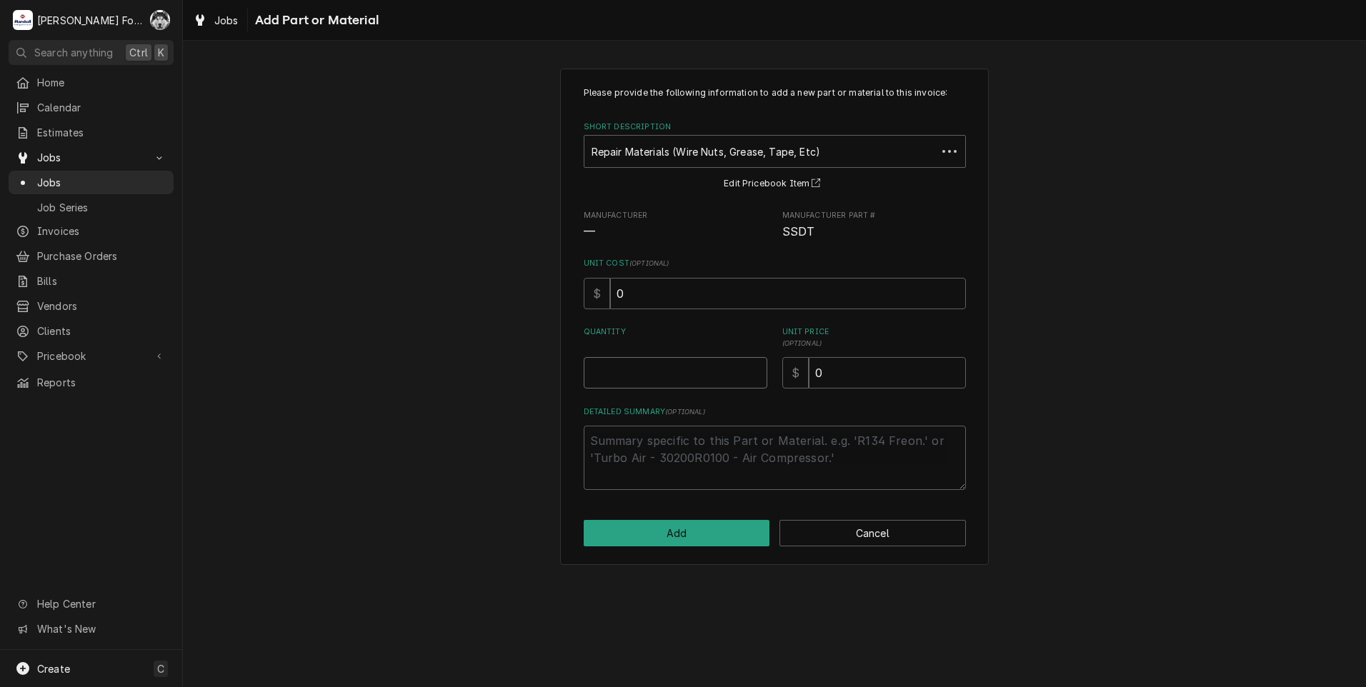
type textarea "x"
type input "0.5"
click at [755, 369] on input "0.5" at bounding box center [676, 372] width 184 height 31
type textarea "x"
type input "1"
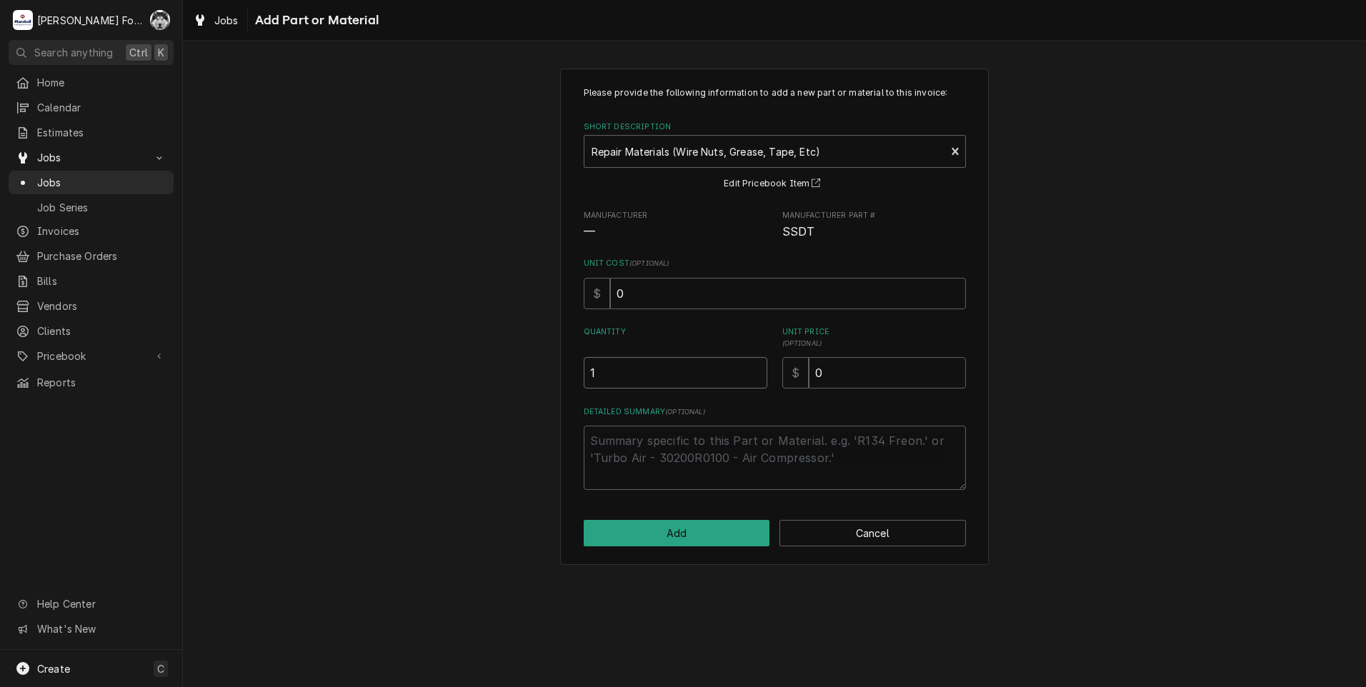
click at [755, 369] on input "1" at bounding box center [676, 372] width 184 height 31
drag, startPoint x: 824, startPoint y: 377, endPoint x: 703, endPoint y: 393, distance: 121.7
click at [719, 401] on div "Please provide the following information to add a new part or material to this …" at bounding box center [775, 288] width 382 height 404
type textarea "x"
type input "8"
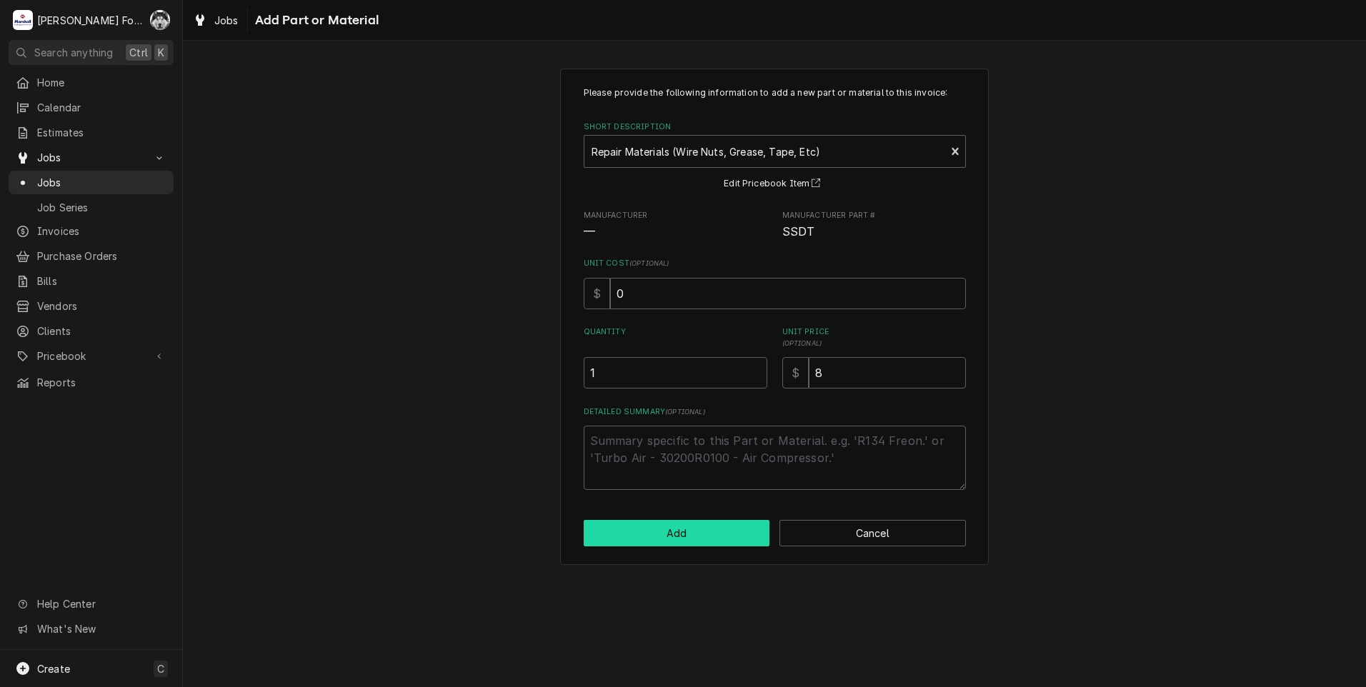
click at [686, 527] on button "Add" at bounding box center [677, 533] width 186 height 26
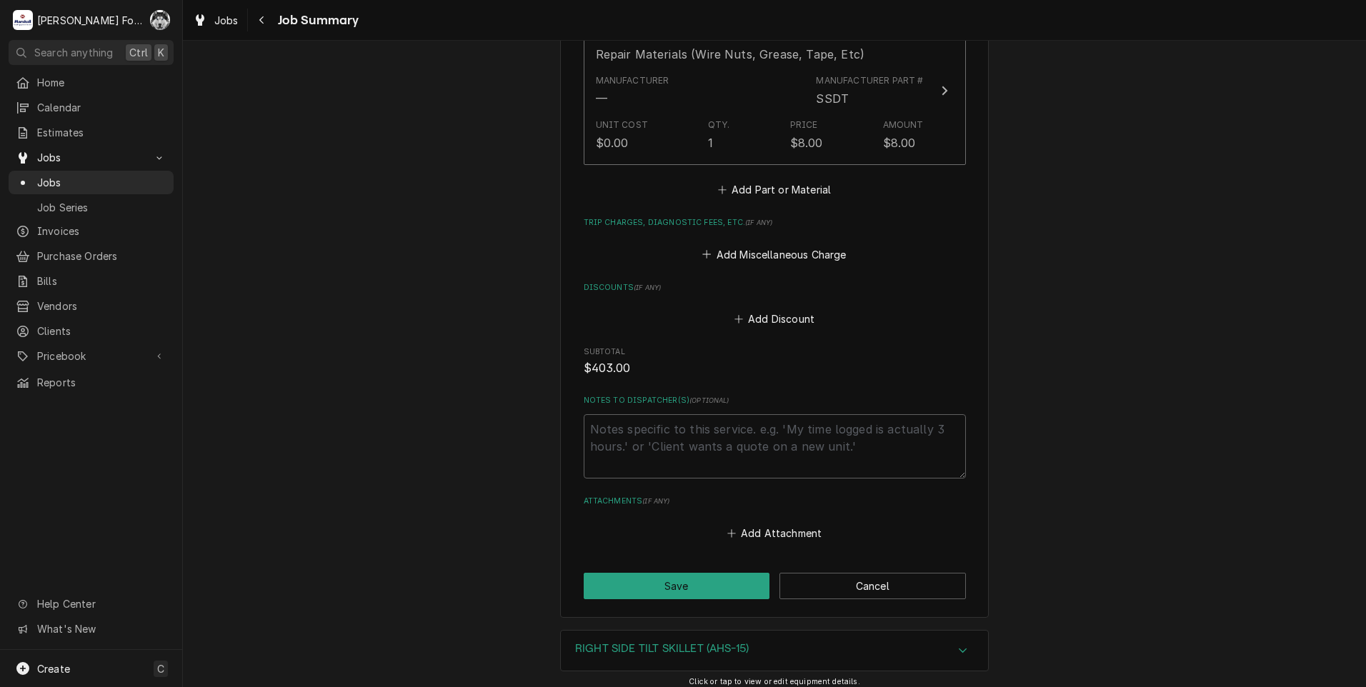
scroll to position [891, 0]
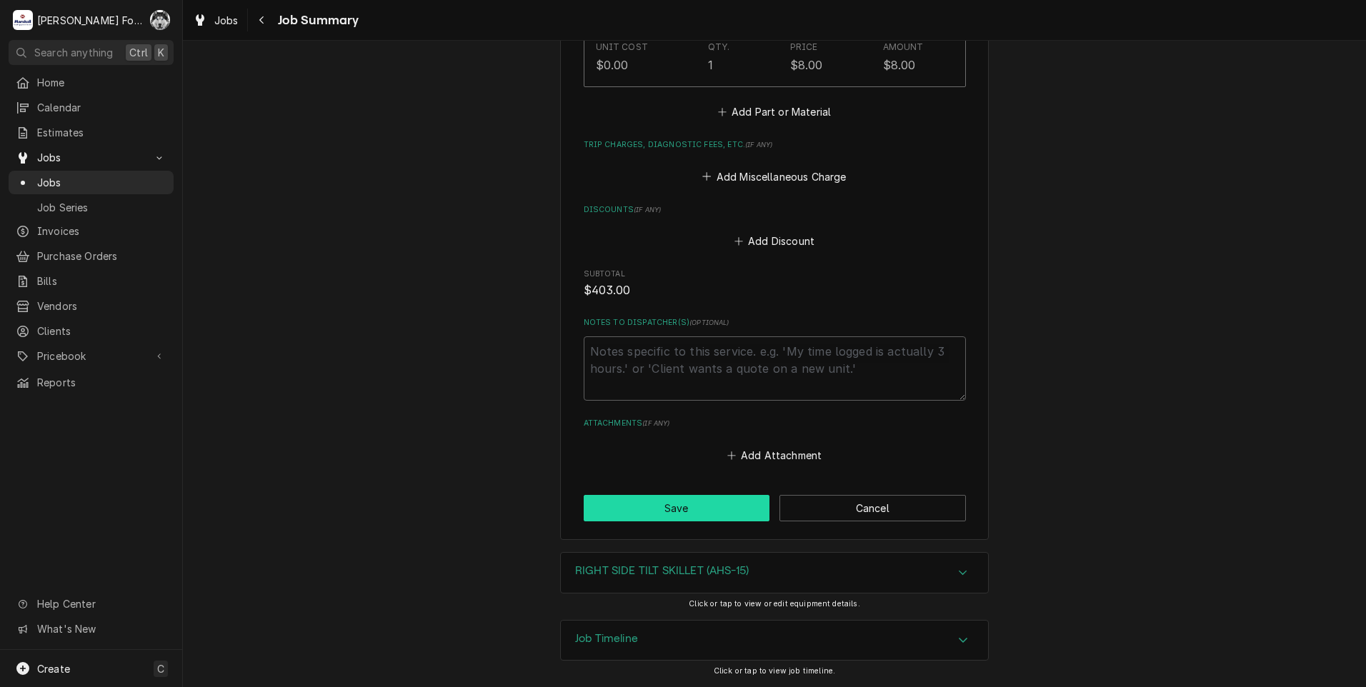
click at [669, 506] on button "Save" at bounding box center [677, 508] width 186 height 26
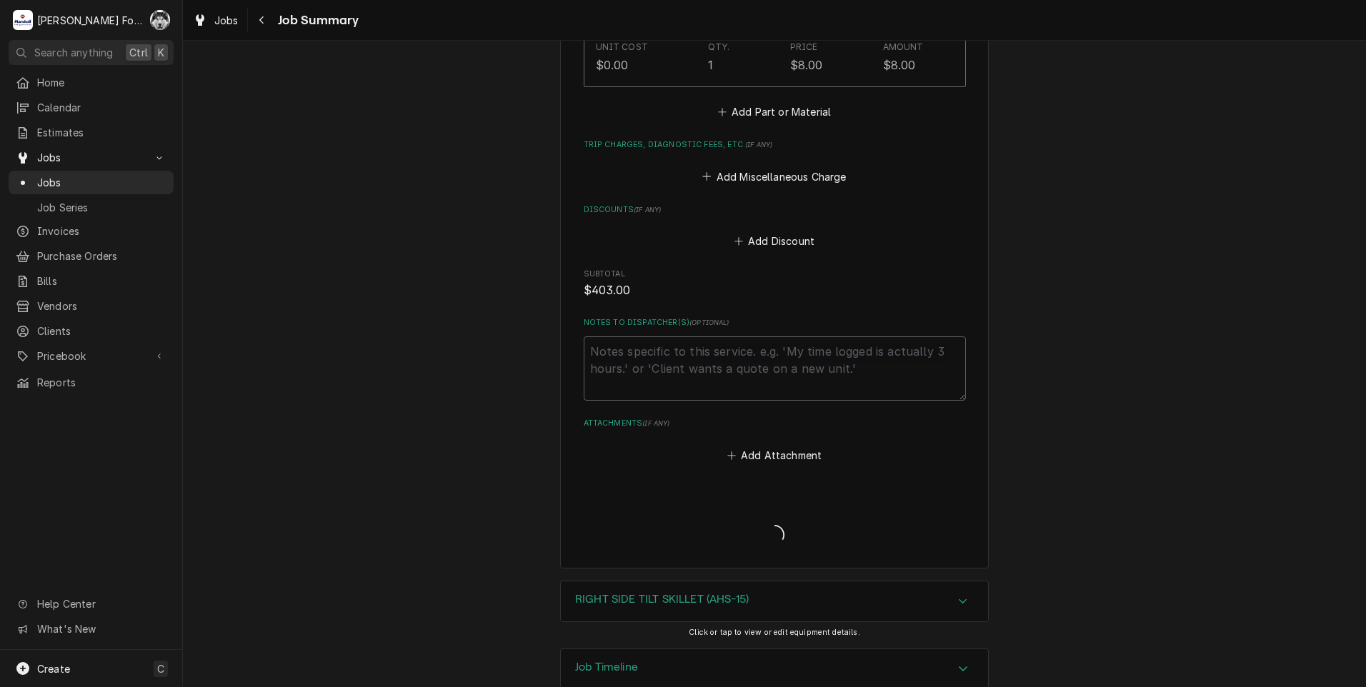
type textarea "x"
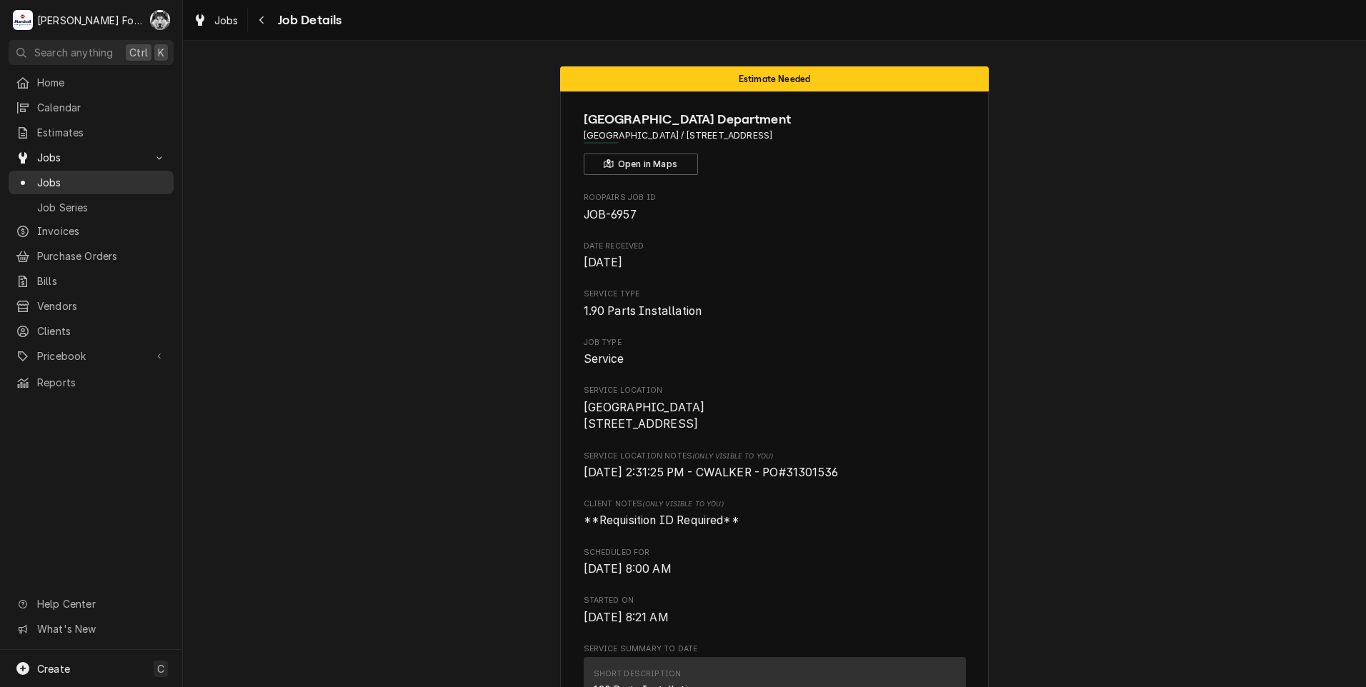
click at [57, 181] on span "Jobs" at bounding box center [101, 182] width 129 height 15
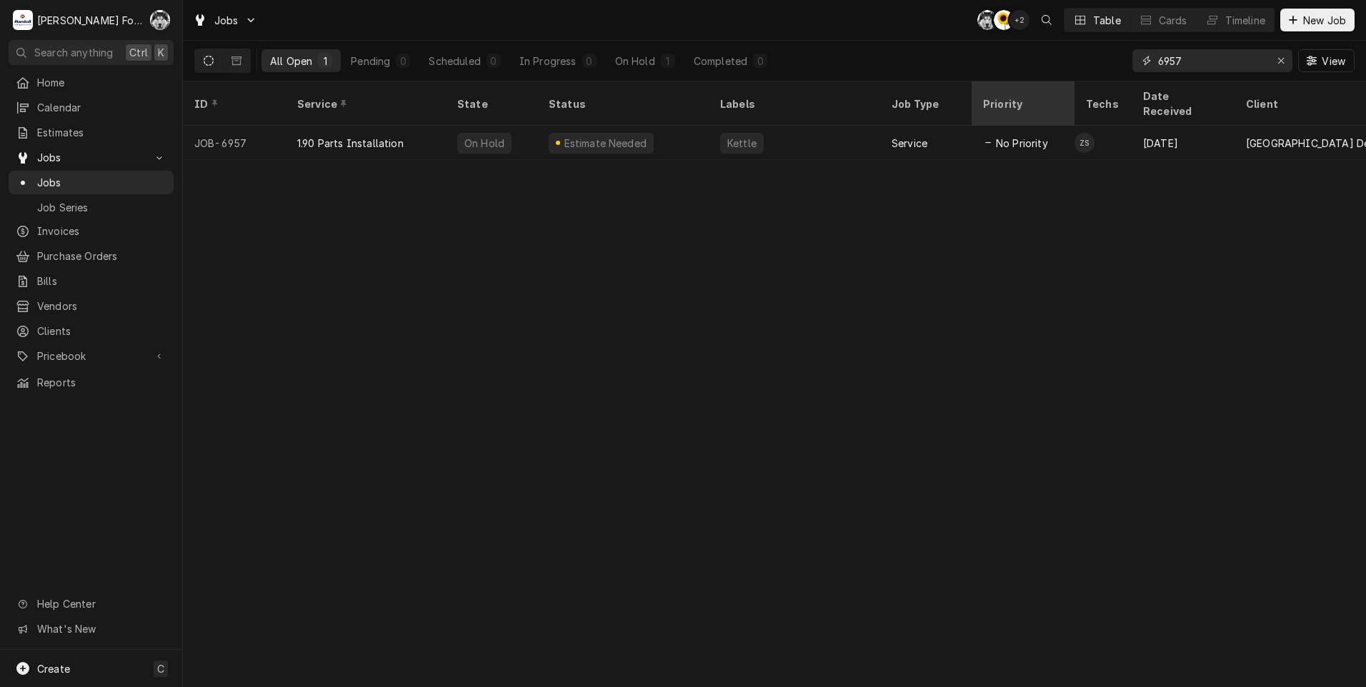
drag, startPoint x: 1186, startPoint y: 55, endPoint x: 1064, endPoint y: 90, distance: 127.1
click at [1064, 90] on div "Jobs C( C( + 2 Table Cards Timeline New Job All Open 1 Pending 0 Scheduled 0 In…" at bounding box center [774, 343] width 1183 height 687
type input "6955"
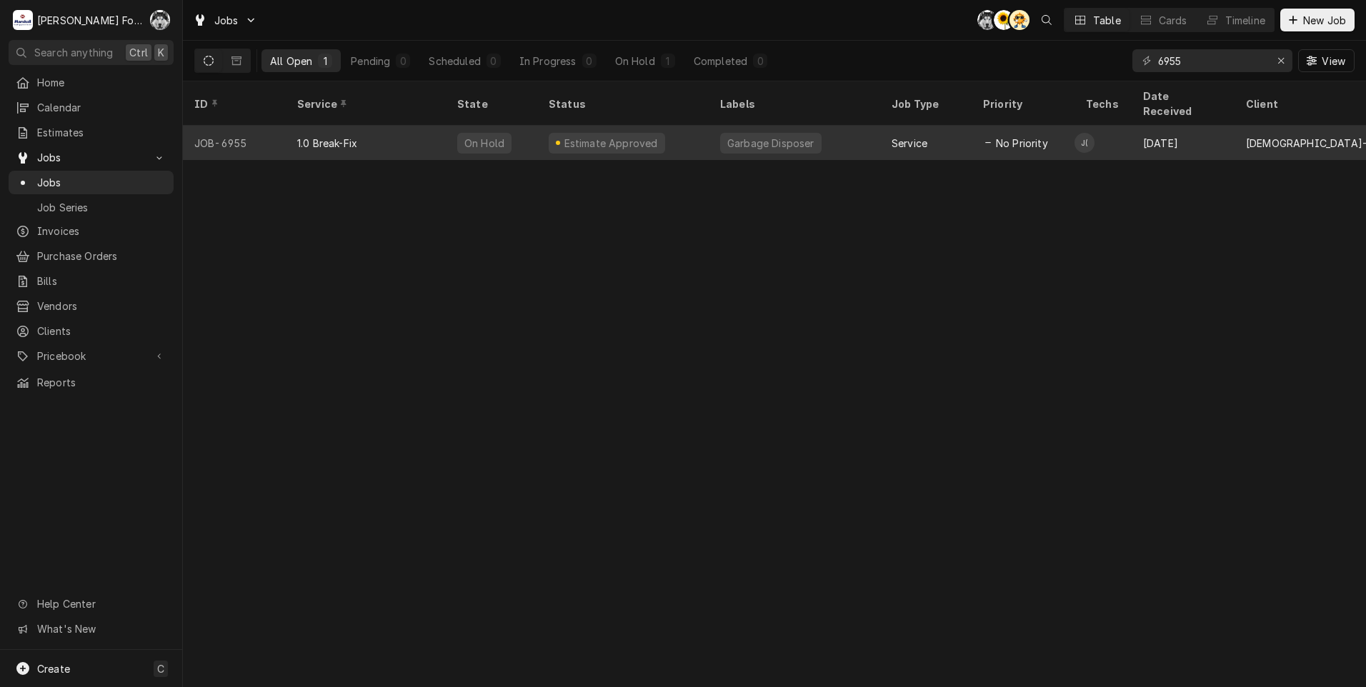
click at [571, 136] on div "Estimate Approved" at bounding box center [610, 143] width 97 height 15
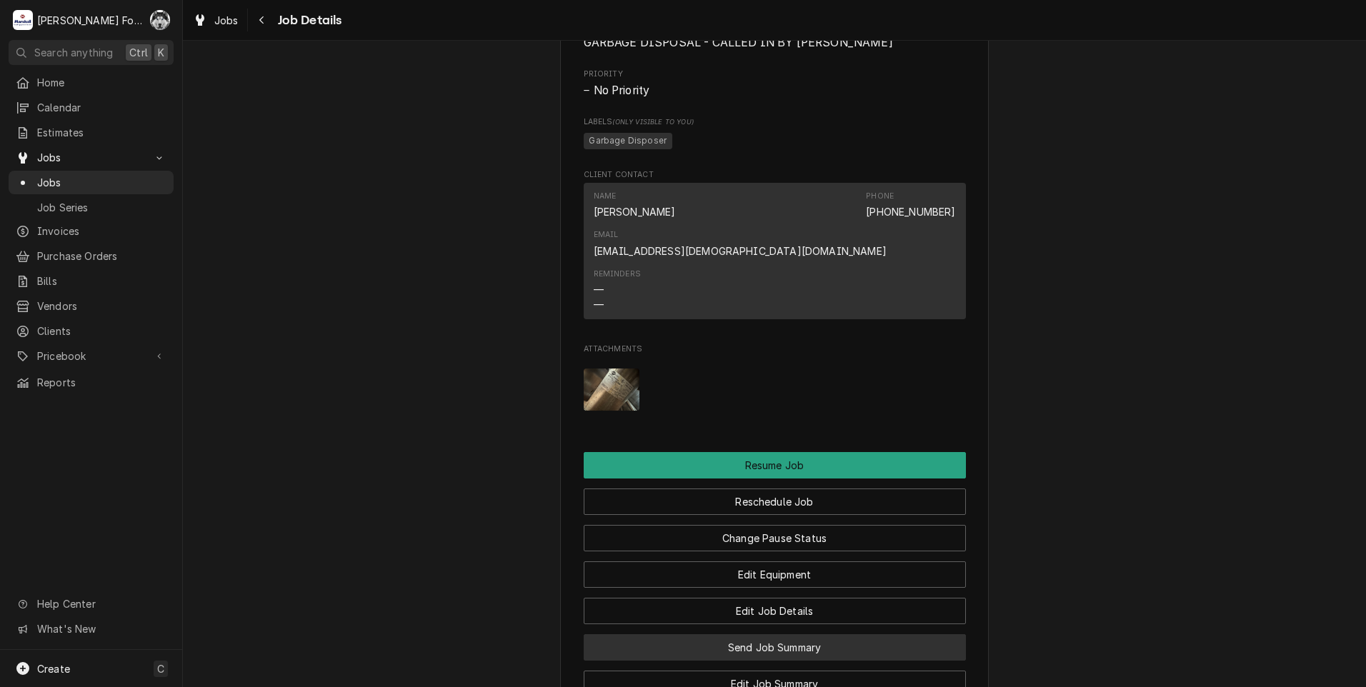
scroll to position [1286, 0]
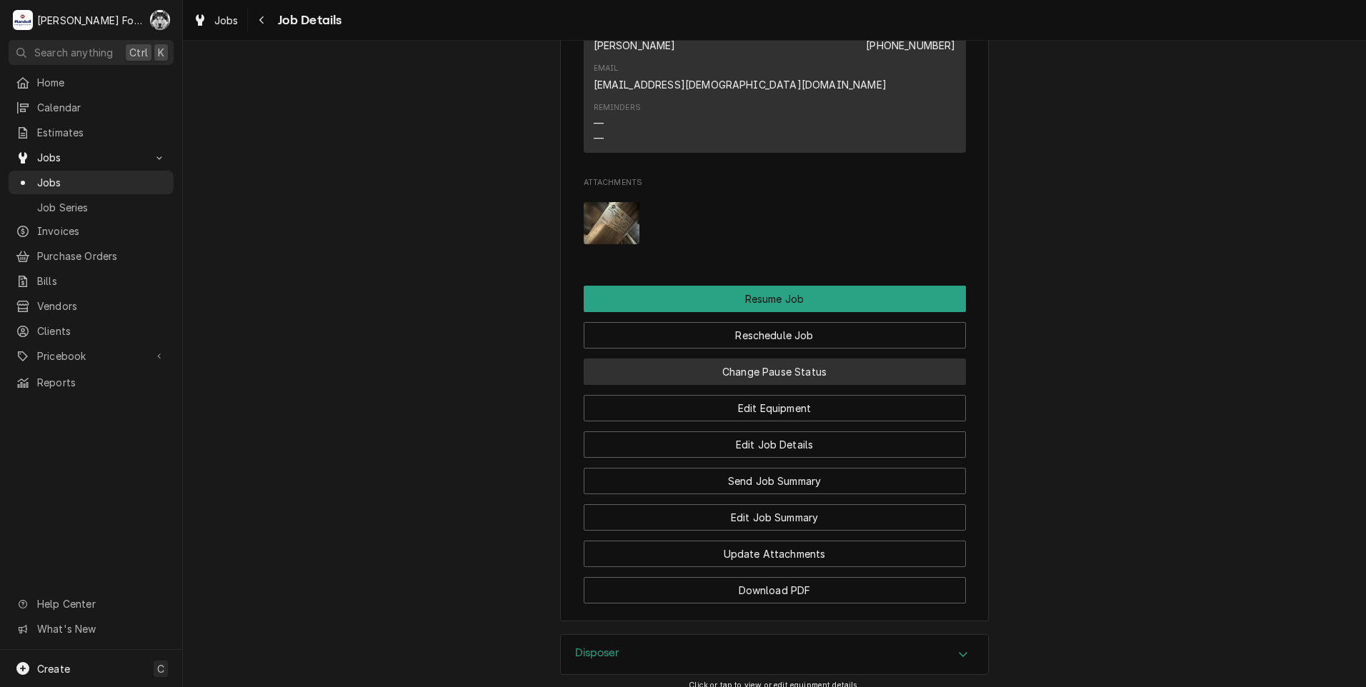
click at [759, 359] on button "Change Pause Status" at bounding box center [775, 372] width 382 height 26
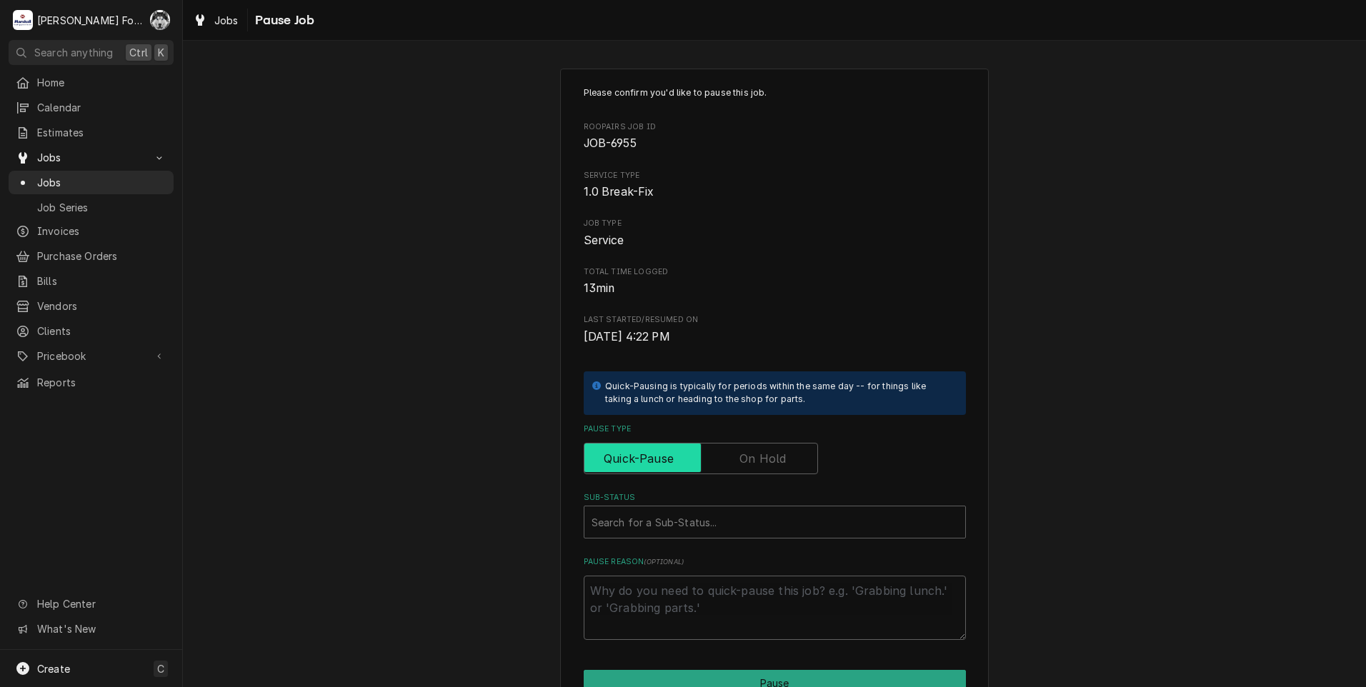
click at [736, 471] on input "Pause Type" at bounding box center [700, 458] width 221 height 31
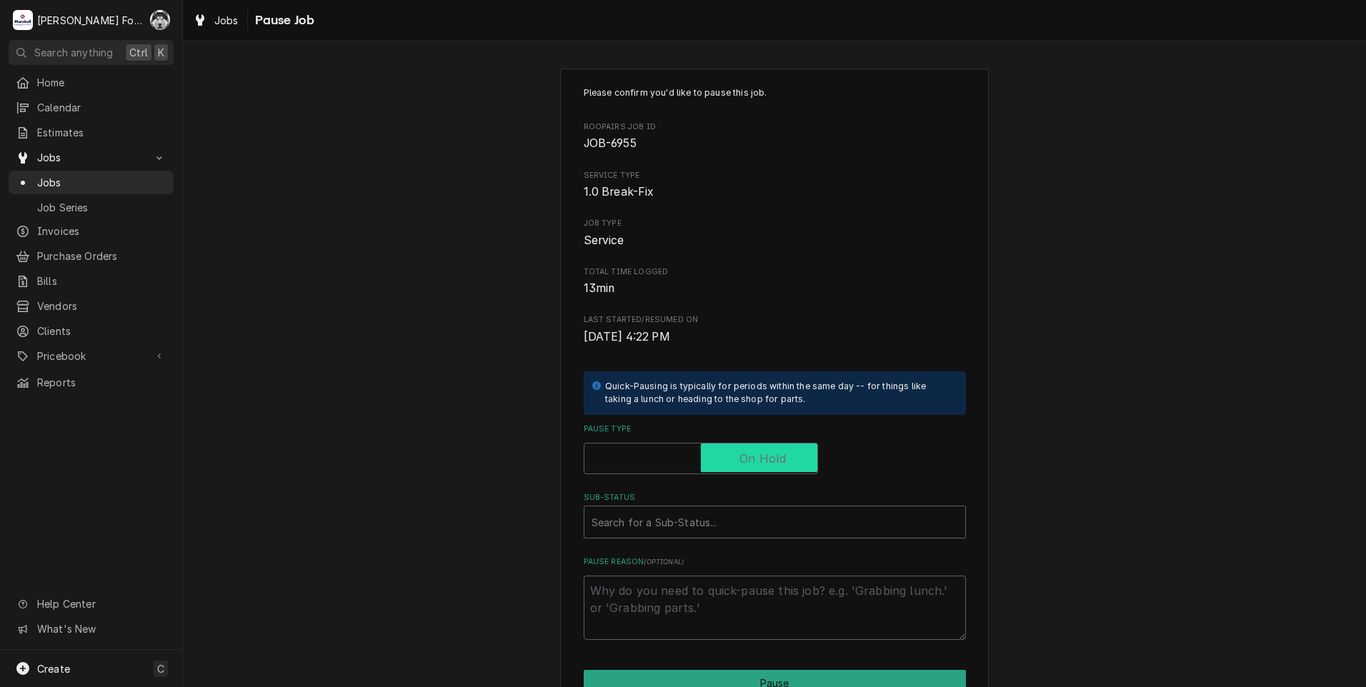
checkbox input "true"
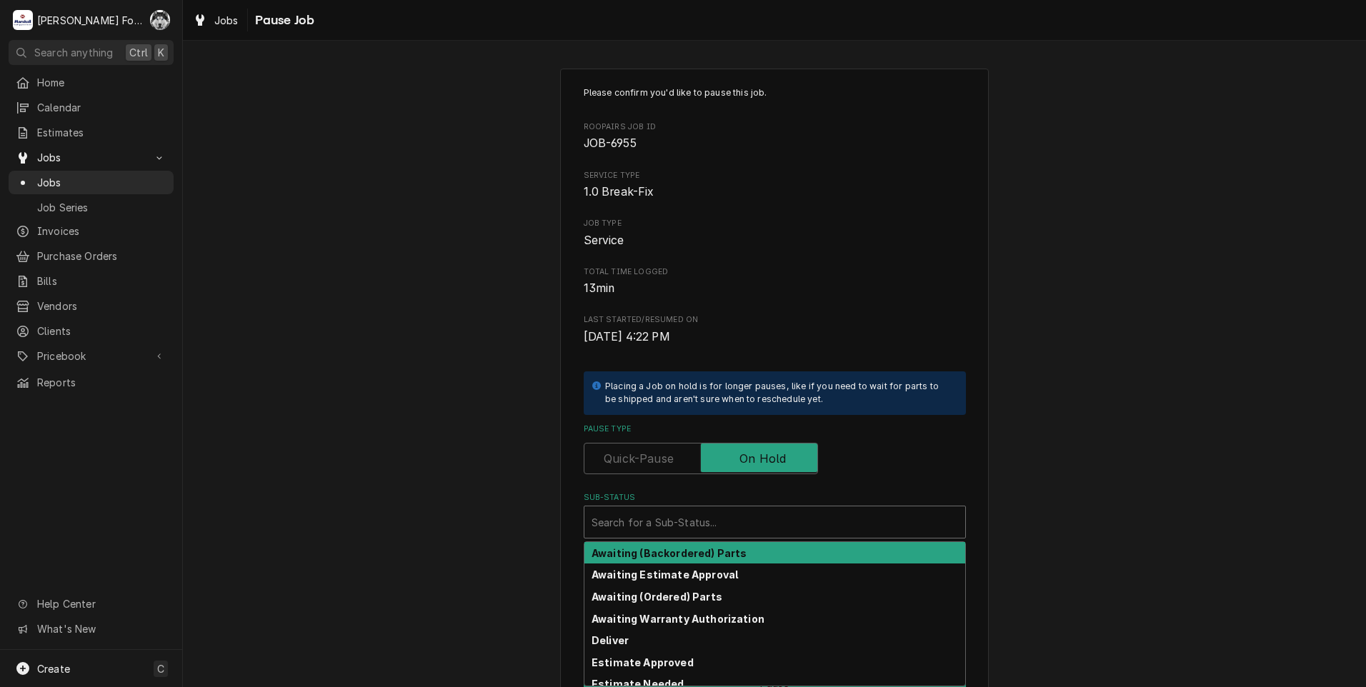
click at [713, 526] on div "Sub-Status" at bounding box center [774, 522] width 366 height 26
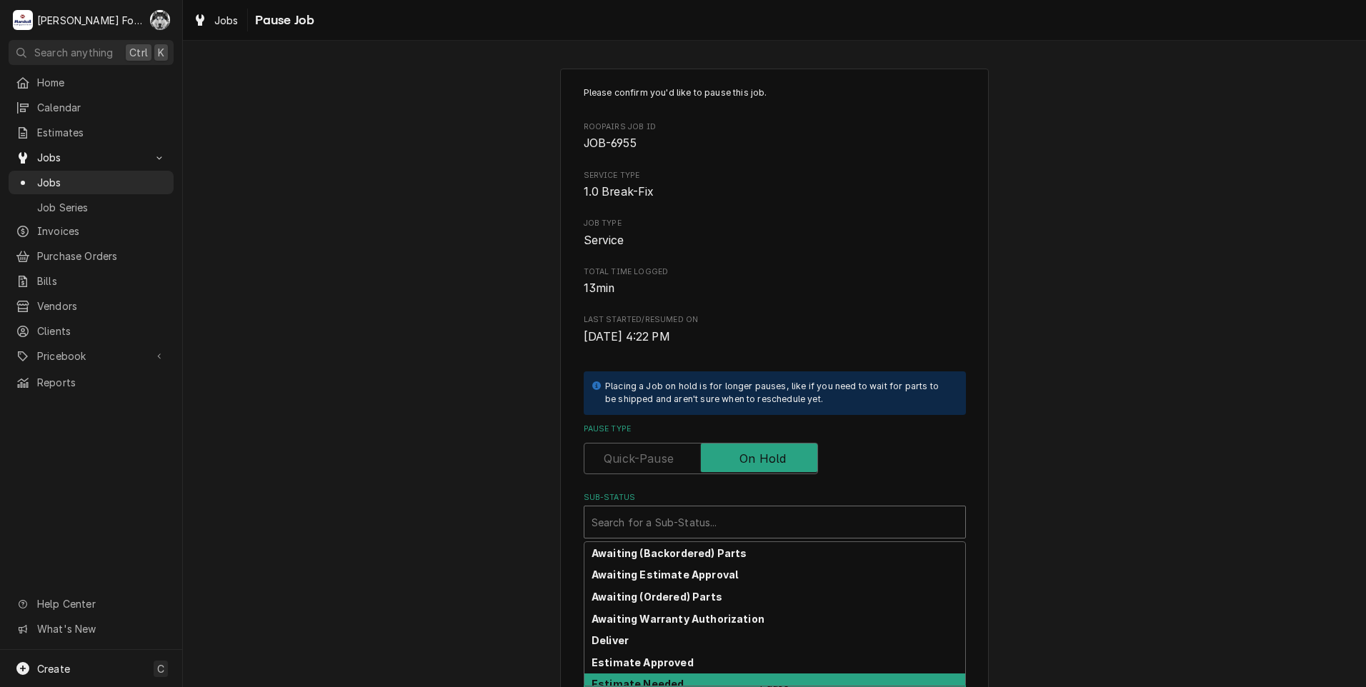
click at [683, 680] on div "Estimate Needed" at bounding box center [774, 685] width 381 height 22
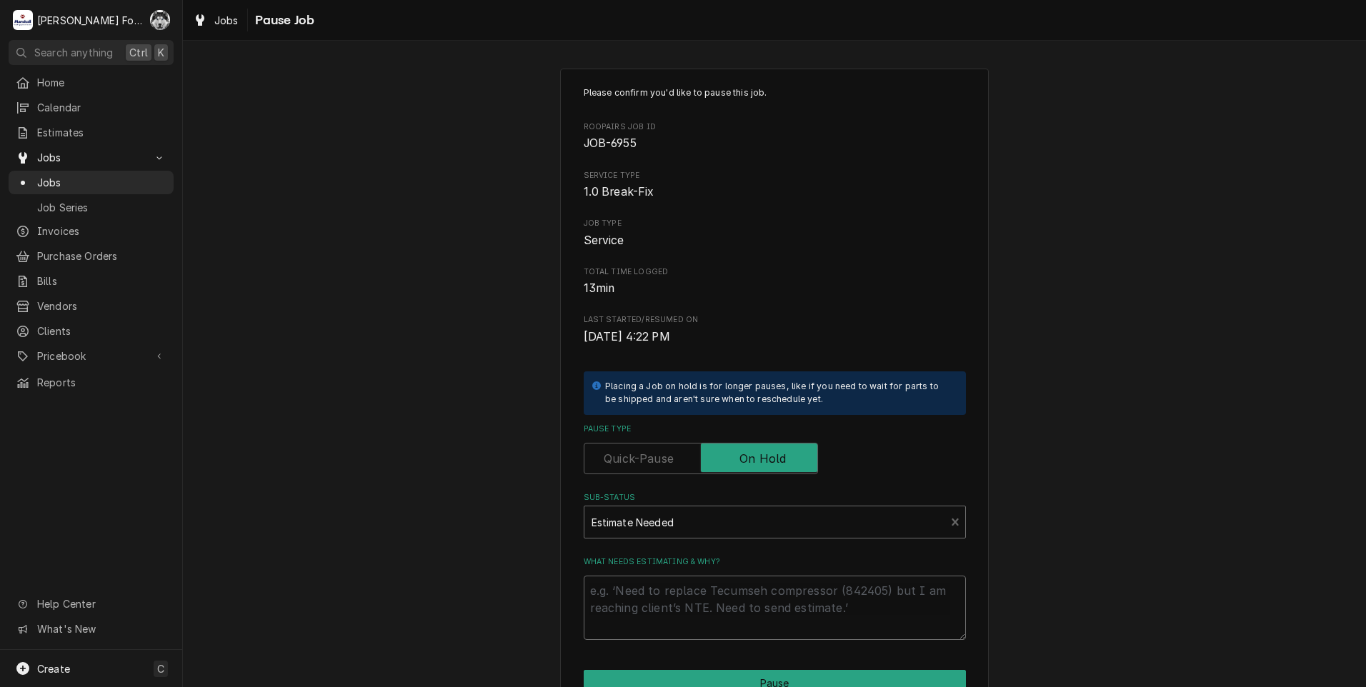
click at [679, 618] on textarea "What needs estimating & why?" at bounding box center [775, 608] width 382 height 64
type textarea "x"
type textarea "P"
type textarea "x"
type textarea "PA"
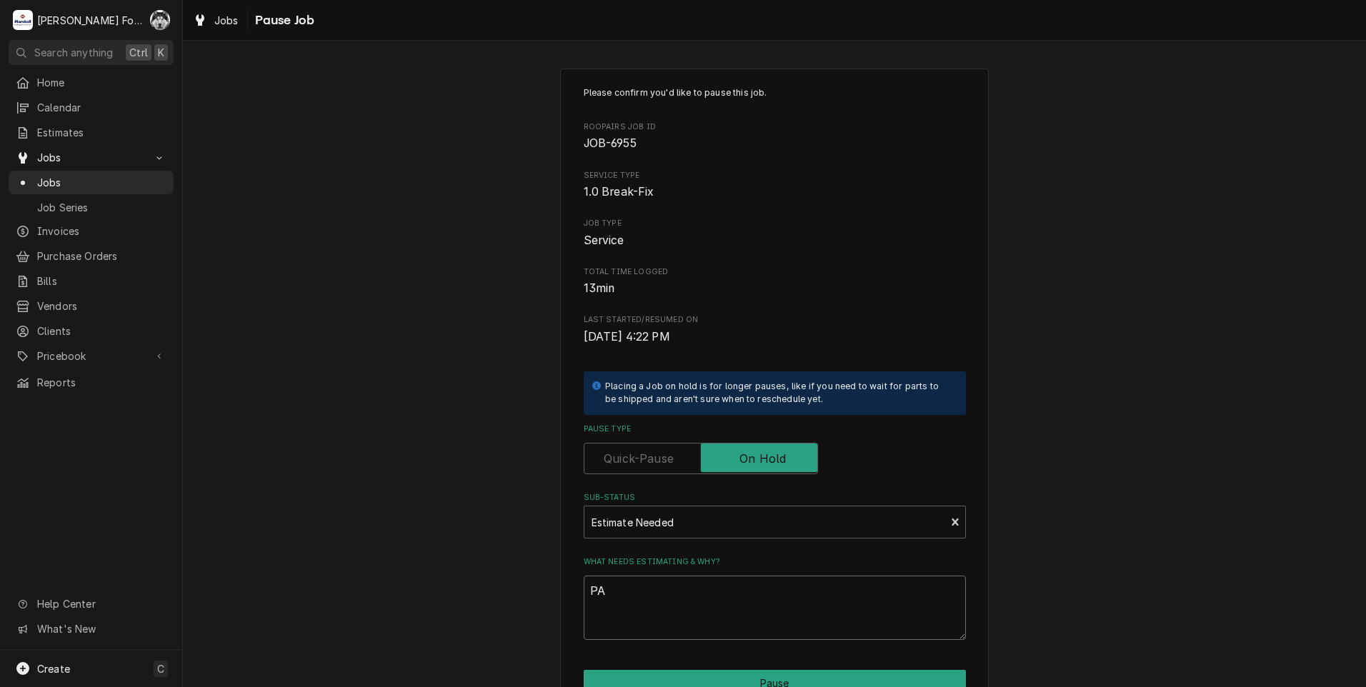
type textarea "x"
type textarea "PAR"
type textarea "x"
type textarea "PART"
type textarea "x"
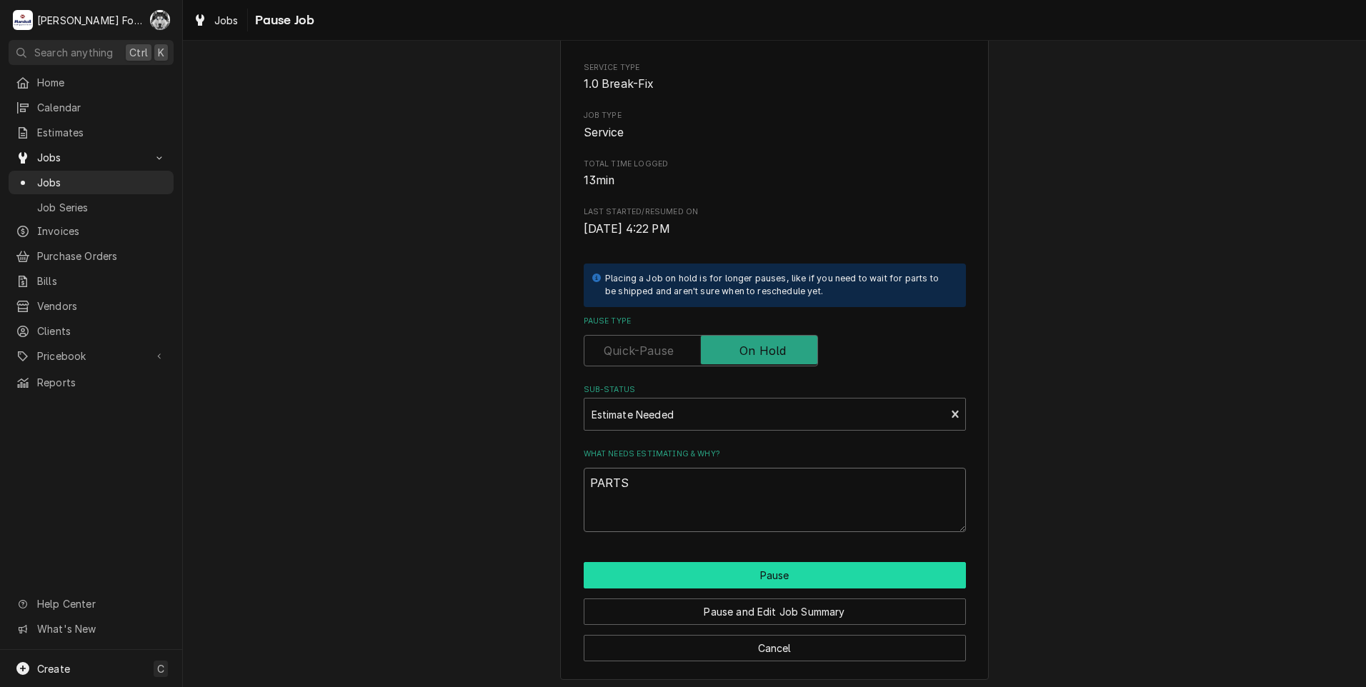
scroll to position [113, 0]
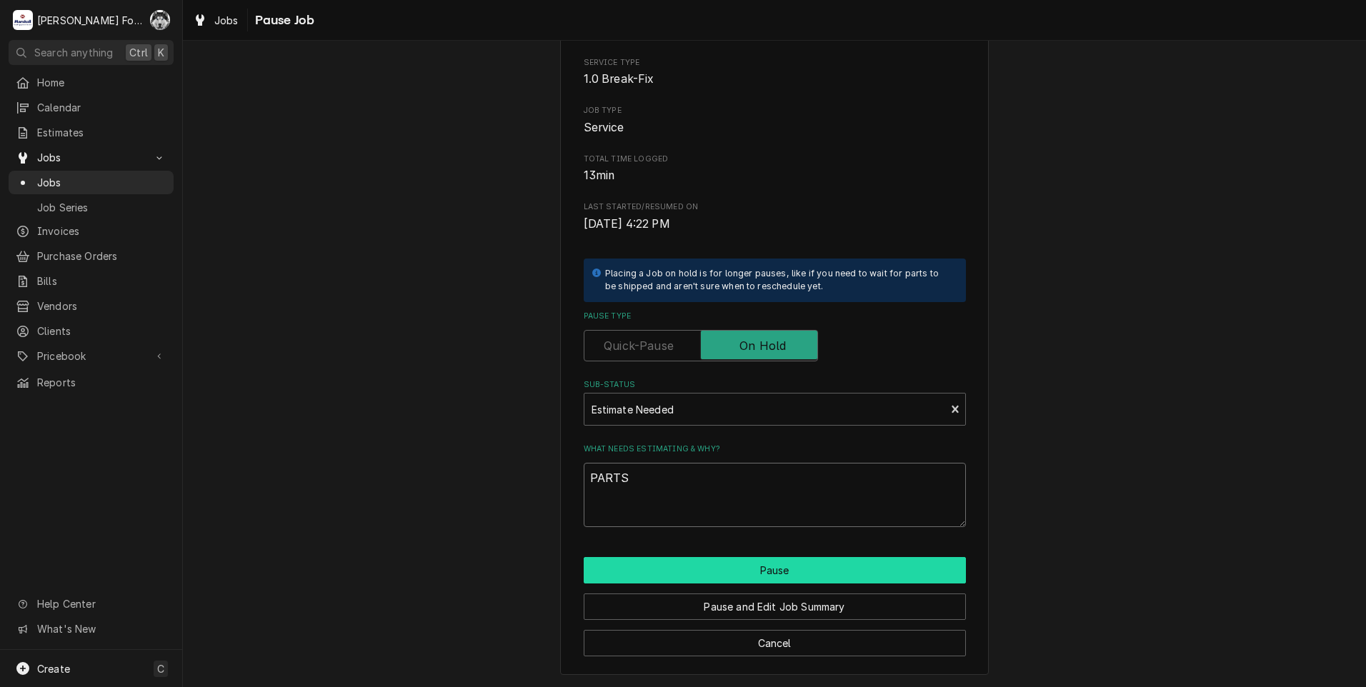
type textarea "PARTS"
click at [717, 577] on button "Pause" at bounding box center [775, 570] width 382 height 26
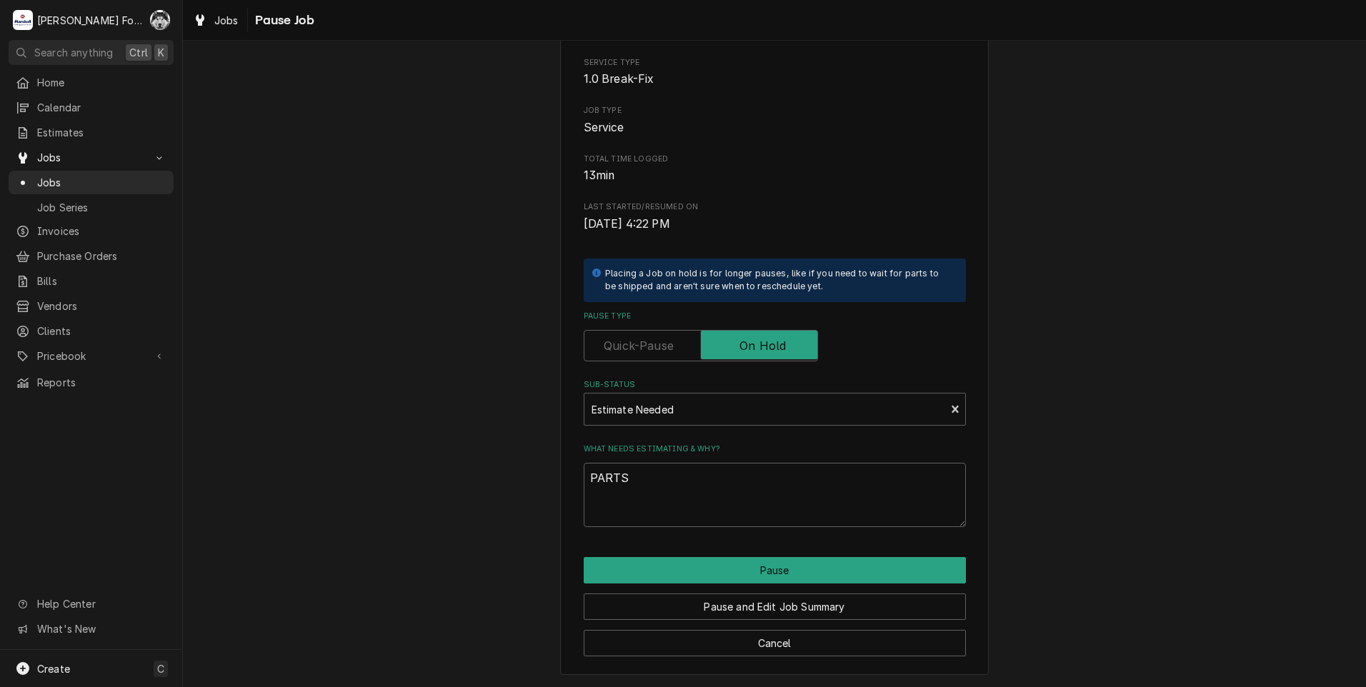
type textarea "x"
